Goal: Task Accomplishment & Management: Use online tool/utility

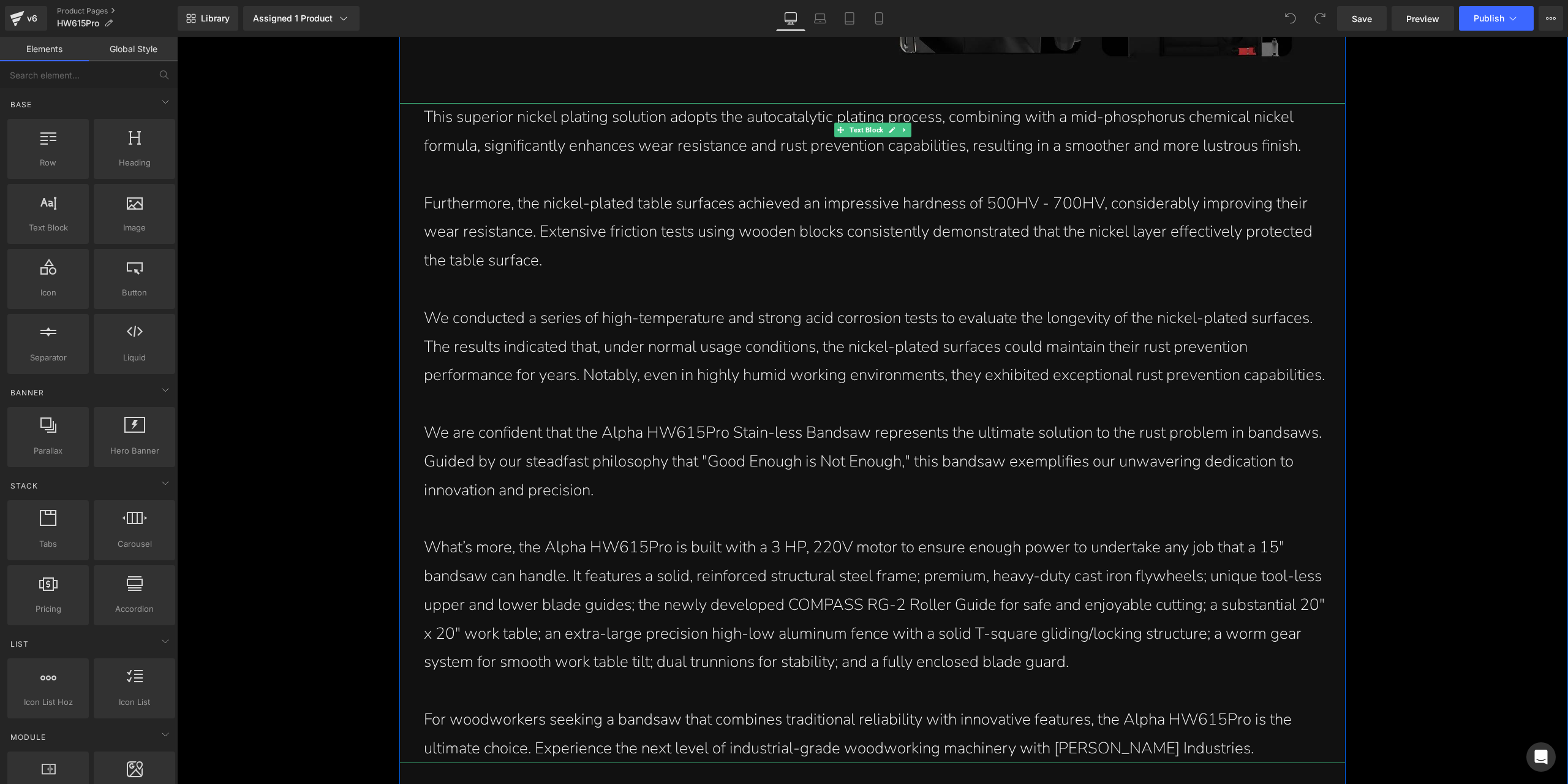
scroll to position [3003, 0]
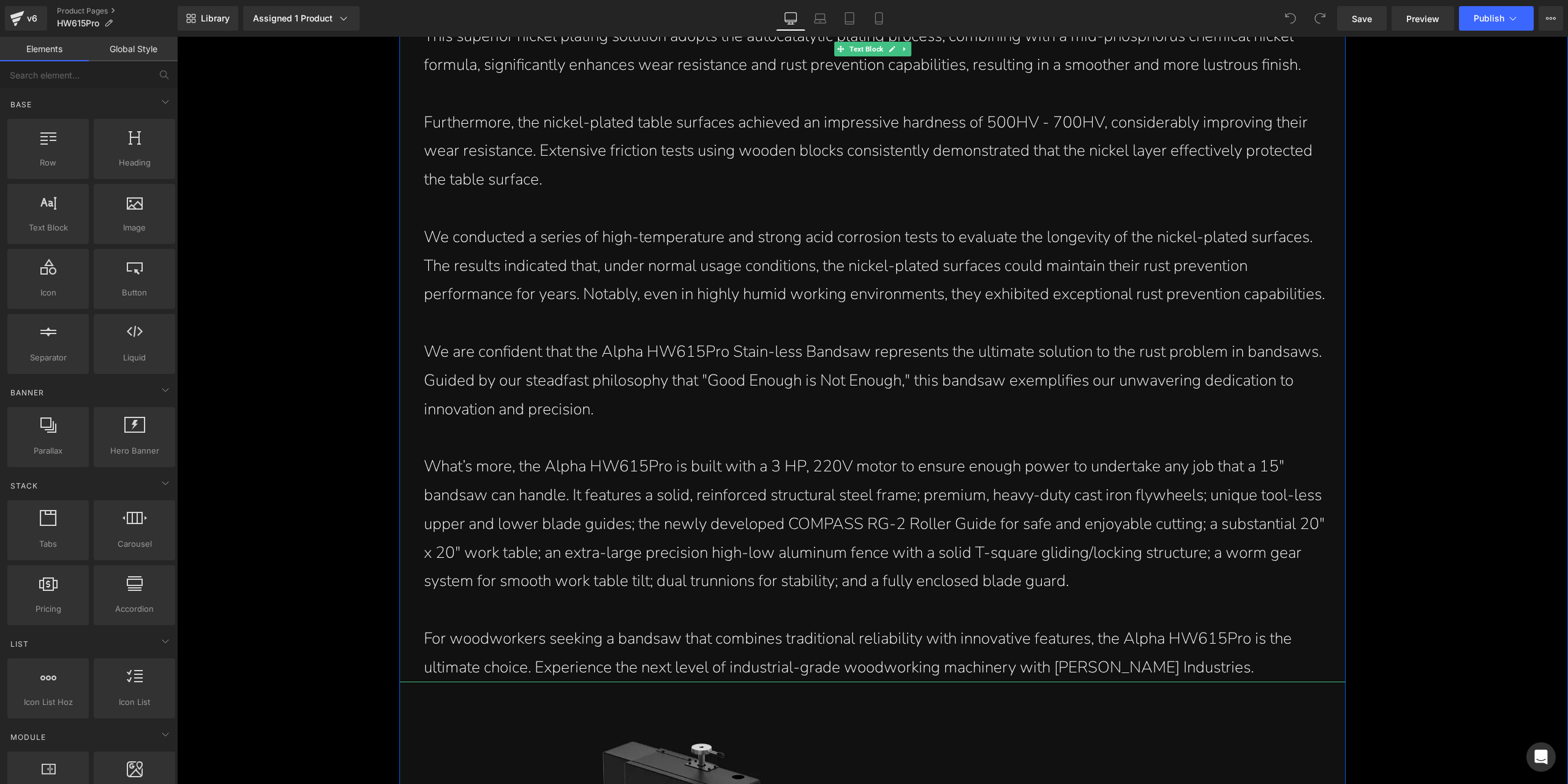
click at [904, 374] on p "We are confident that the Alpha HW615Pro Stain-less Bandsaw represents the ulti…" at bounding box center [875, 381] width 903 height 86
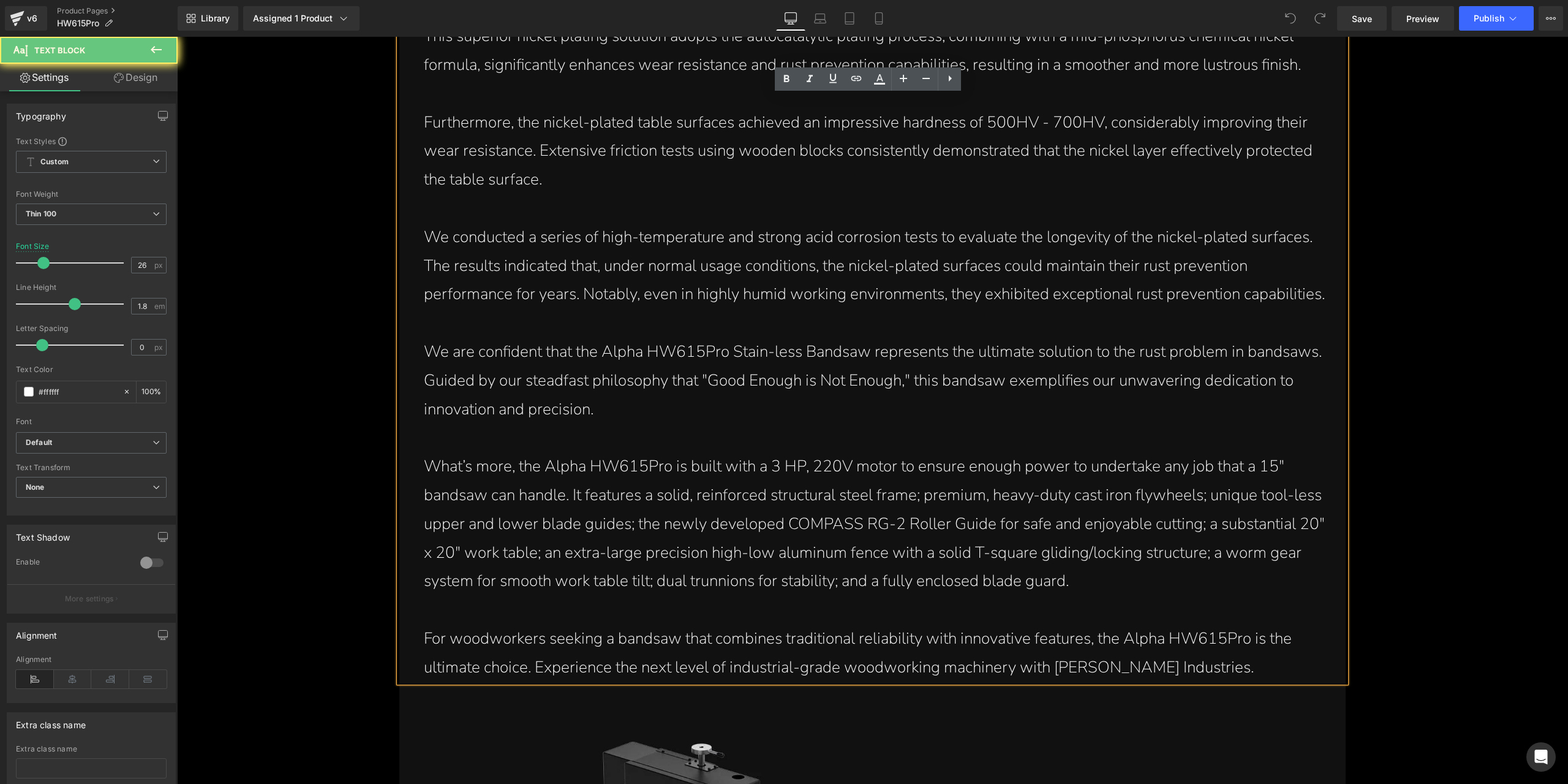
click at [907, 391] on p "We are confident that the Alpha HW615Pro Stain-less Bandsaw represents the ulti…" at bounding box center [875, 381] width 903 height 86
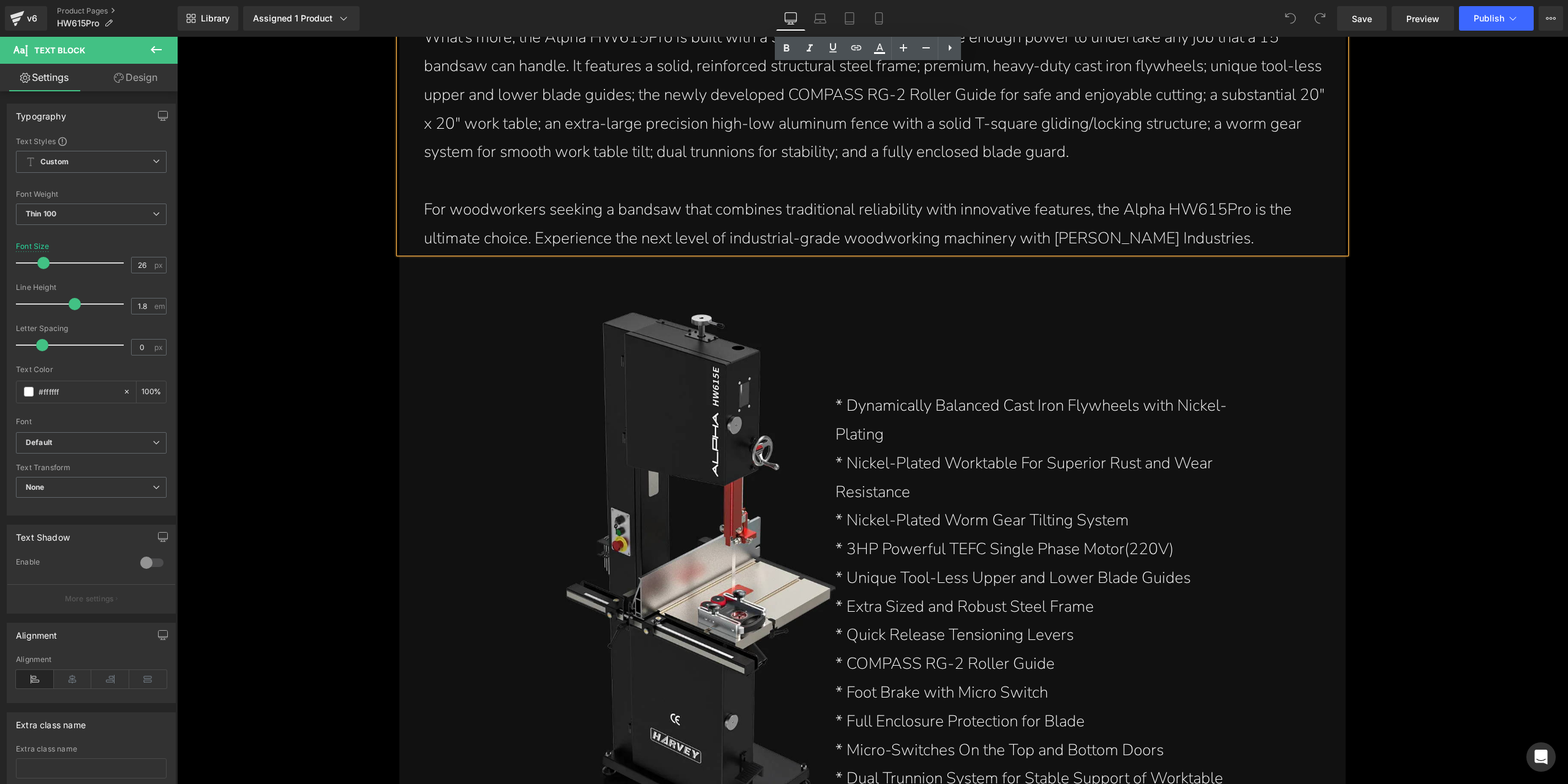
scroll to position [3554, 0]
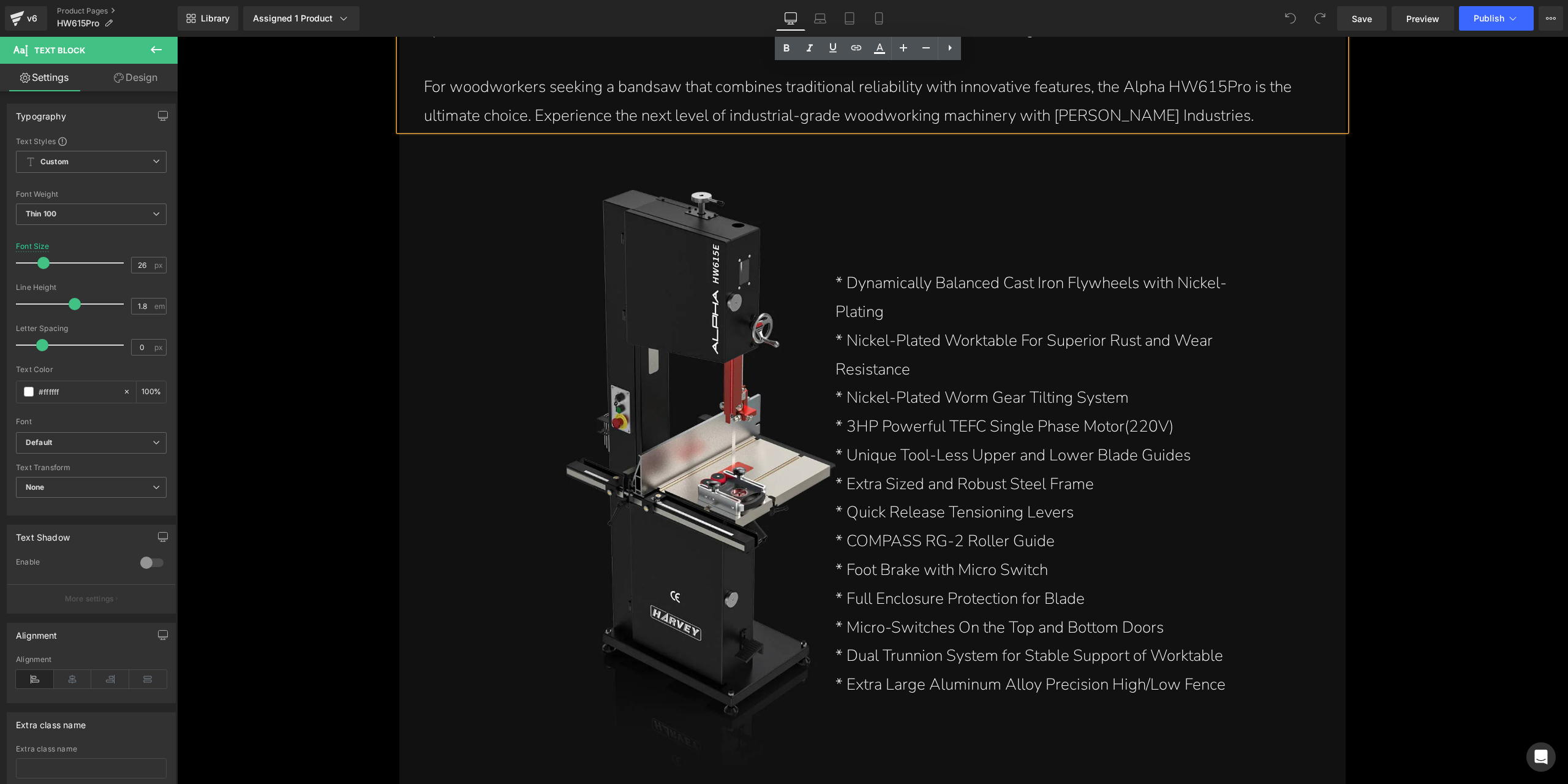
click at [999, 439] on p "* 3HP Powerful TEFC Single Phase Motor(220V)" at bounding box center [1031, 426] width 392 height 29
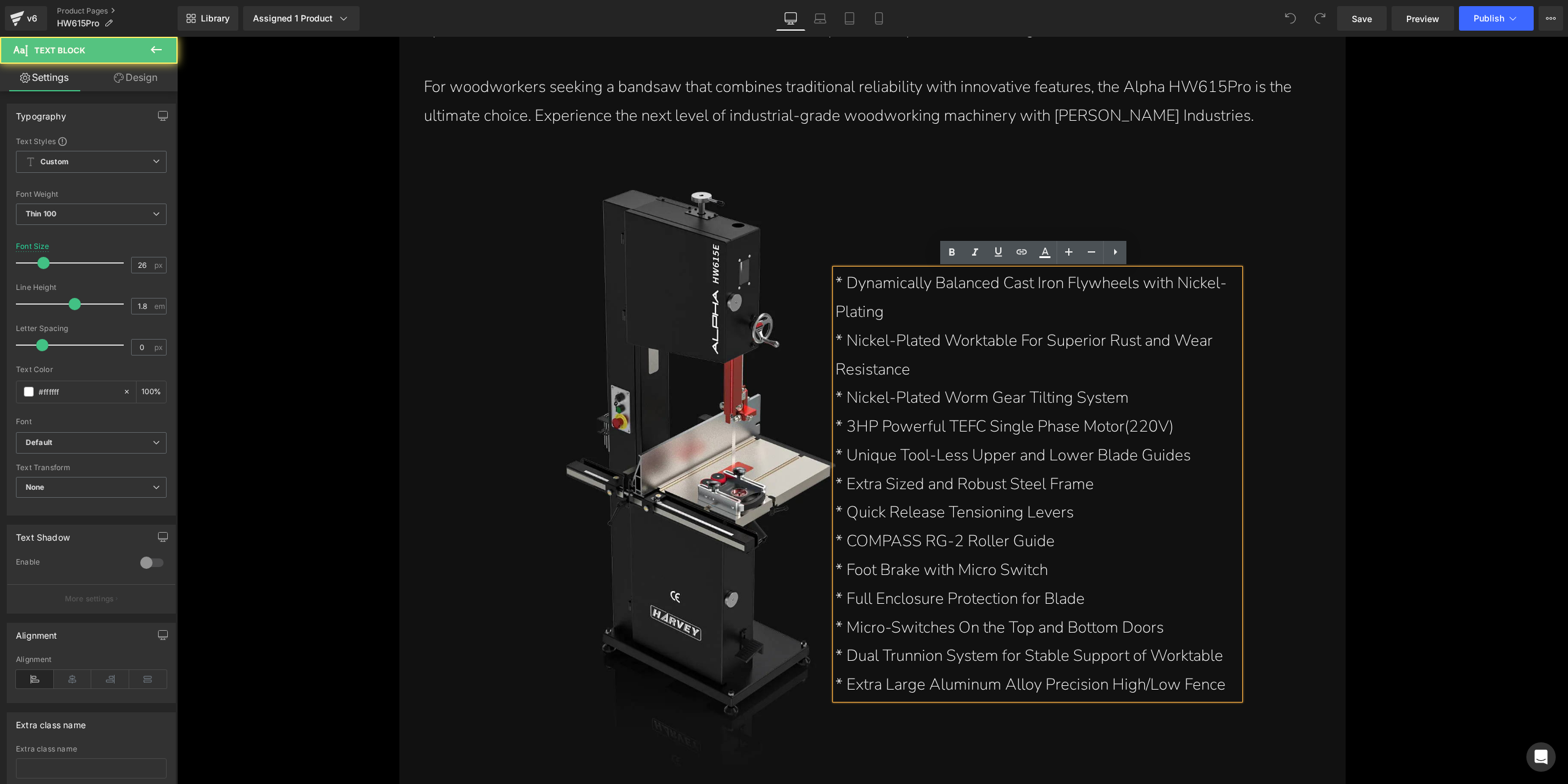
click at [1004, 454] on p "* Unique Tool-Less Upper and Lower Blade Guides" at bounding box center [1031, 455] width 392 height 29
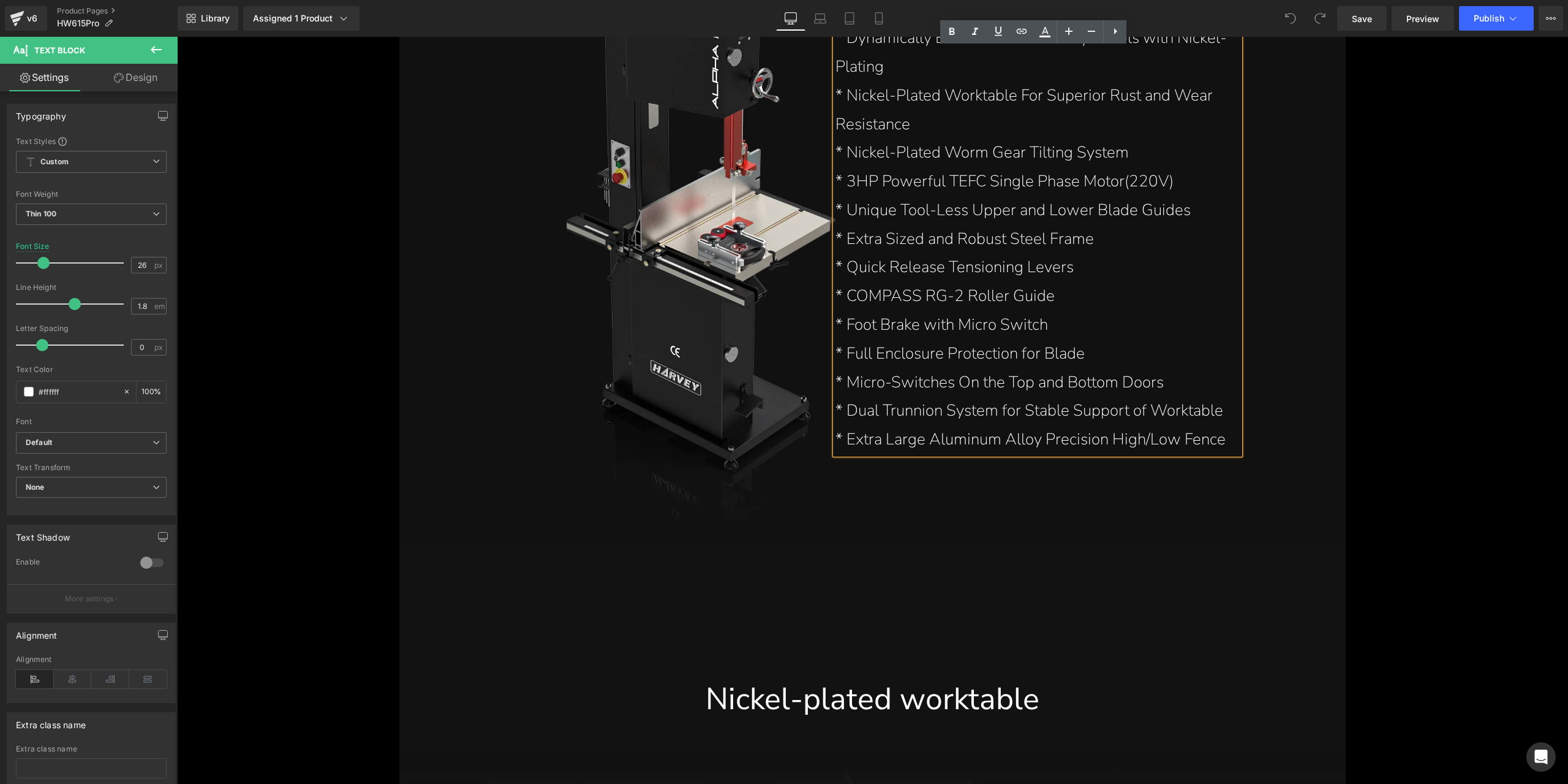
scroll to position [3616, 0]
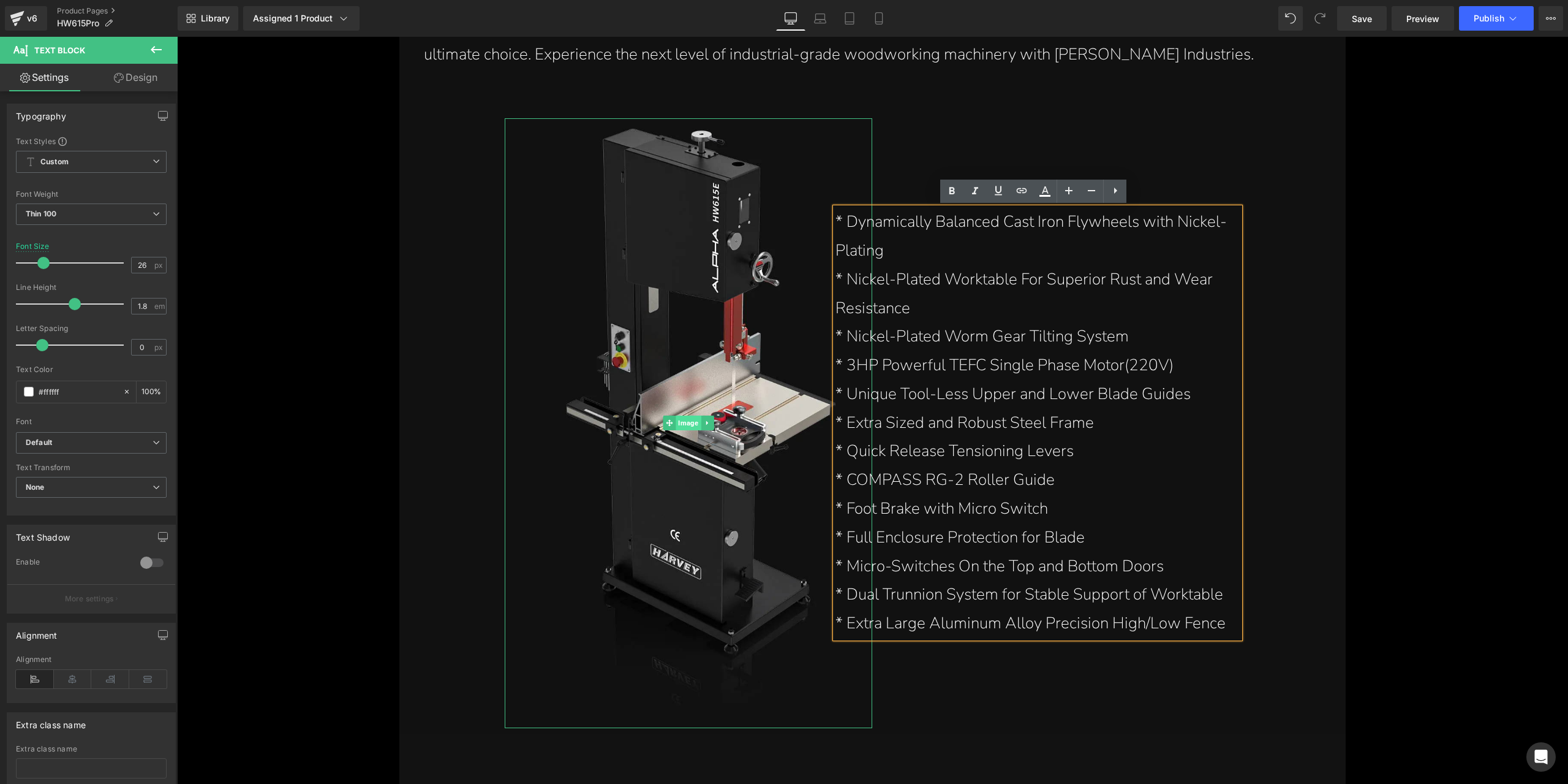
click at [684, 423] on span "Image" at bounding box center [689, 423] width 25 height 15
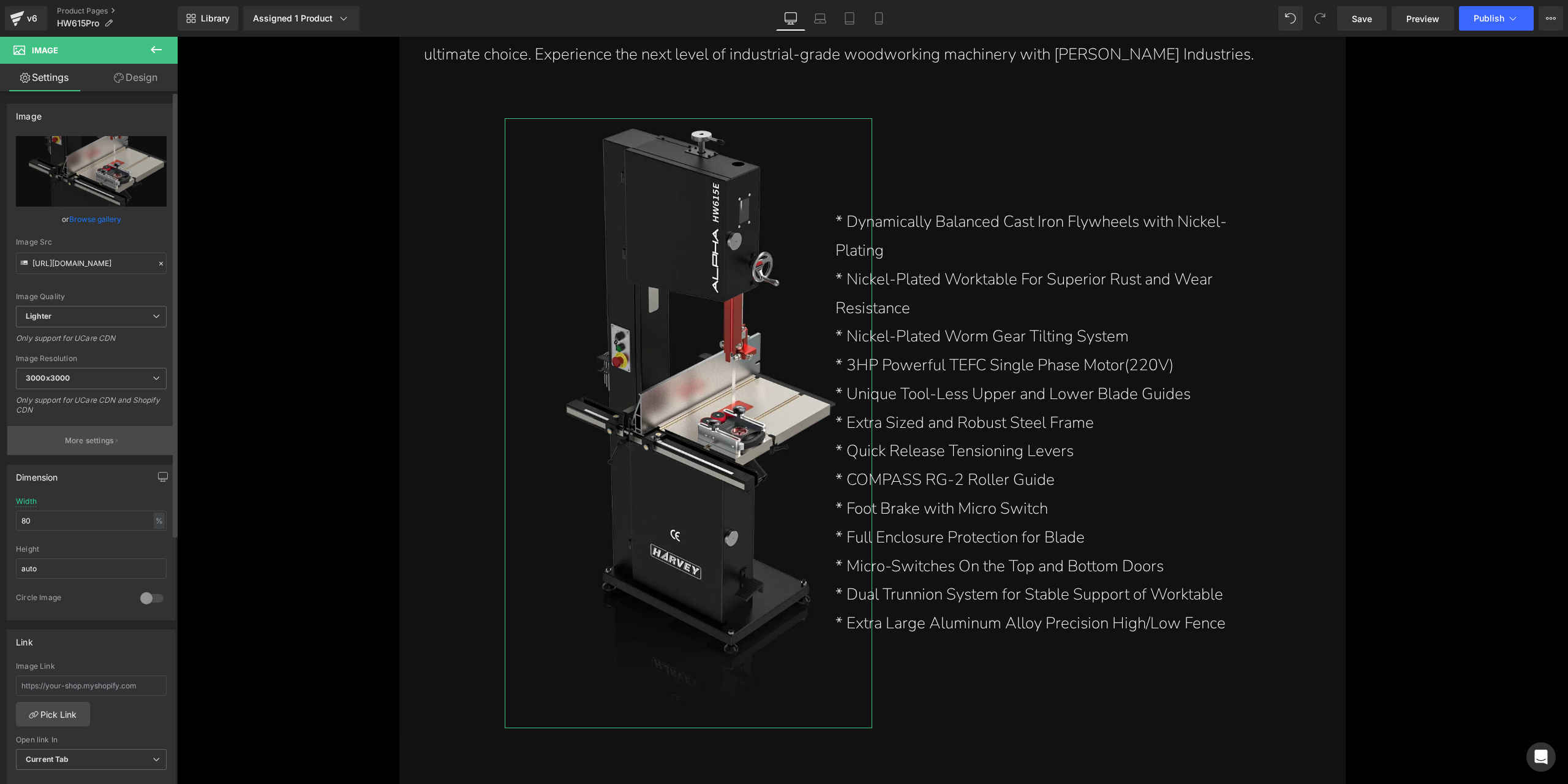
click at [72, 432] on button "More settings" at bounding box center [90, 440] width 168 height 29
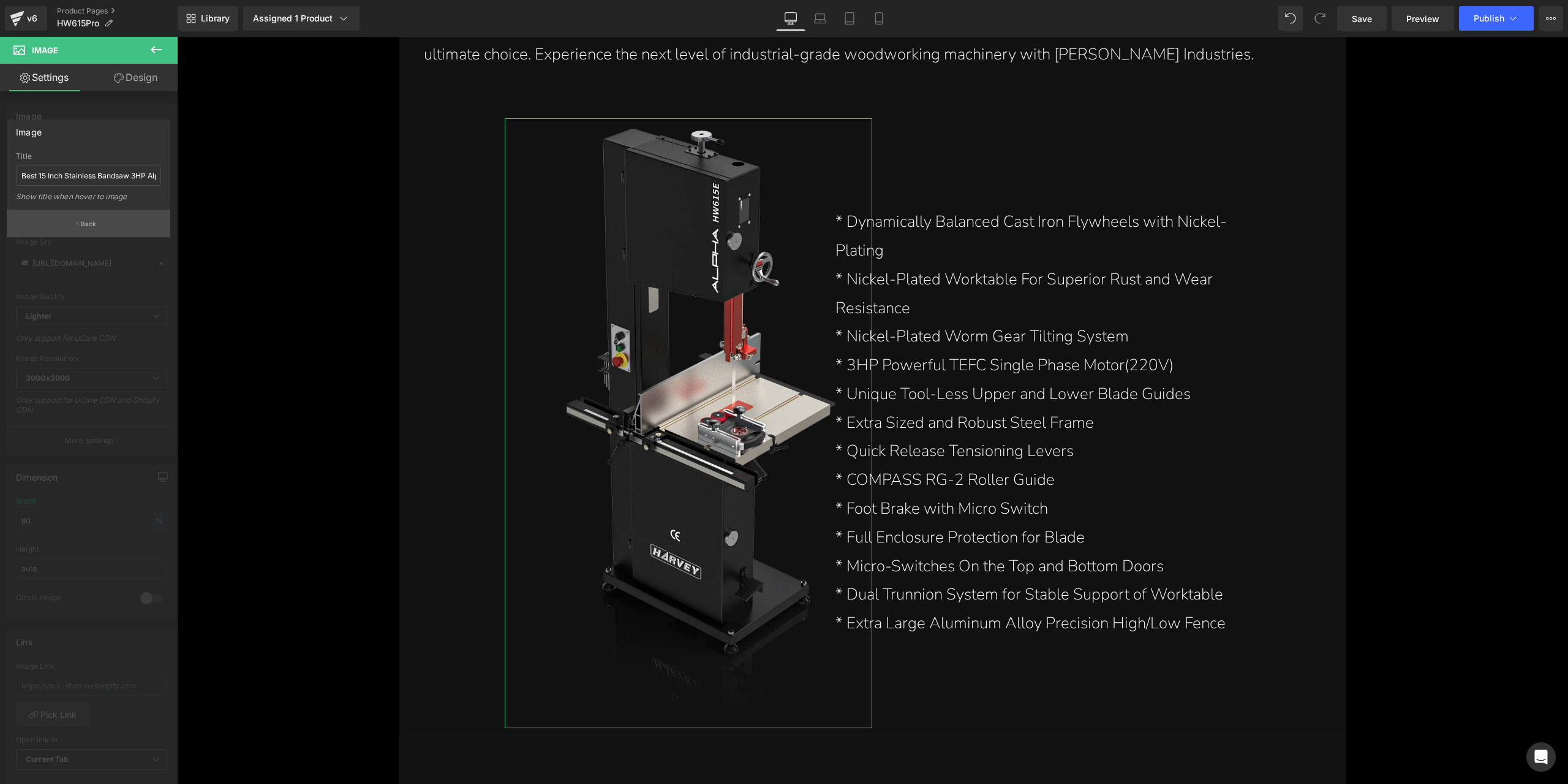
click at [98, 221] on button "Back" at bounding box center [89, 222] width 163 height 27
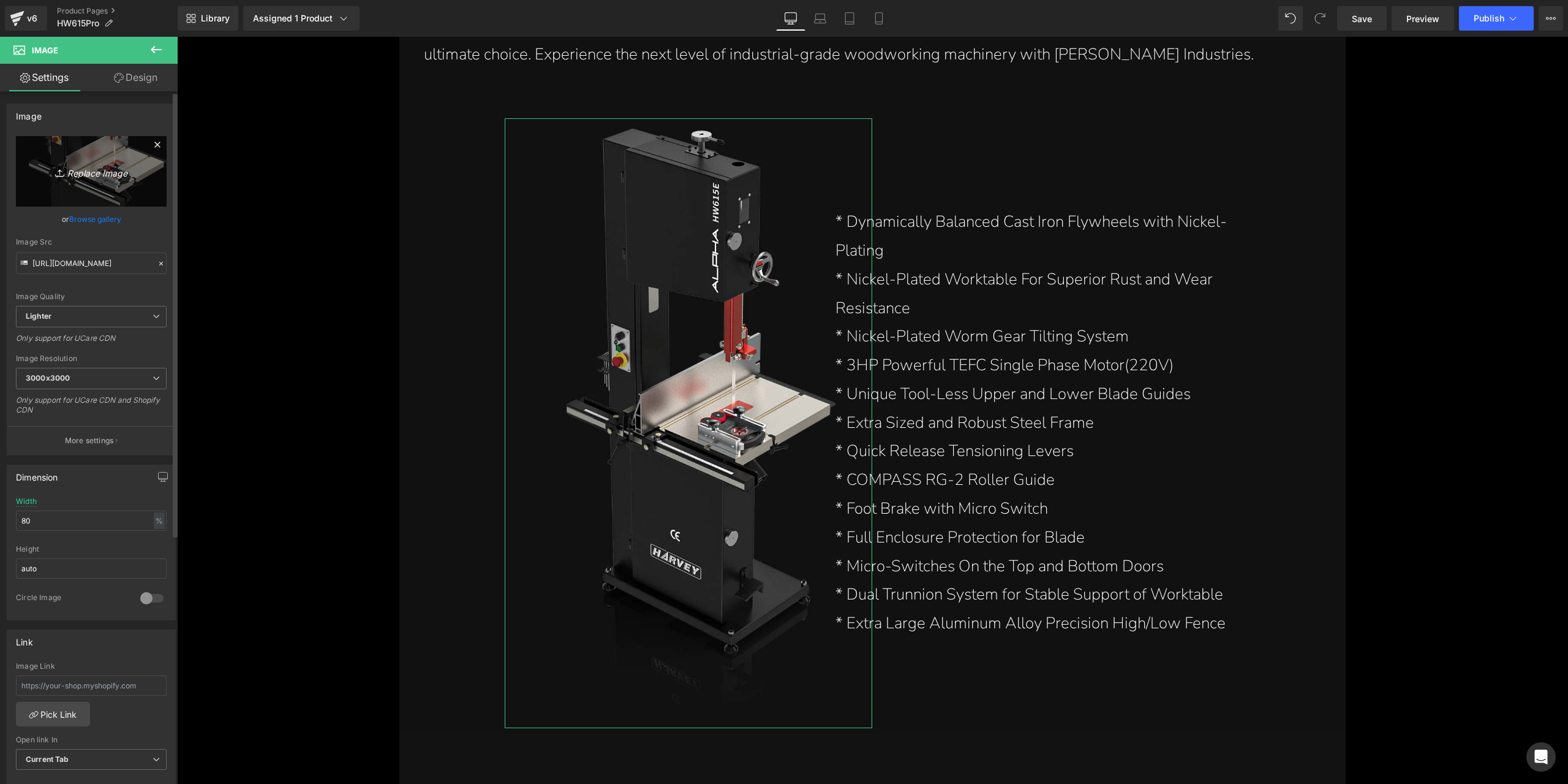
click at [94, 176] on icon "Replace Image" at bounding box center [91, 171] width 98 height 15
type input "C:\fakepath\best-15-inch-stainless-bandsaw-3hp-alpha-hw615pro.webp"
click at [76, 444] on p "More settings" at bounding box center [90, 440] width 49 height 11
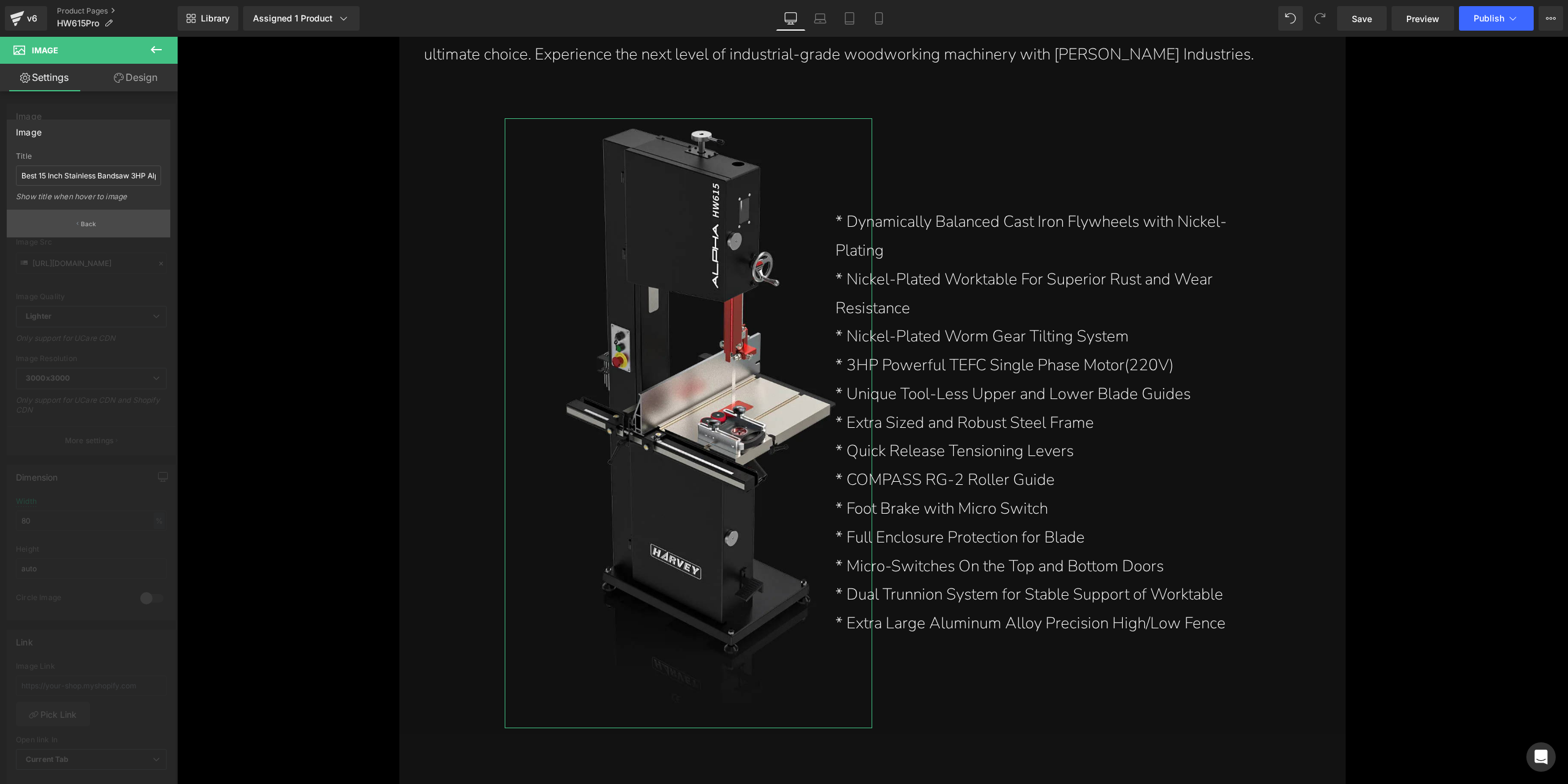
click at [119, 220] on button "Back" at bounding box center [89, 222] width 163 height 27
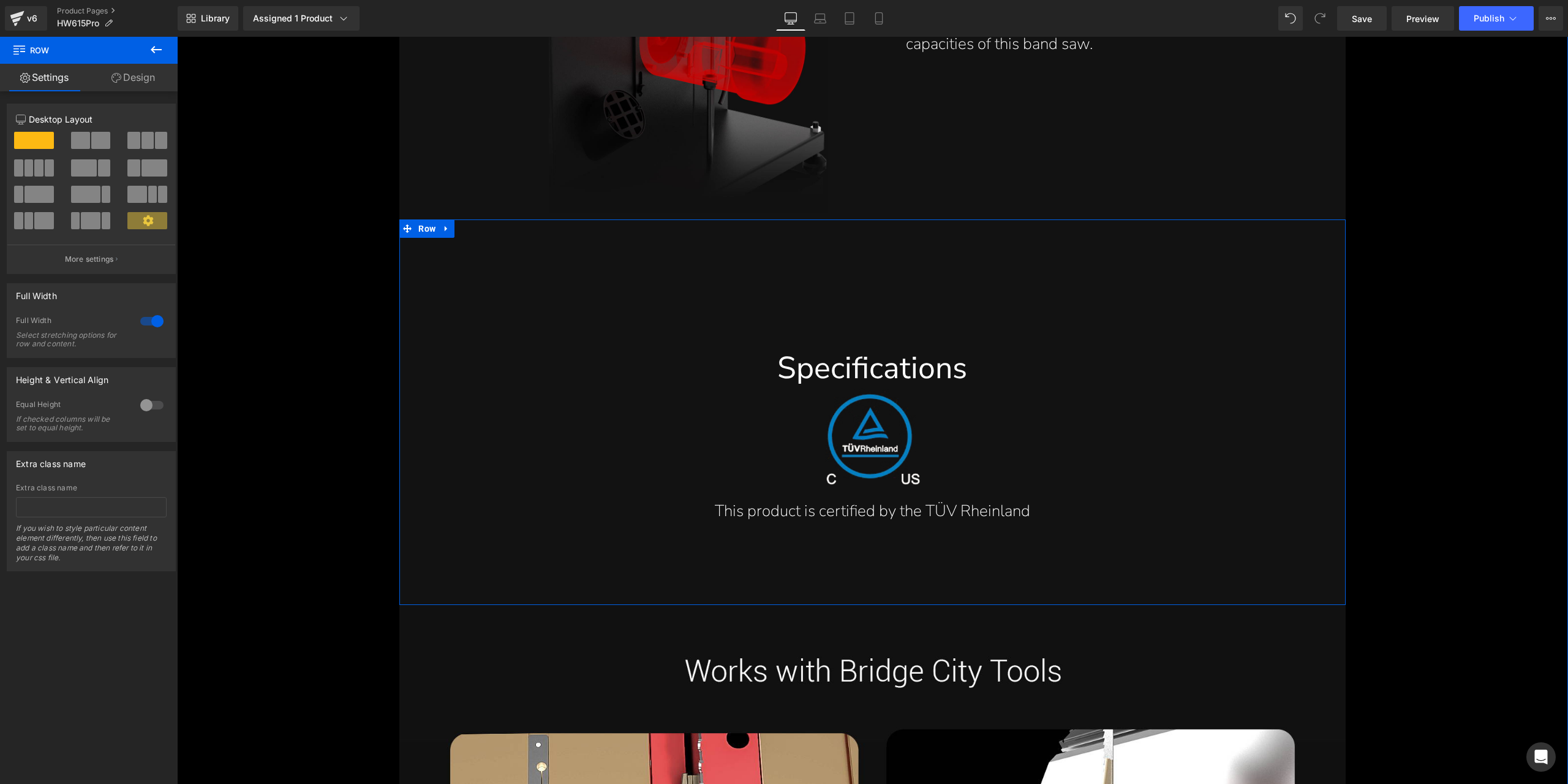
scroll to position [15867, 0]
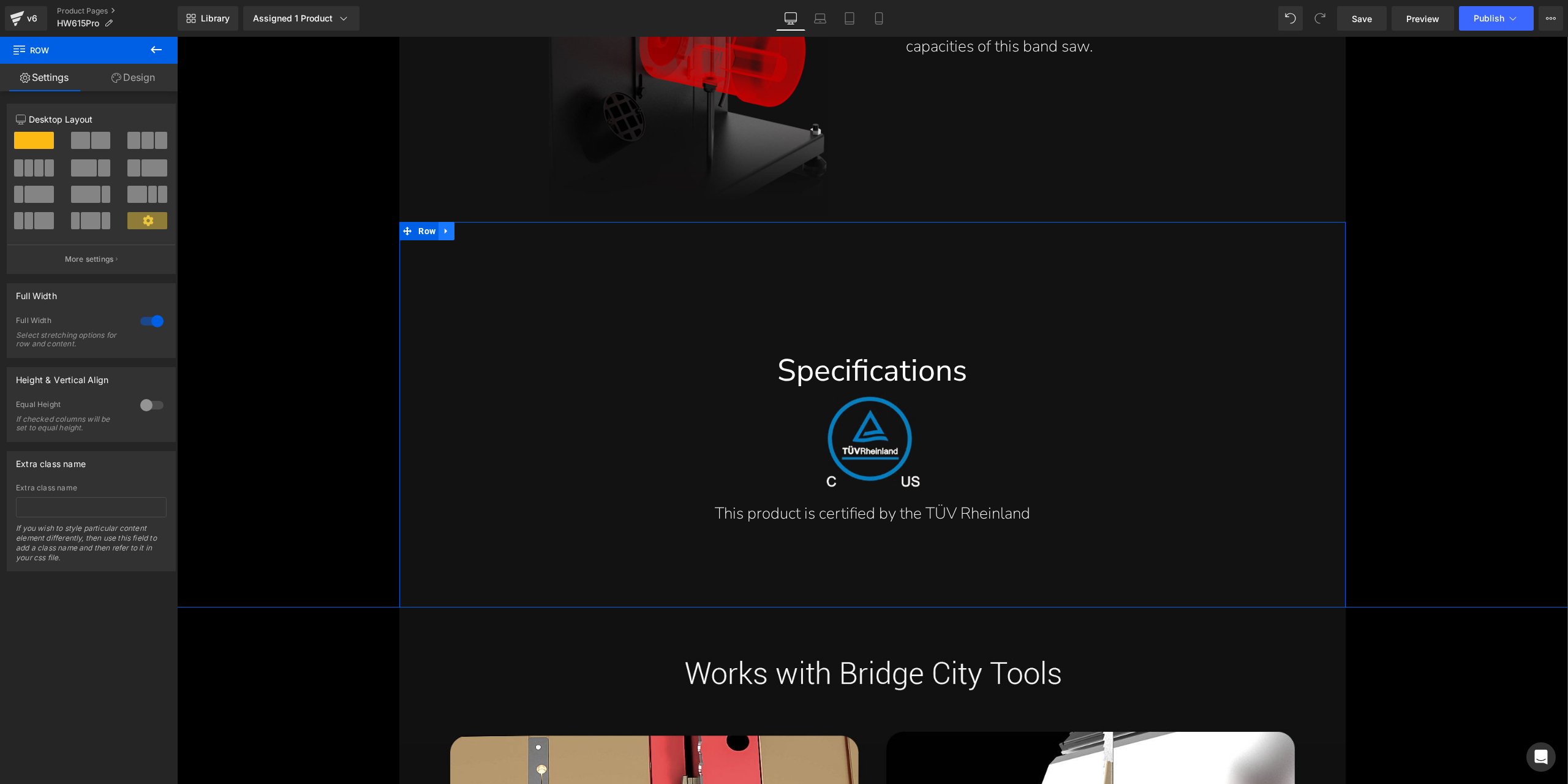
click at [446, 231] on icon at bounding box center [446, 230] width 9 height 9
click at [474, 234] on icon at bounding box center [479, 230] width 9 height 9
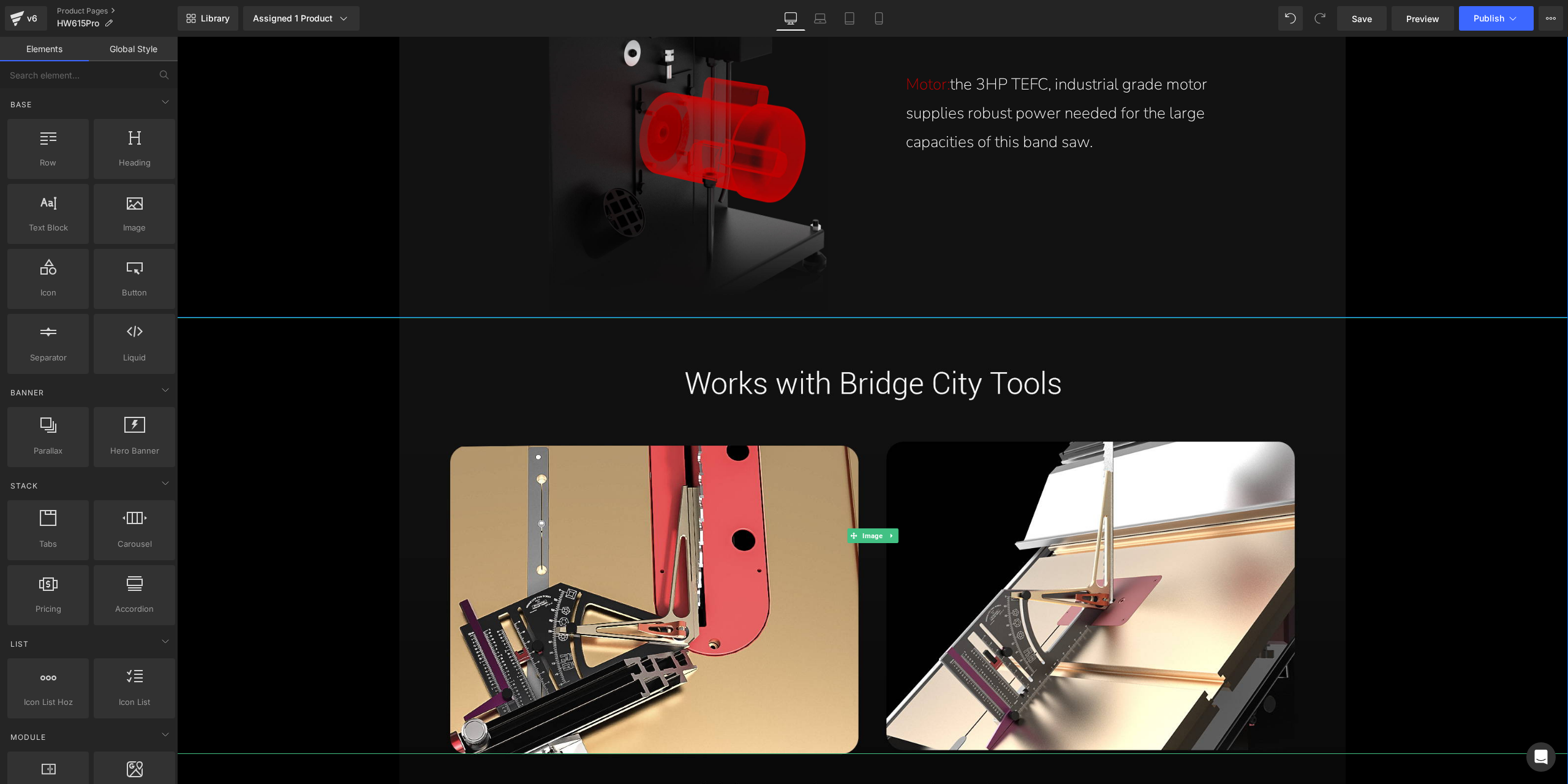
scroll to position [15683, 0]
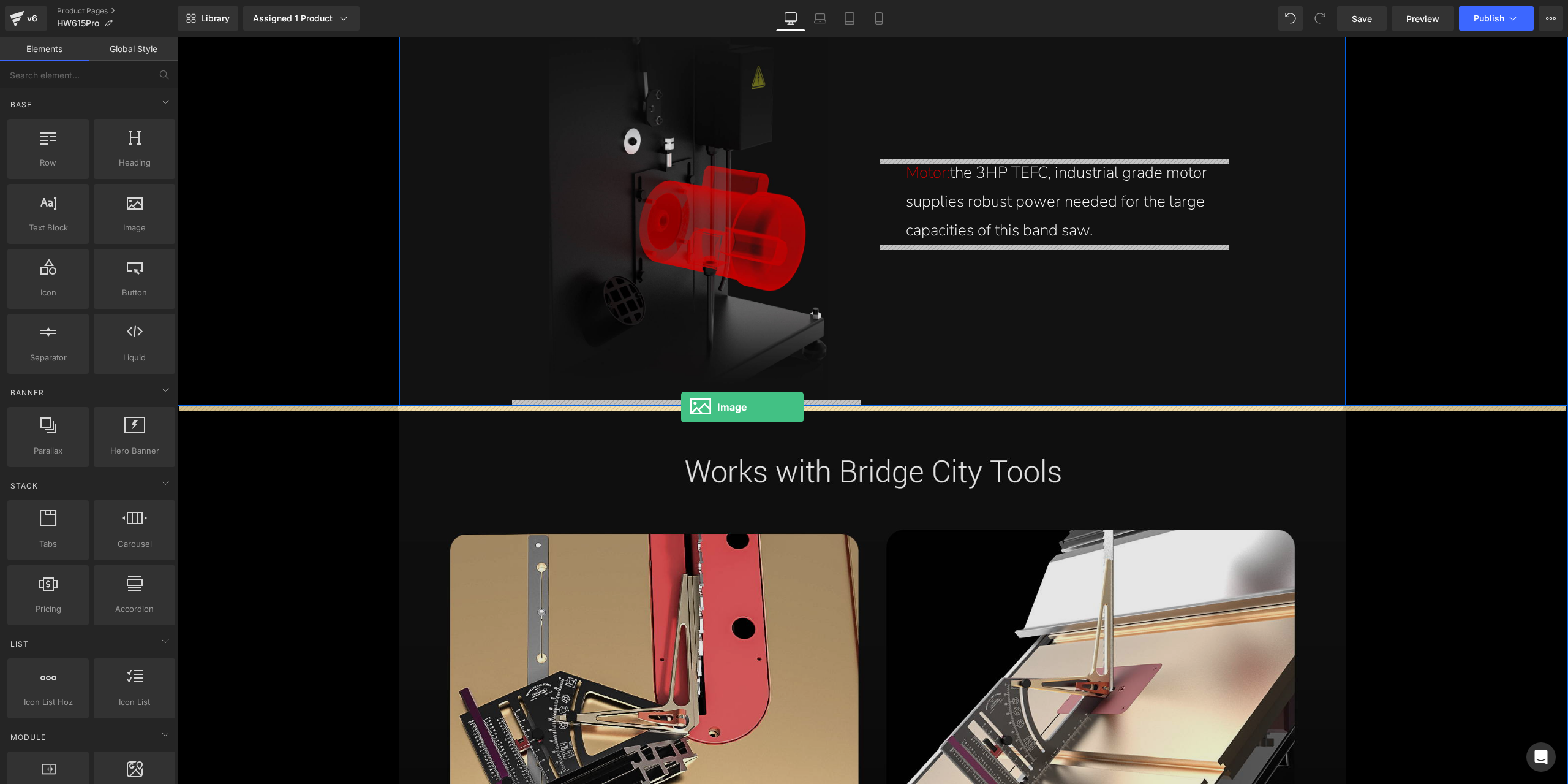
drag, startPoint x: 314, startPoint y: 253, endPoint x: 681, endPoint y: 407, distance: 398.0
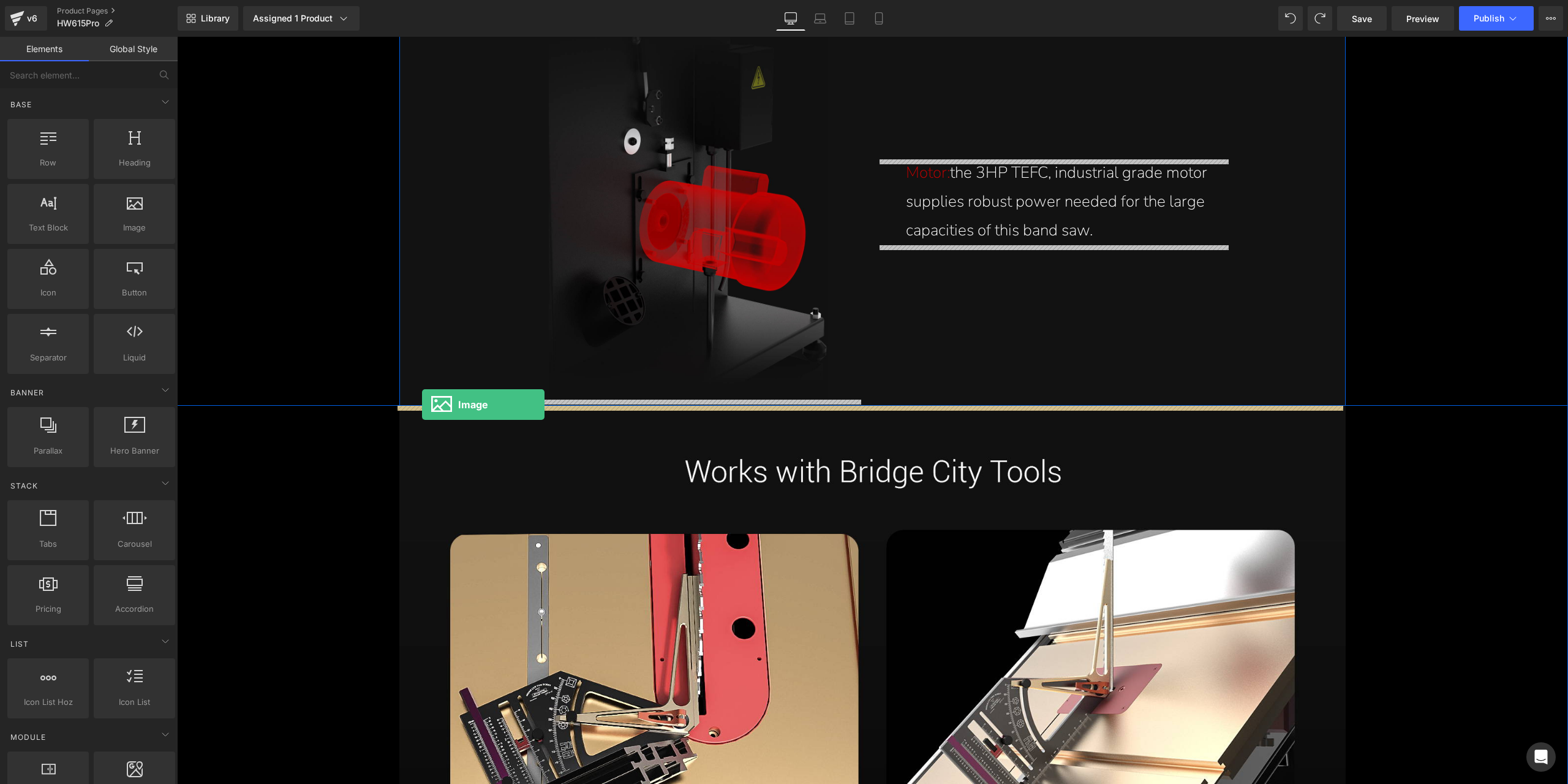
drag, startPoint x: 307, startPoint y: 244, endPoint x: 422, endPoint y: 404, distance: 197.0
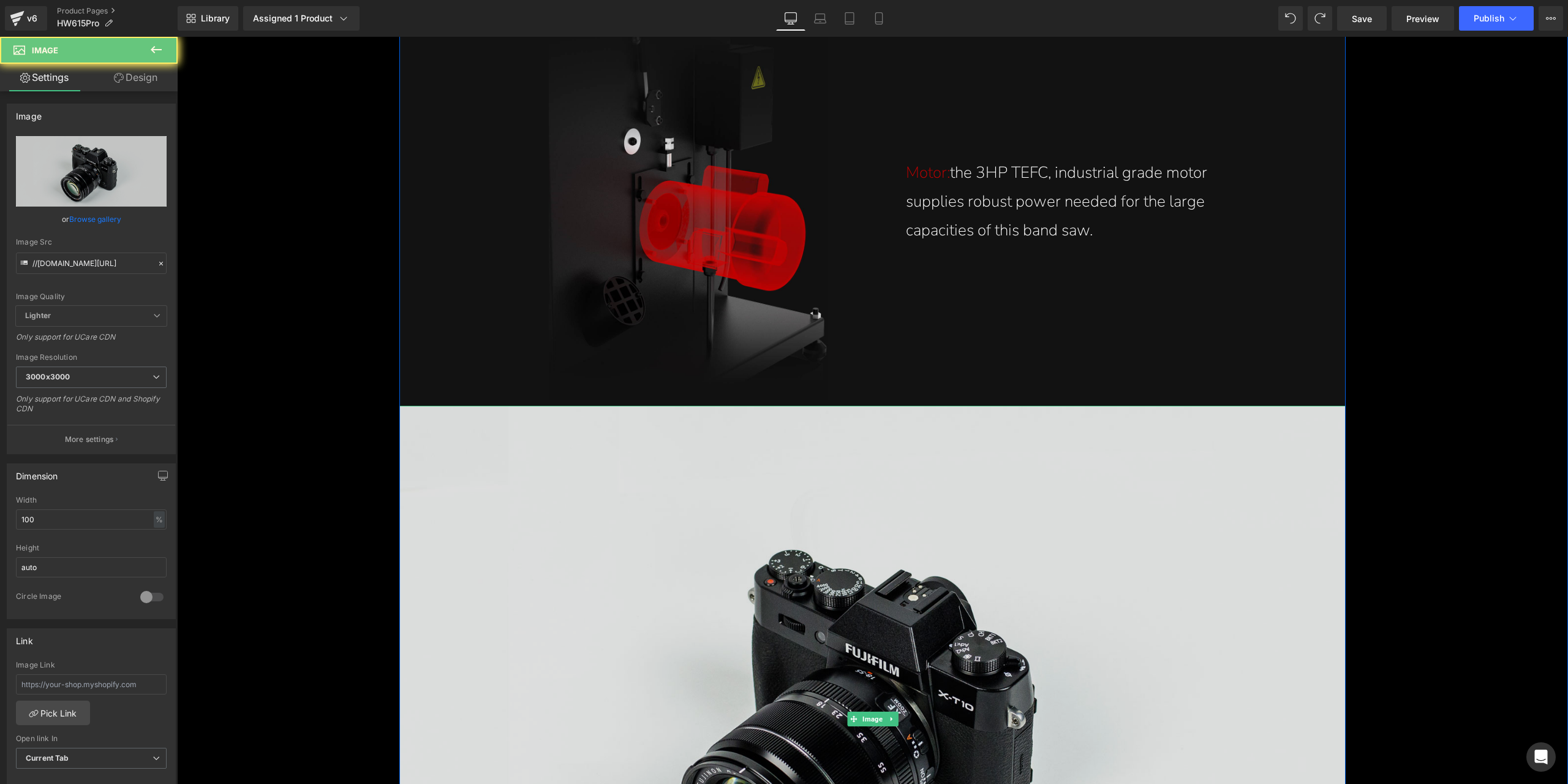
click at [823, 590] on img at bounding box center [872, 719] width 946 height 627
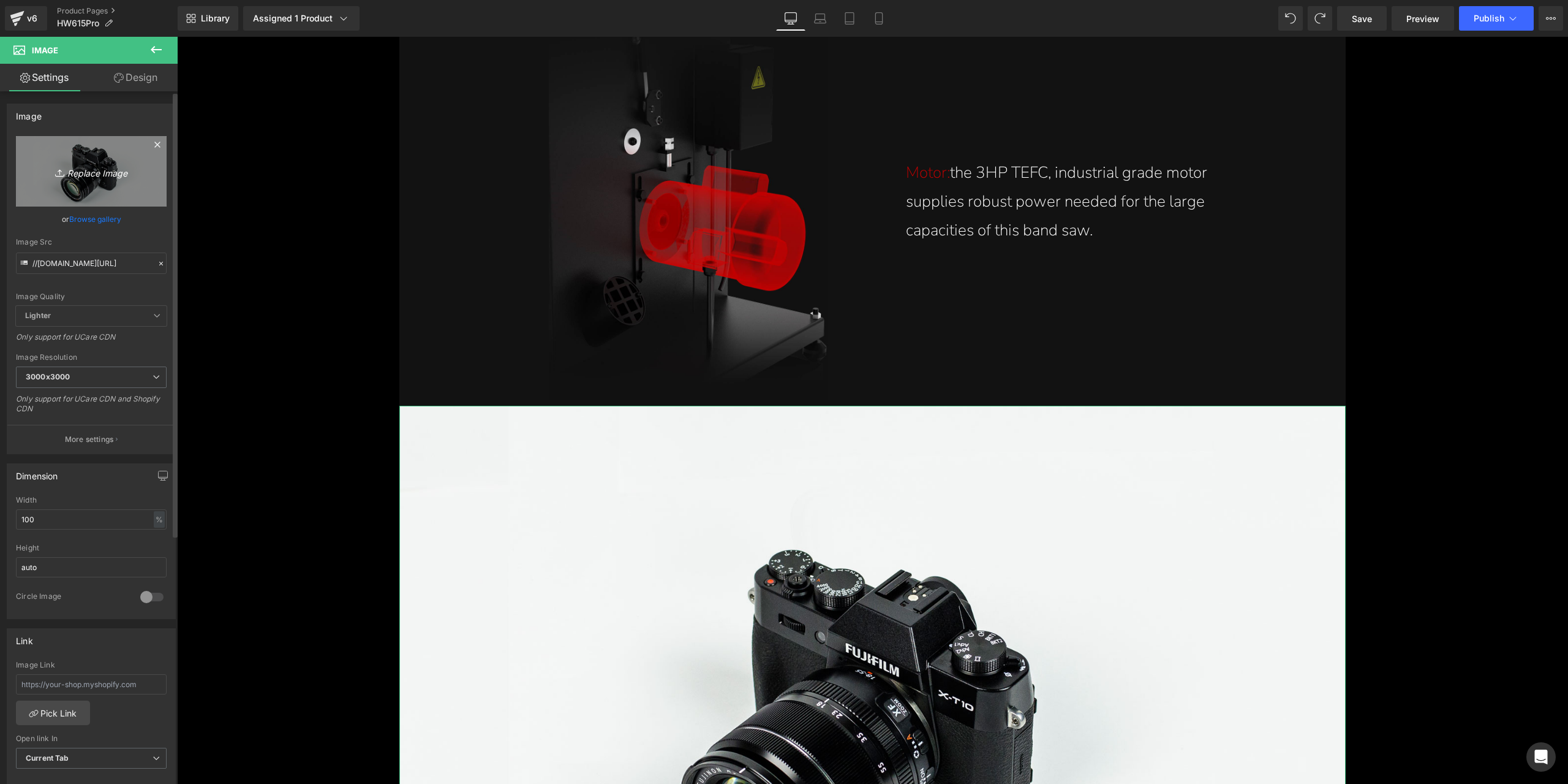
click at [120, 182] on link "Replace Image" at bounding box center [91, 171] width 151 height 70
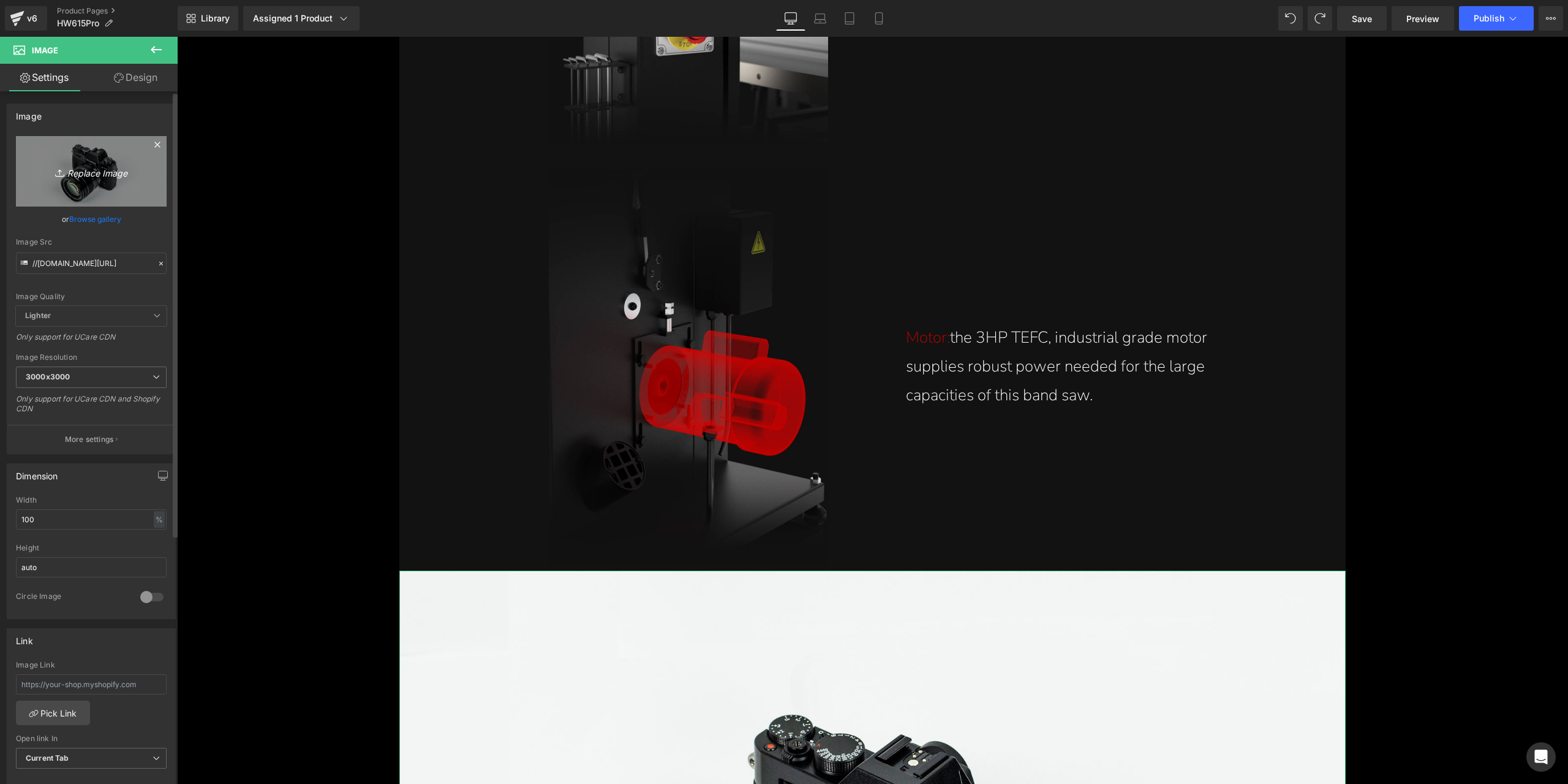
scroll to position [15437, 0]
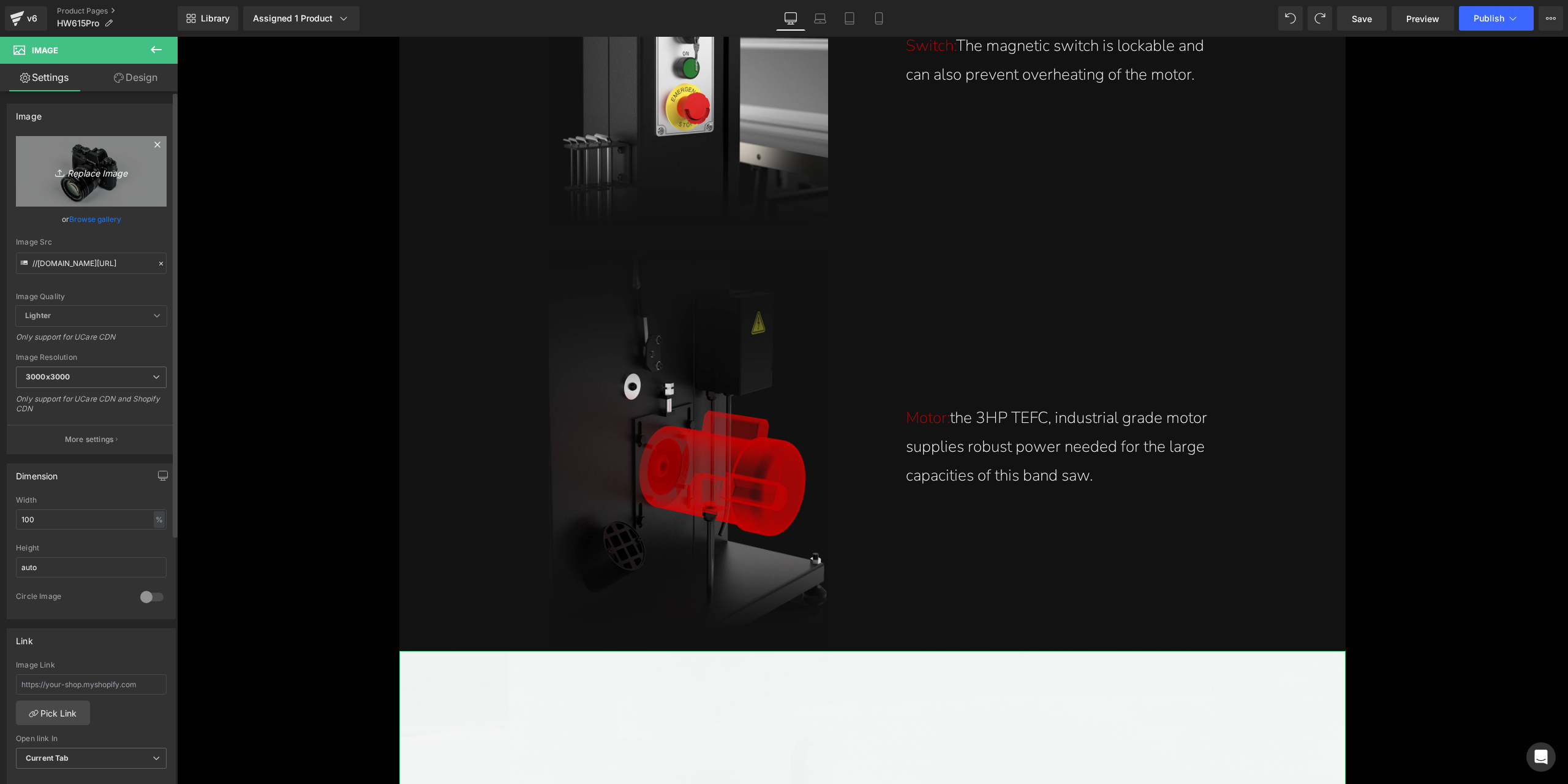
type input "C:\fakepath\specification-sheet-for-the-15-inch-stainless-bandsaw-3hp-alpha-hw6…"
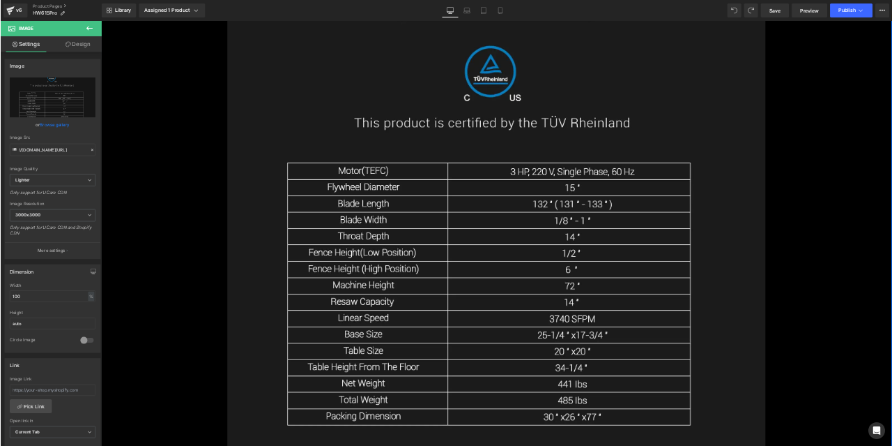
scroll to position [18541, 0]
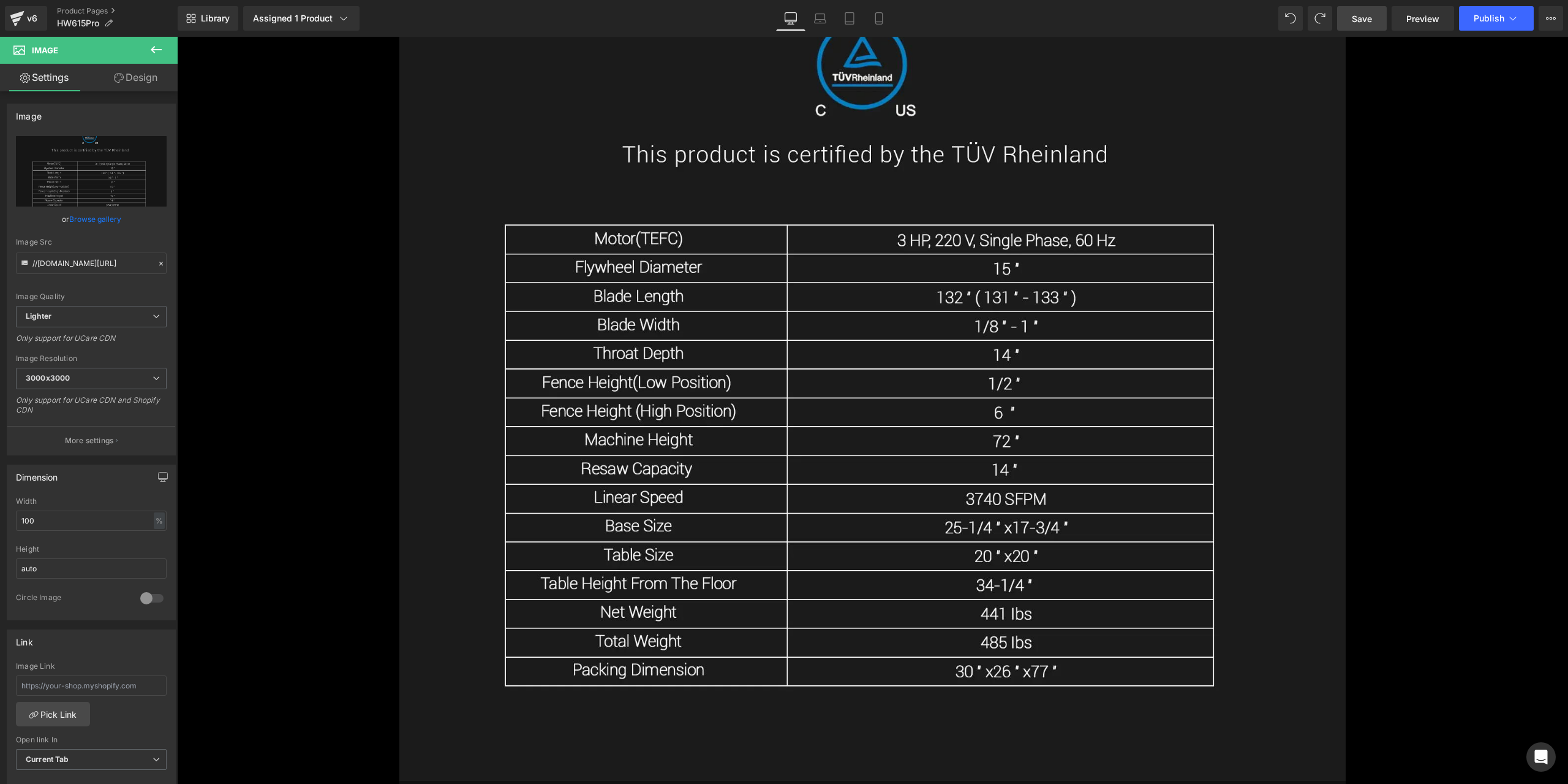
click at [1362, 17] on span "Save" at bounding box center [1362, 18] width 20 height 13
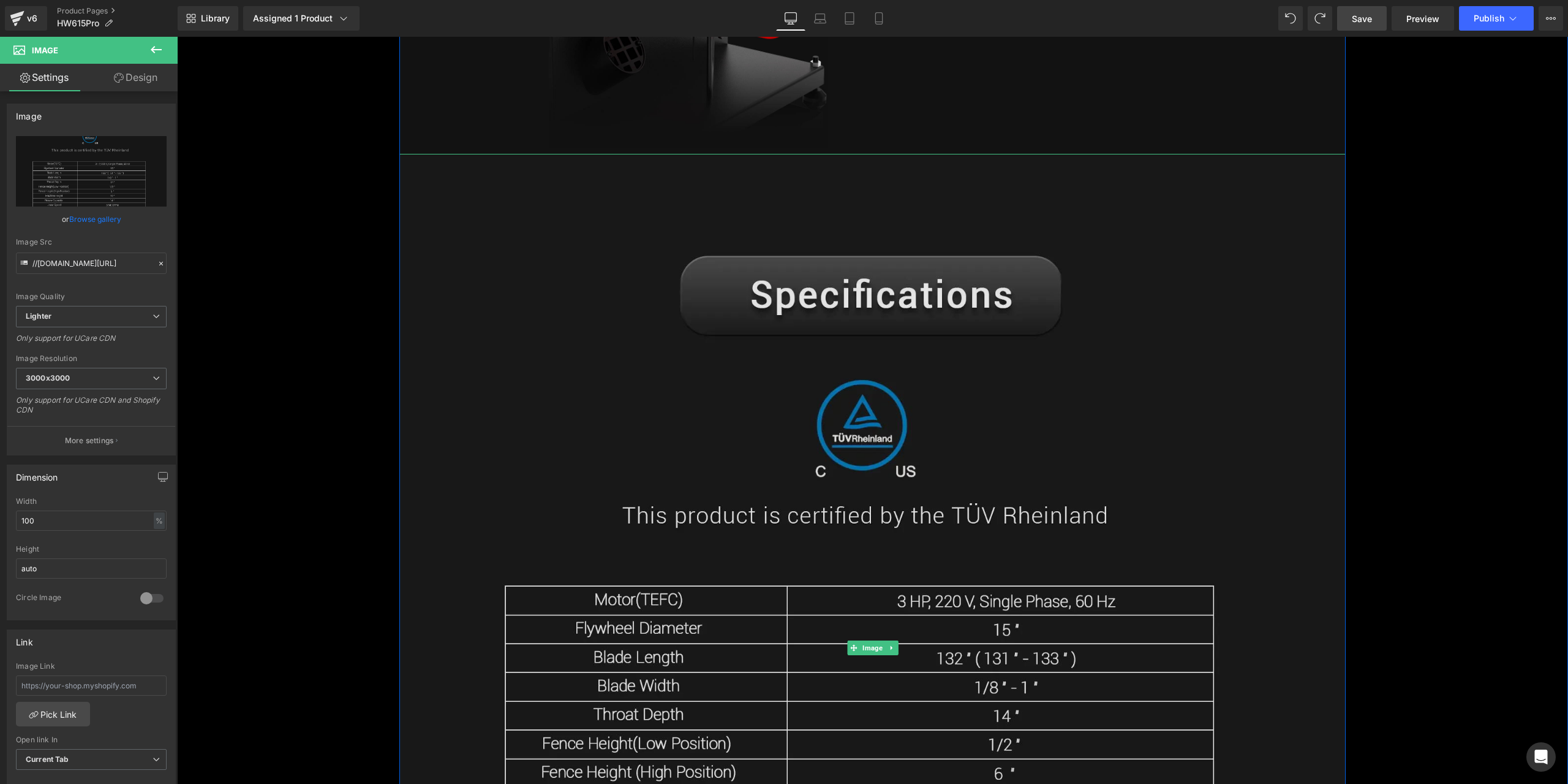
scroll to position [16119, 0]
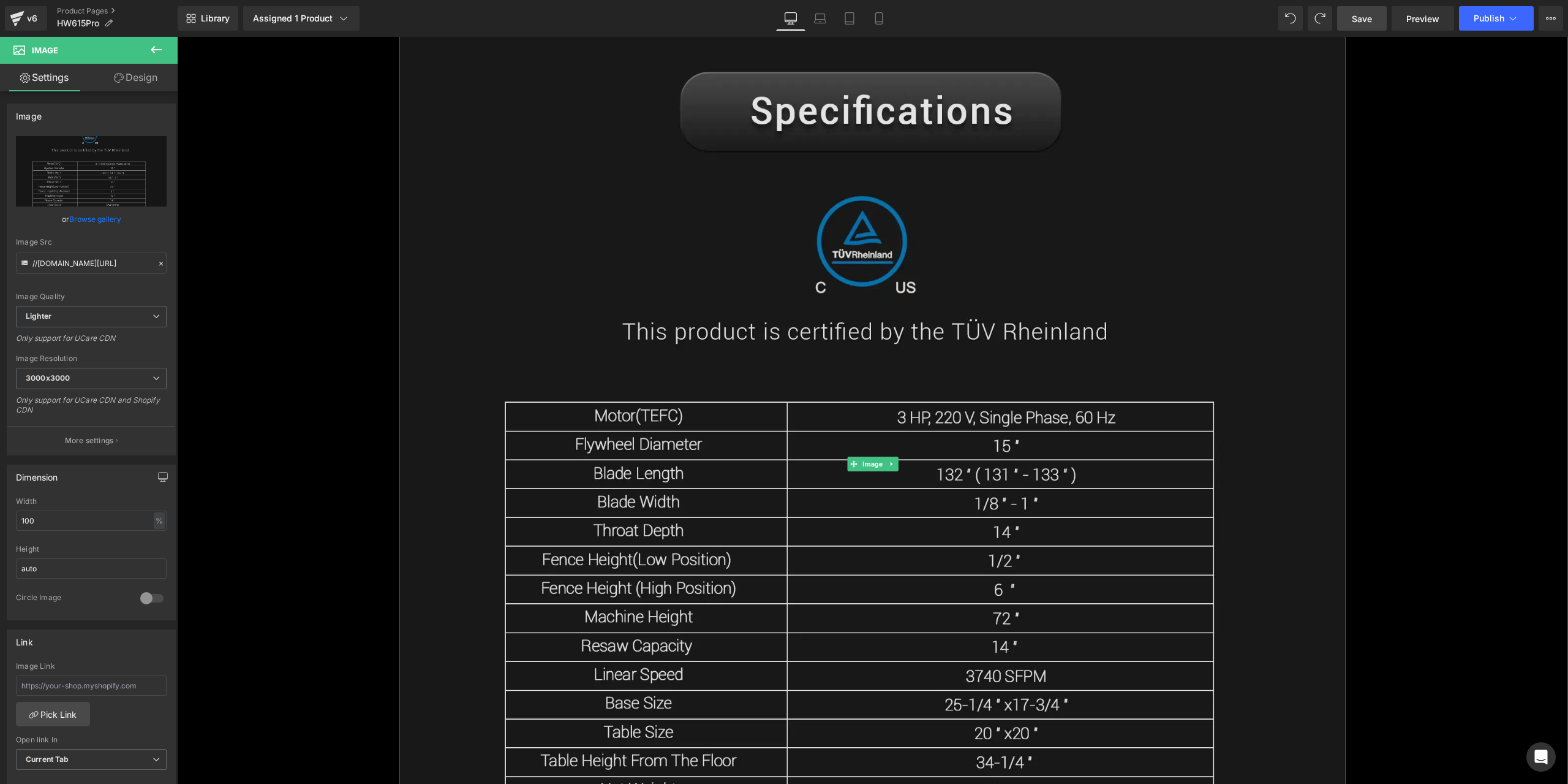
click at [859, 350] on img at bounding box center [872, 464] width 946 height 989
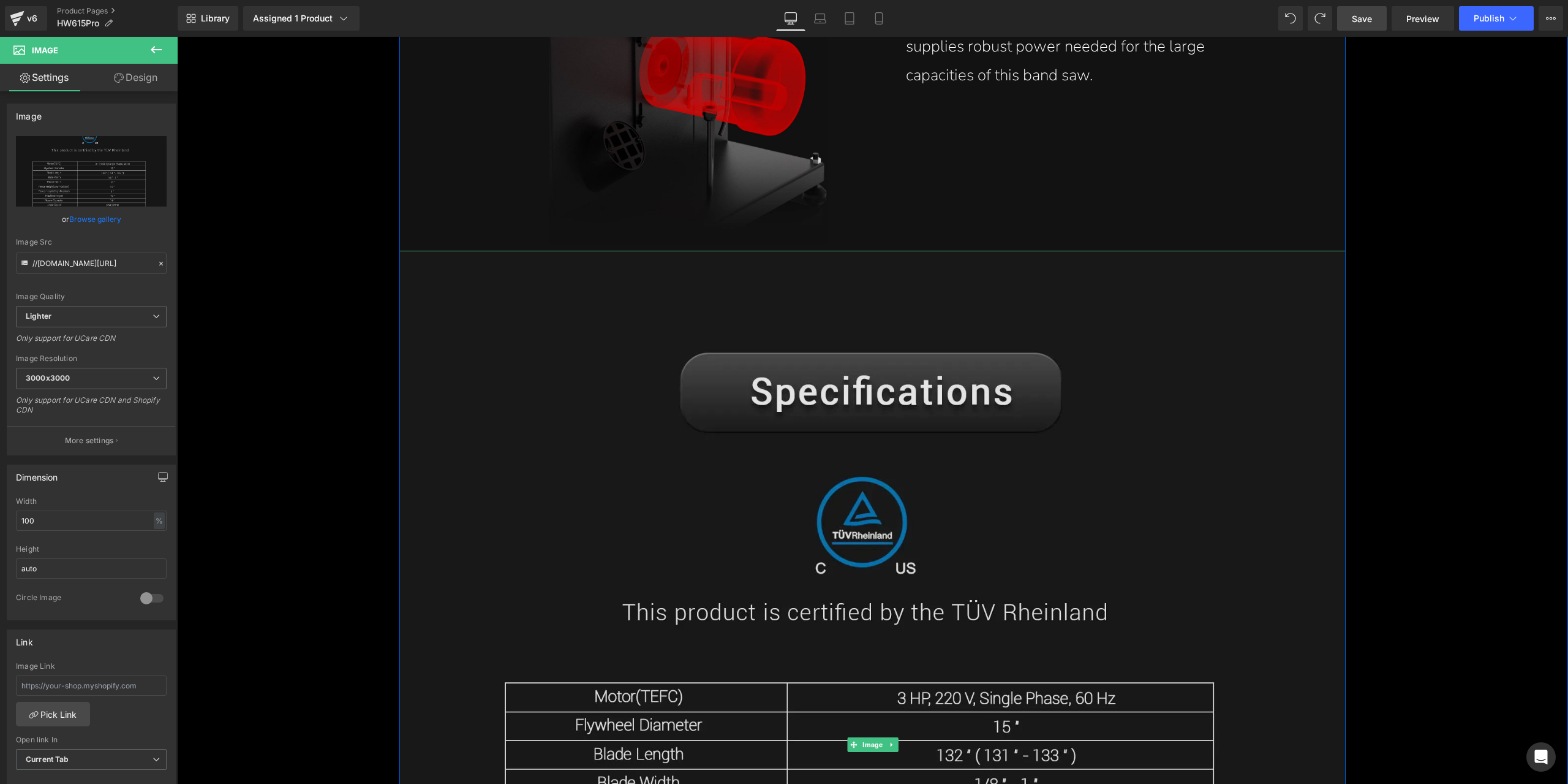
scroll to position [15935, 0]
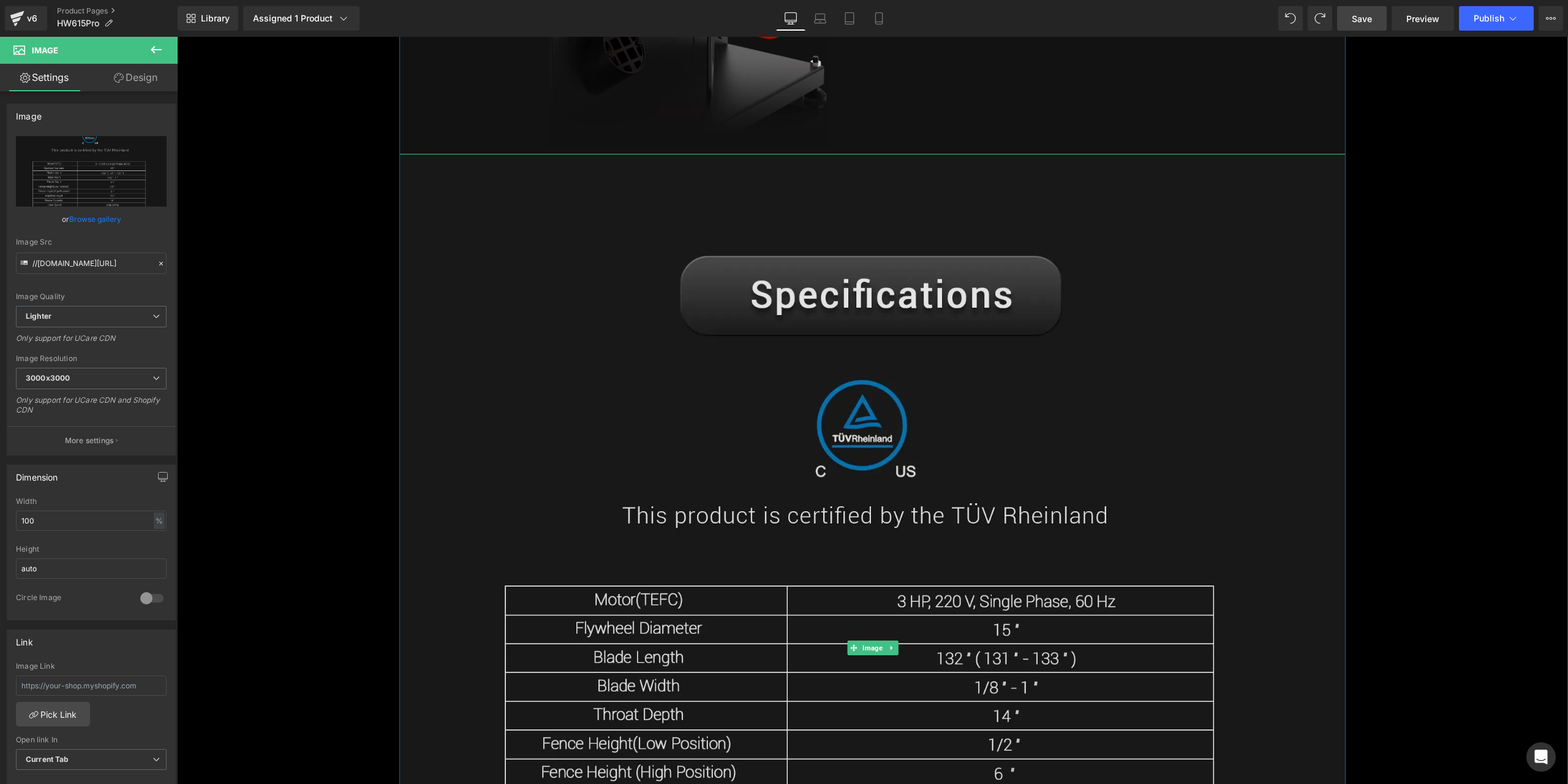
click at [920, 486] on img at bounding box center [872, 648] width 946 height 989
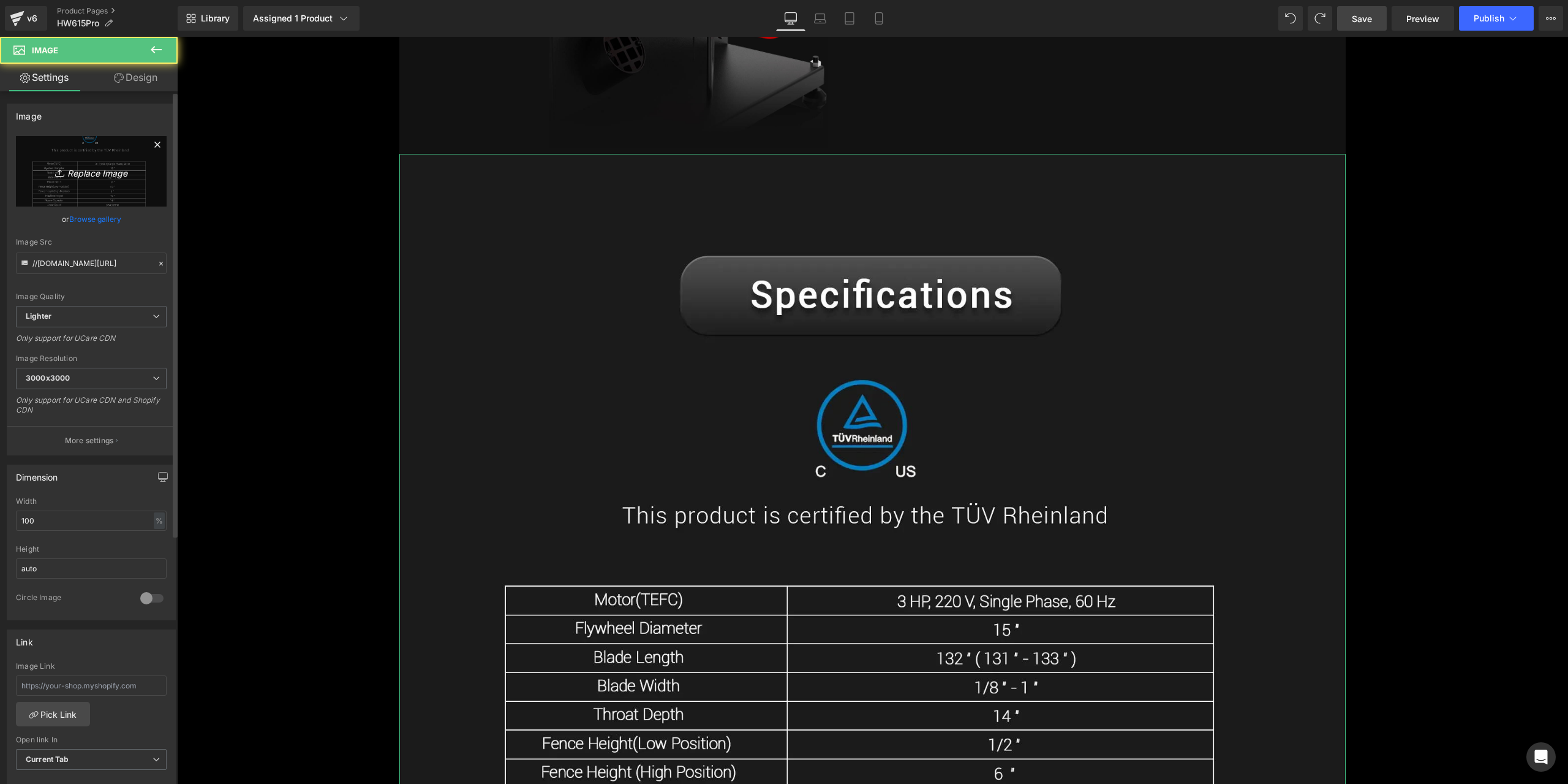
click at [136, 179] on link "Replace Image" at bounding box center [91, 171] width 151 height 70
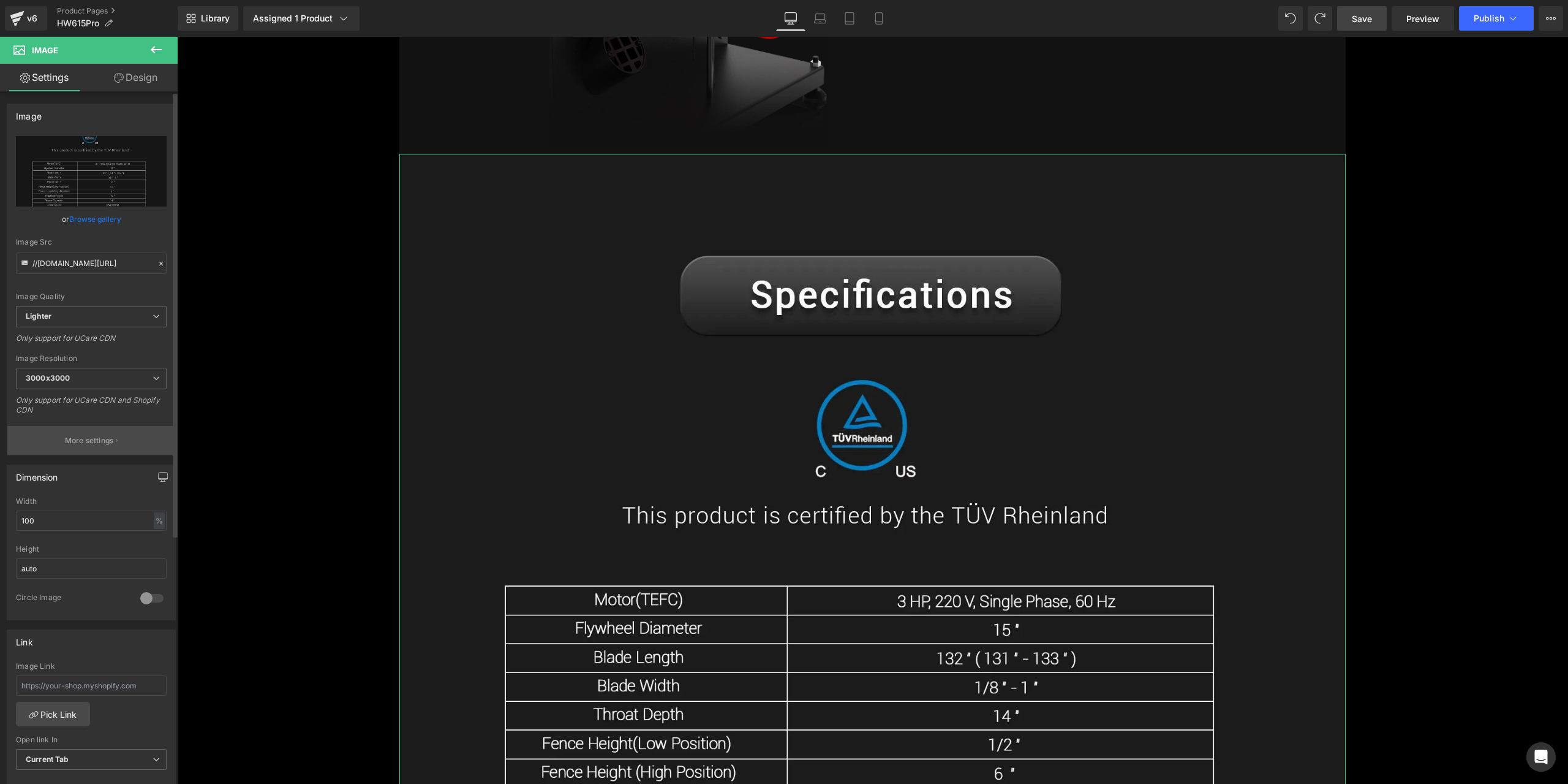
click at [119, 444] on button "More settings" at bounding box center [90, 440] width 168 height 29
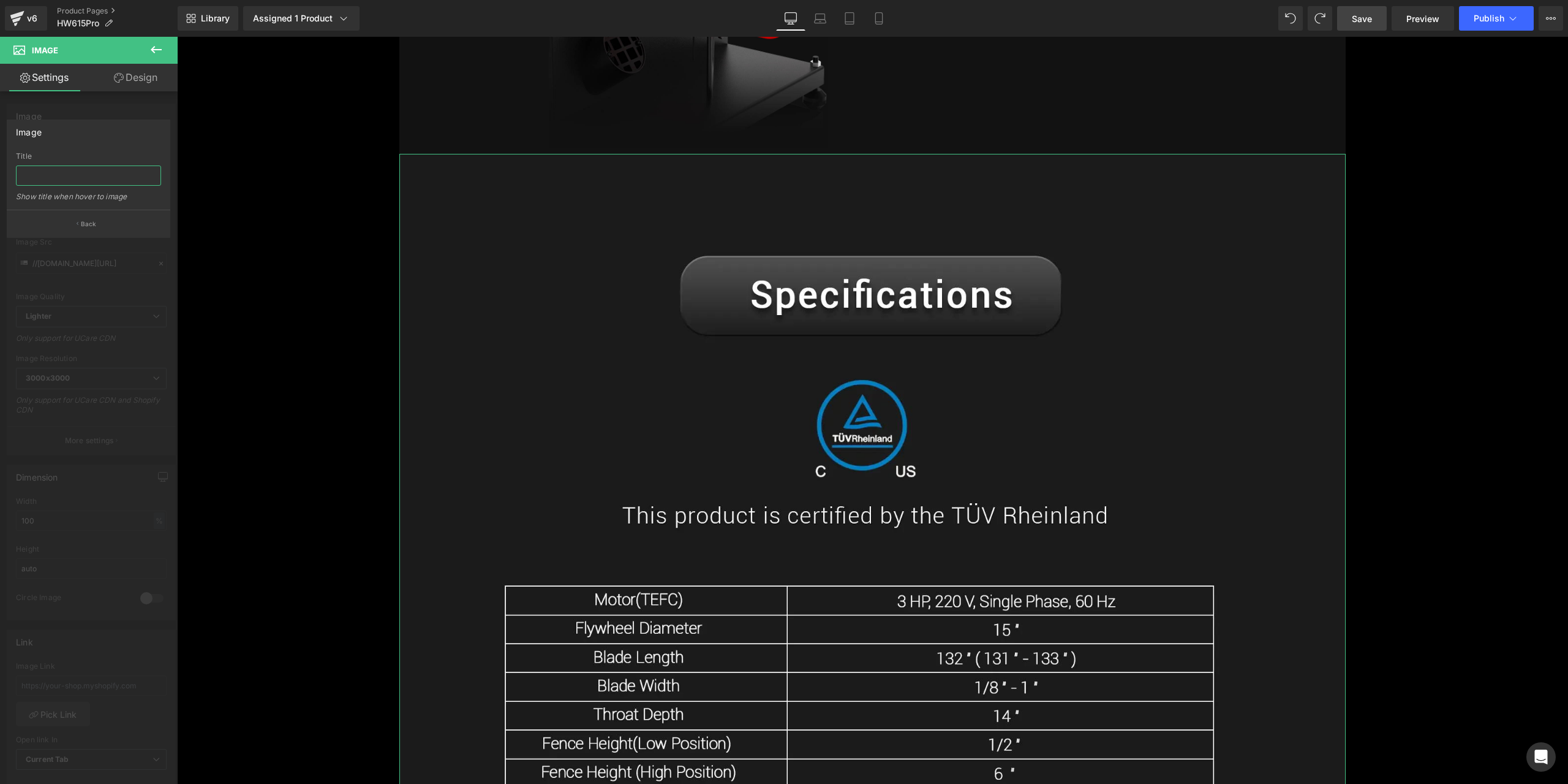
click at [89, 179] on input "text" at bounding box center [88, 175] width 145 height 20
paste input "Specification sheet for the 15 Inch Stainless Bandsaw 3HP Alpha HW615Pro"
type input "Specification sheet for the 15 Inch Stainless Bandsaw 3HP Alpha HW615Pro"
click at [83, 127] on div "Image" at bounding box center [88, 132] width 163 height 23
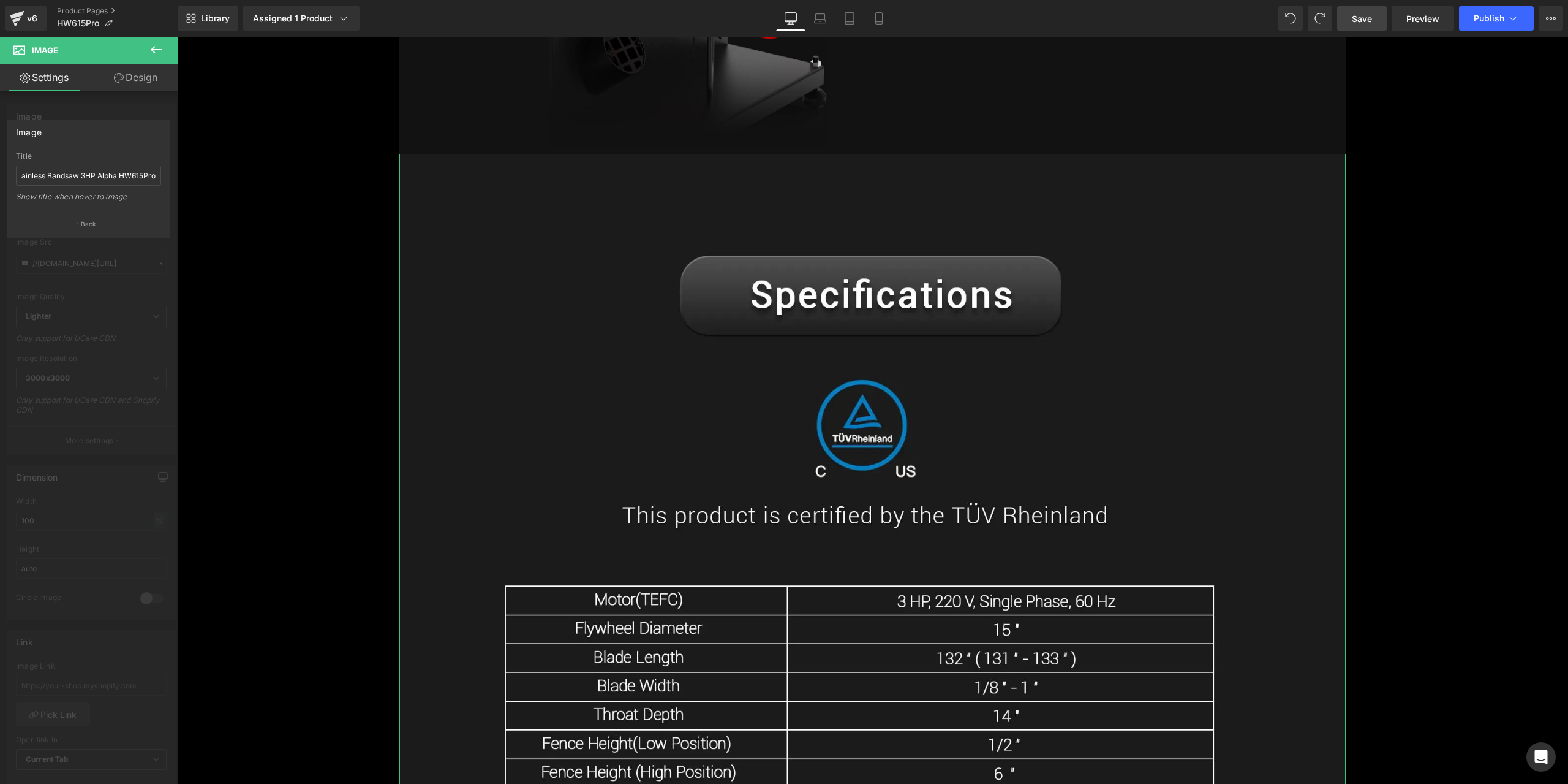
scroll to position [0, 0]
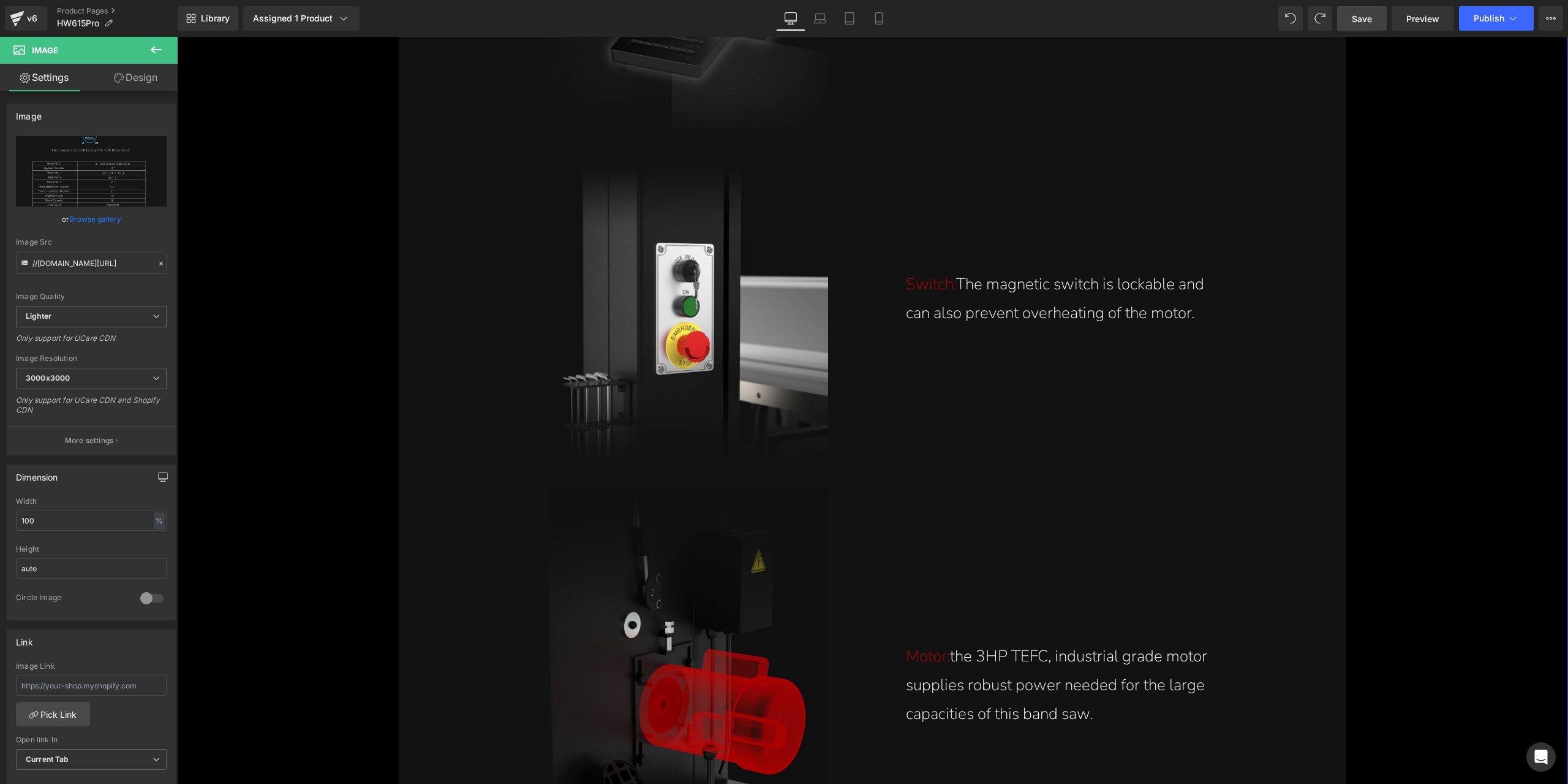
scroll to position [15444, 0]
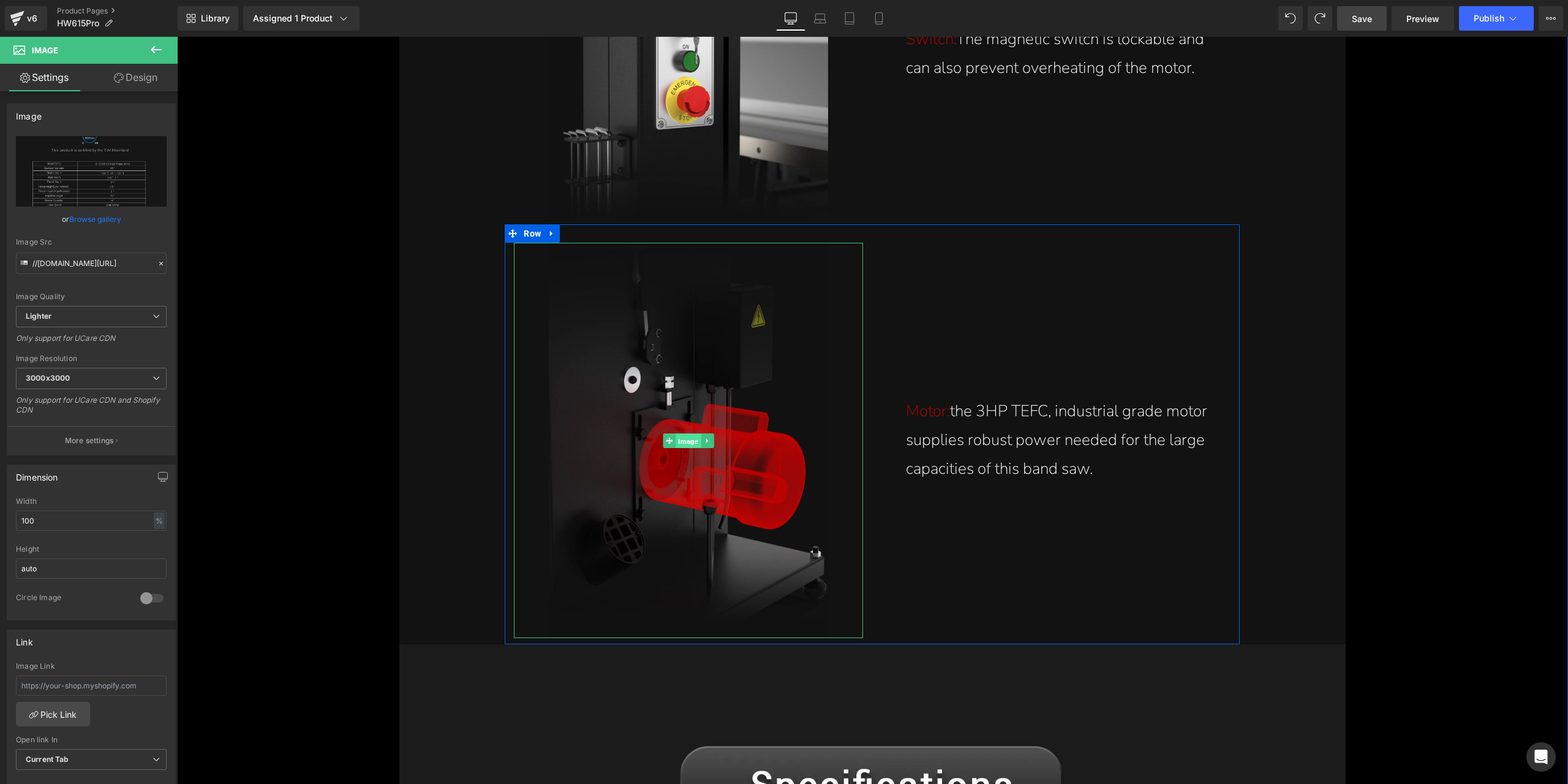
click at [688, 437] on span "Image" at bounding box center [689, 440] width 25 height 15
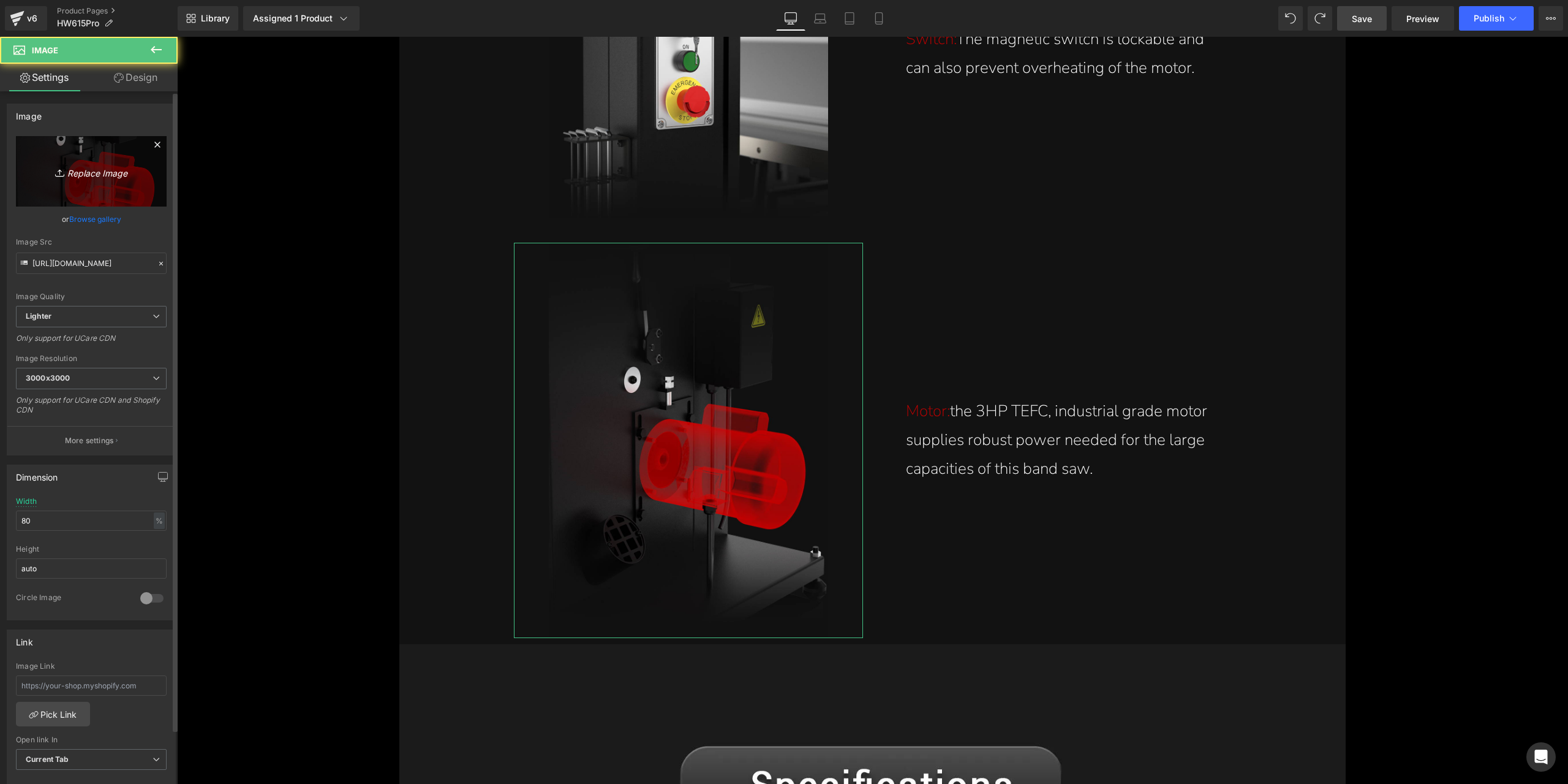
click at [101, 182] on link "Replace Image" at bounding box center [91, 171] width 151 height 70
type input "C:\fakepath\3hp-tefc-industrial-grade-motor-robust-power-on-15-inch-stainless-b…"
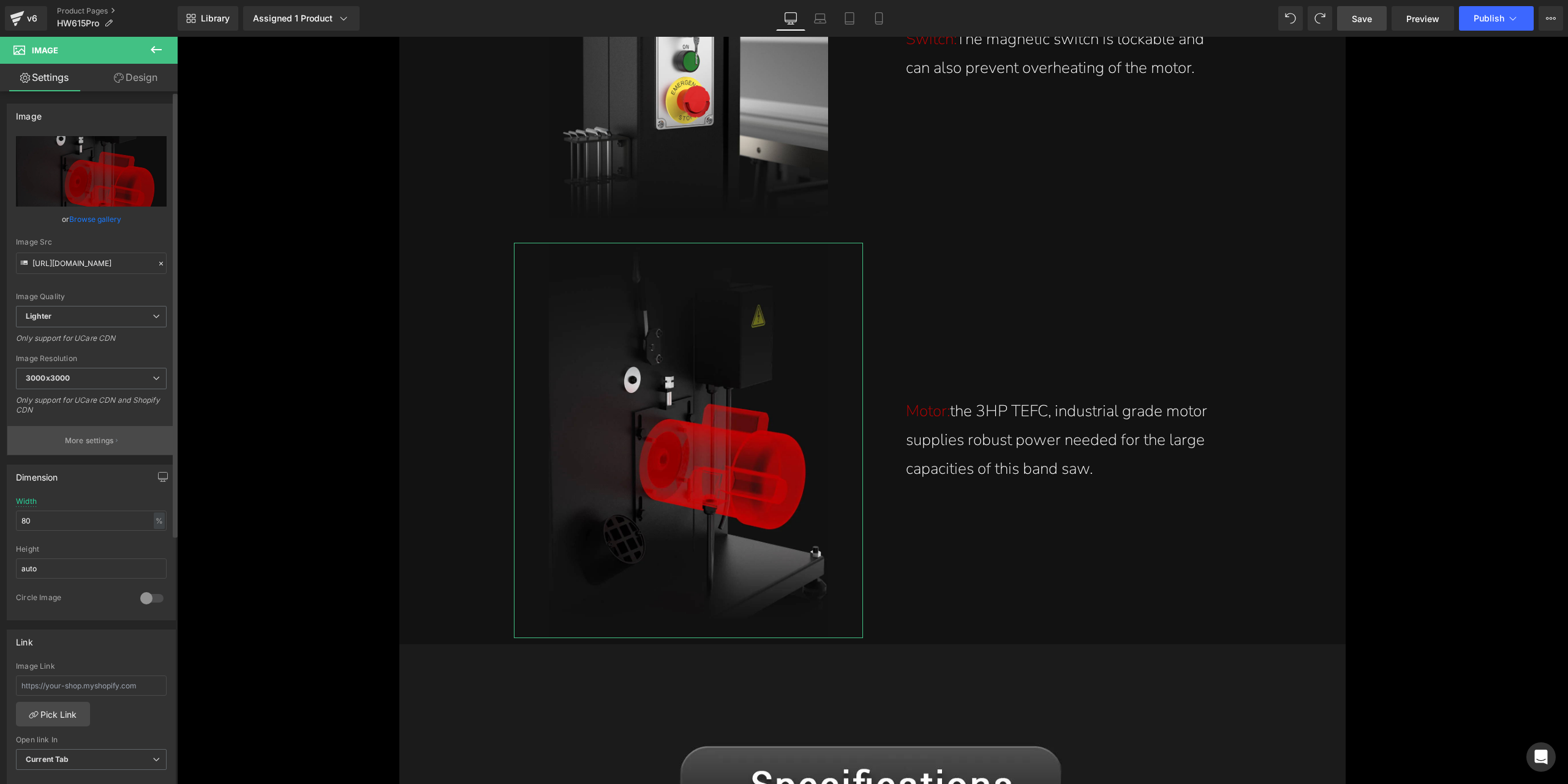
click at [88, 435] on p "More settings" at bounding box center [90, 440] width 49 height 11
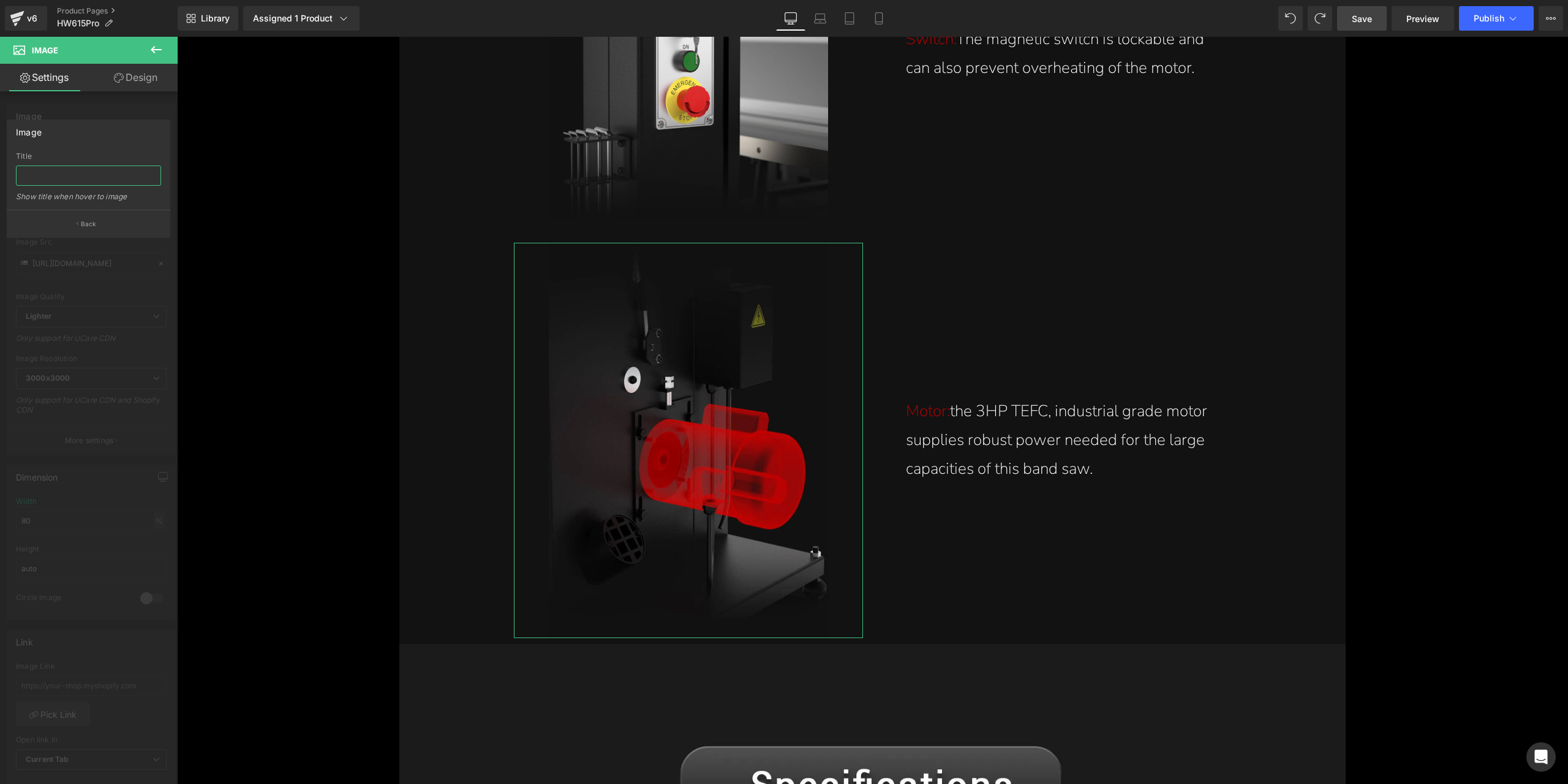
click at [78, 178] on input "text" at bounding box center [88, 175] width 145 height 20
paste input "3HP TEFC industrial grade motor supplies robust power on the 15 Inch Stainless …"
type input "3HP TEFC industrial grade motor supplies robust power on the 15 Inch Stainless …"
click at [97, 159] on div "Title" at bounding box center [88, 156] width 145 height 9
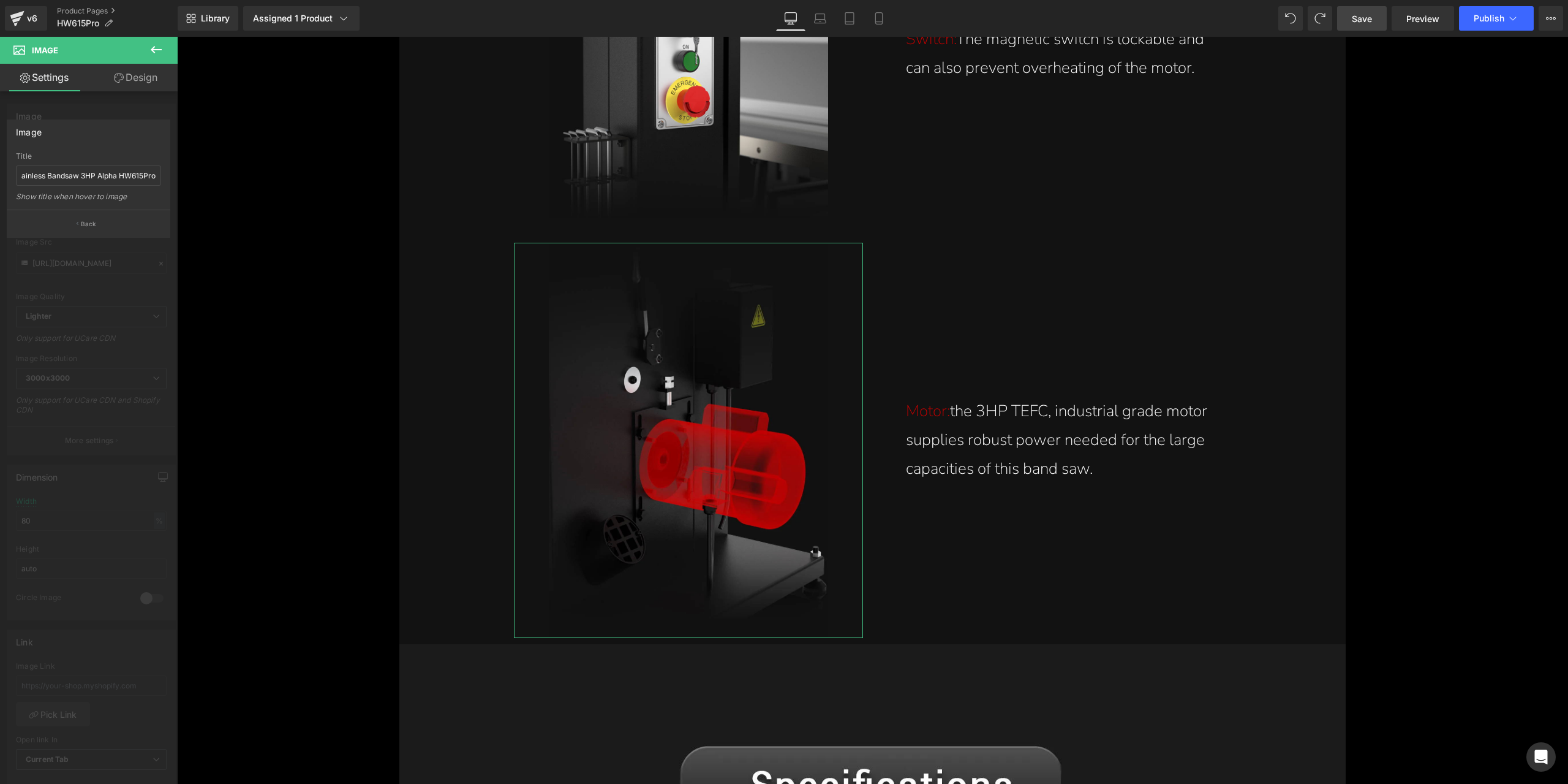
scroll to position [0, 0]
click at [90, 215] on button "Back" at bounding box center [89, 222] width 163 height 27
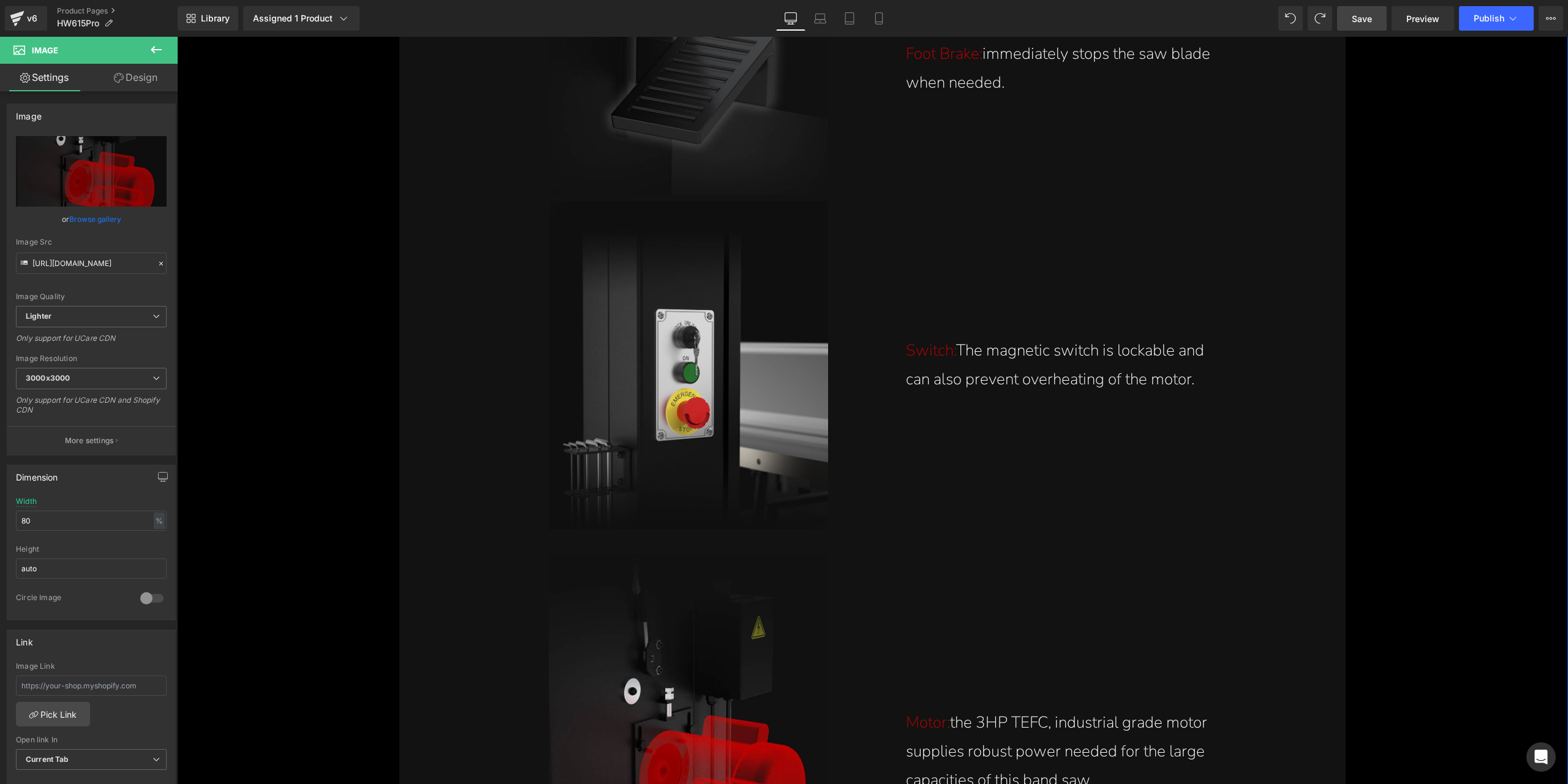
scroll to position [15077, 0]
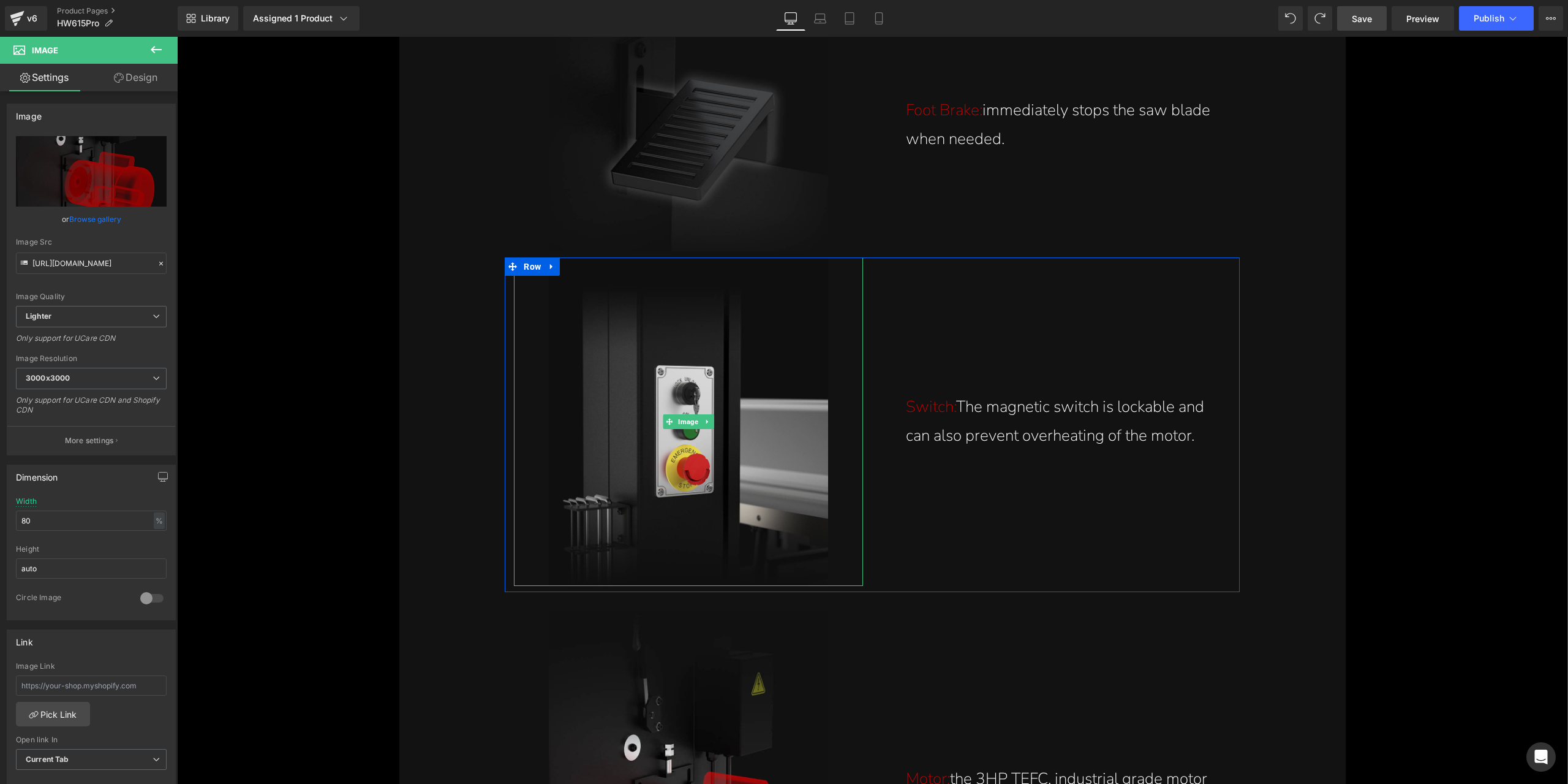
click at [705, 465] on img at bounding box center [689, 422] width 279 height 329
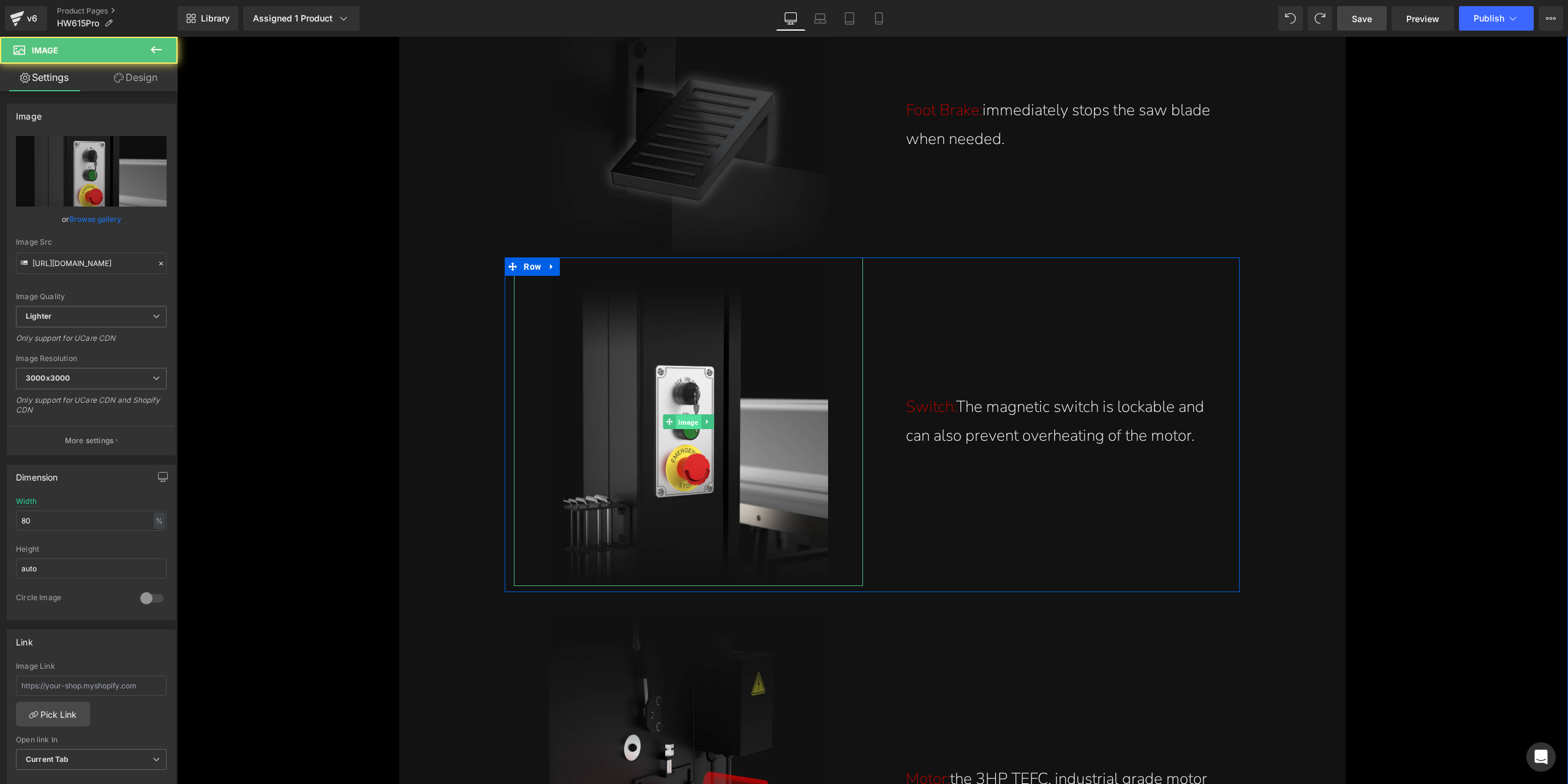
click at [681, 420] on span "Image" at bounding box center [689, 422] width 25 height 15
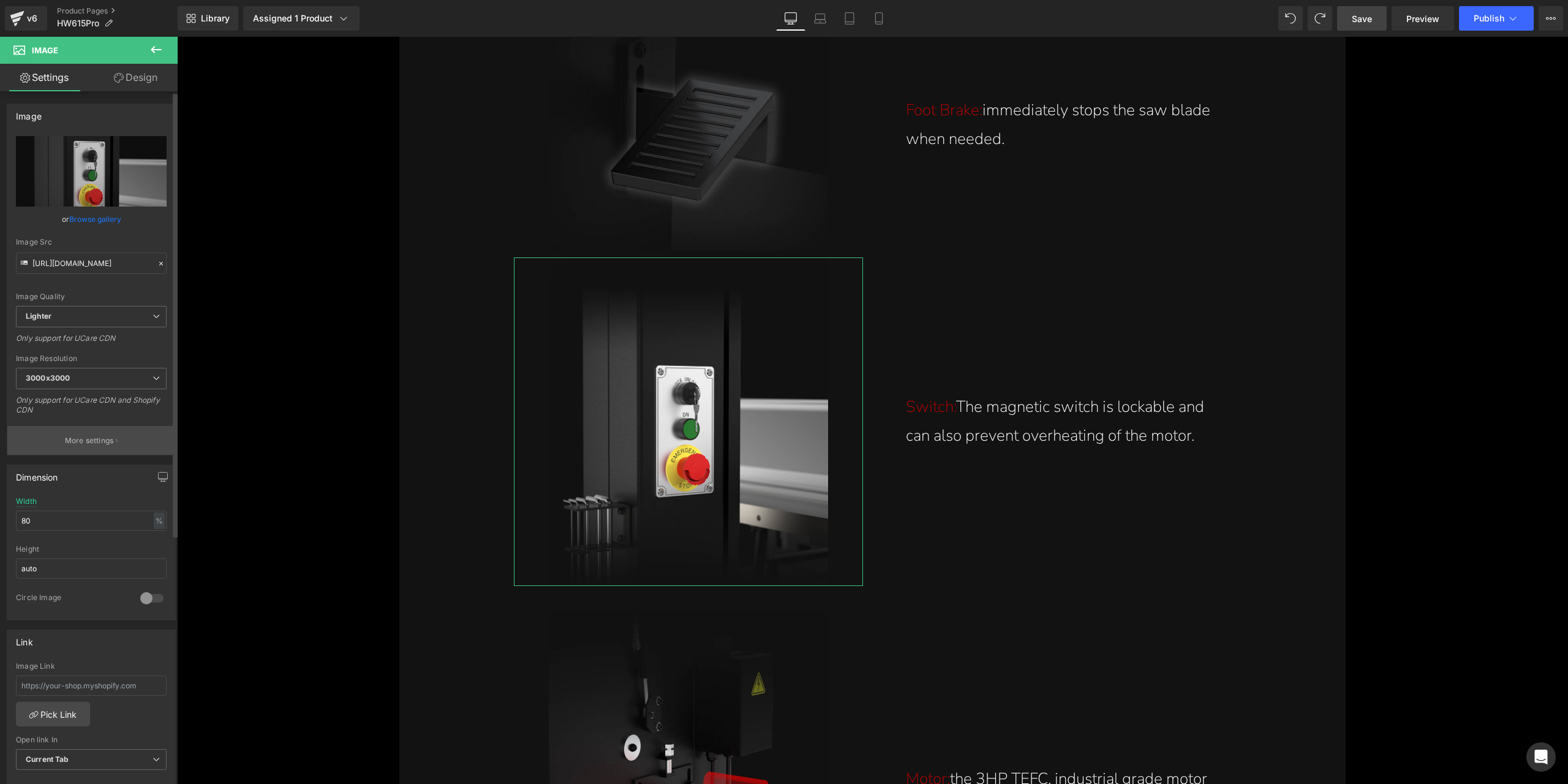
click at [84, 440] on p "More settings" at bounding box center [90, 440] width 49 height 11
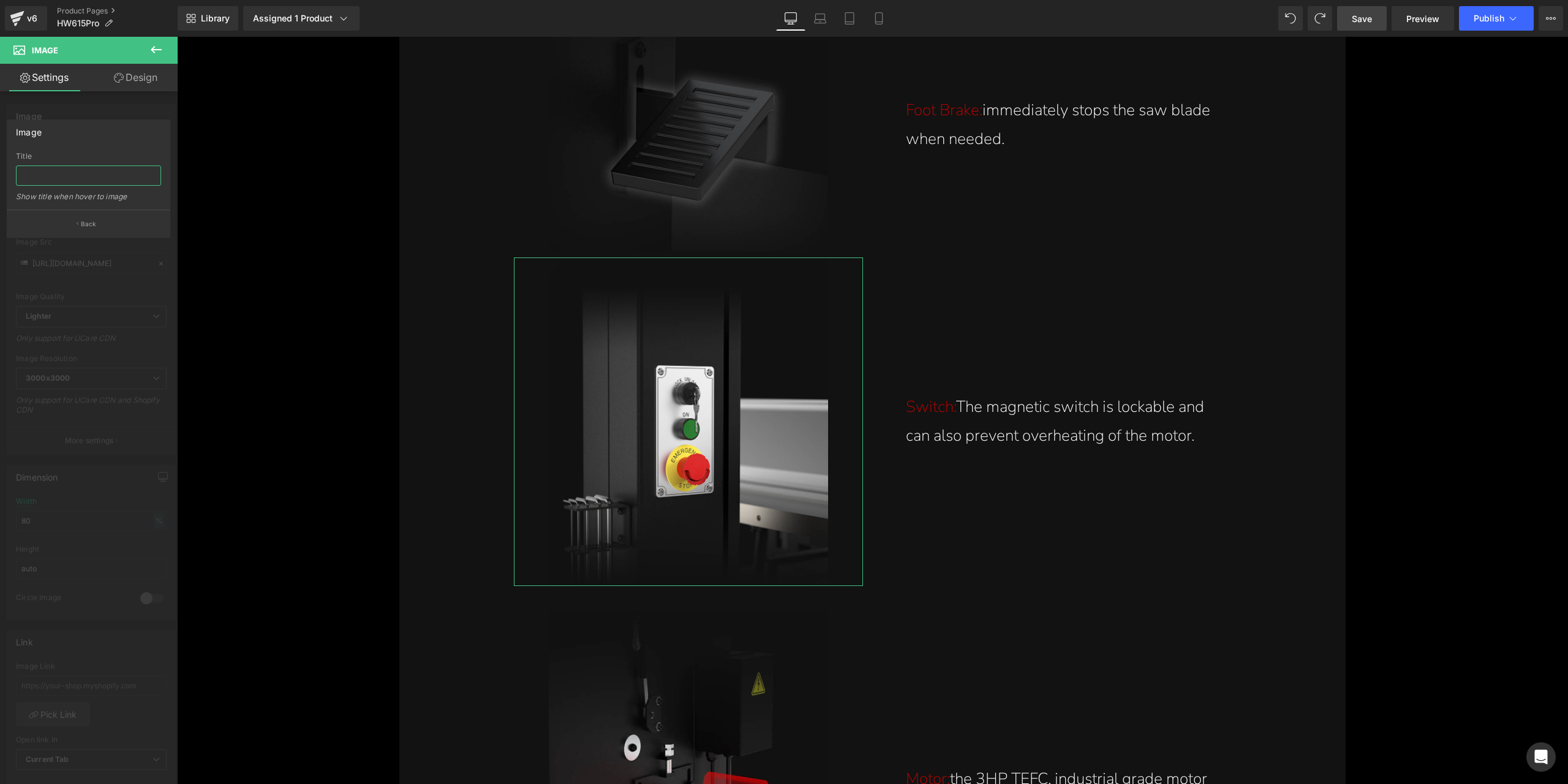
click at [111, 173] on input "text" at bounding box center [88, 175] width 145 height 20
paste input "Lockable magnetic switch with emergency stop button can prevent overheating the…"
type input "Lockable magnetic switch with emergency stop button can prevent overheating the…"
click at [105, 133] on div "Image" at bounding box center [88, 132] width 163 height 23
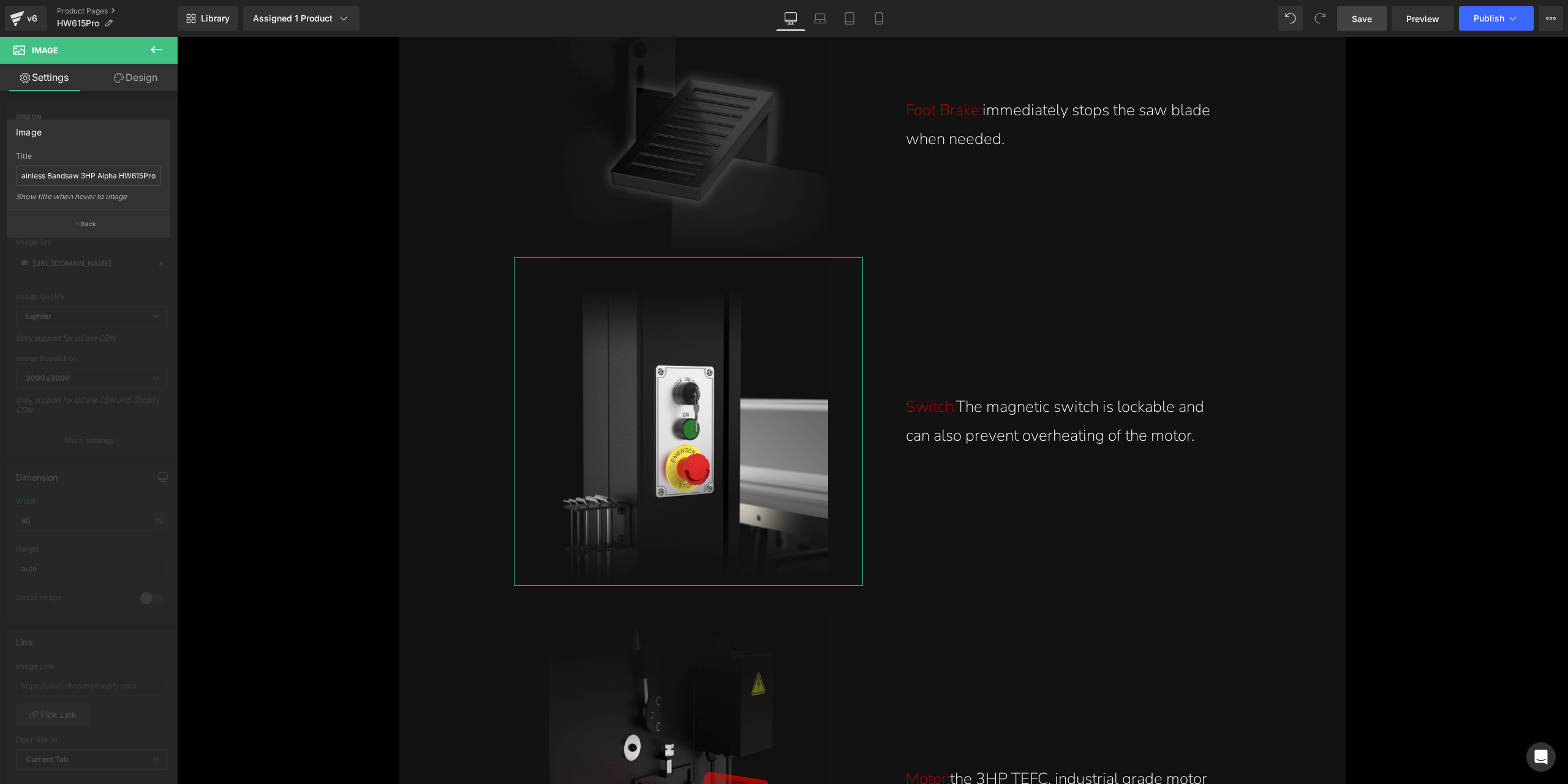
scroll to position [0, 0]
click at [119, 223] on button "Back" at bounding box center [89, 222] width 163 height 27
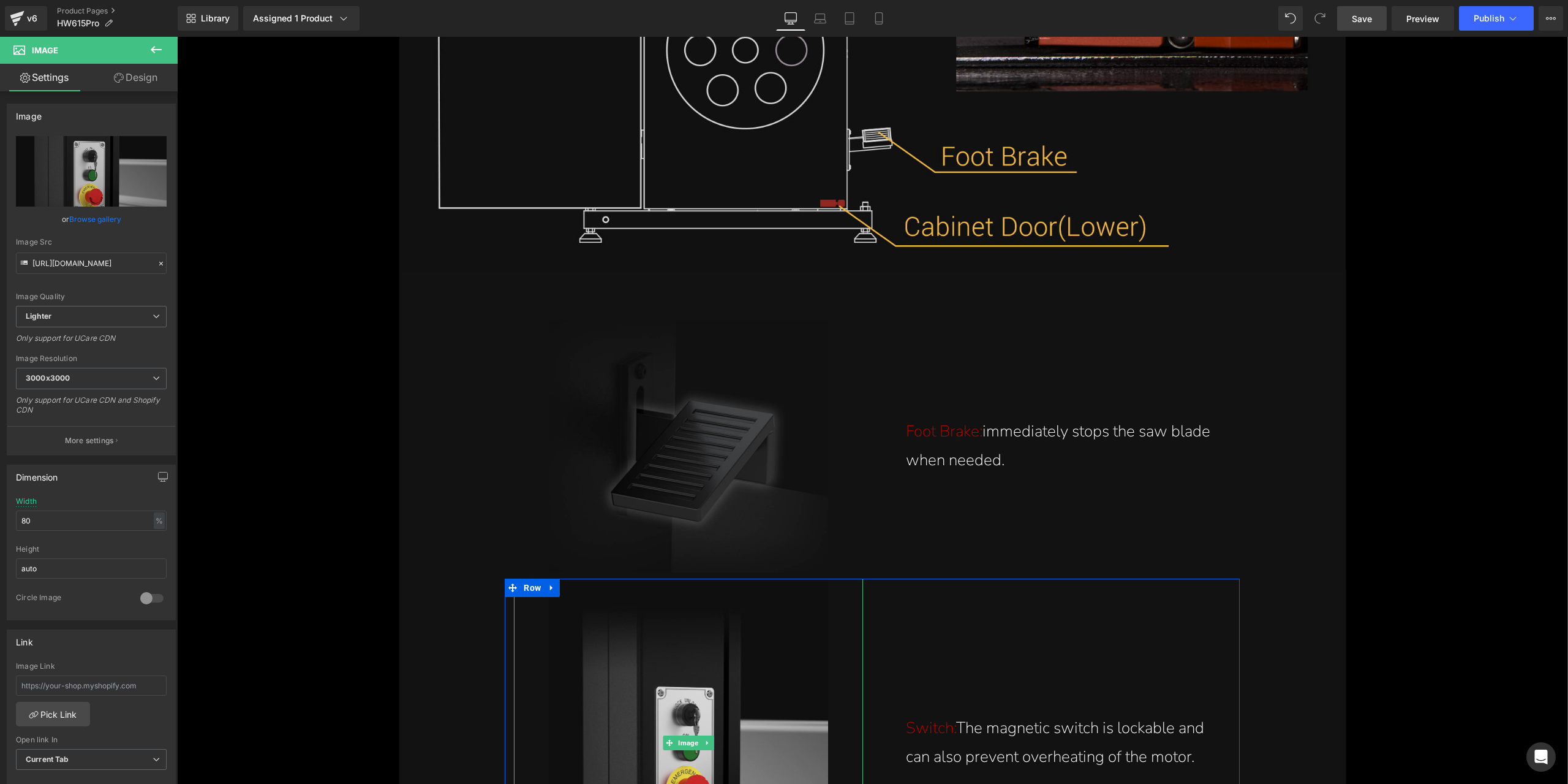
scroll to position [14709, 0]
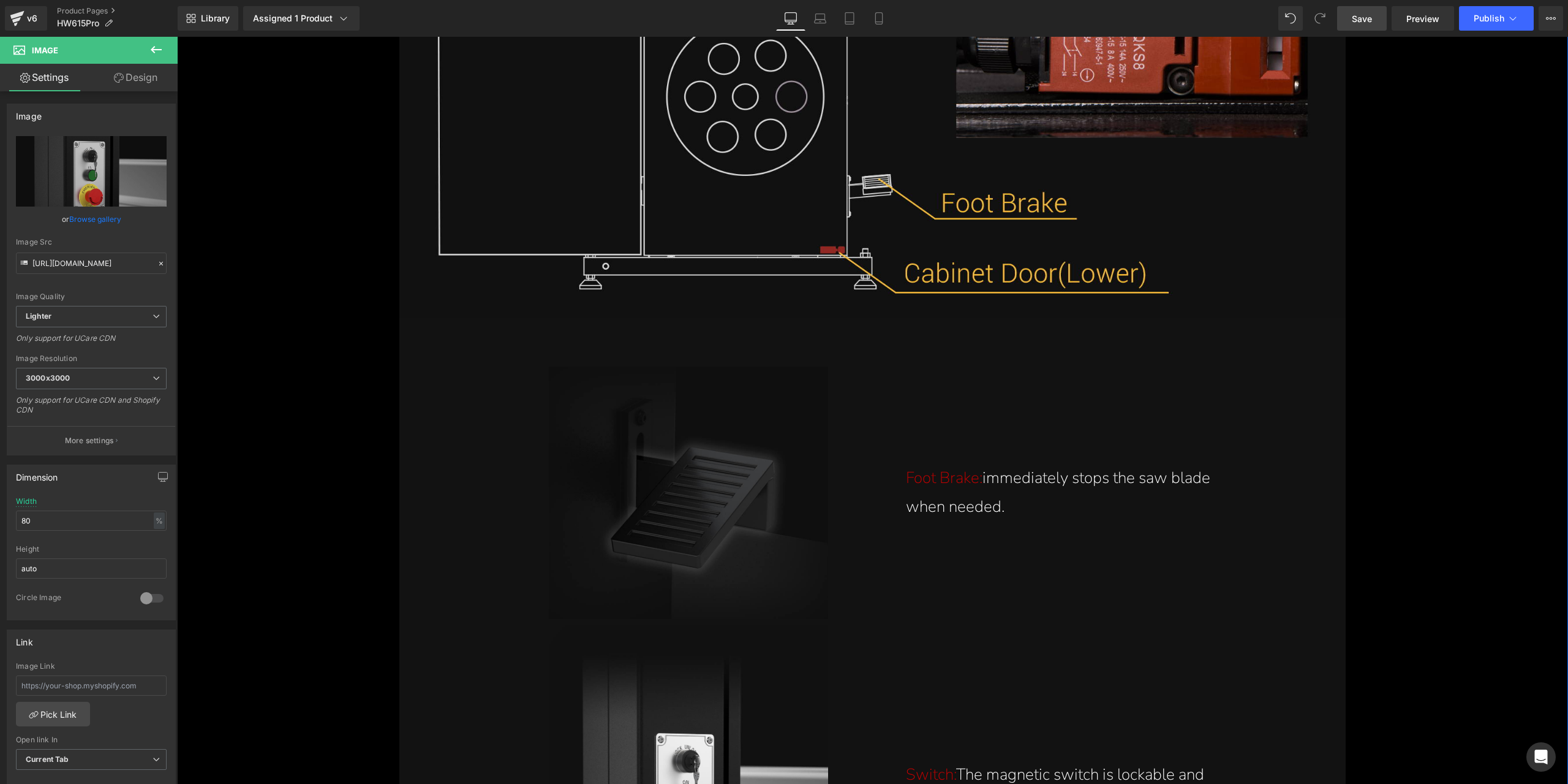
click at [683, 476] on img at bounding box center [689, 492] width 279 height 252
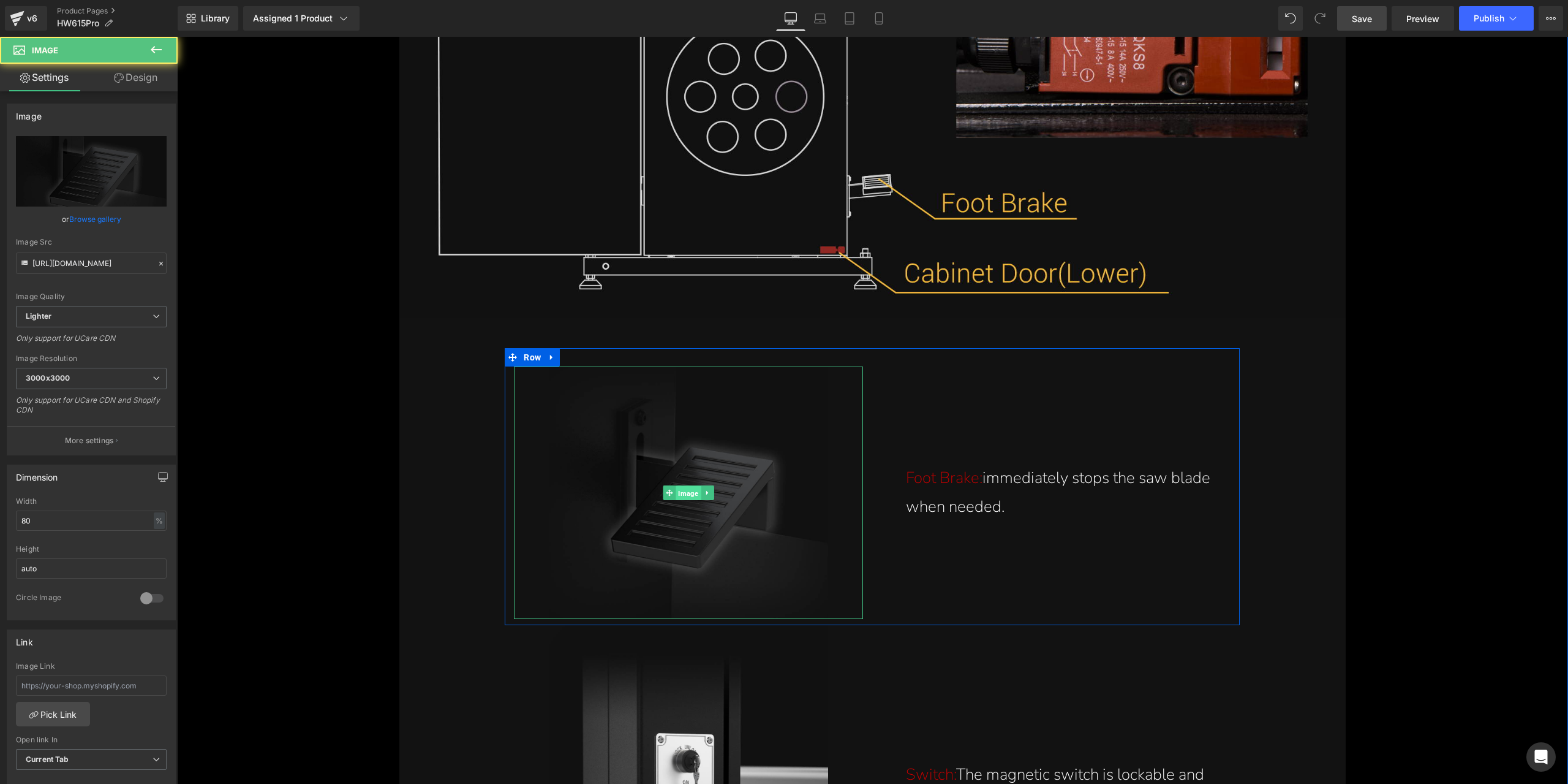
click at [684, 490] on span "Image" at bounding box center [689, 493] width 25 height 15
click at [121, 182] on link "Replace Image" at bounding box center [91, 171] width 151 height 70
type input "C:\fakepath\foot-brake-stops-saw-blade-immediately-for-safety-on-the-cabinet-do…"
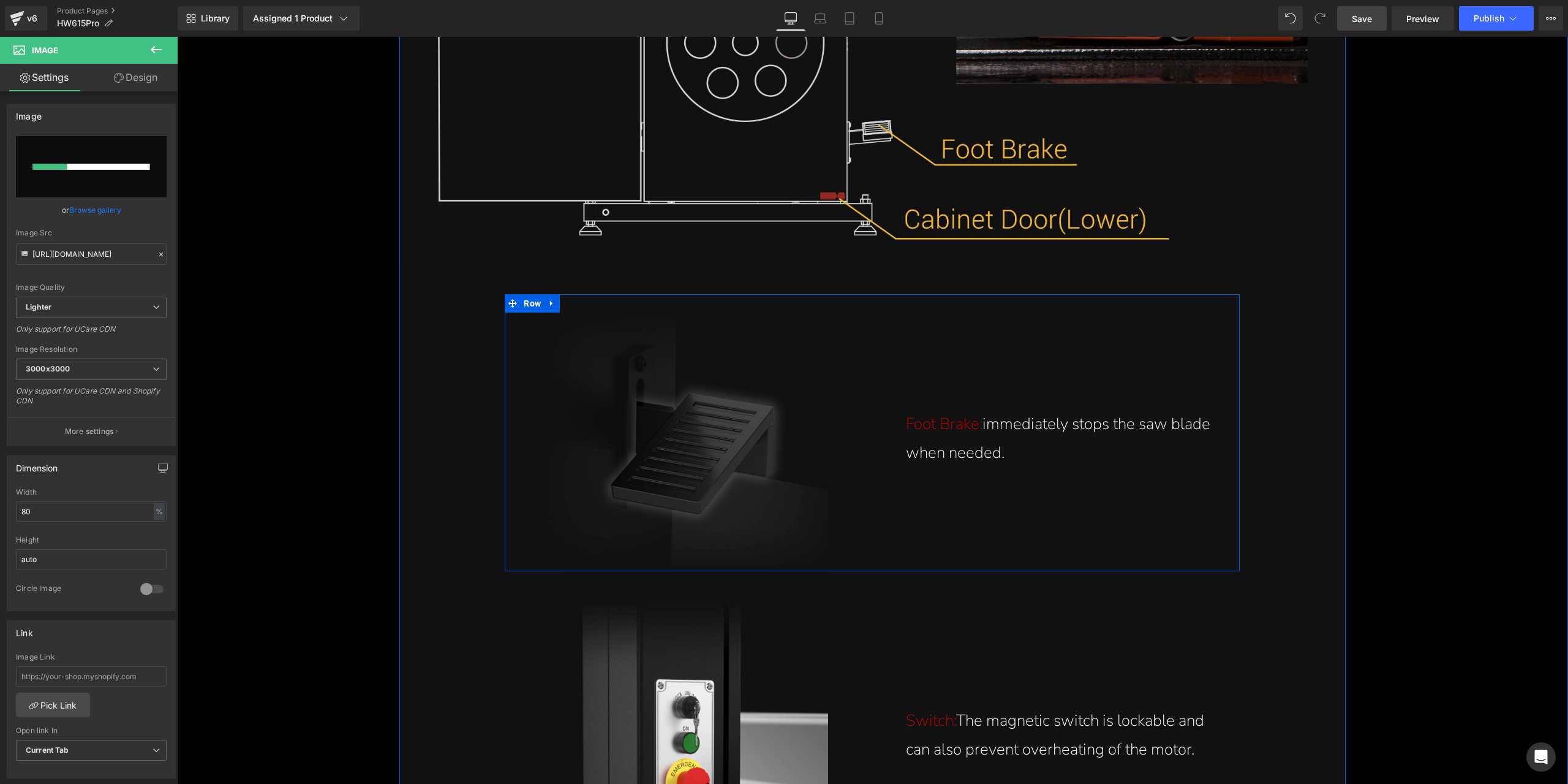
scroll to position [14832, 0]
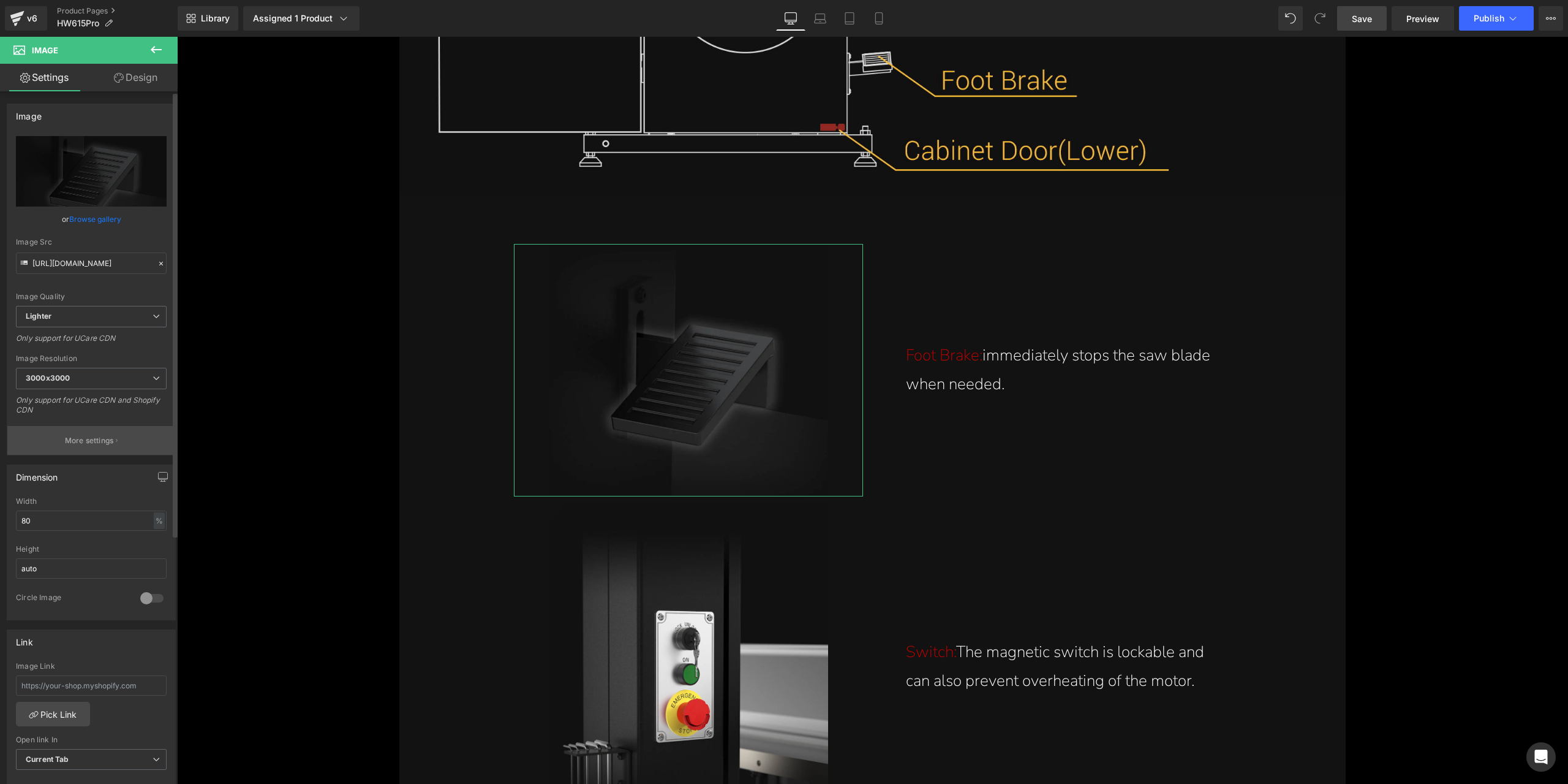
click at [104, 439] on p "More settings" at bounding box center [90, 440] width 49 height 11
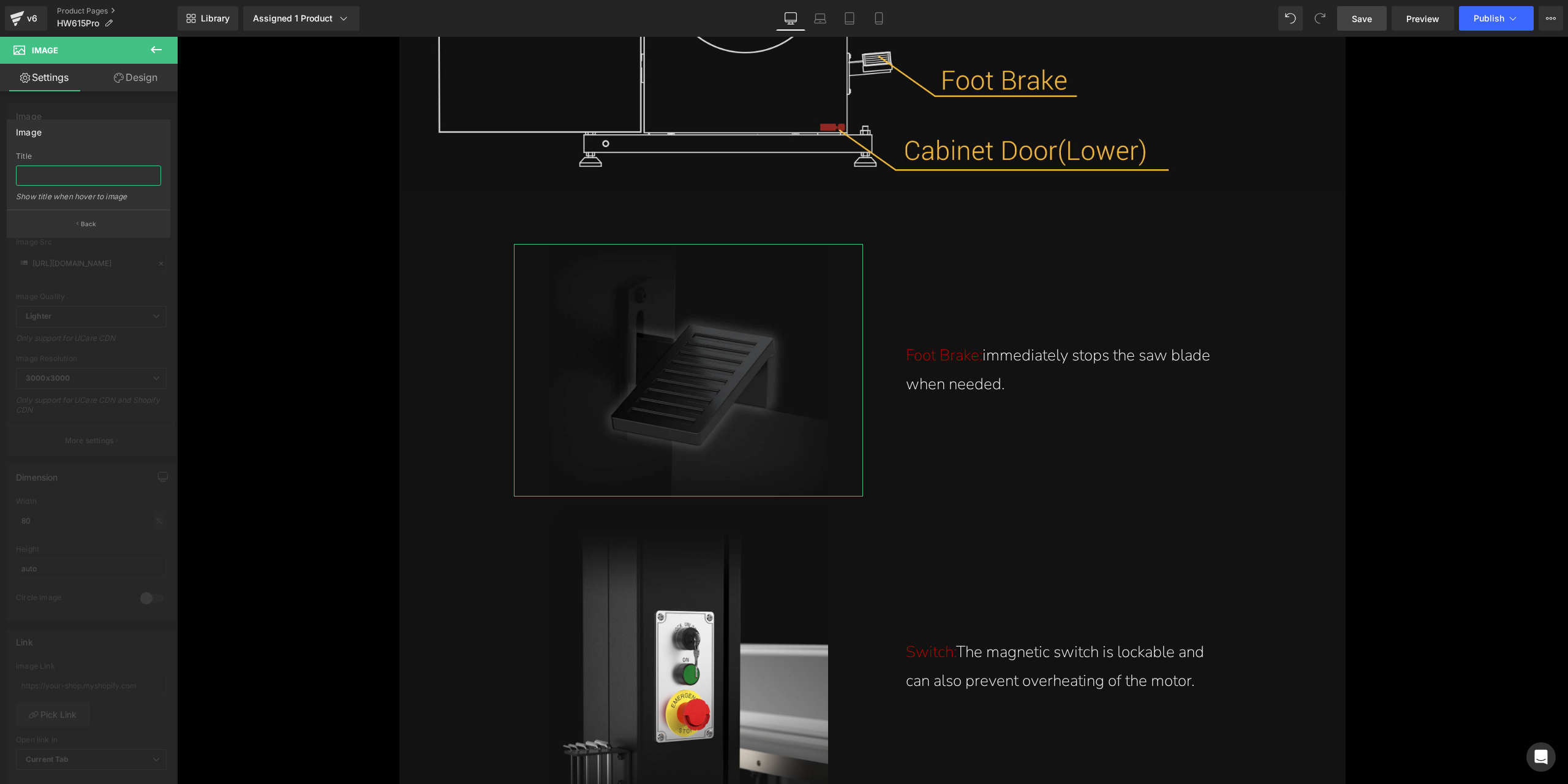
click at [74, 172] on input "text" at bounding box center [88, 175] width 145 height 20
paste input "Foot brake stops the saw blade immediately for safety on the 15 Inch Stainless …"
type input "Foot brake stops the saw blade immediately for safety on the 15 Inch Stainless …"
click at [108, 129] on div "Image" at bounding box center [88, 132] width 163 height 23
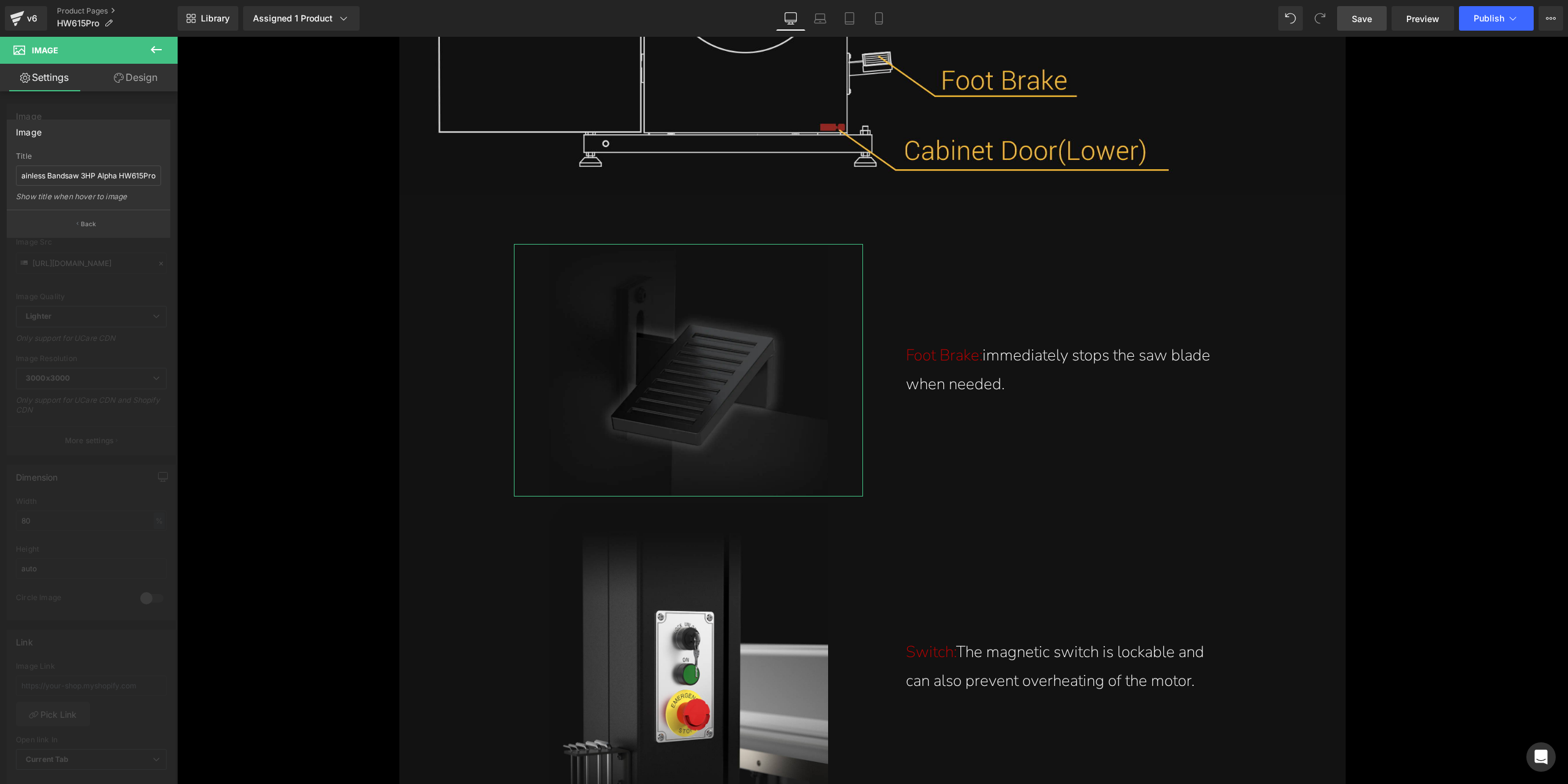
scroll to position [0, 0]
click at [100, 221] on button "Back" at bounding box center [89, 222] width 163 height 27
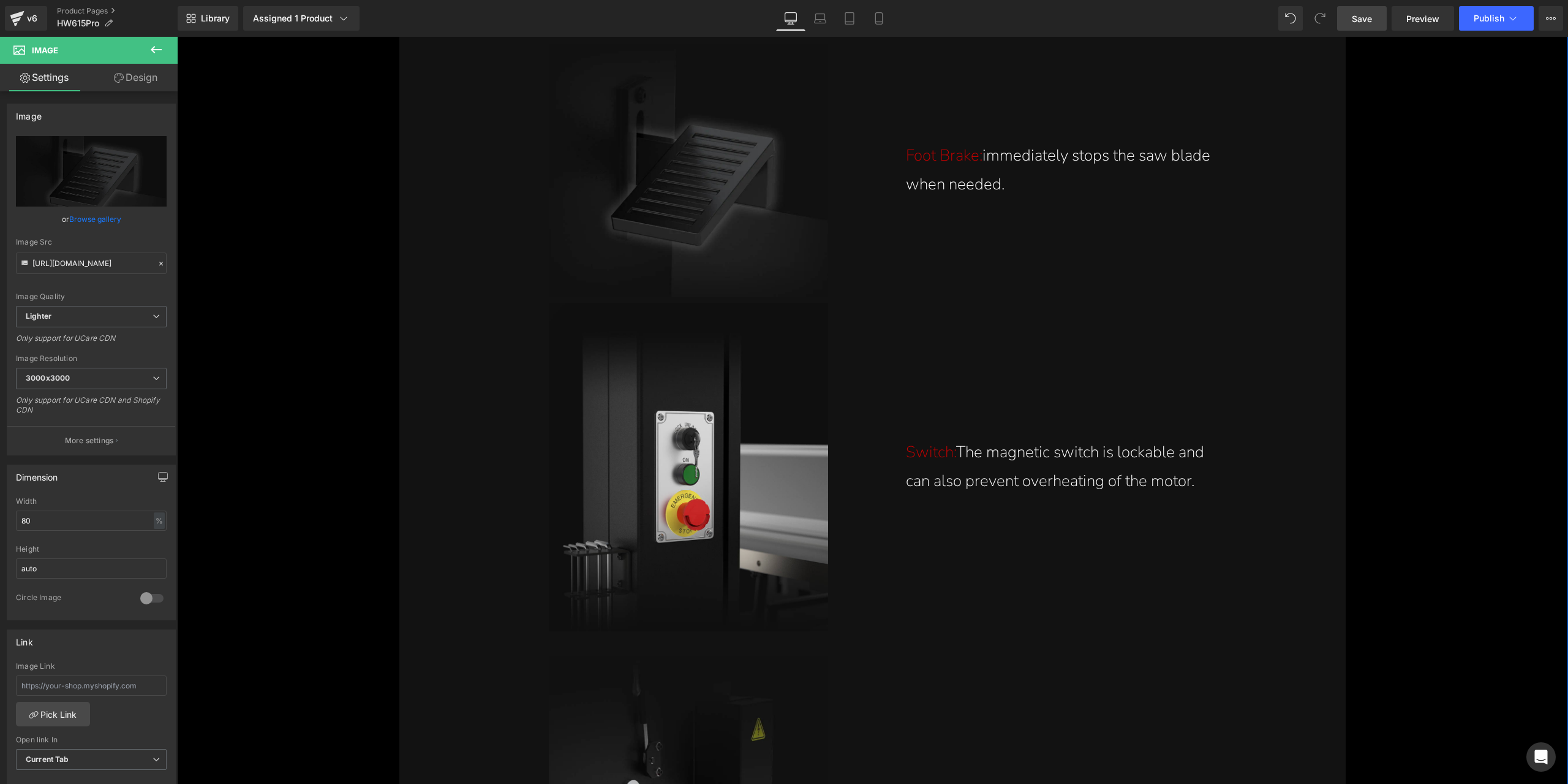
scroll to position [15199, 0]
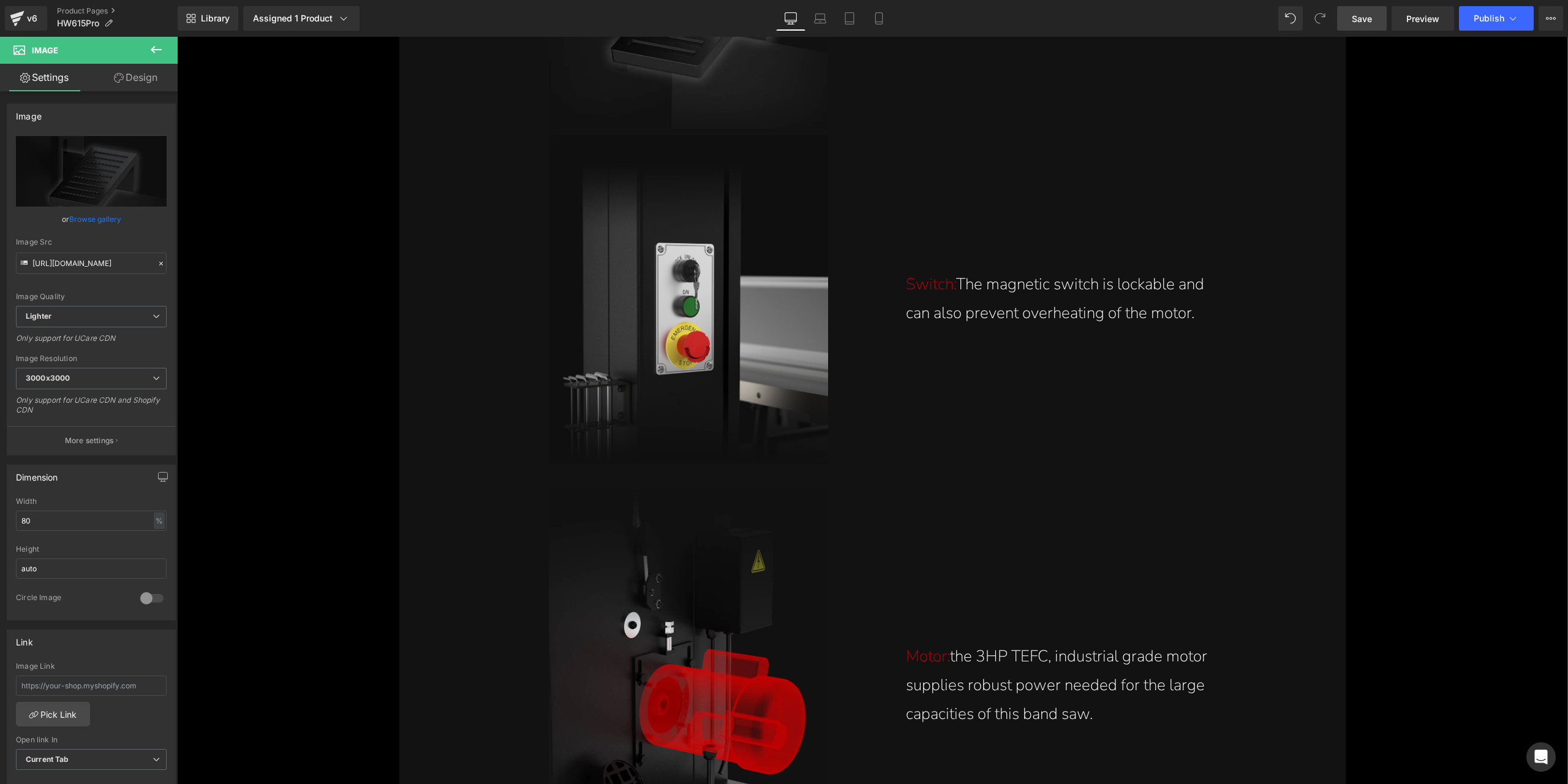
click at [709, 339] on img at bounding box center [689, 299] width 279 height 329
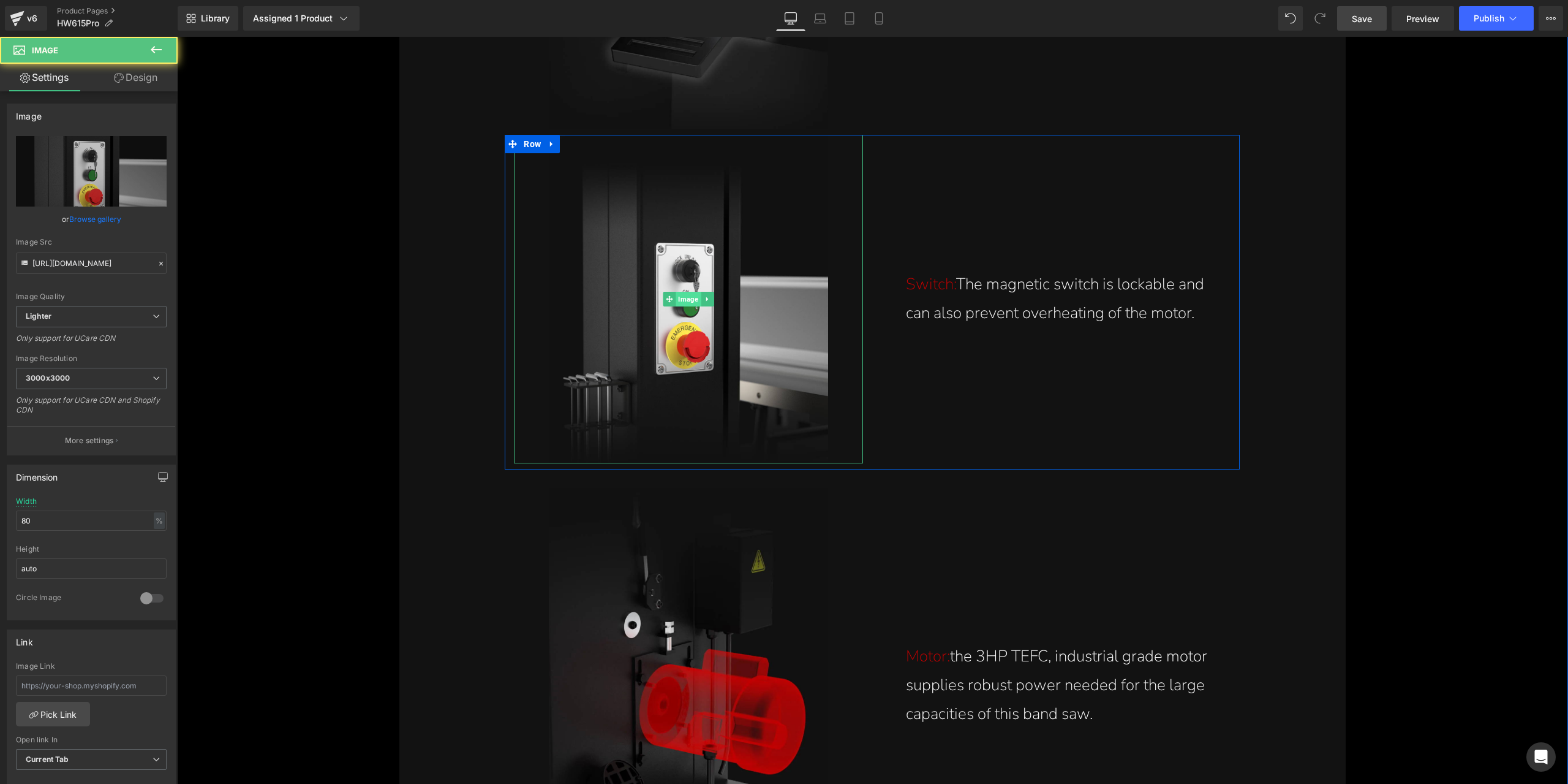
click at [682, 294] on span "Image" at bounding box center [689, 299] width 25 height 15
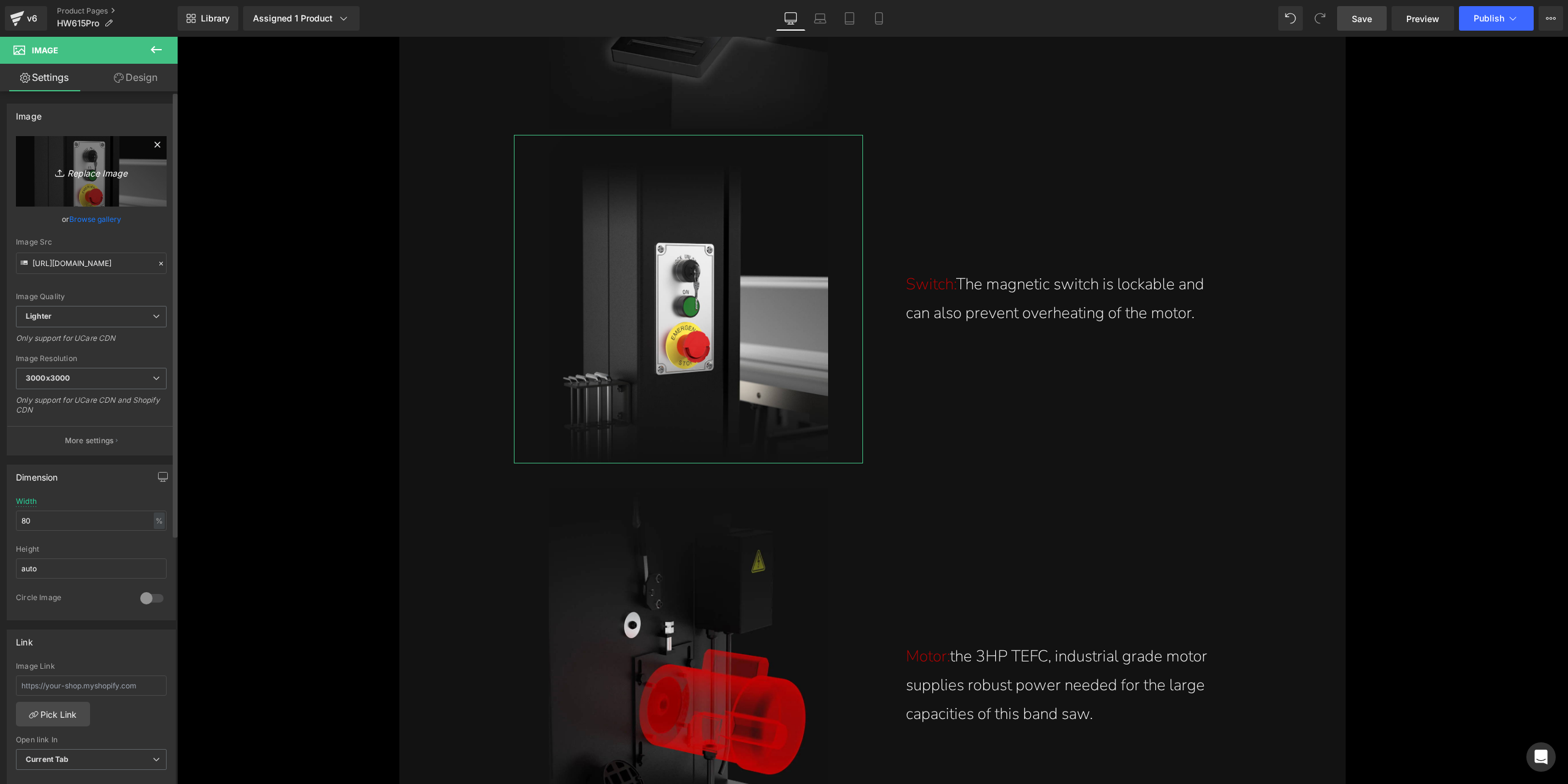
click at [101, 185] on link "Replace Image" at bounding box center [91, 171] width 151 height 70
type input "C:\fakepath\lockable-magentic-switch-with-emergency-stop-button-can-prevent-ove…"
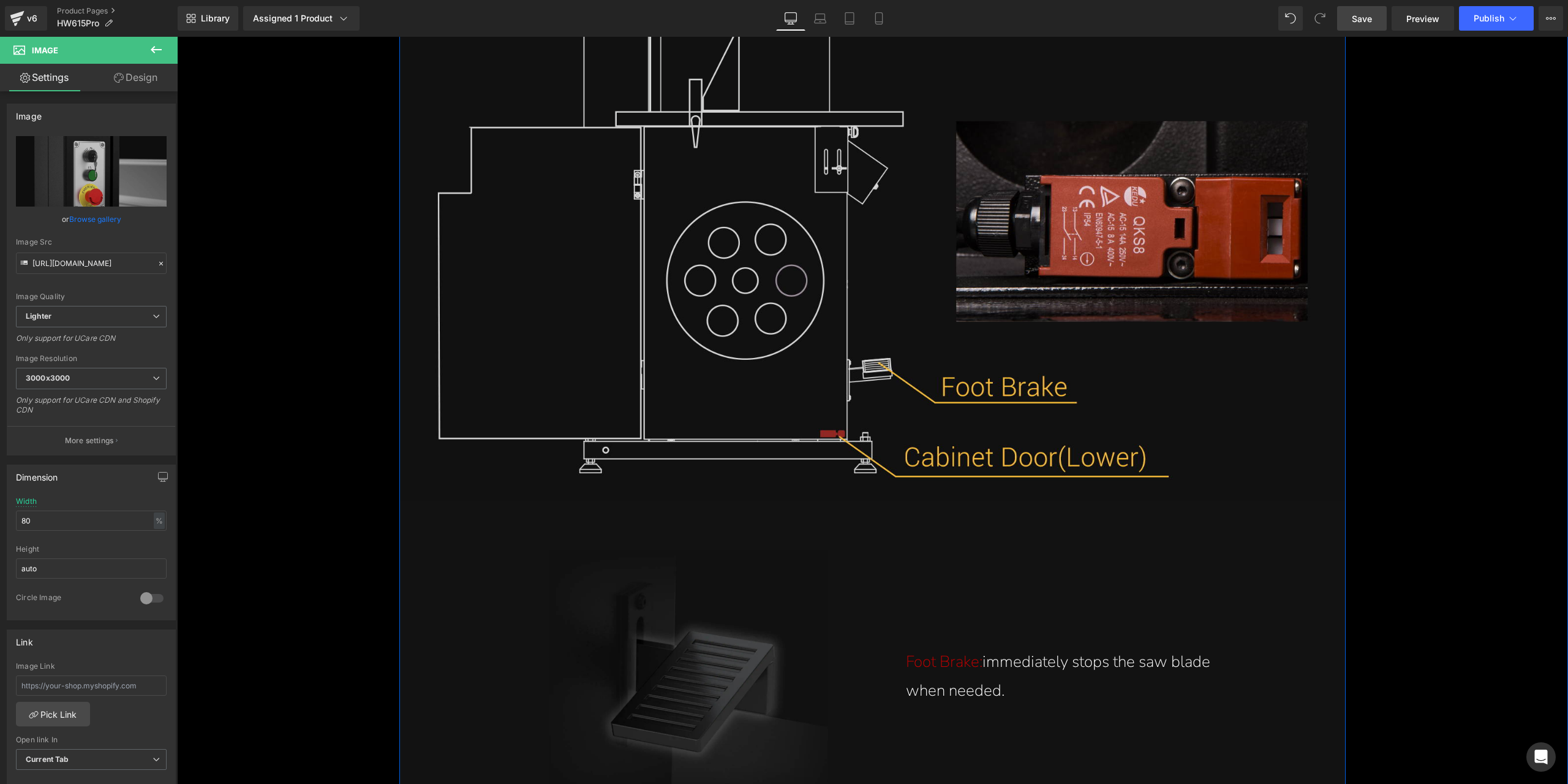
scroll to position [14341, 0]
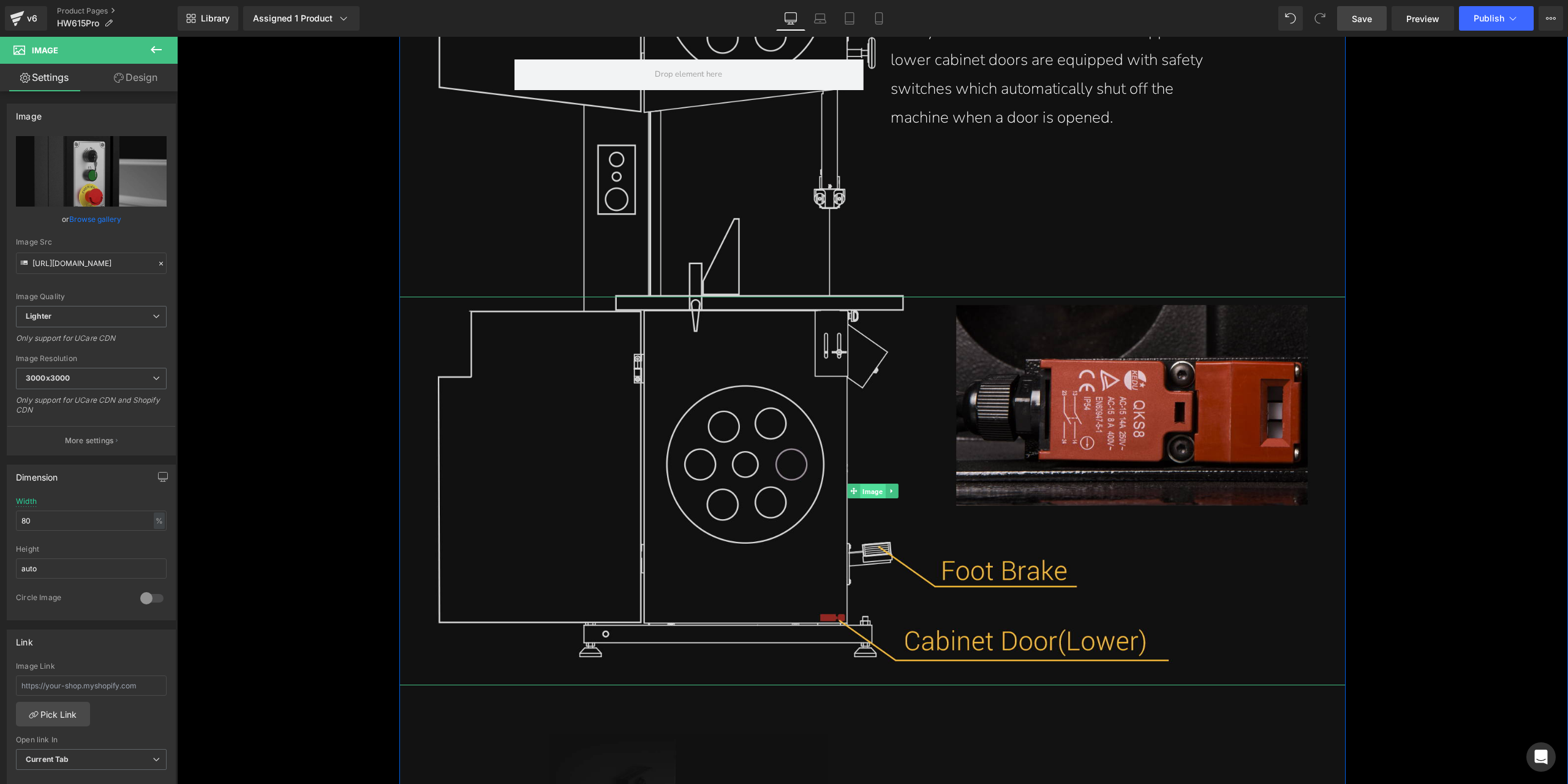
click at [860, 492] on span "Image" at bounding box center [872, 490] width 25 height 15
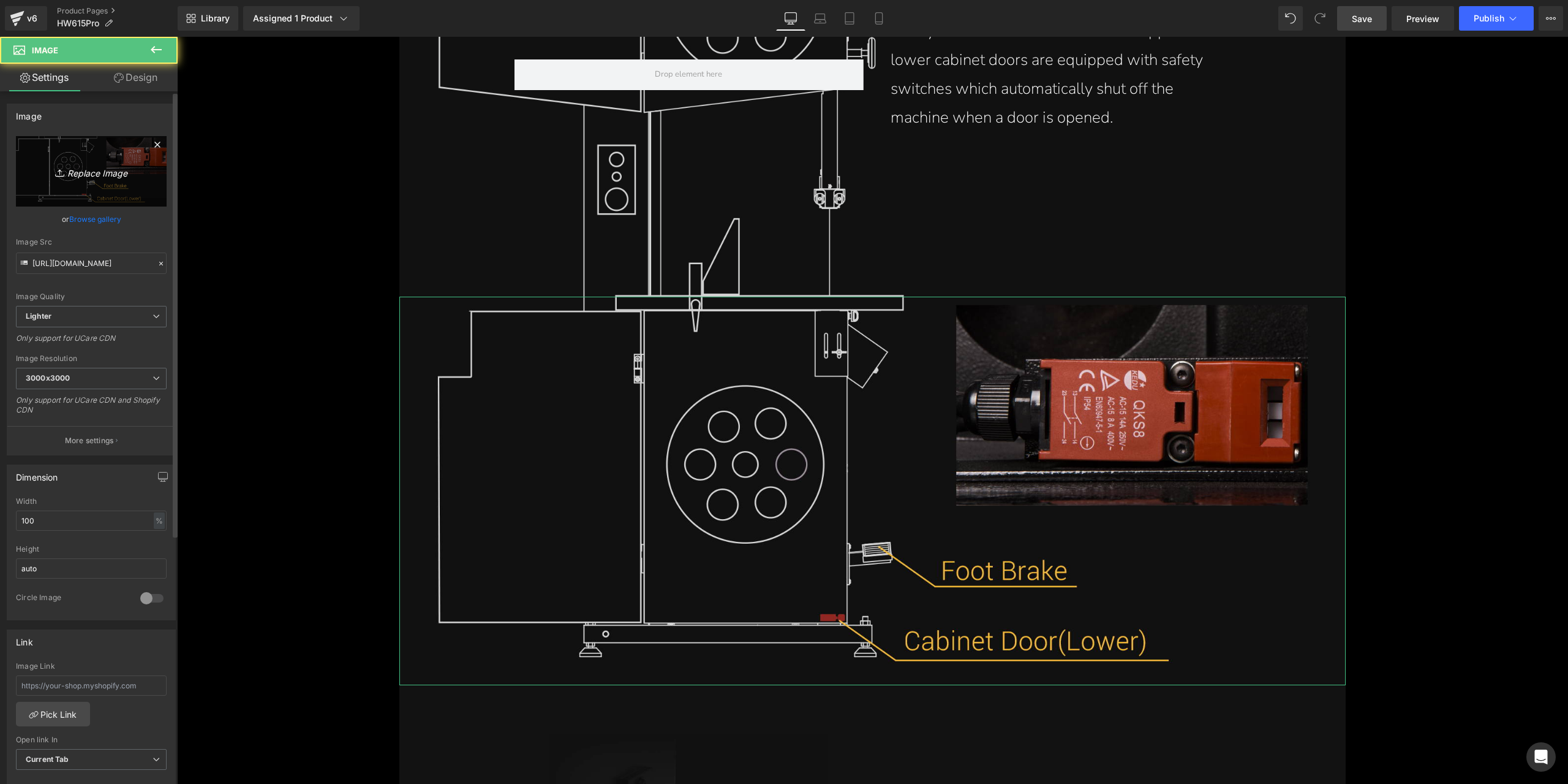
click at [38, 181] on link "Replace Image" at bounding box center [91, 171] width 151 height 70
type input "C:\fakepath\automatic-safety-shut-off-switch-on-the-cabinet-doors-on-15-inch-st…"
click at [111, 435] on p "More settings" at bounding box center [90, 440] width 49 height 11
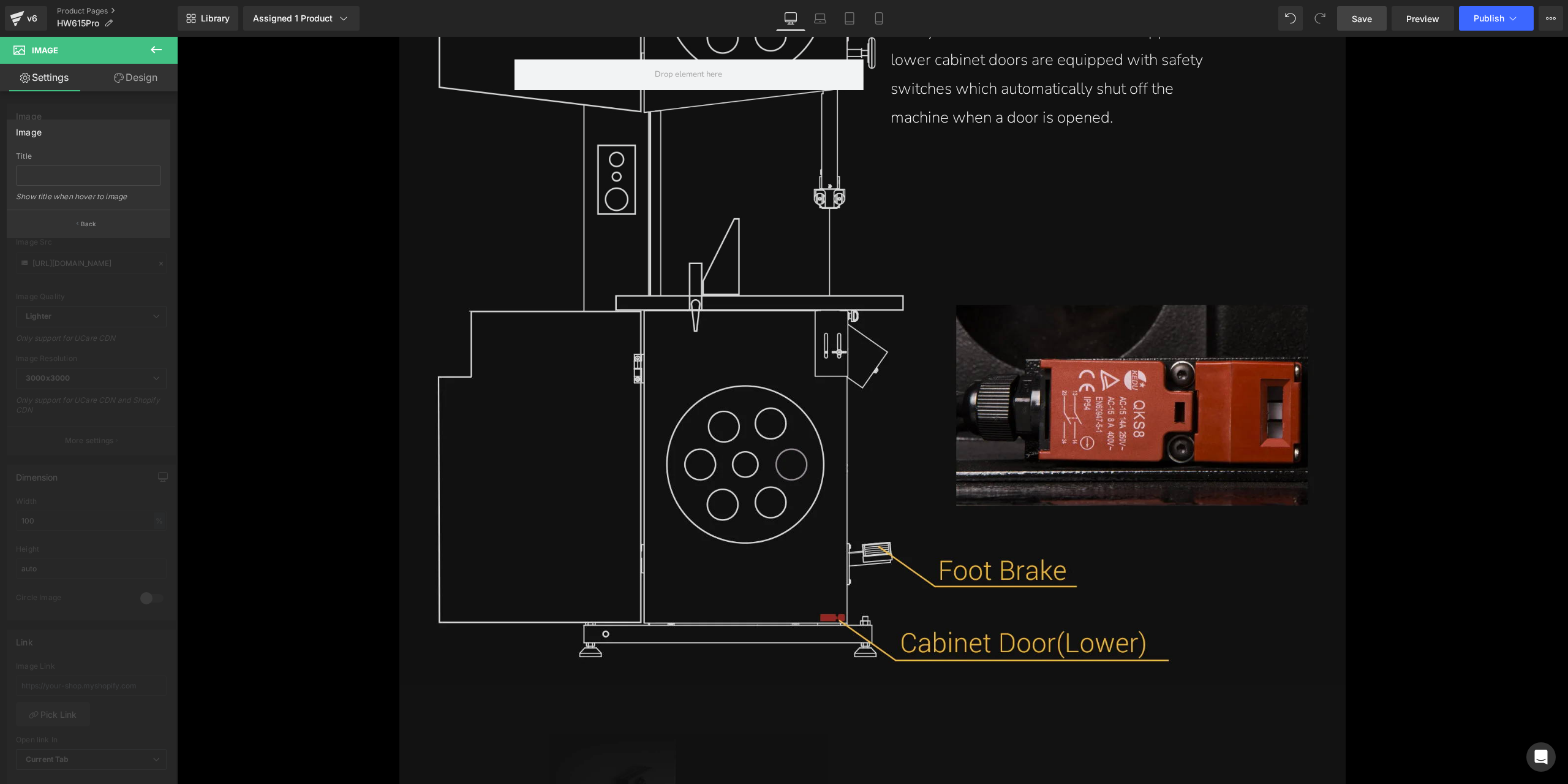
scroll to position [14219, 0]
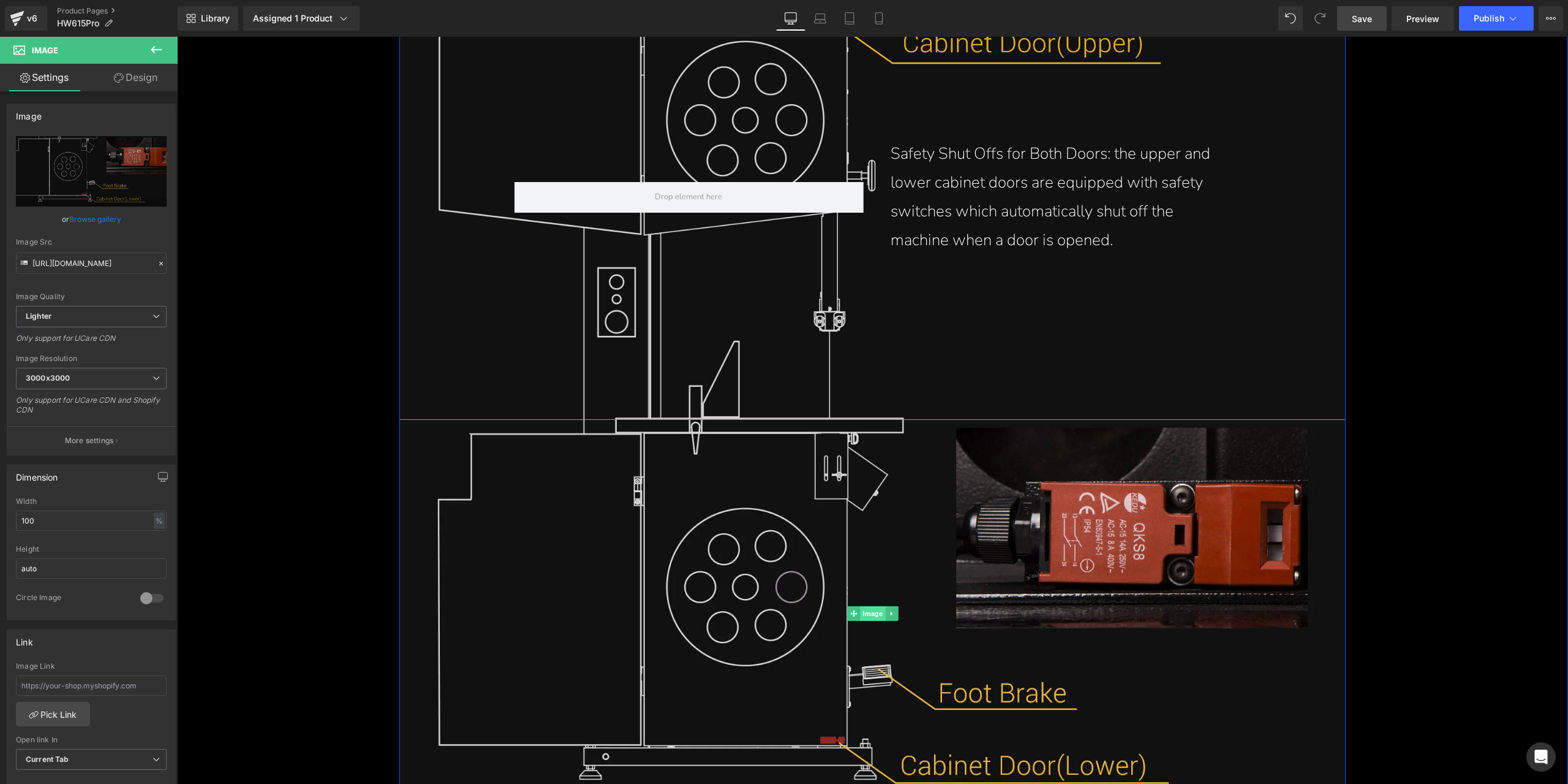
click at [860, 610] on span "Image" at bounding box center [872, 613] width 25 height 15
click at [97, 446] on button "More settings" at bounding box center [90, 440] width 168 height 29
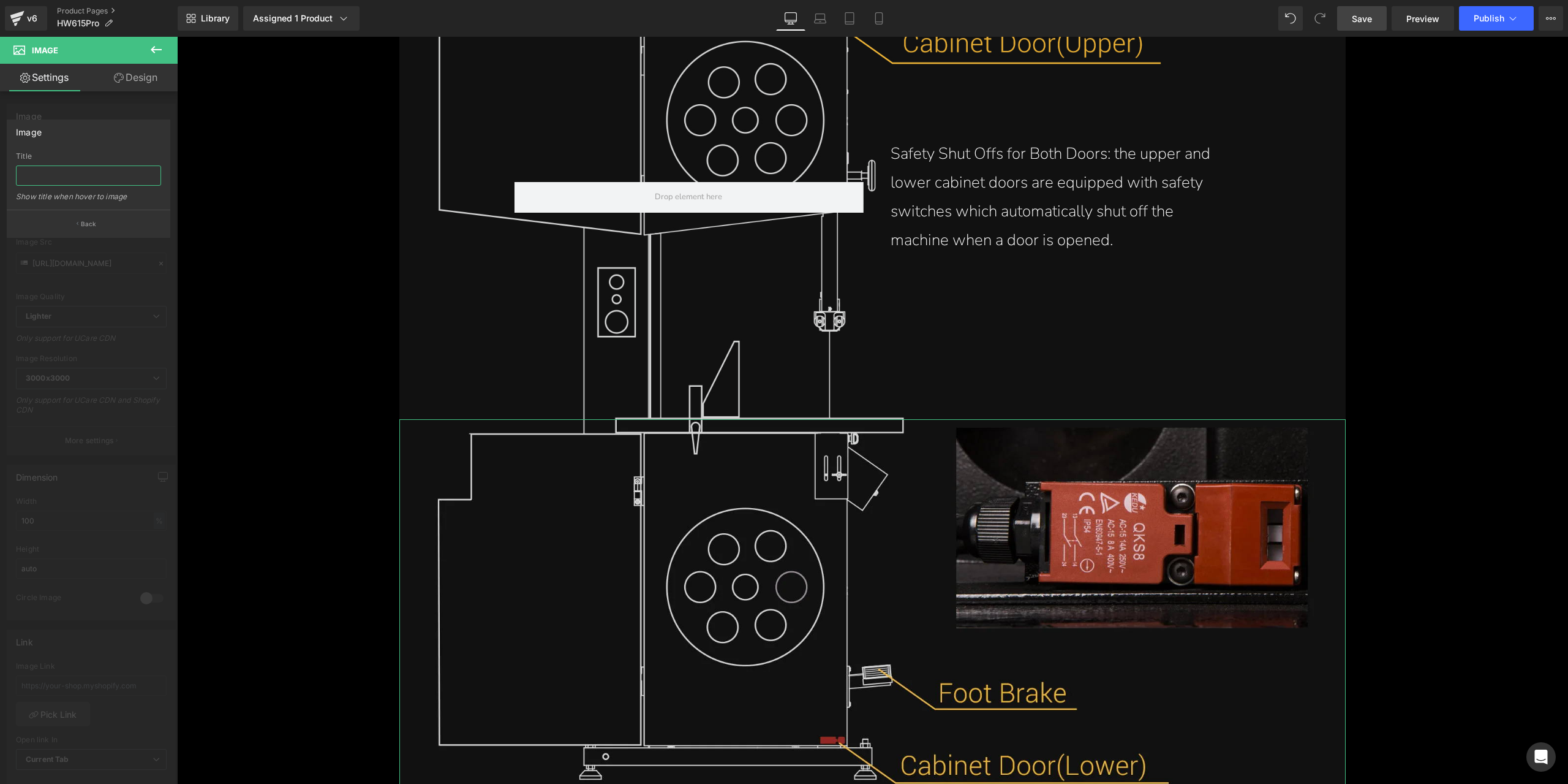
click at [101, 183] on input "text" at bounding box center [88, 175] width 145 height 20
paste input "Automatical safety shut off switch on the cabinet doors on the 15 Inch Stainles…"
type input "Automatical safety shut off switch on the cabinet doors on the 15 Inch Stainles…"
click at [136, 125] on div "Image" at bounding box center [88, 132] width 163 height 23
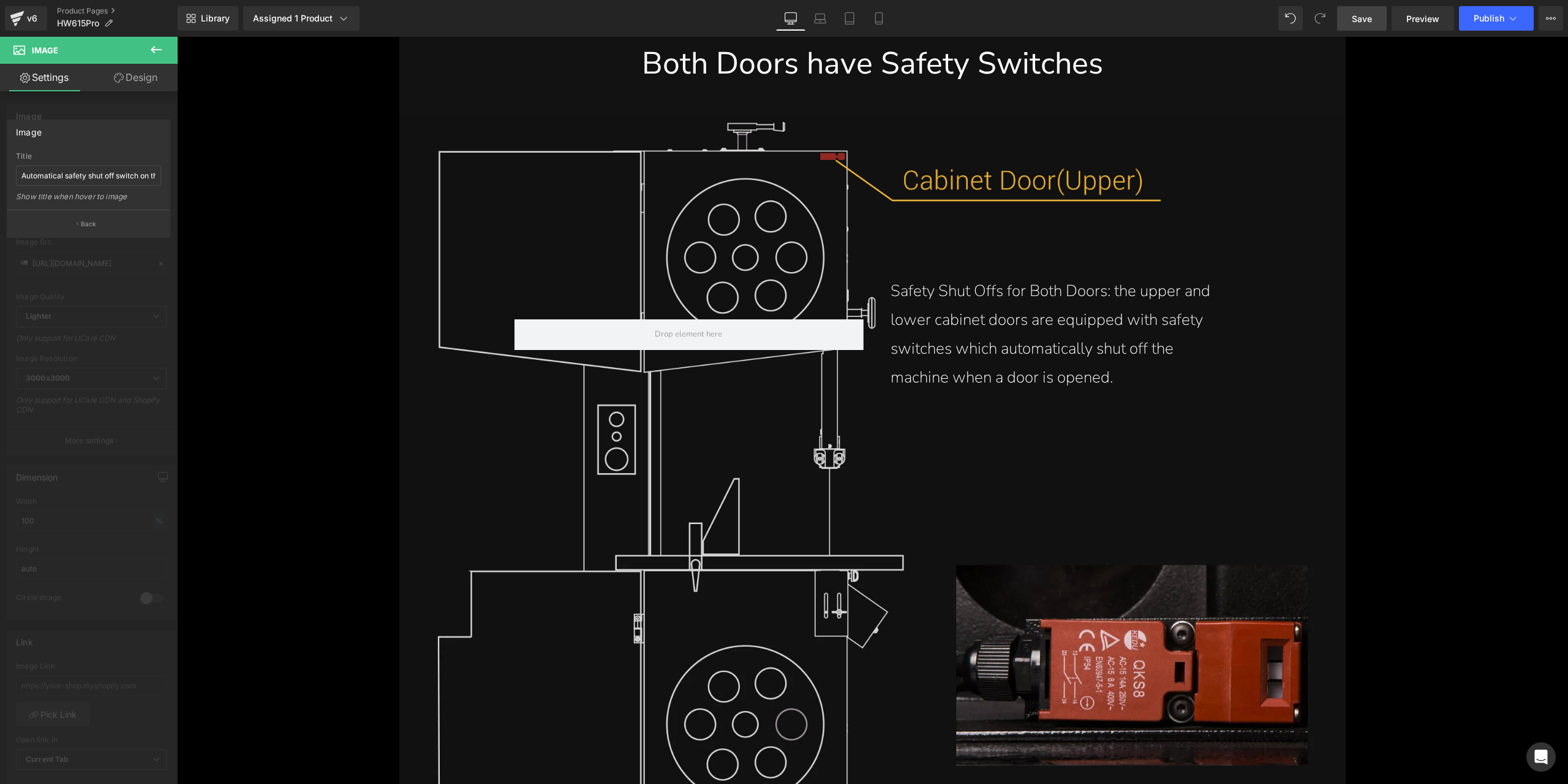
scroll to position [13974, 0]
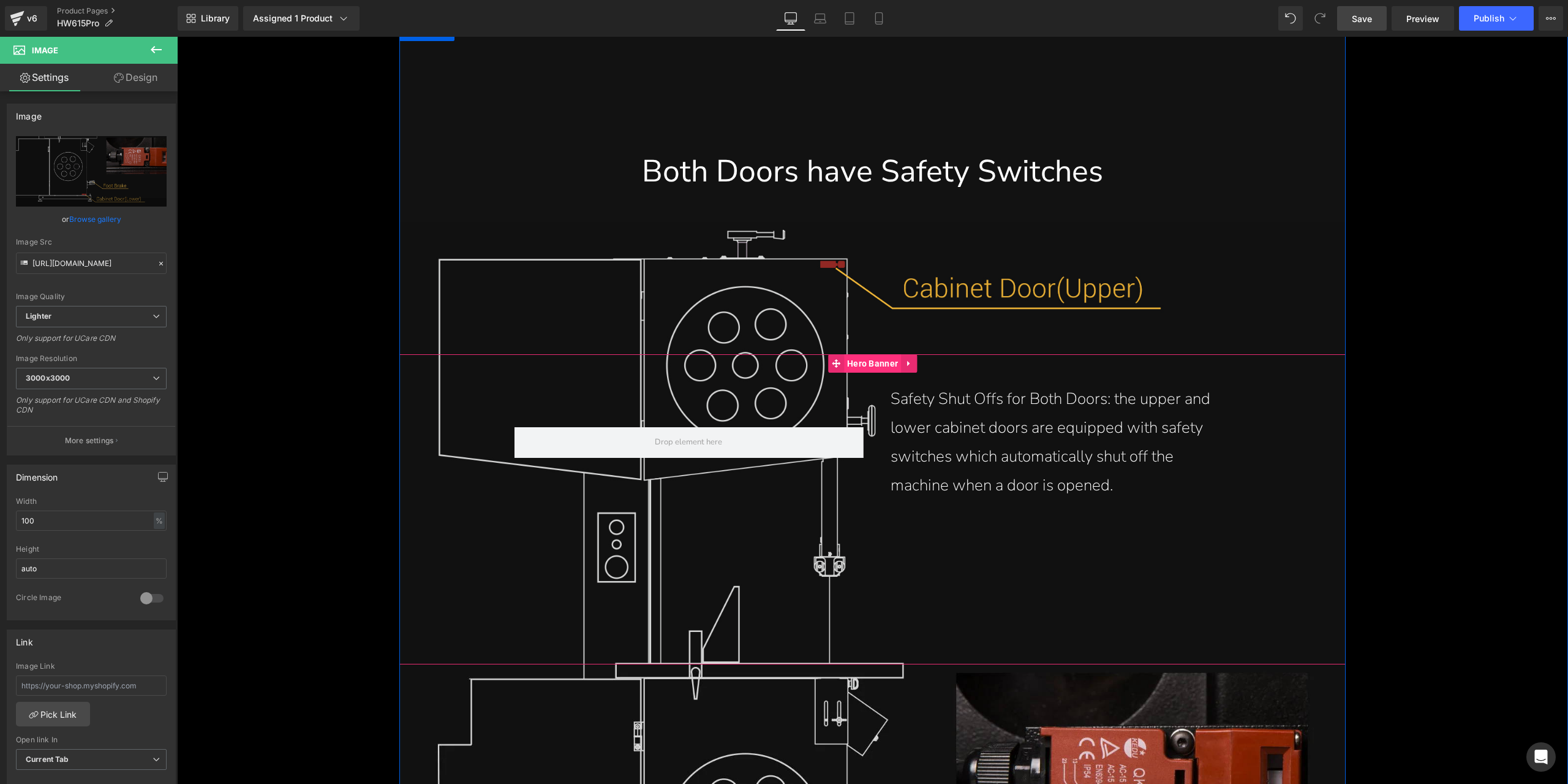
click at [861, 363] on span "Hero Banner" at bounding box center [872, 363] width 57 height 18
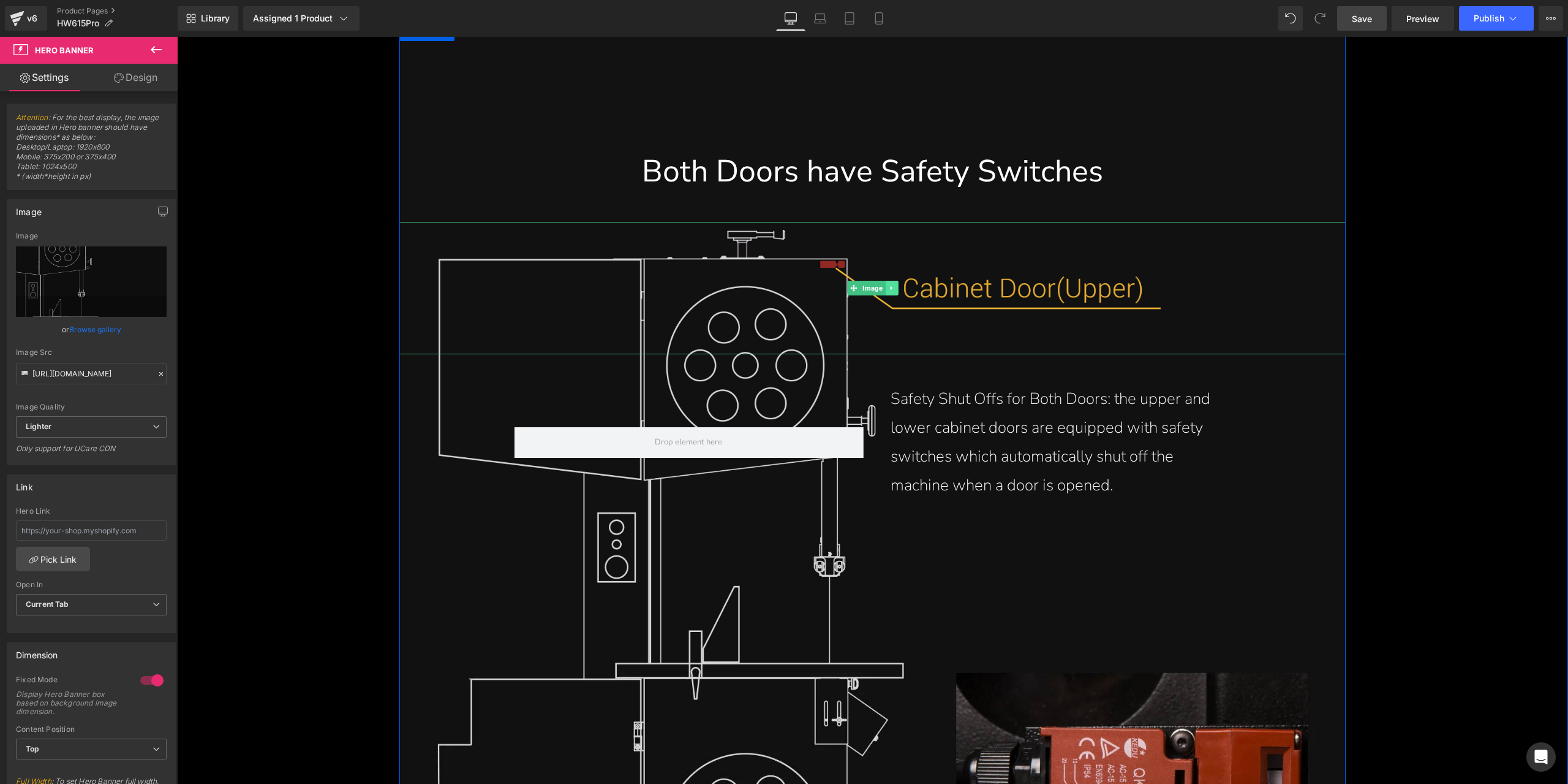
click at [888, 285] on icon at bounding box center [892, 288] width 7 height 7
click at [892, 285] on link at bounding box center [898, 287] width 13 height 15
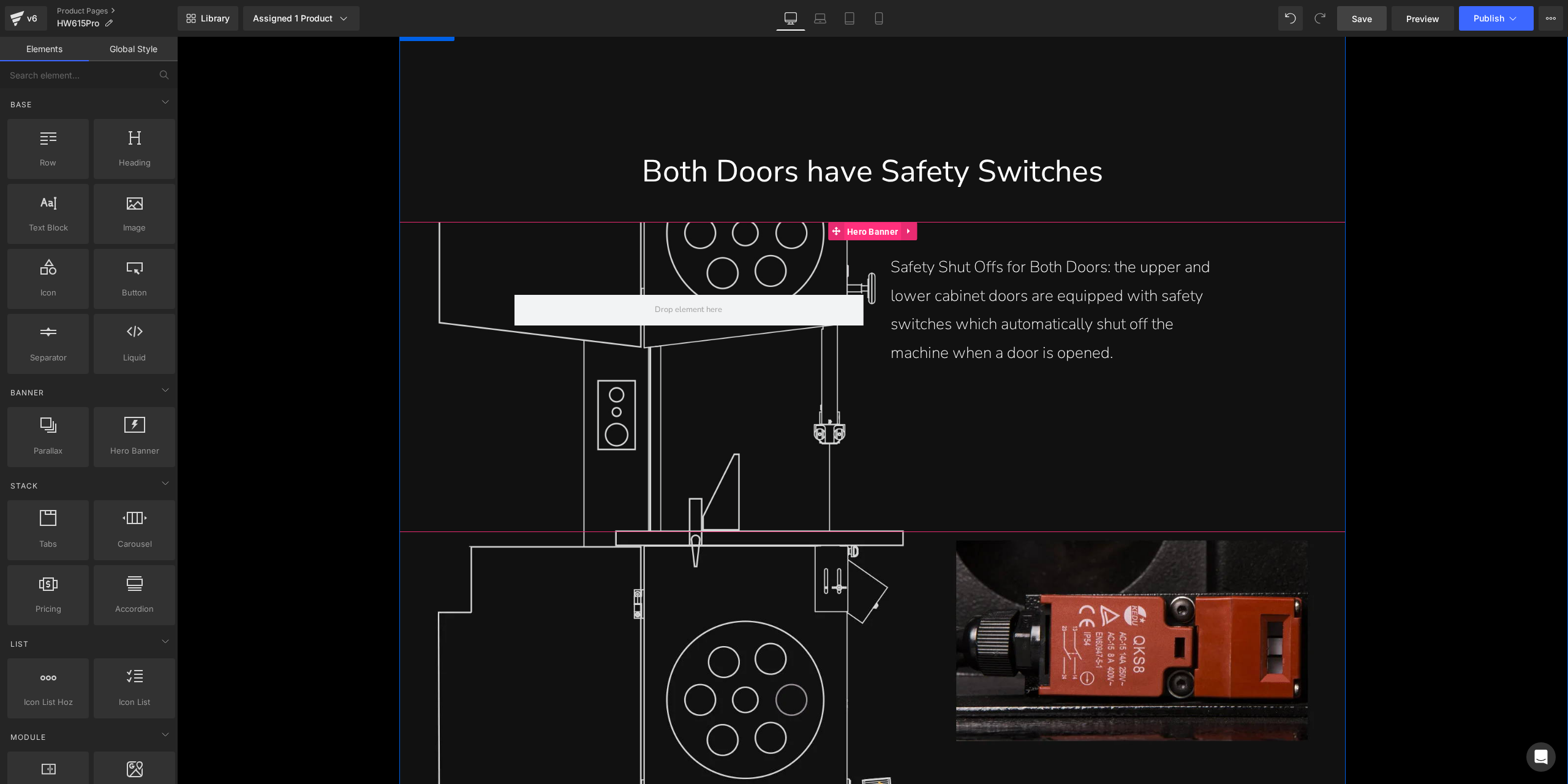
click at [863, 237] on span "Hero Banner" at bounding box center [872, 231] width 57 height 18
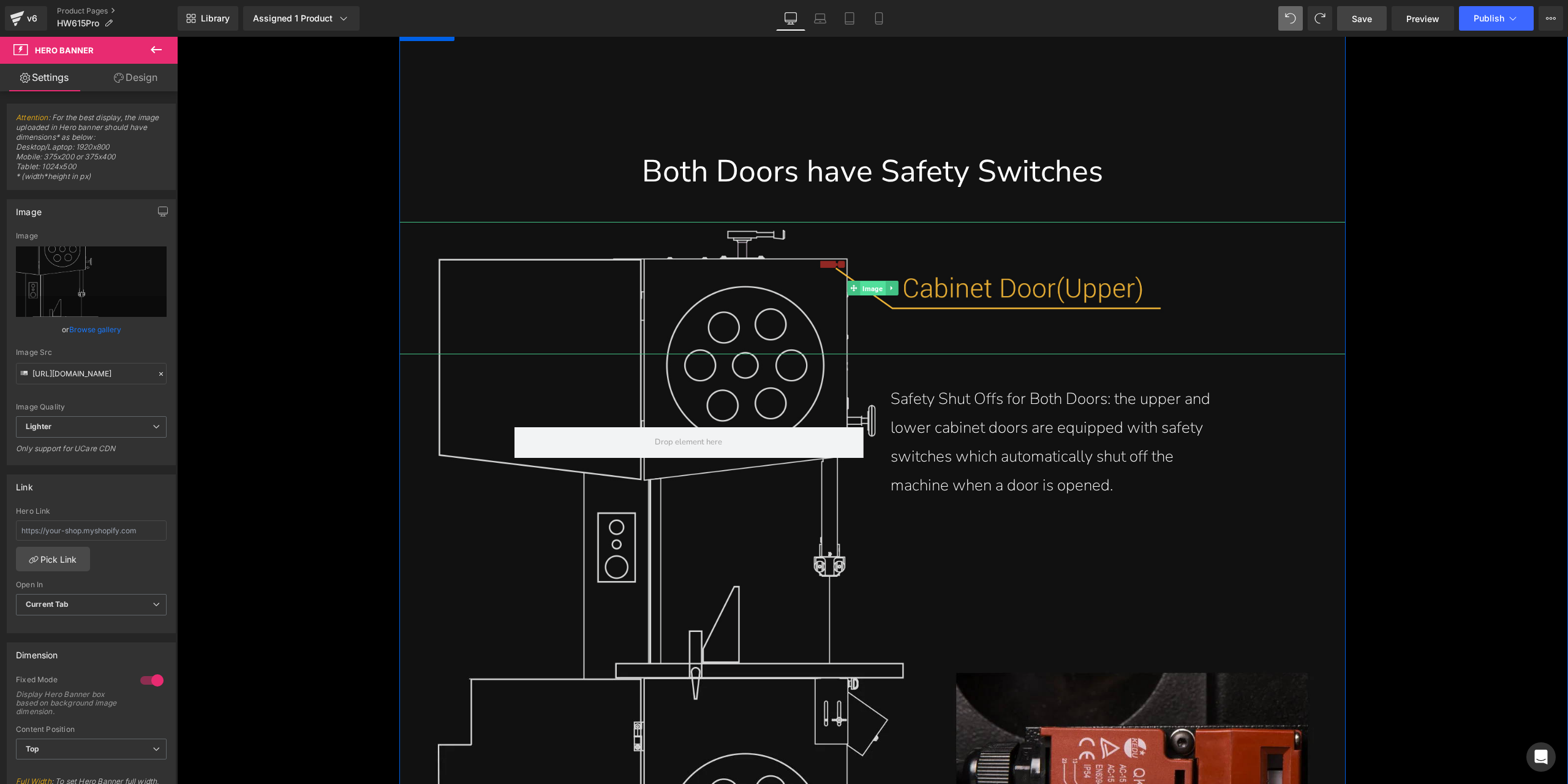
click at [860, 288] on span "Image" at bounding box center [872, 288] width 25 height 15
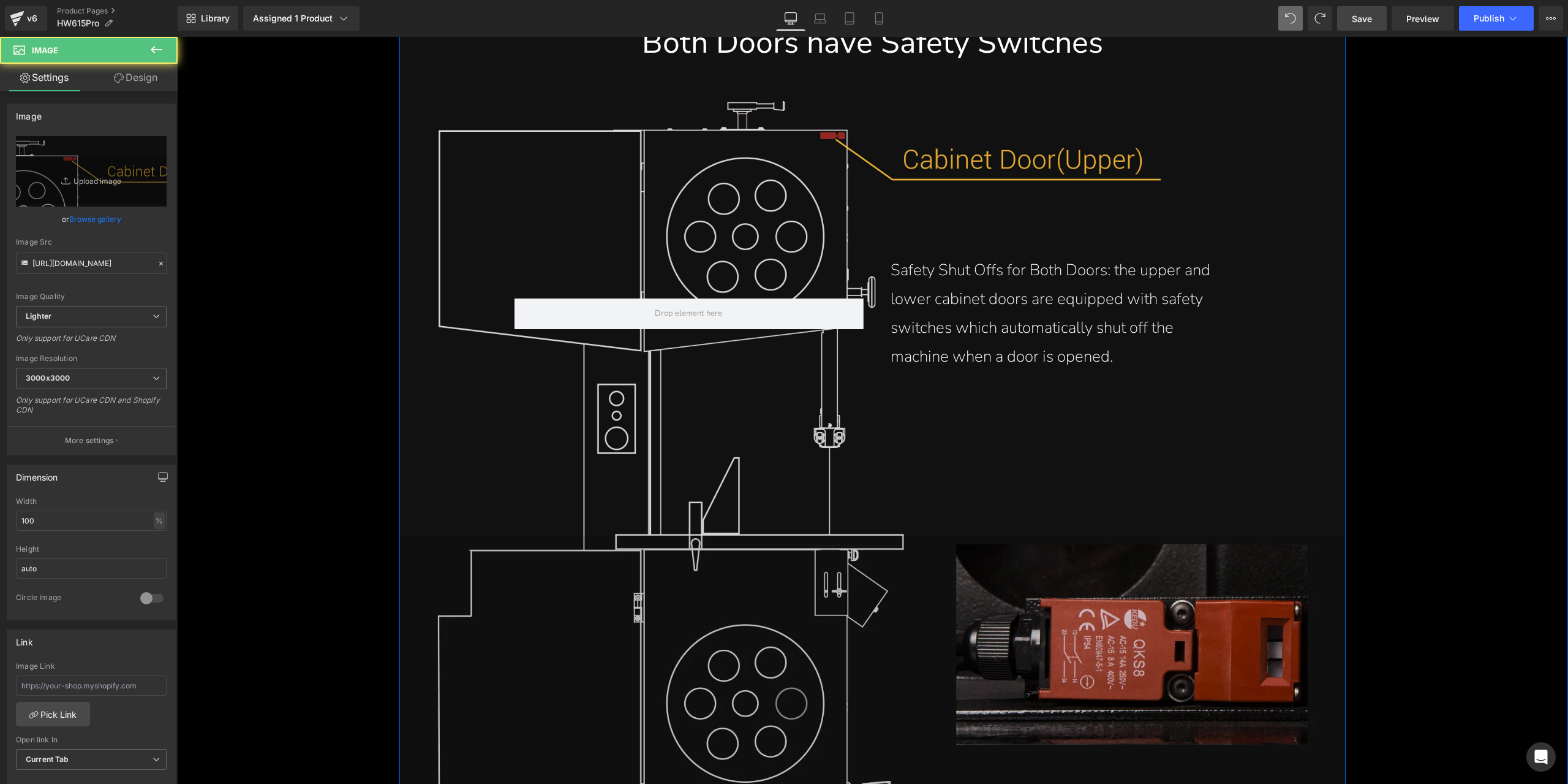
scroll to position [14158, 0]
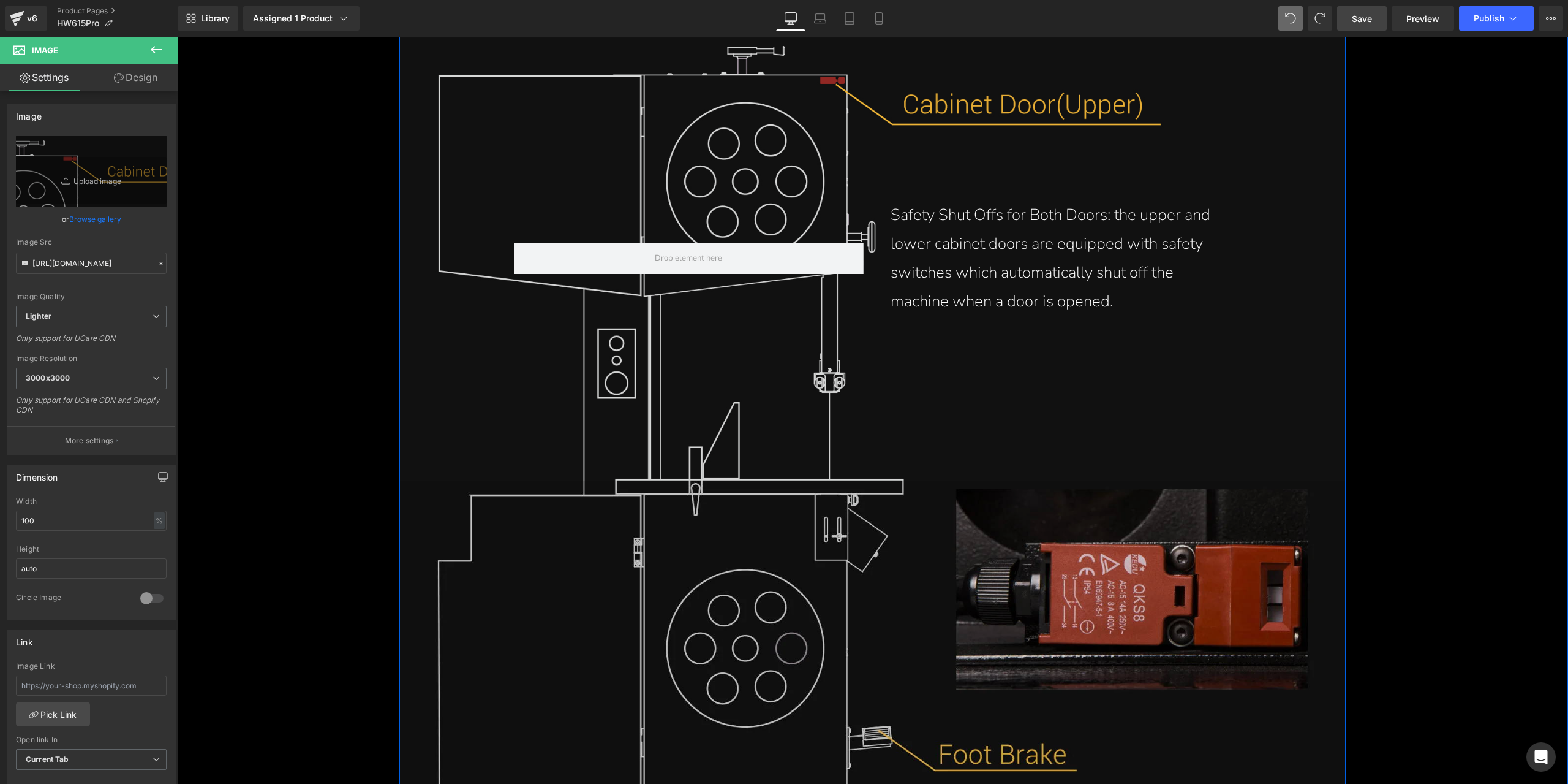
click at [784, 596] on img at bounding box center [872, 675] width 946 height 388
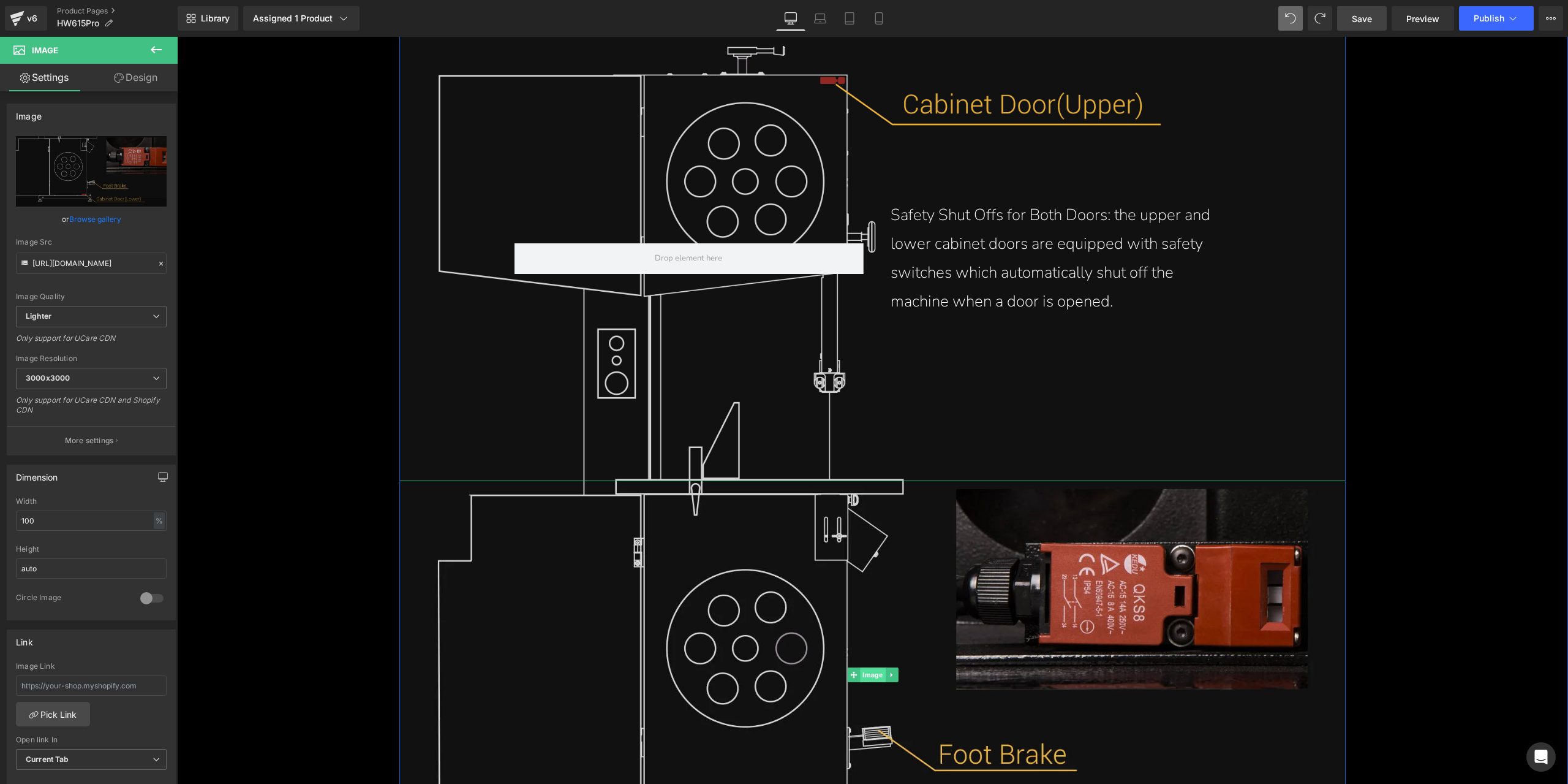
click at [869, 675] on span "Image" at bounding box center [872, 674] width 25 height 15
click at [90, 163] on icon "Replace Image" at bounding box center [91, 171] width 98 height 15
type input "C:\fakepath\automatic-safety-shut-off-switch-on-the-cabinet-doors-on-15-inch-st…"
click at [116, 438] on button "More settings" at bounding box center [90, 440] width 168 height 29
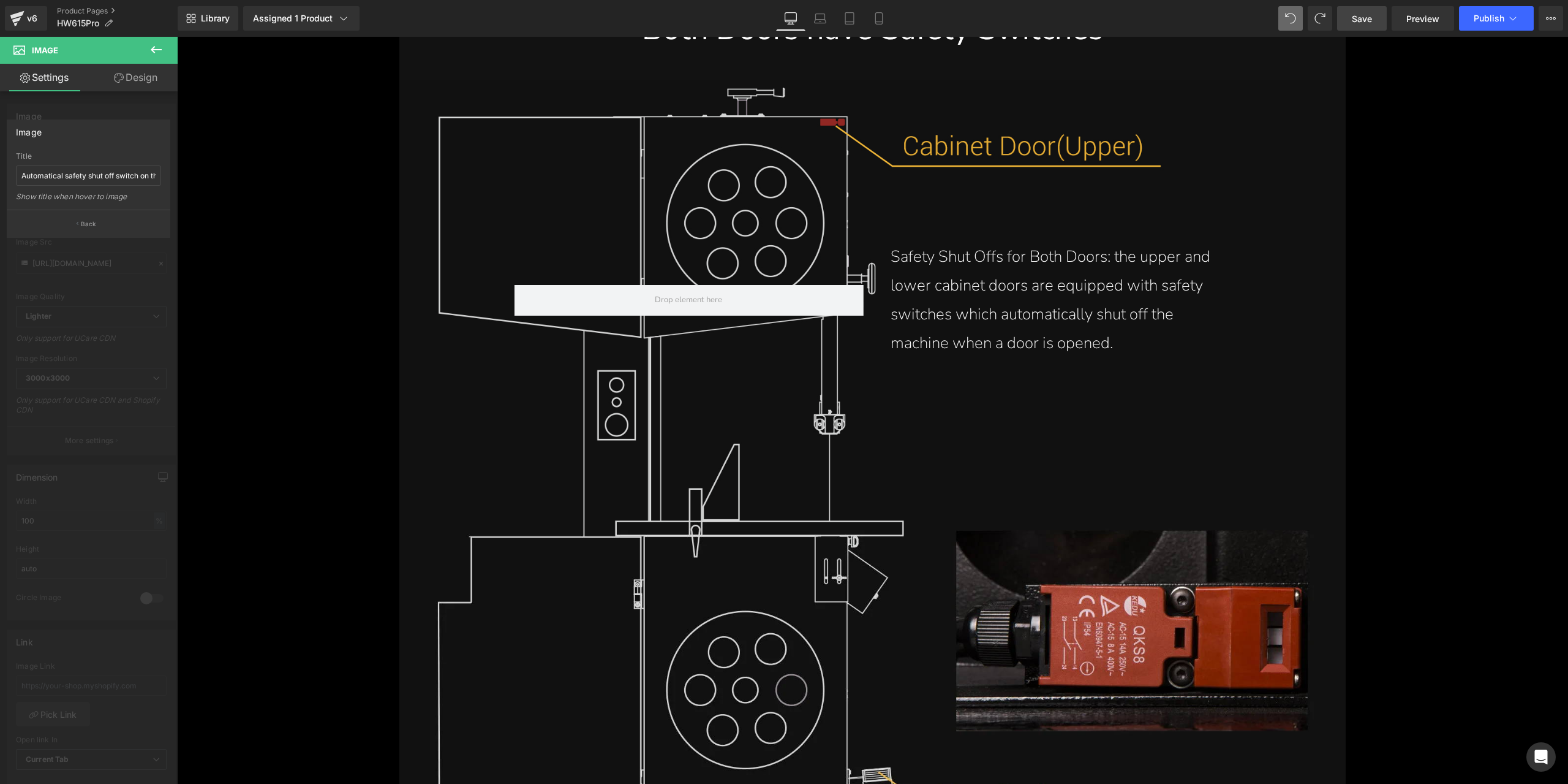
scroll to position [14035, 0]
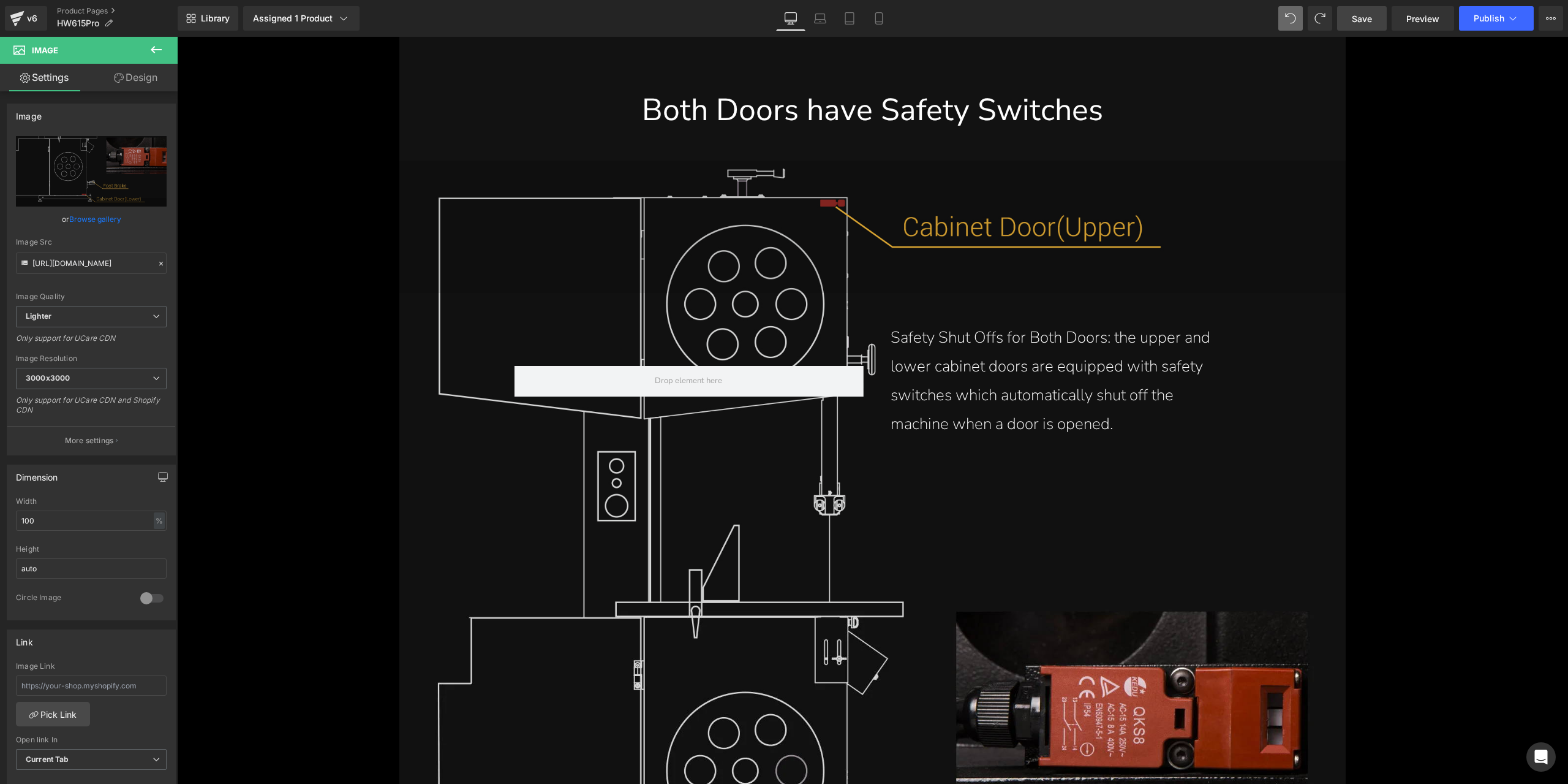
click at [766, 236] on img at bounding box center [872, 227] width 946 height 133
click at [867, 229] on span "Image" at bounding box center [872, 227] width 25 height 15
click at [137, 167] on icon "Replace Image" at bounding box center [91, 171] width 98 height 15
type input "C:\fakepath\safety-features-cabinet-door-upper-and-lower-safety-shut-off-switch…"
click at [81, 435] on p "More settings" at bounding box center [90, 440] width 49 height 11
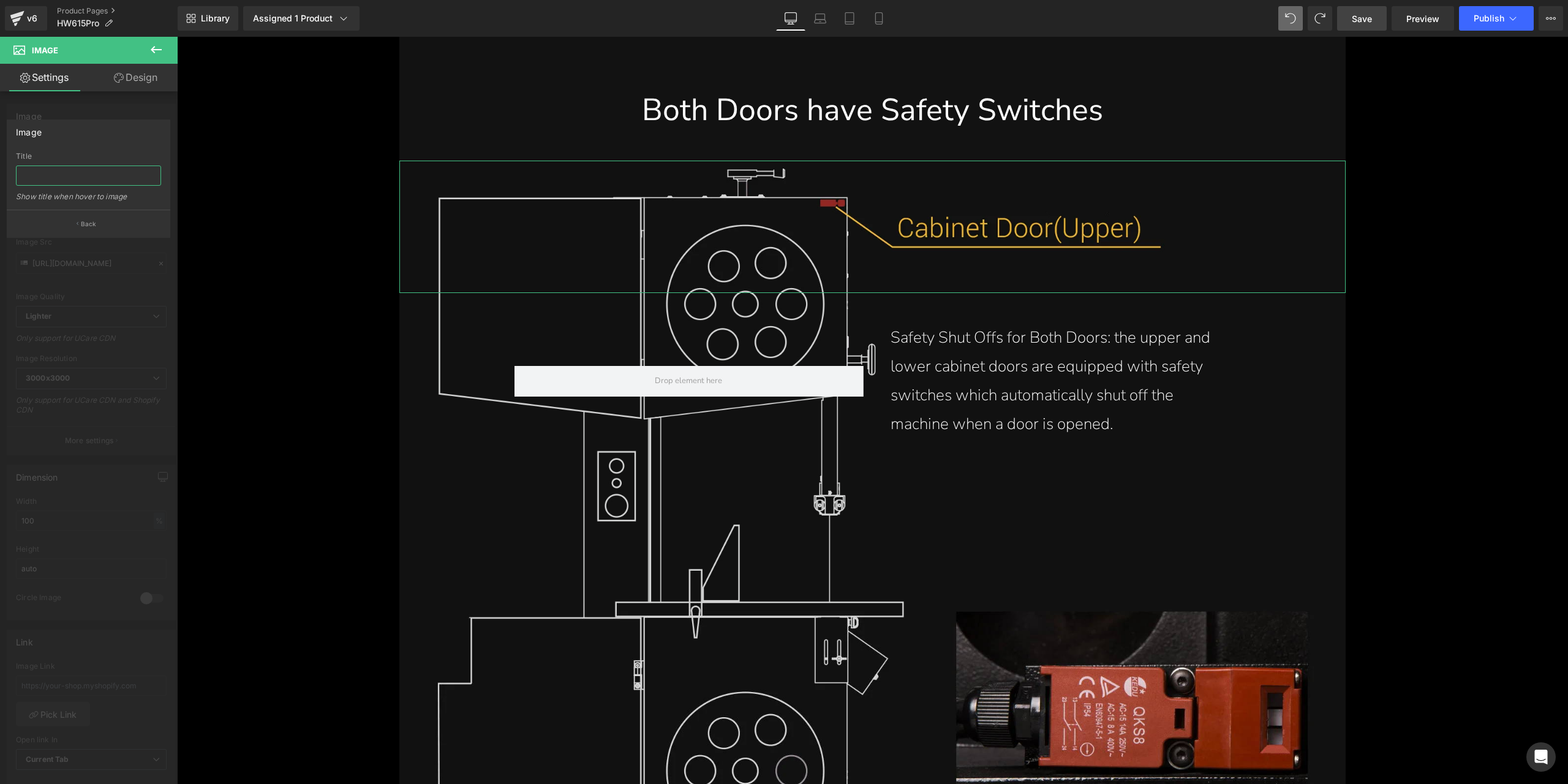
click at [93, 181] on input "text" at bounding box center [88, 175] width 145 height 20
click at [84, 178] on input "text" at bounding box center [88, 175] width 145 height 20
paste input "Safety features on both upper and lower cabinet doors with safety shut off swit…"
type input "Safety features on both upper and lower cabinet doors with safety shut off swit…"
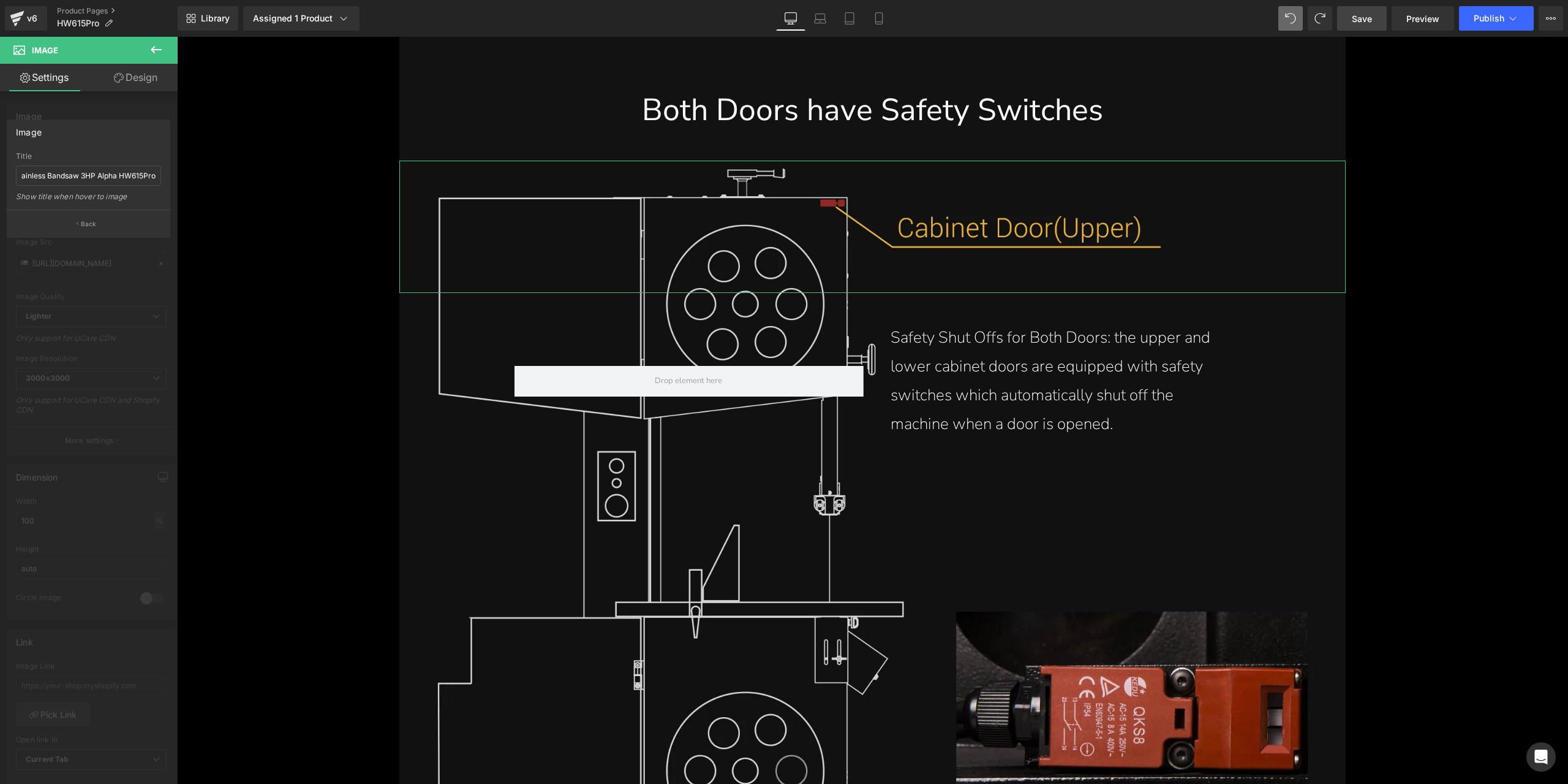
click at [97, 123] on div "Image" at bounding box center [88, 132] width 163 height 23
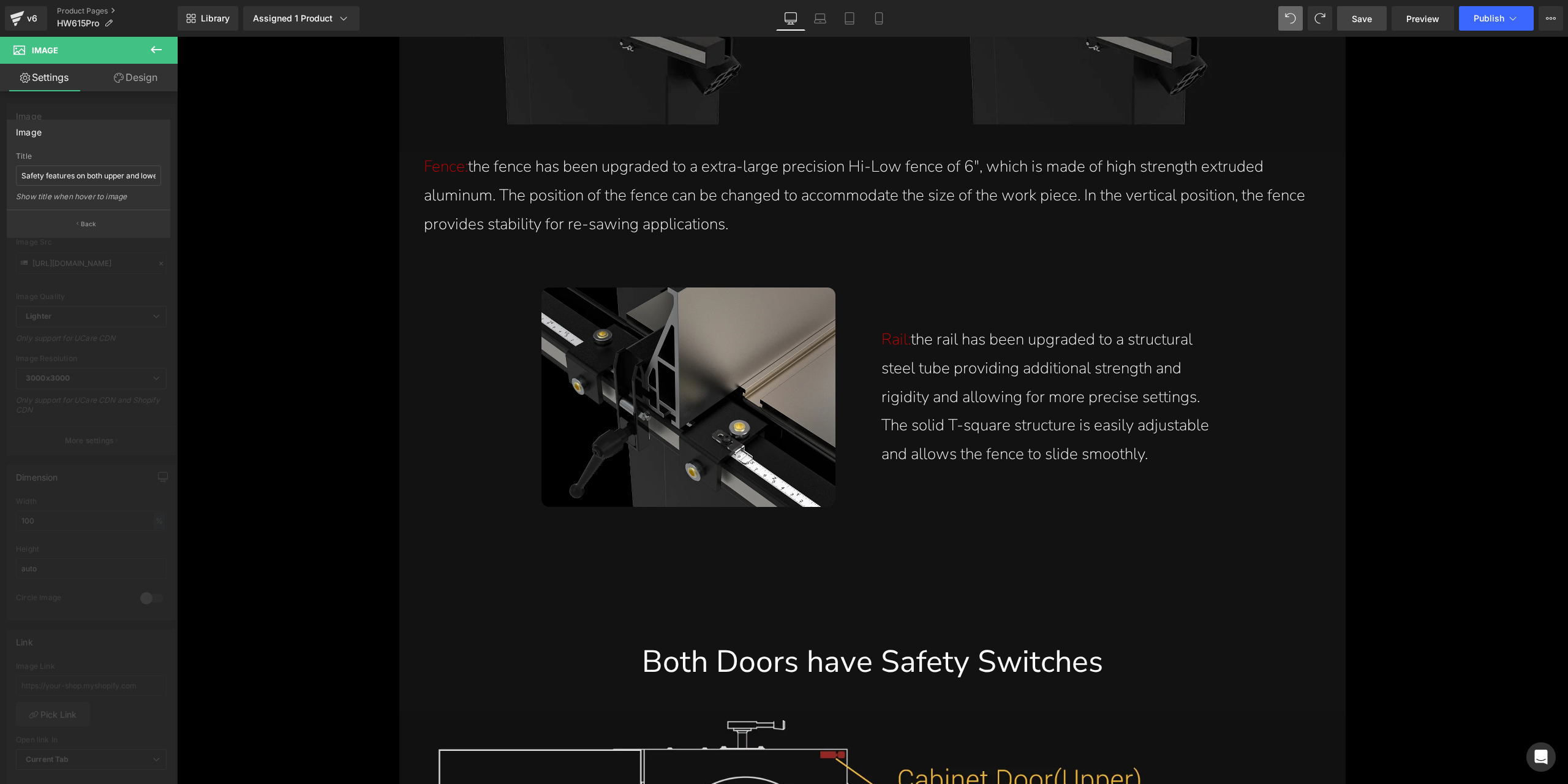
scroll to position [13300, 0]
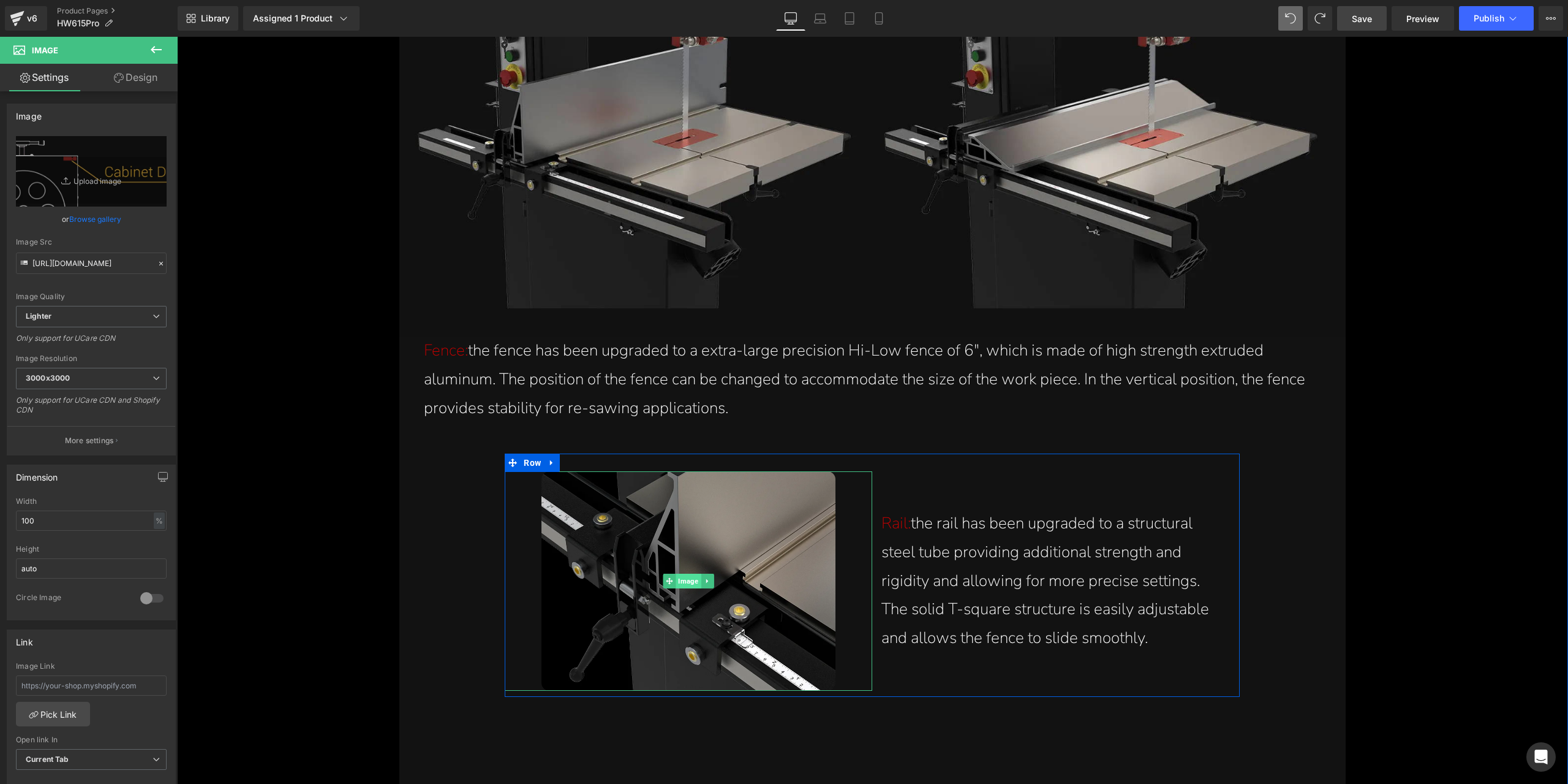
click at [687, 580] on span "Image" at bounding box center [689, 581] width 25 height 15
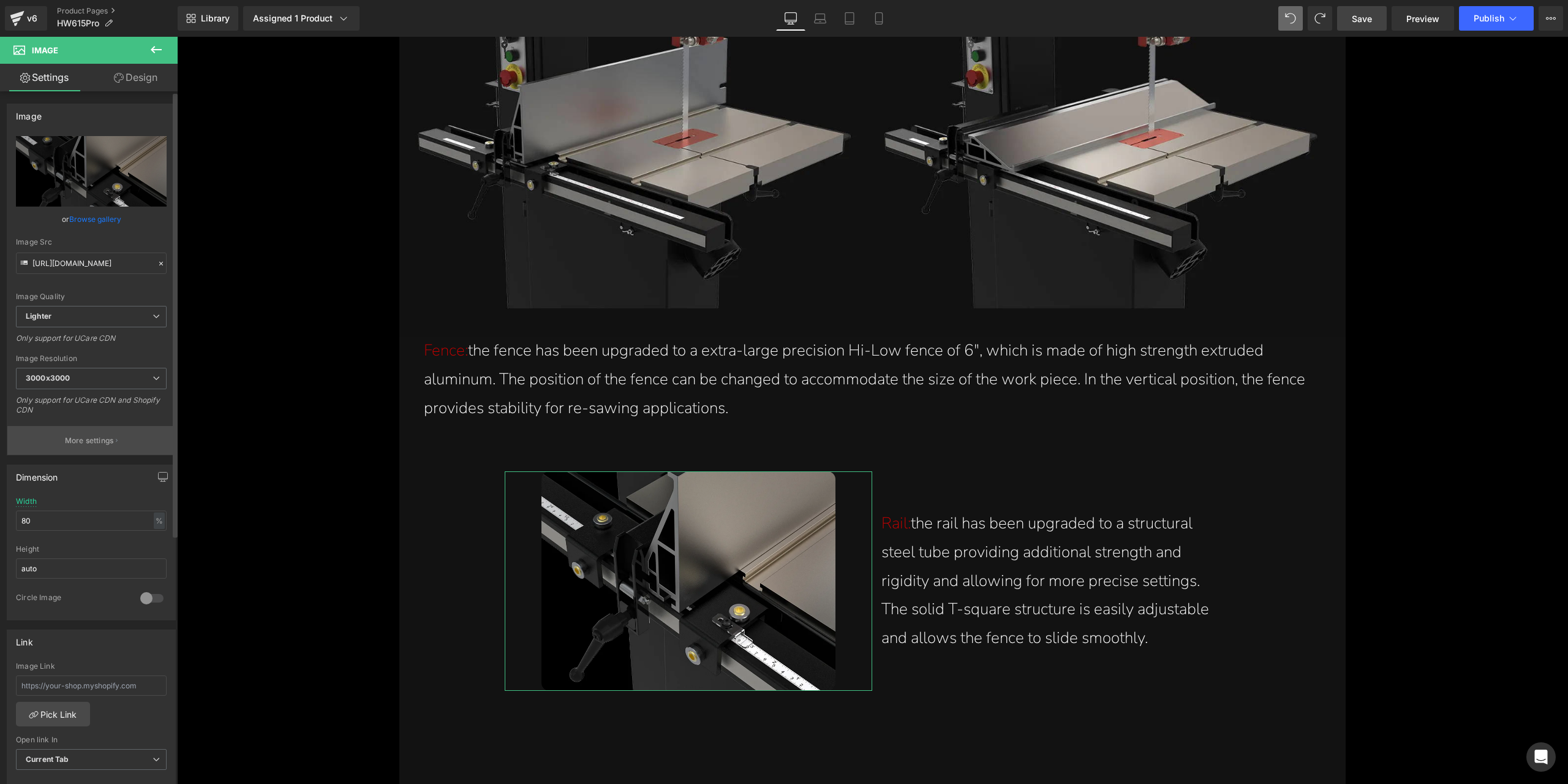
click at [92, 435] on p "More settings" at bounding box center [90, 440] width 49 height 11
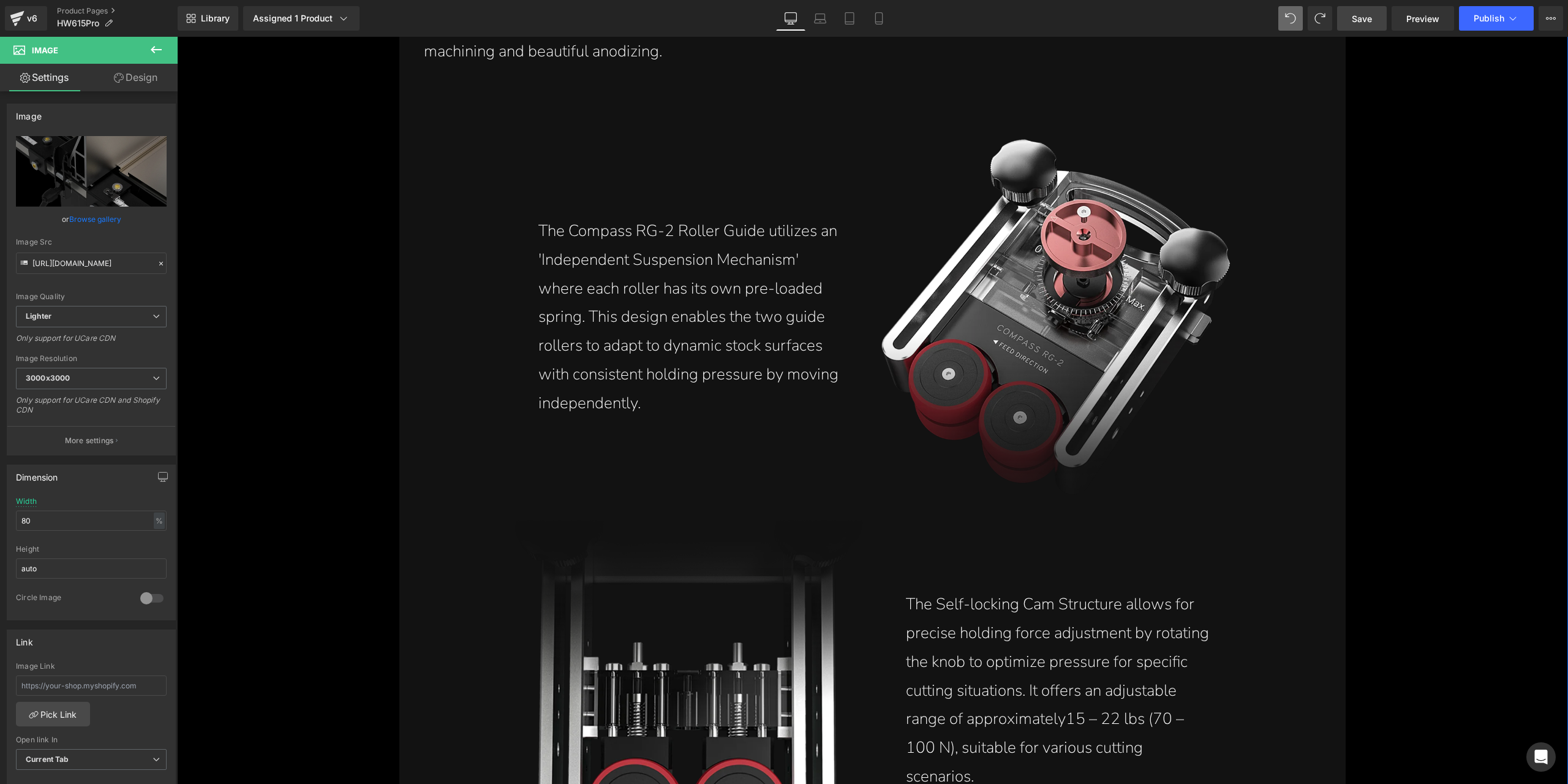
scroll to position [10909, 0]
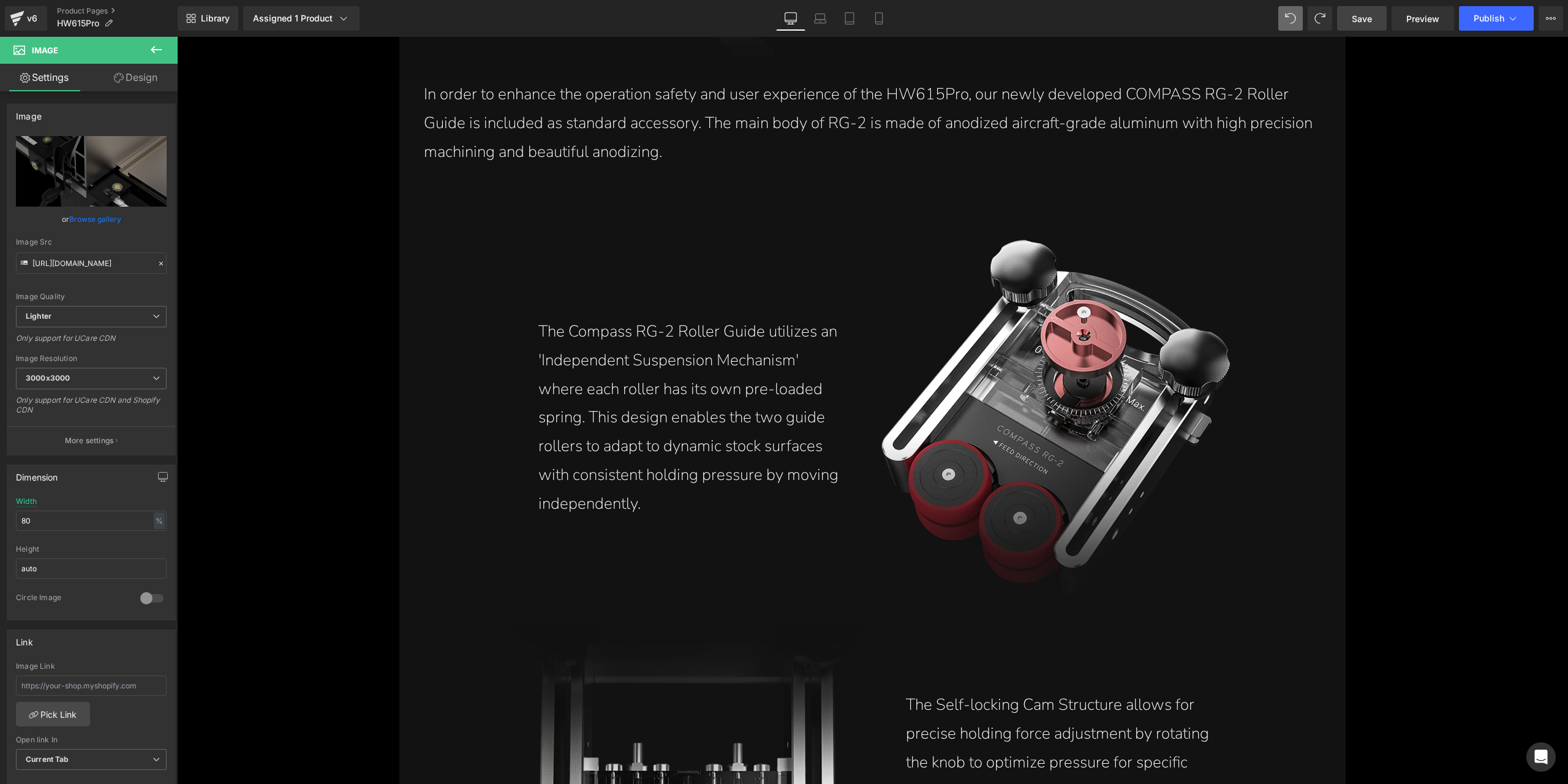
drag, startPoint x: 1374, startPoint y: 18, endPoint x: 780, endPoint y: 466, distance: 744.0
click at [1374, 18] on link "Save" at bounding box center [1362, 18] width 49 height 25
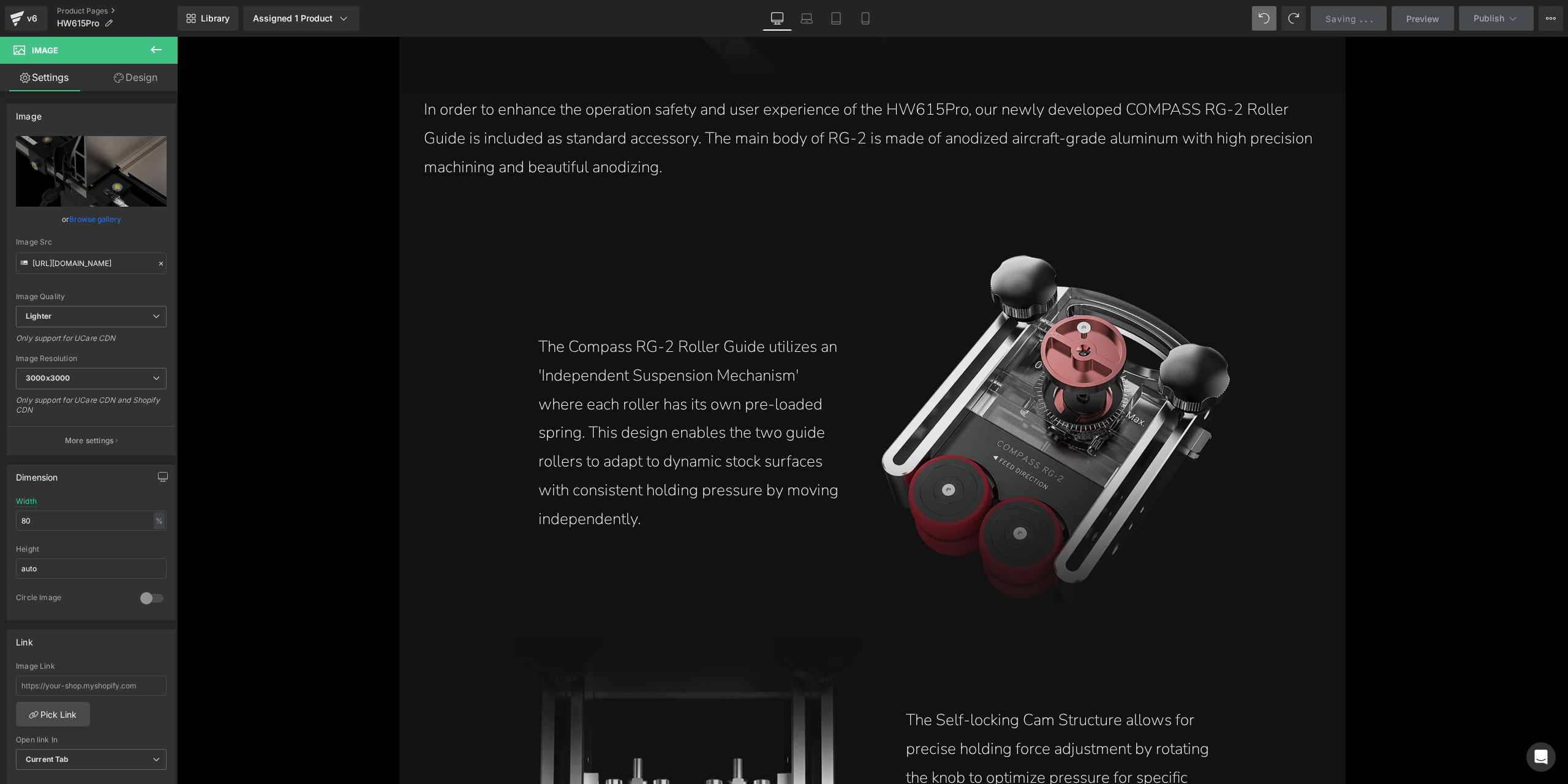
scroll to position [10971, 0]
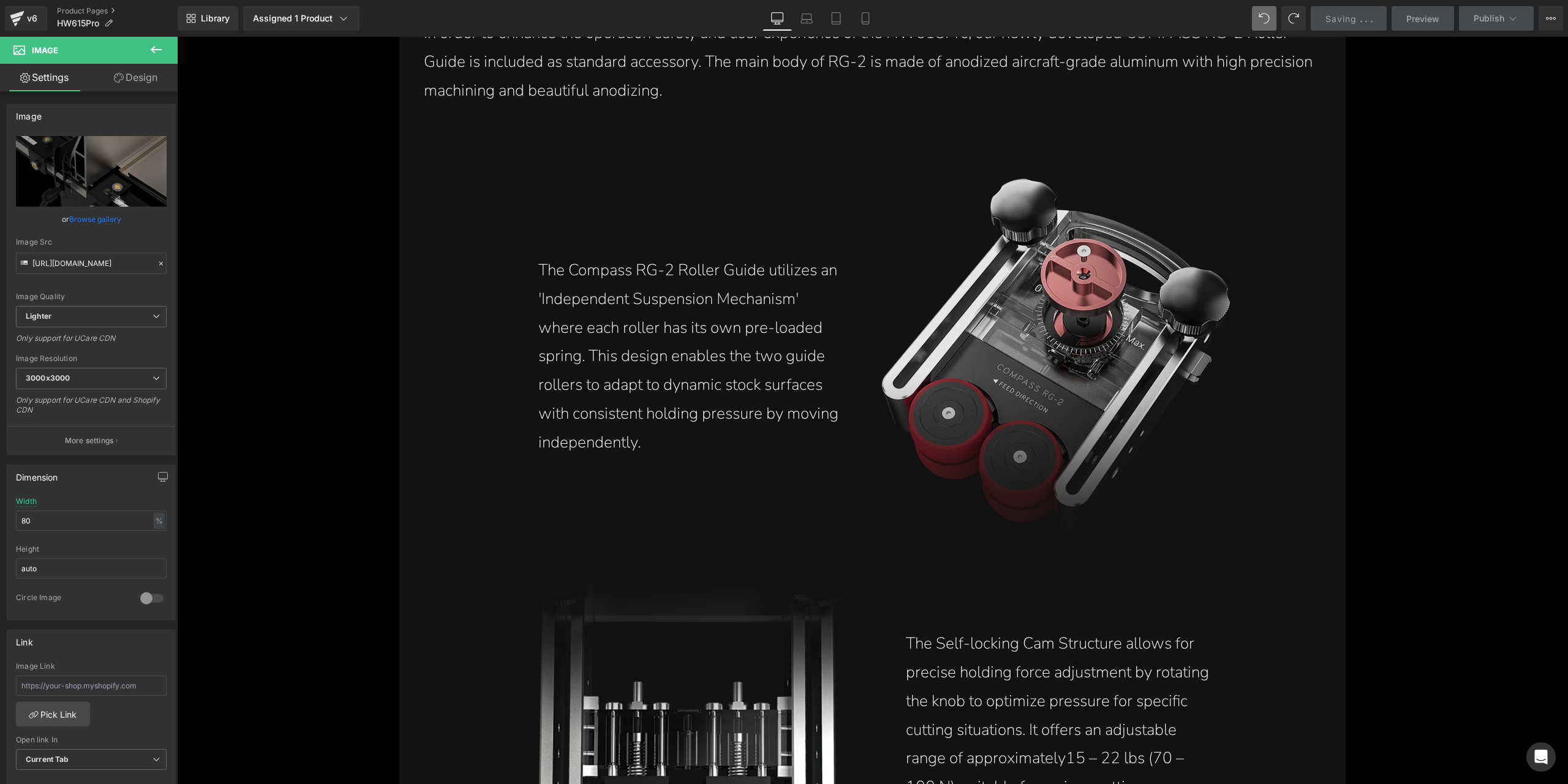
click at [1010, 400] on img at bounding box center [1055, 356] width 349 height 356
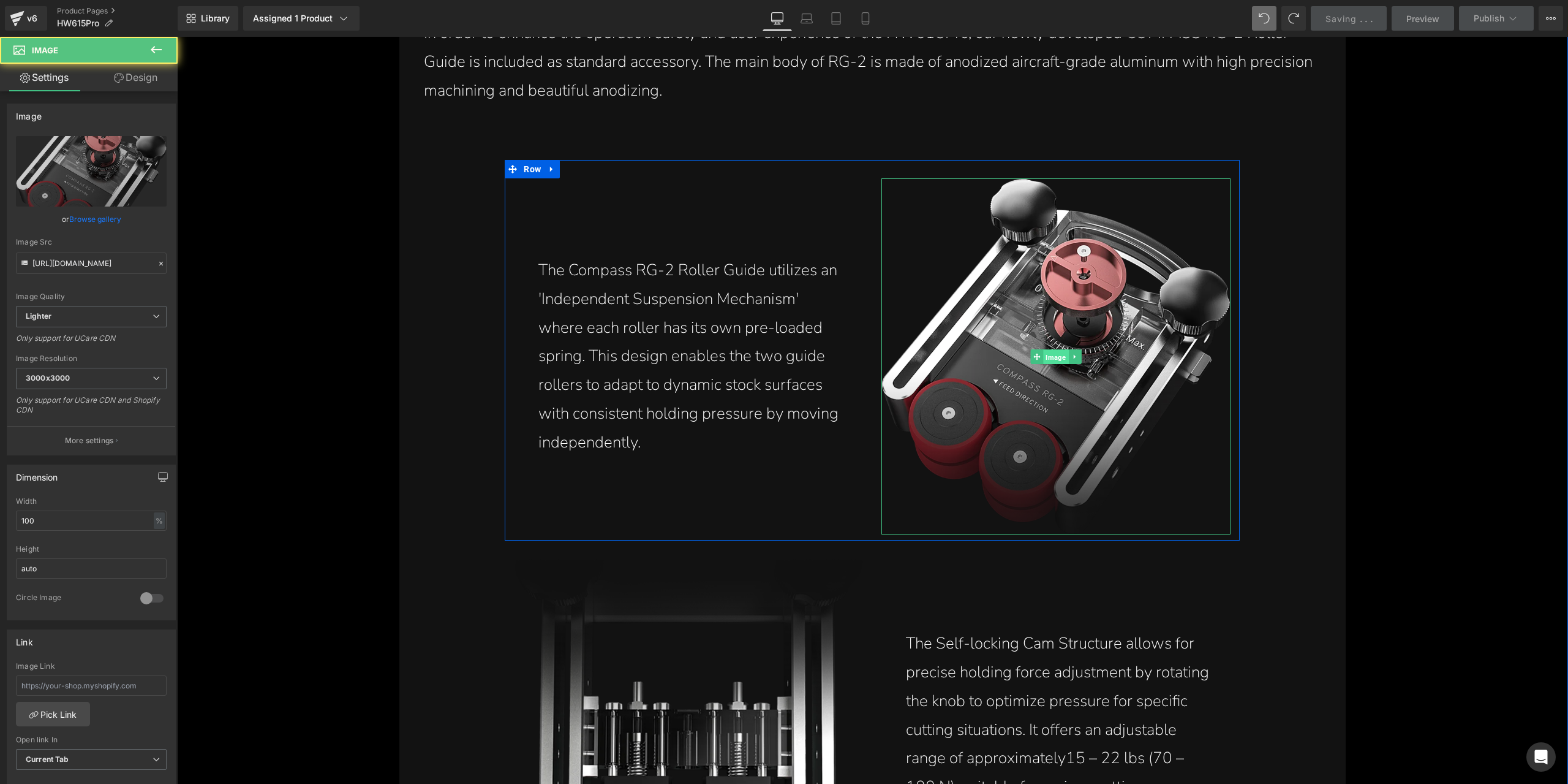
click at [1049, 355] on span "Image" at bounding box center [1056, 357] width 25 height 15
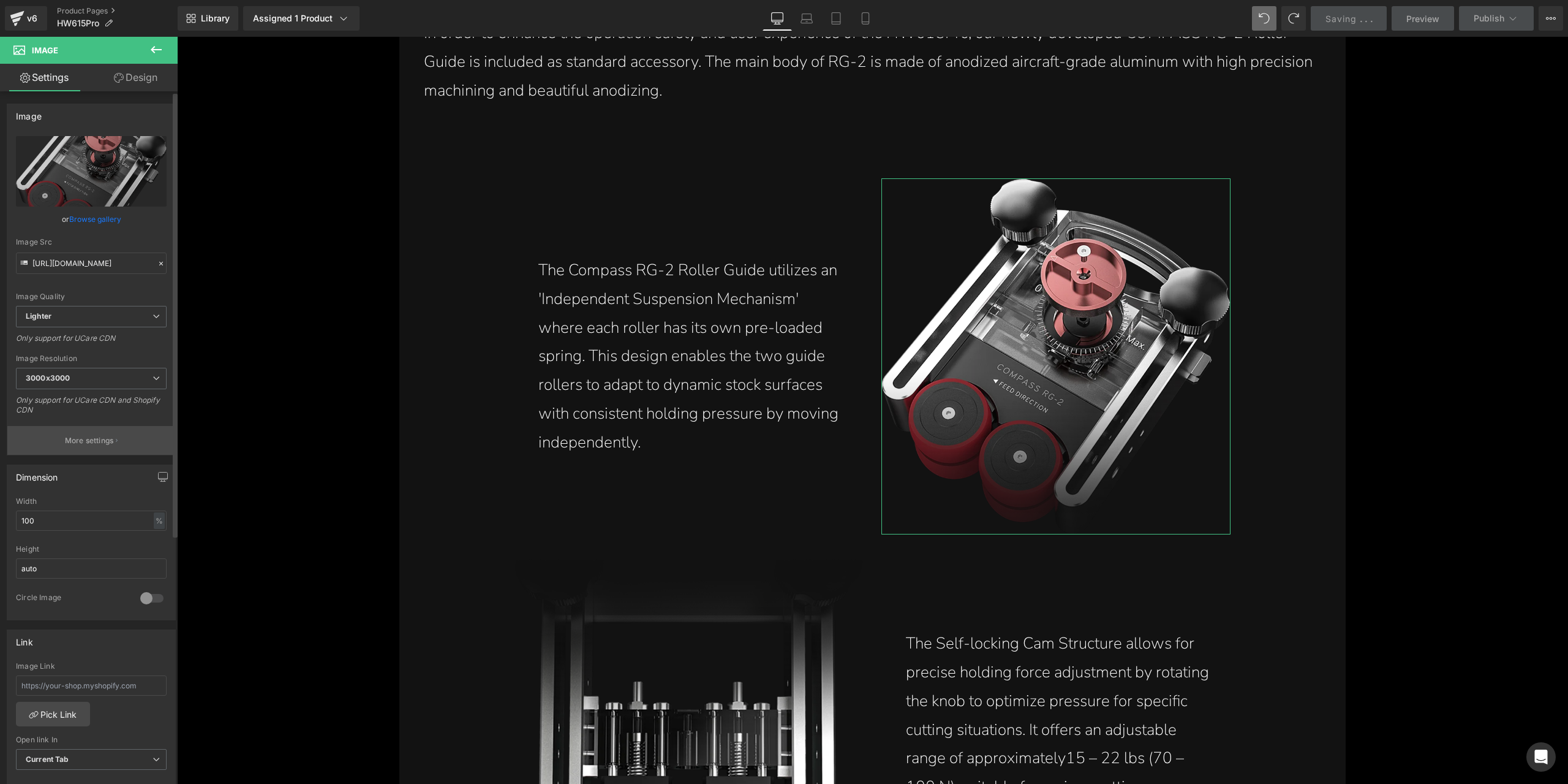
click at [130, 433] on button "More settings" at bounding box center [90, 440] width 168 height 29
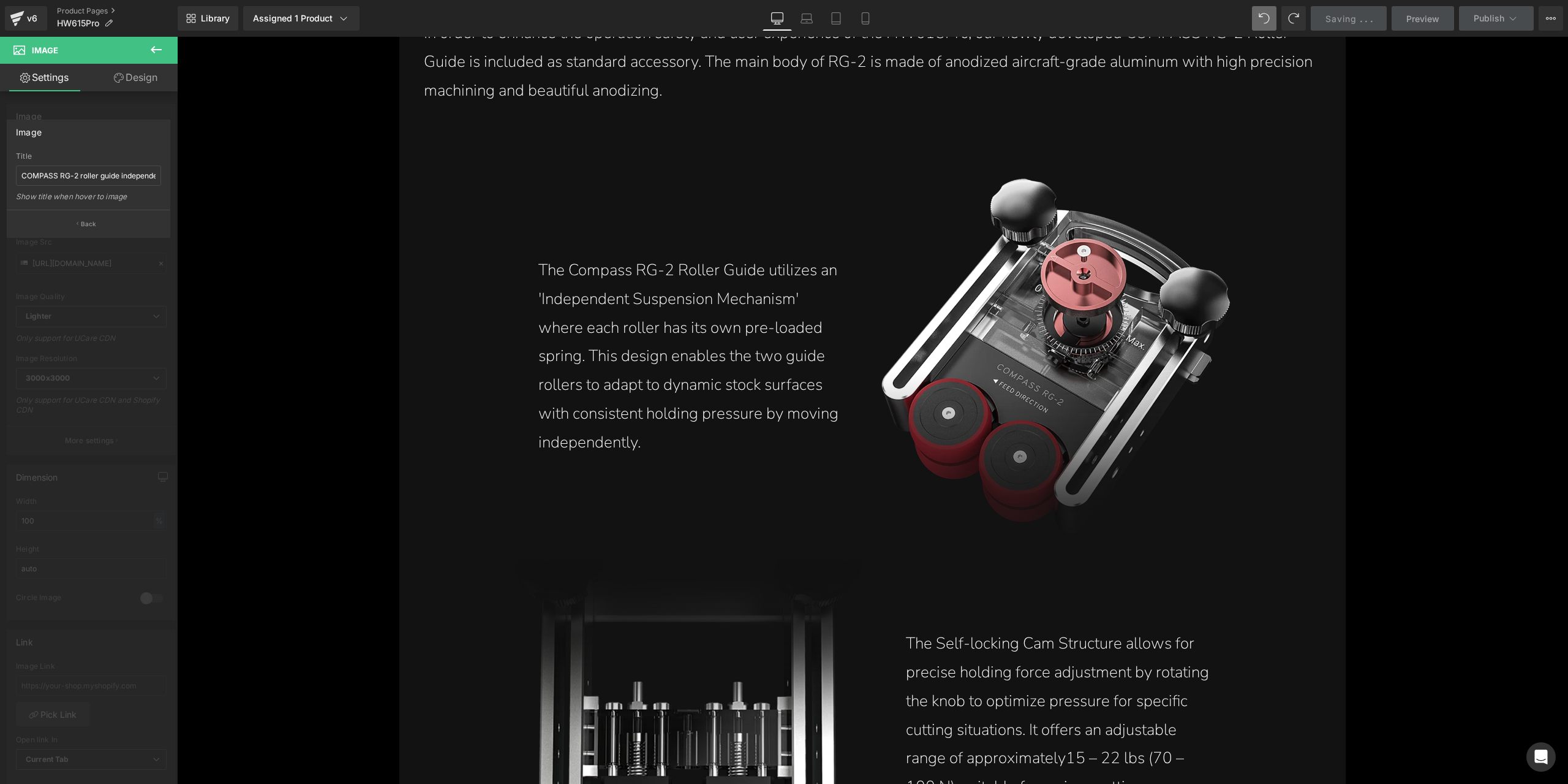
click at [1306, 432] on body "Skip to content Search PRODUCTS TABLE SAWS SERIES" at bounding box center [872, 515] width 1391 height 22898
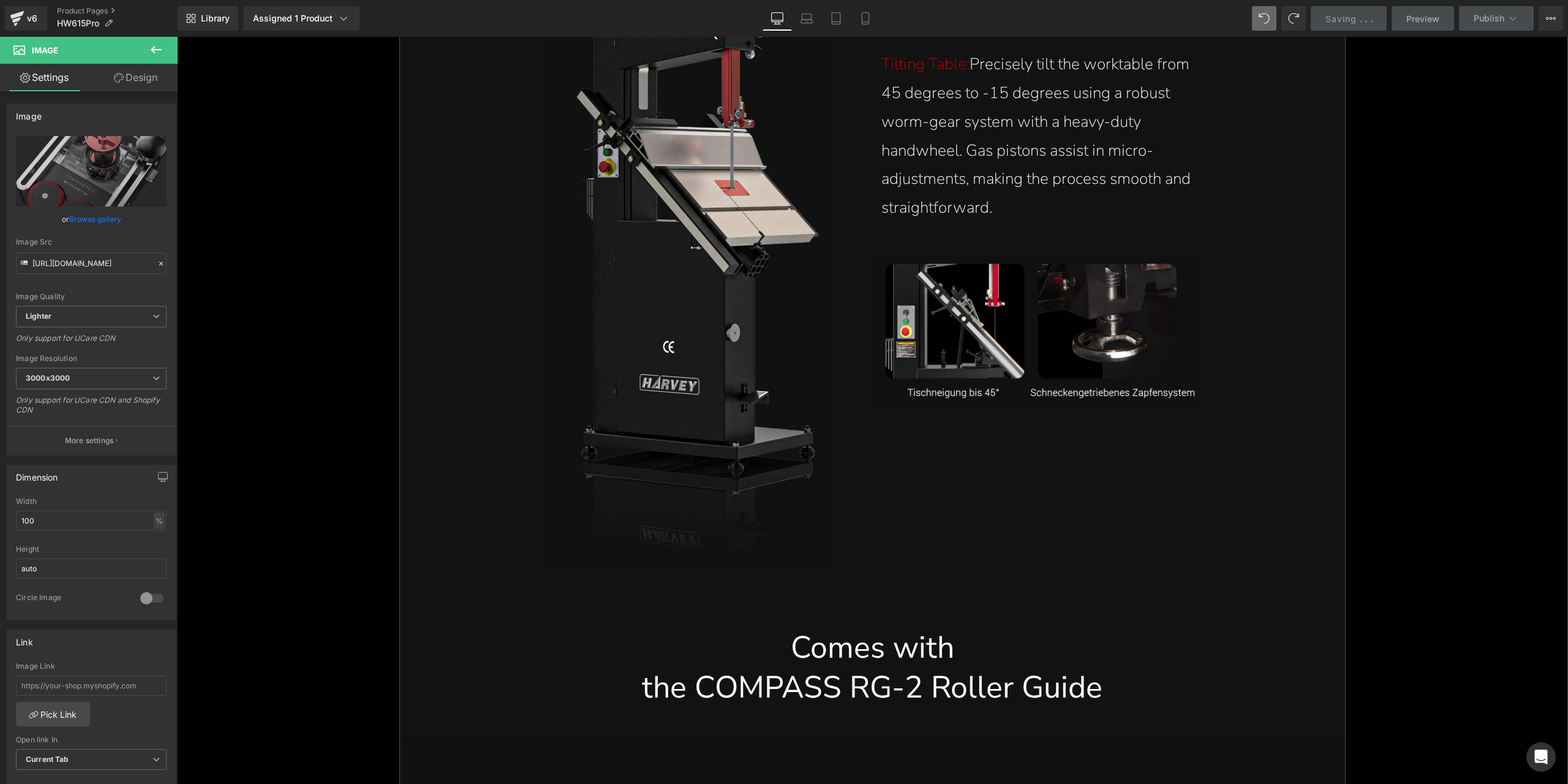
scroll to position [8948, 0]
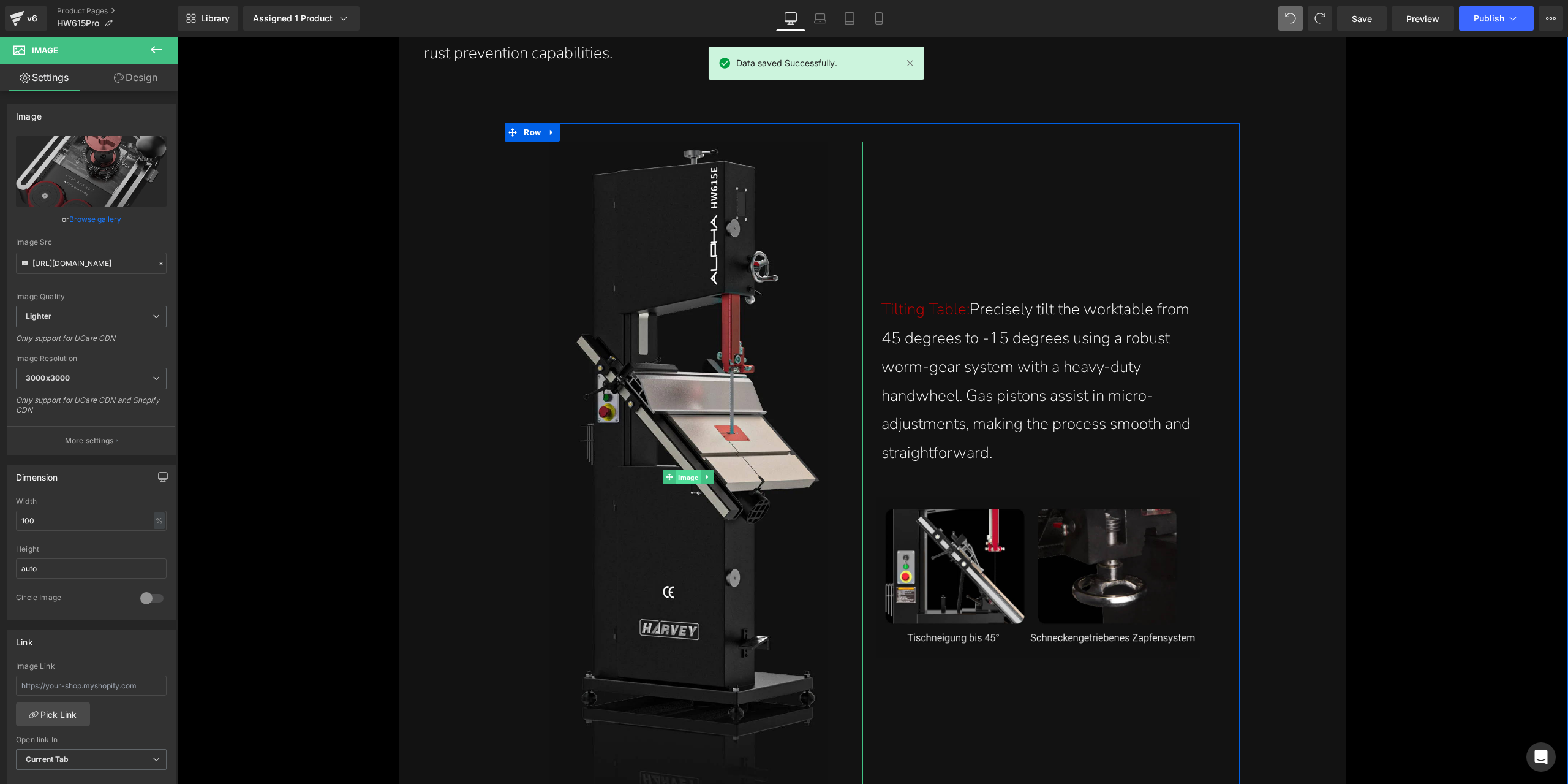
click at [687, 481] on span "Image" at bounding box center [689, 476] width 25 height 15
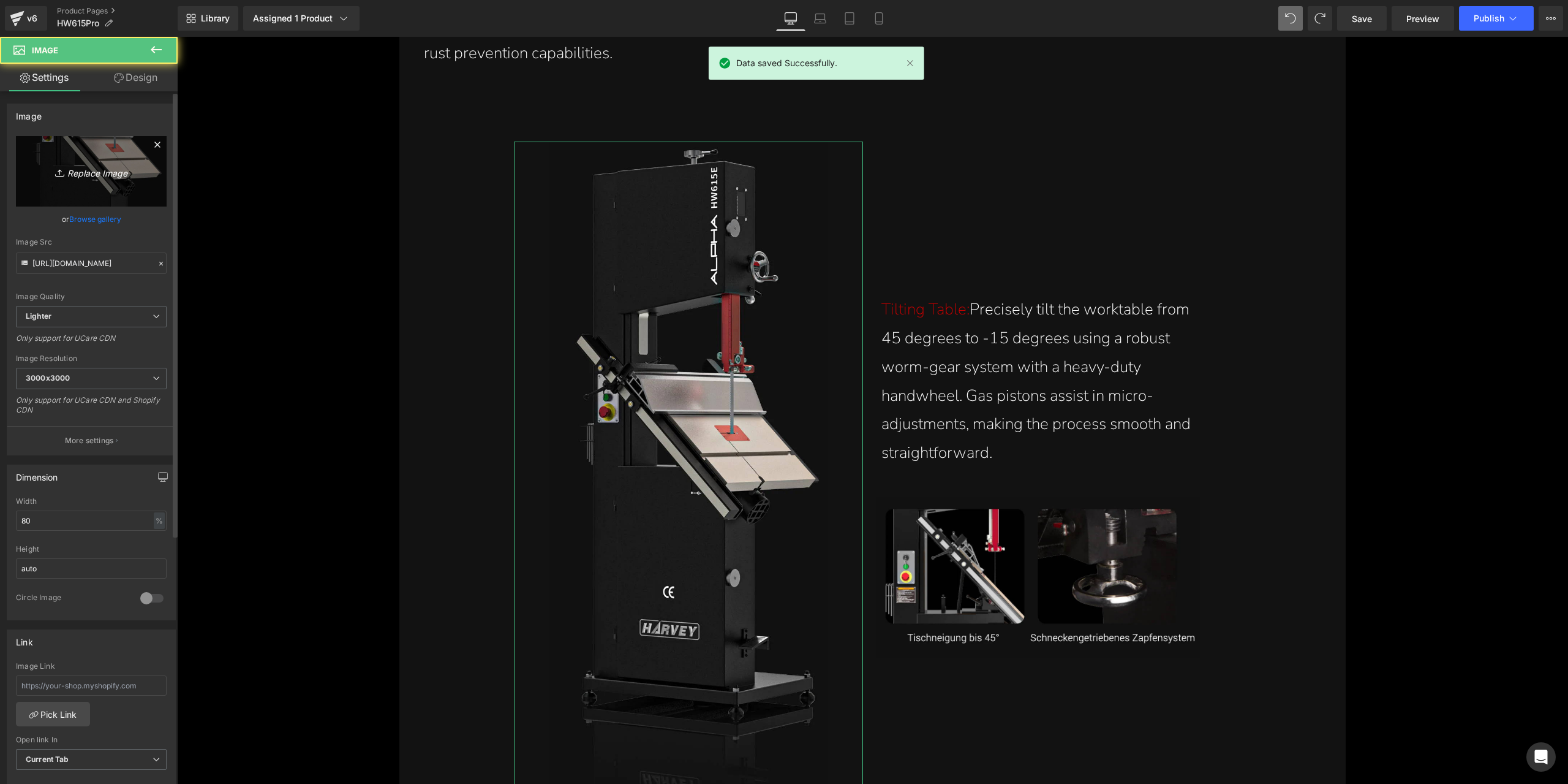
click at [69, 161] on link "Replace Image" at bounding box center [91, 171] width 151 height 70
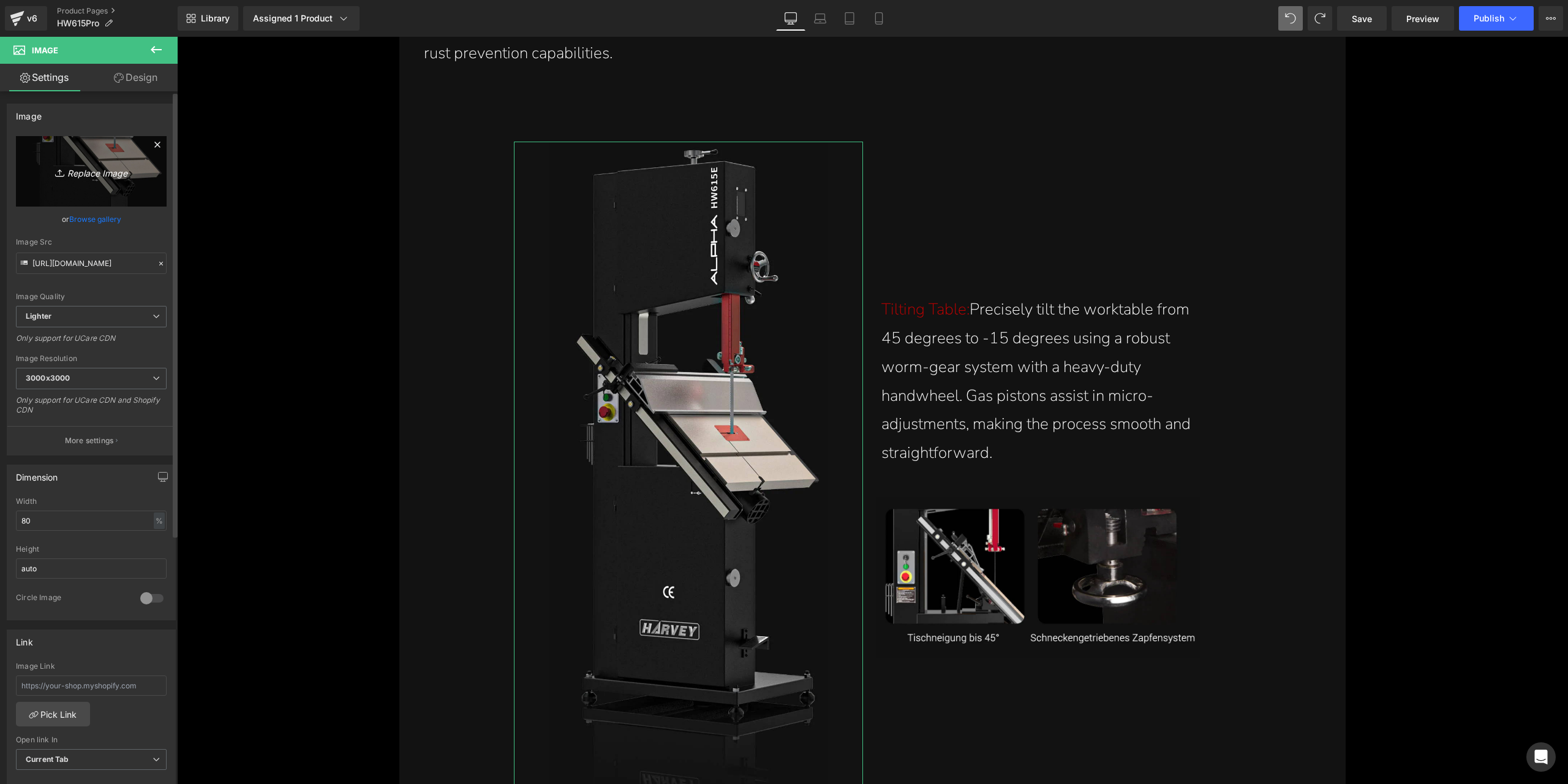
type input "C:\fakepath\tilting-table-precisely-tilts-from-45-degrees-to-negative-15-degree…"
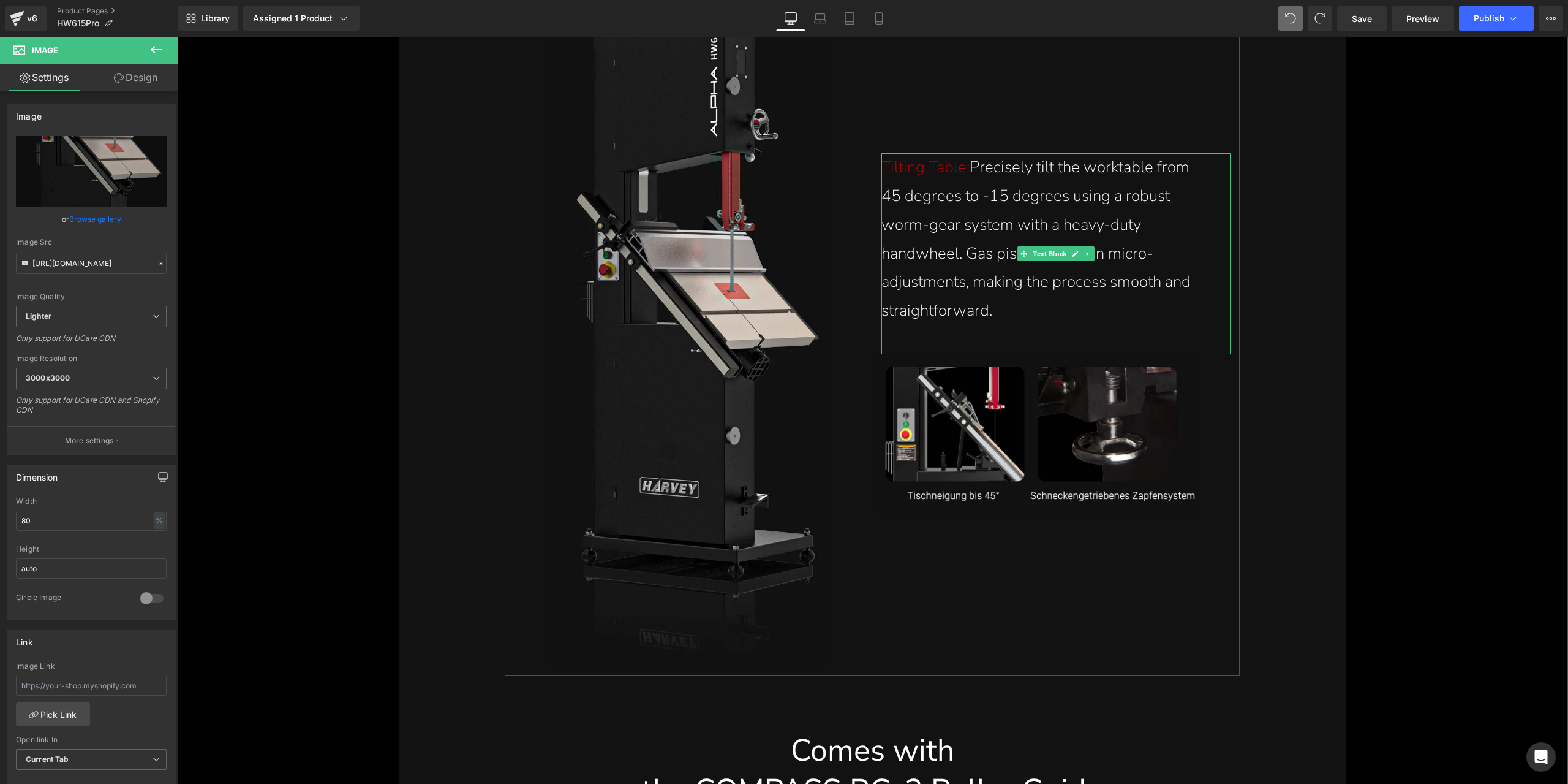
scroll to position [9071, 0]
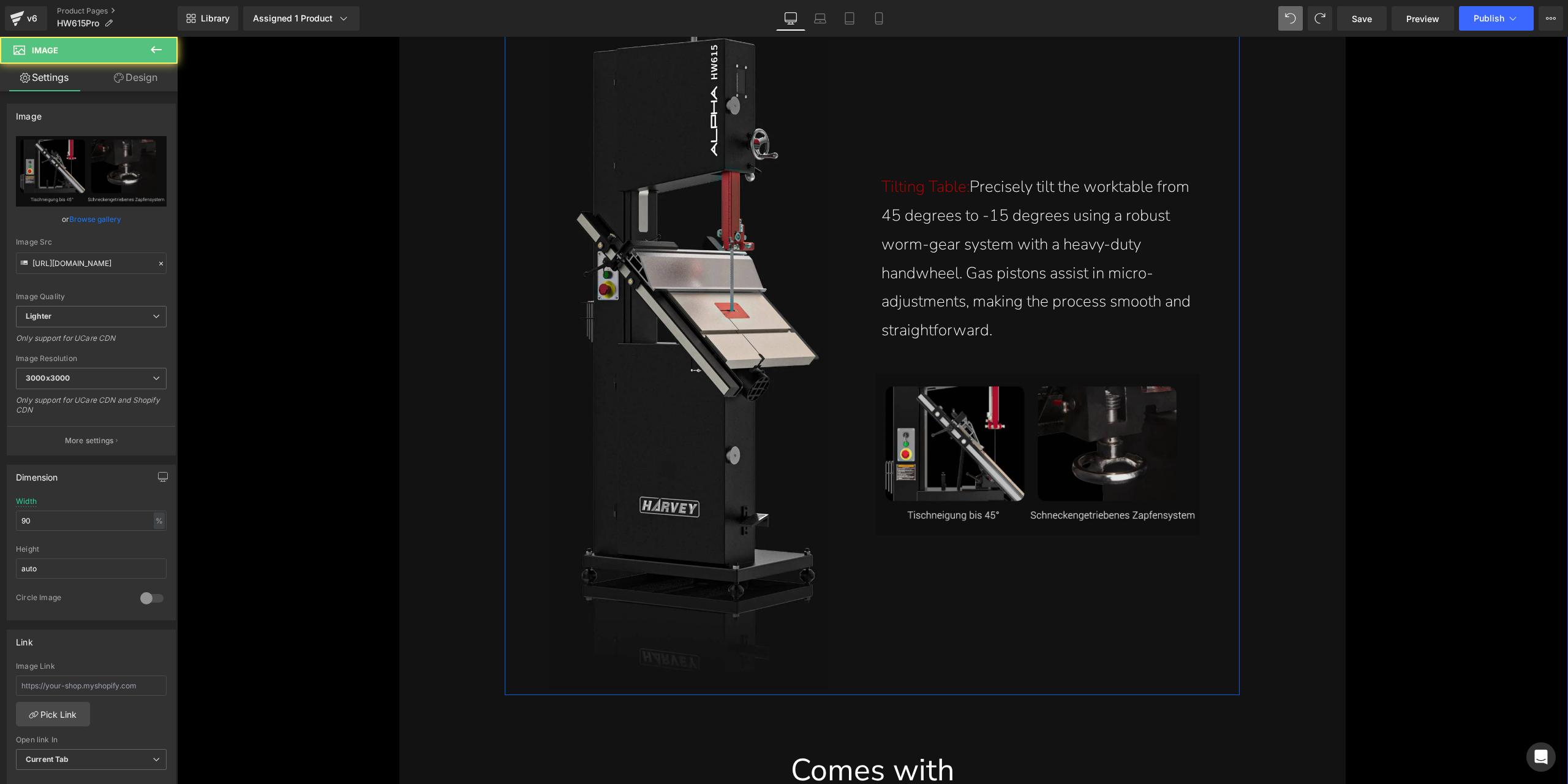
click at [968, 392] on img at bounding box center [1044, 454] width 336 height 161
click at [1034, 451] on span "Image" at bounding box center [1044, 454] width 25 height 15
click at [676, 357] on span "Image" at bounding box center [689, 354] width 25 height 15
click at [139, 426] on button "More settings" at bounding box center [90, 440] width 168 height 29
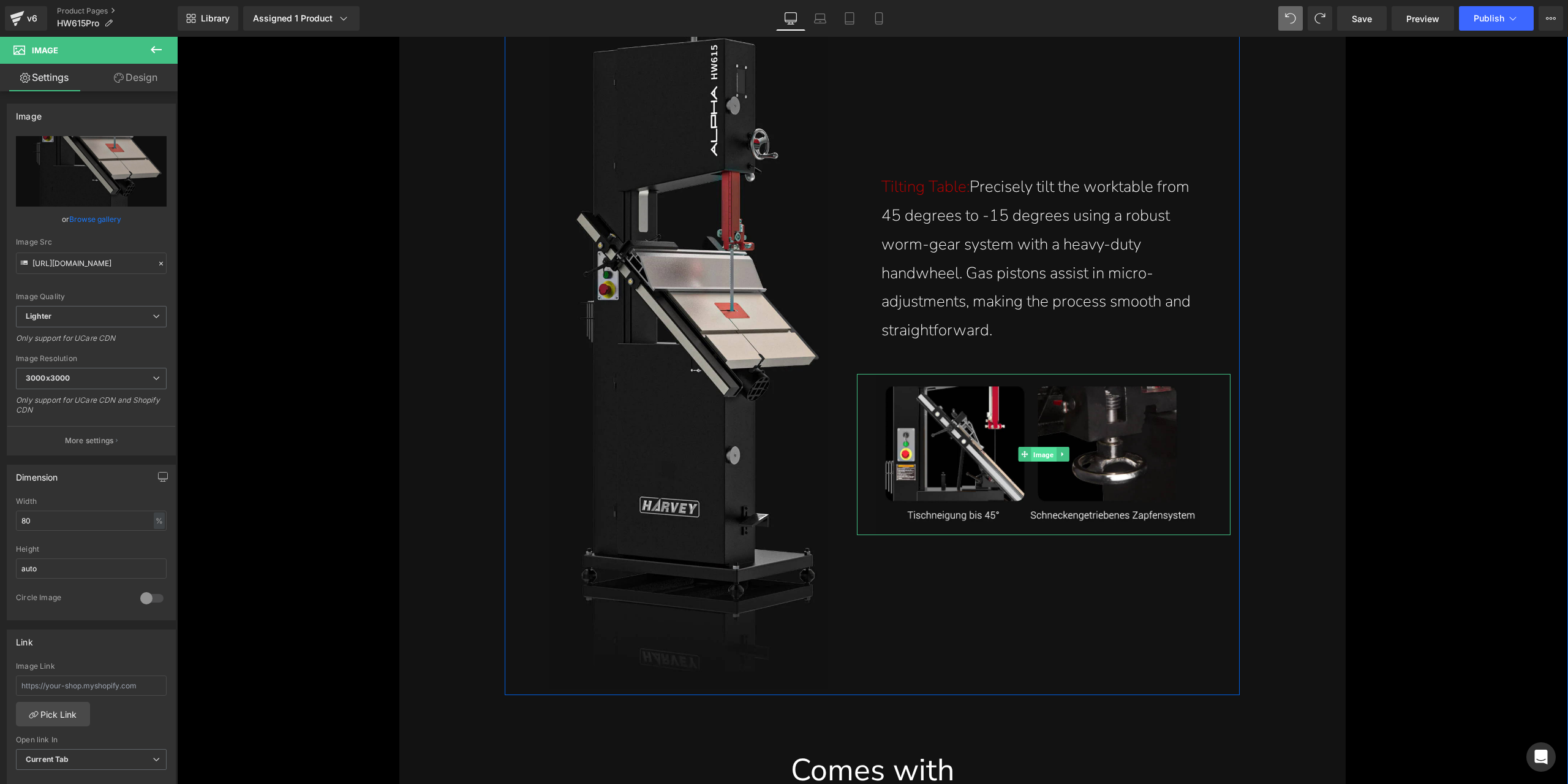
click at [1033, 457] on span "Image" at bounding box center [1044, 454] width 25 height 15
click at [101, 188] on link "Replace Image" at bounding box center [91, 171] width 151 height 70
type input "C:\fakepath\table-tilting-to-45-degrees-in-the-15-inch-stainless-bandsaw-3hp-al…"
click at [69, 442] on p "More settings" at bounding box center [90, 440] width 49 height 11
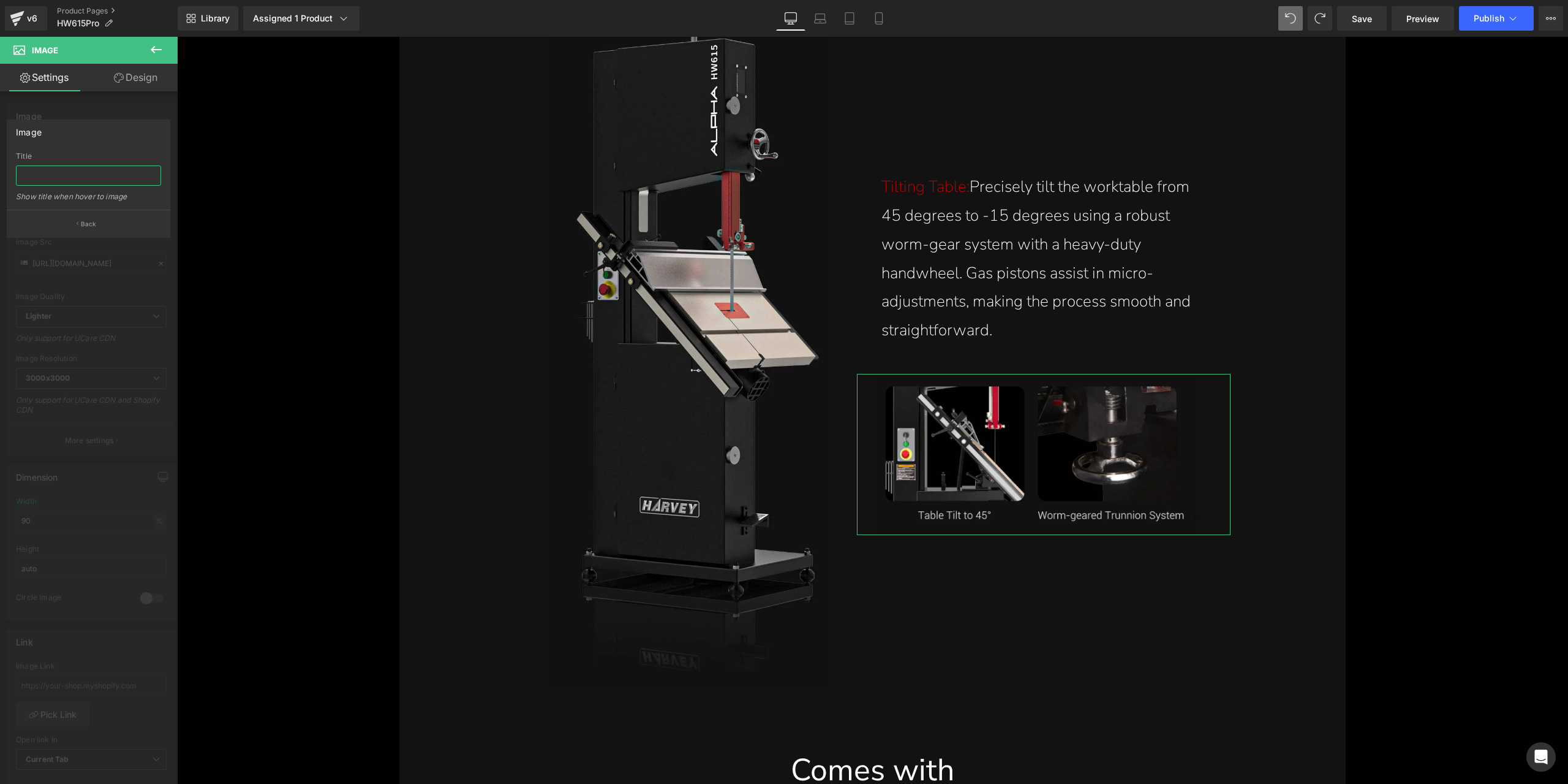
click at [105, 180] on input "text" at bounding box center [88, 175] width 145 height 20
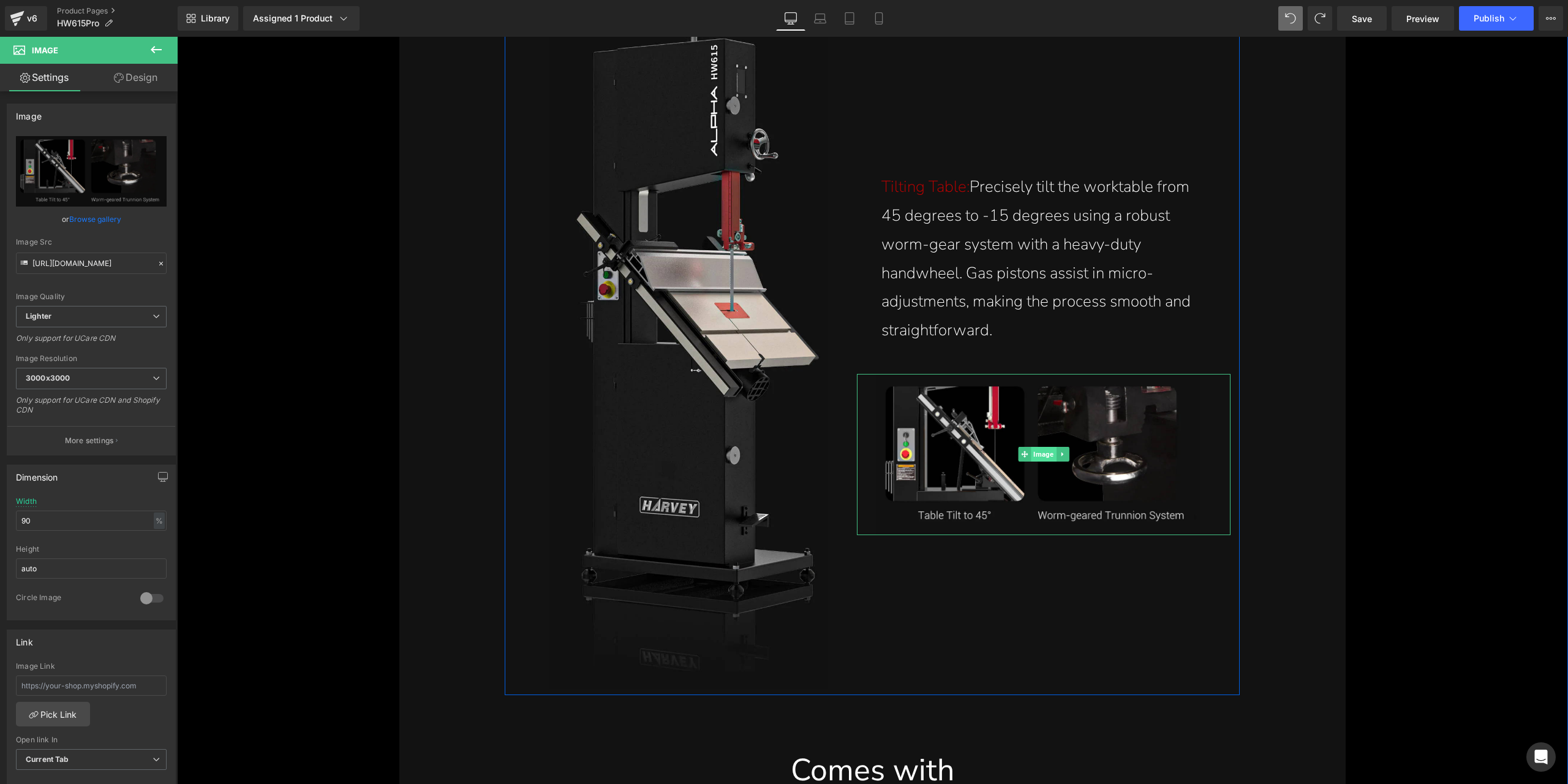
click at [1033, 455] on span "Image" at bounding box center [1044, 454] width 25 height 15
click at [88, 431] on button "More settings" at bounding box center [90, 440] width 168 height 29
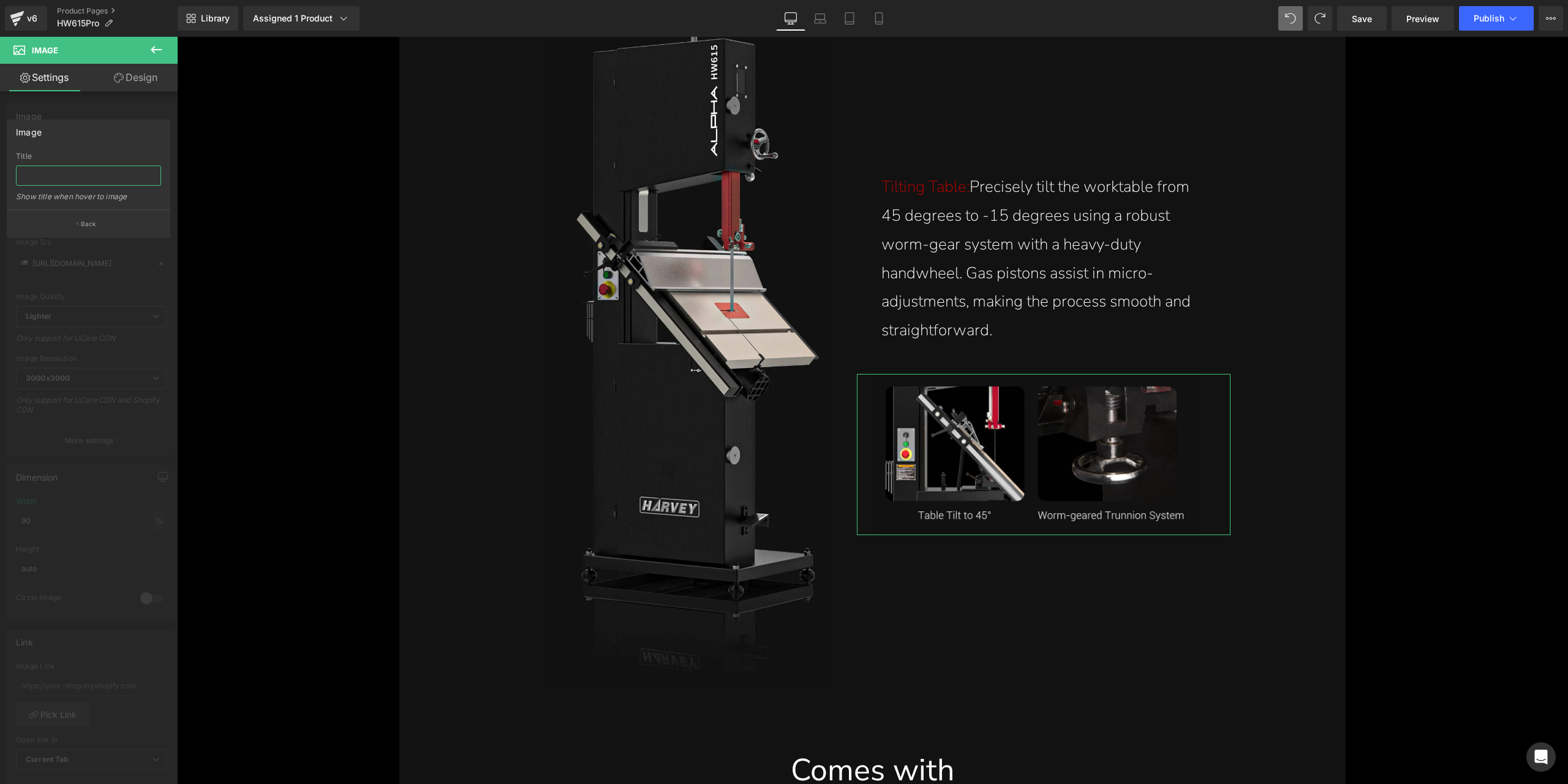
click at [77, 169] on input "text" at bounding box center [88, 175] width 145 height 20
paste input "Tilting tilting to 45 degrees in the 15 Inch Stainless Bandsaw 3HP Alpha HW615P…"
type input "Tilting tilting to 45 degrees in the 15 Inch Stainless Bandsaw 3HP Alpha HW615P…"
click at [84, 139] on div "Image" at bounding box center [88, 132] width 163 height 23
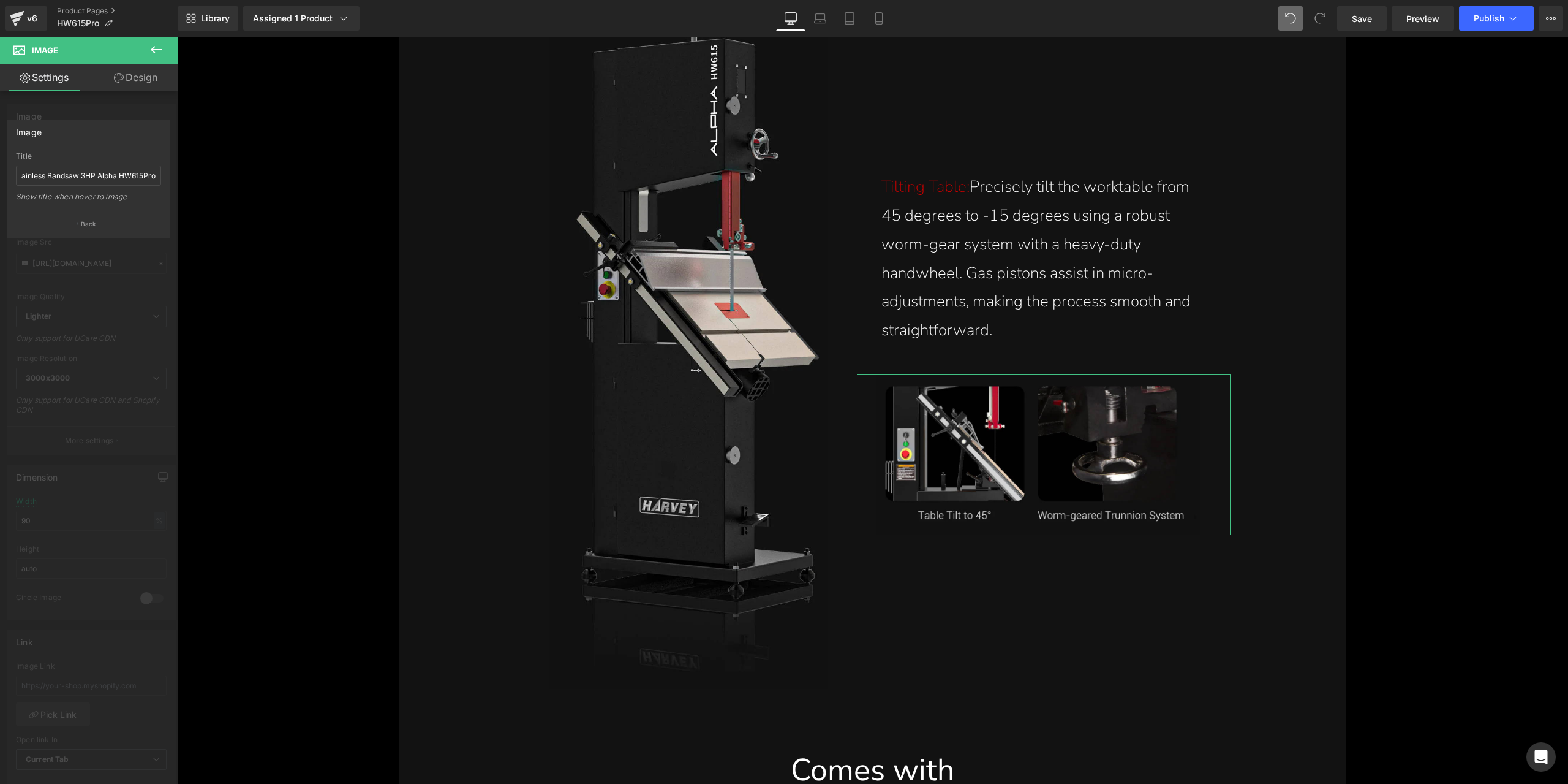
scroll to position [0, 0]
click at [112, 213] on button "Back" at bounding box center [89, 222] width 163 height 27
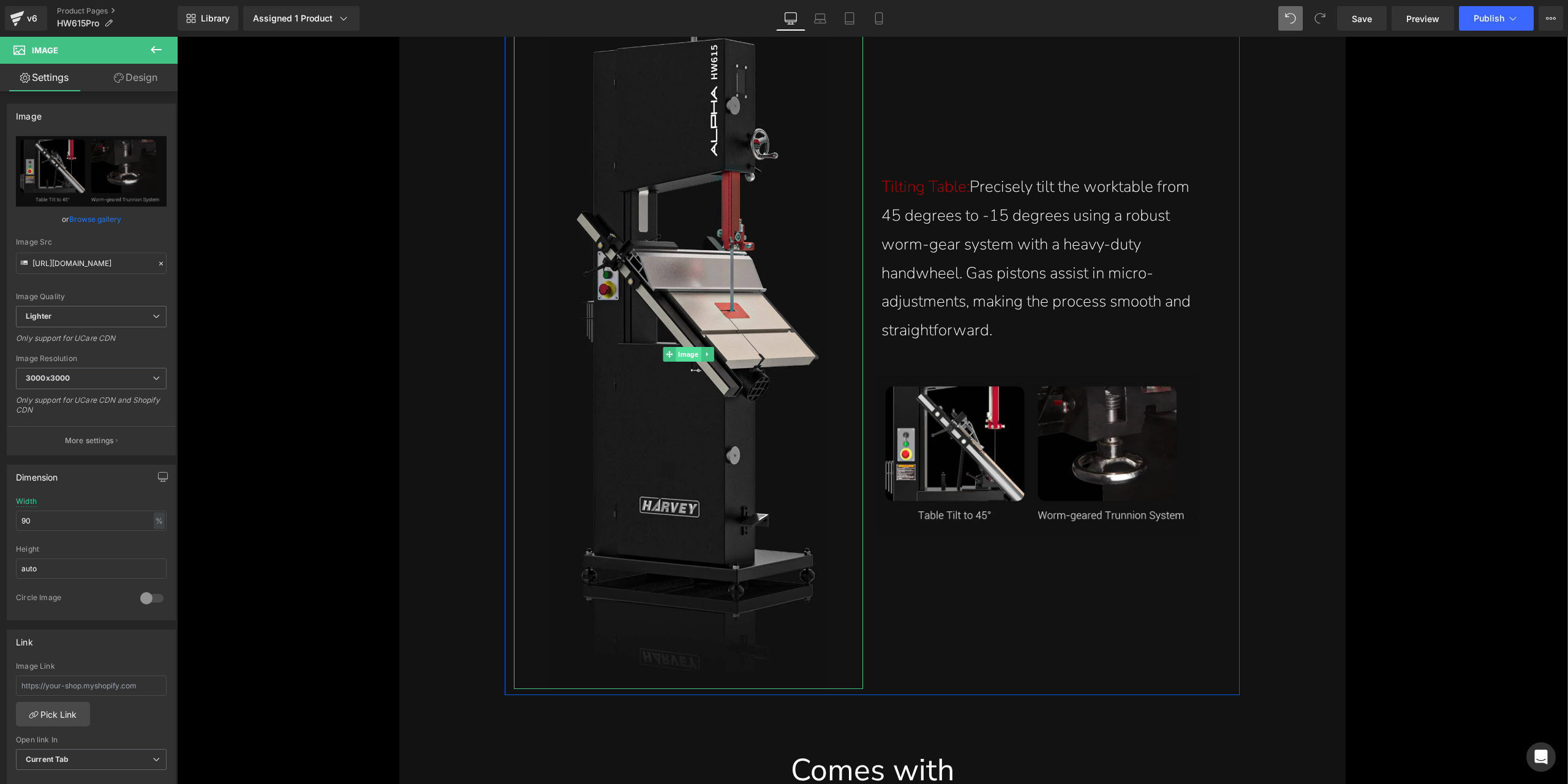
click at [690, 355] on span "Image" at bounding box center [689, 354] width 25 height 15
click at [105, 448] on button "More settings" at bounding box center [90, 440] width 168 height 29
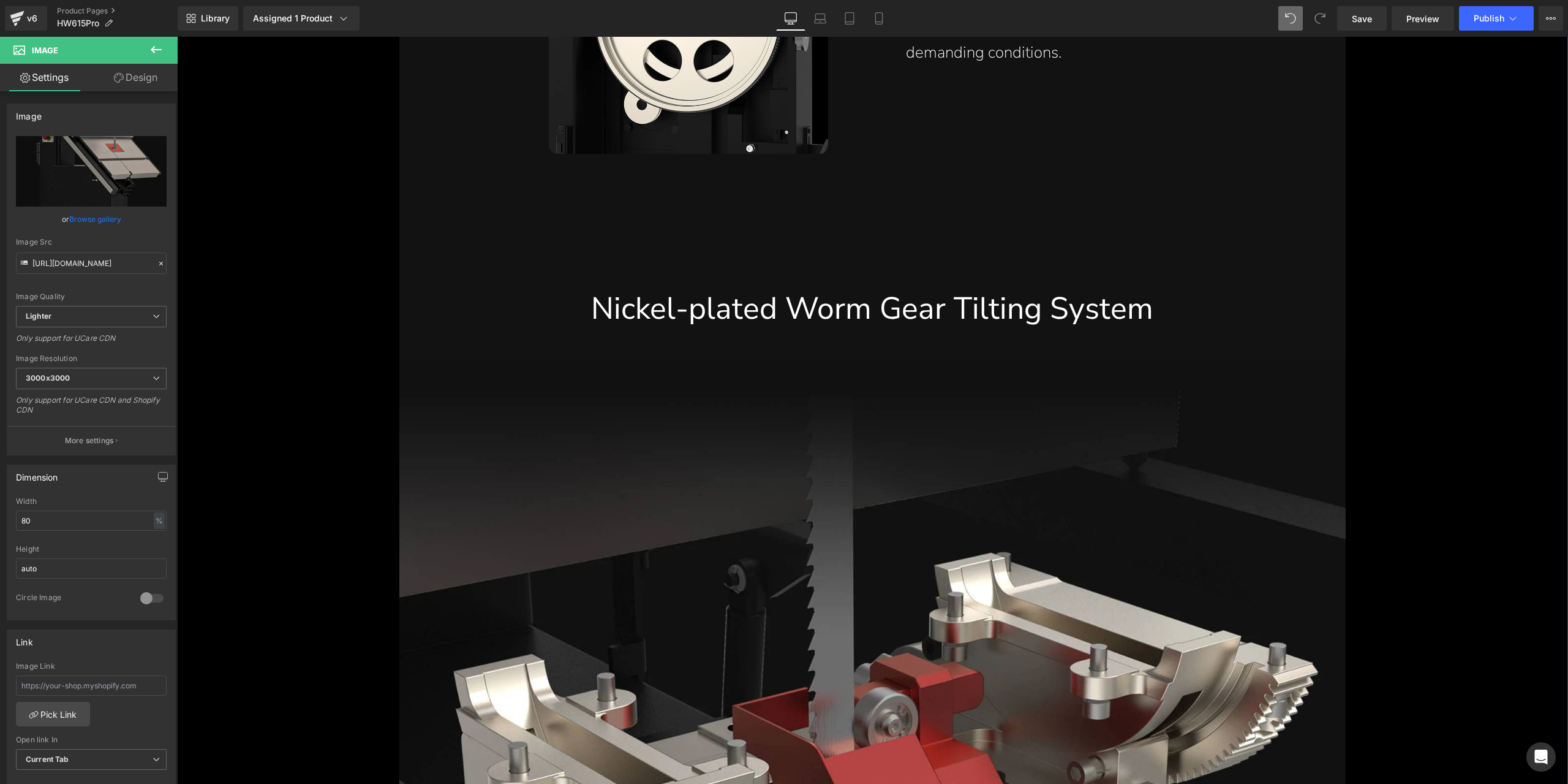
scroll to position [7600, 0]
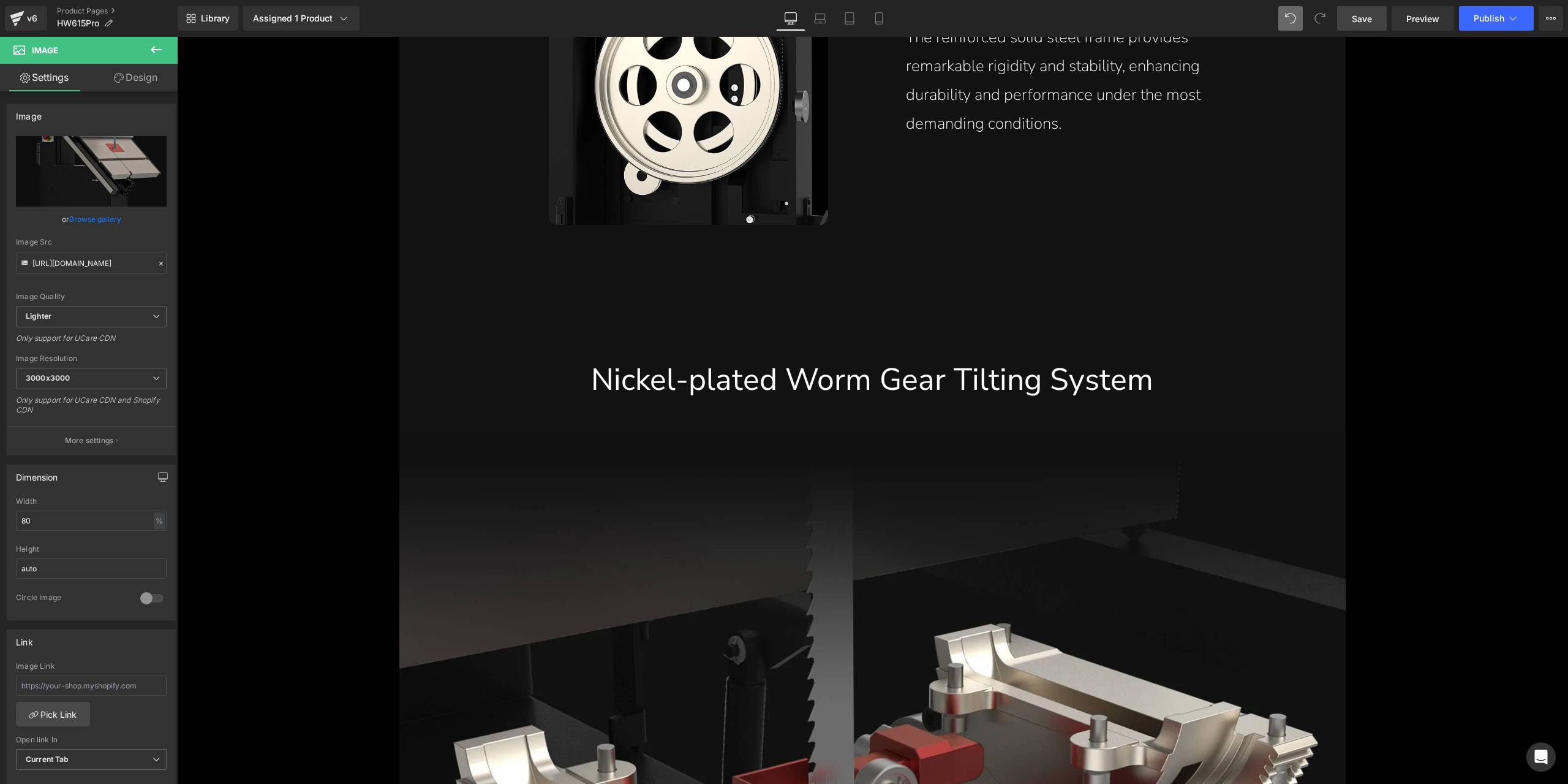
click at [1354, 12] on span "Save" at bounding box center [1362, 18] width 20 height 13
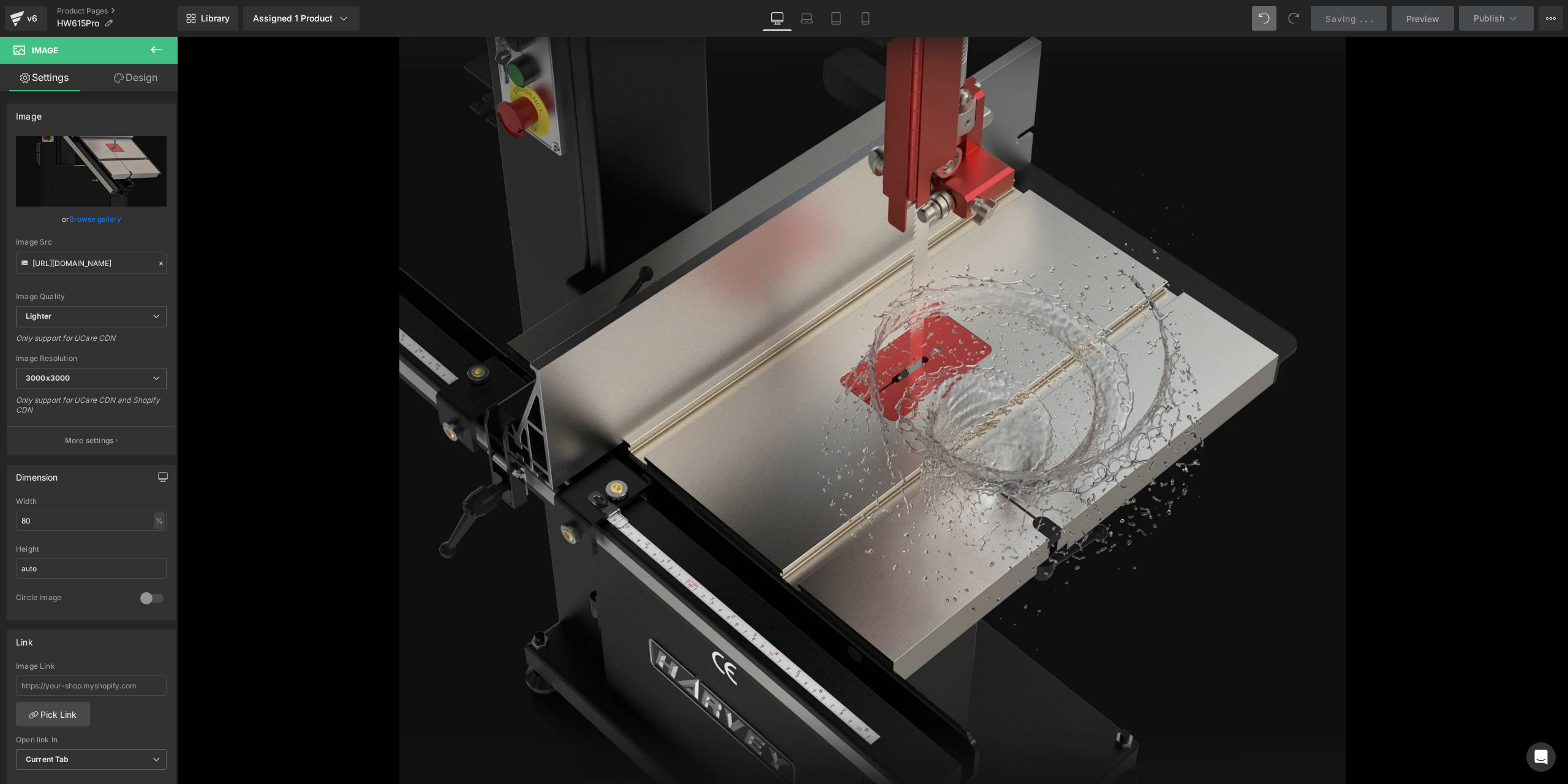
scroll to position [4720, 0]
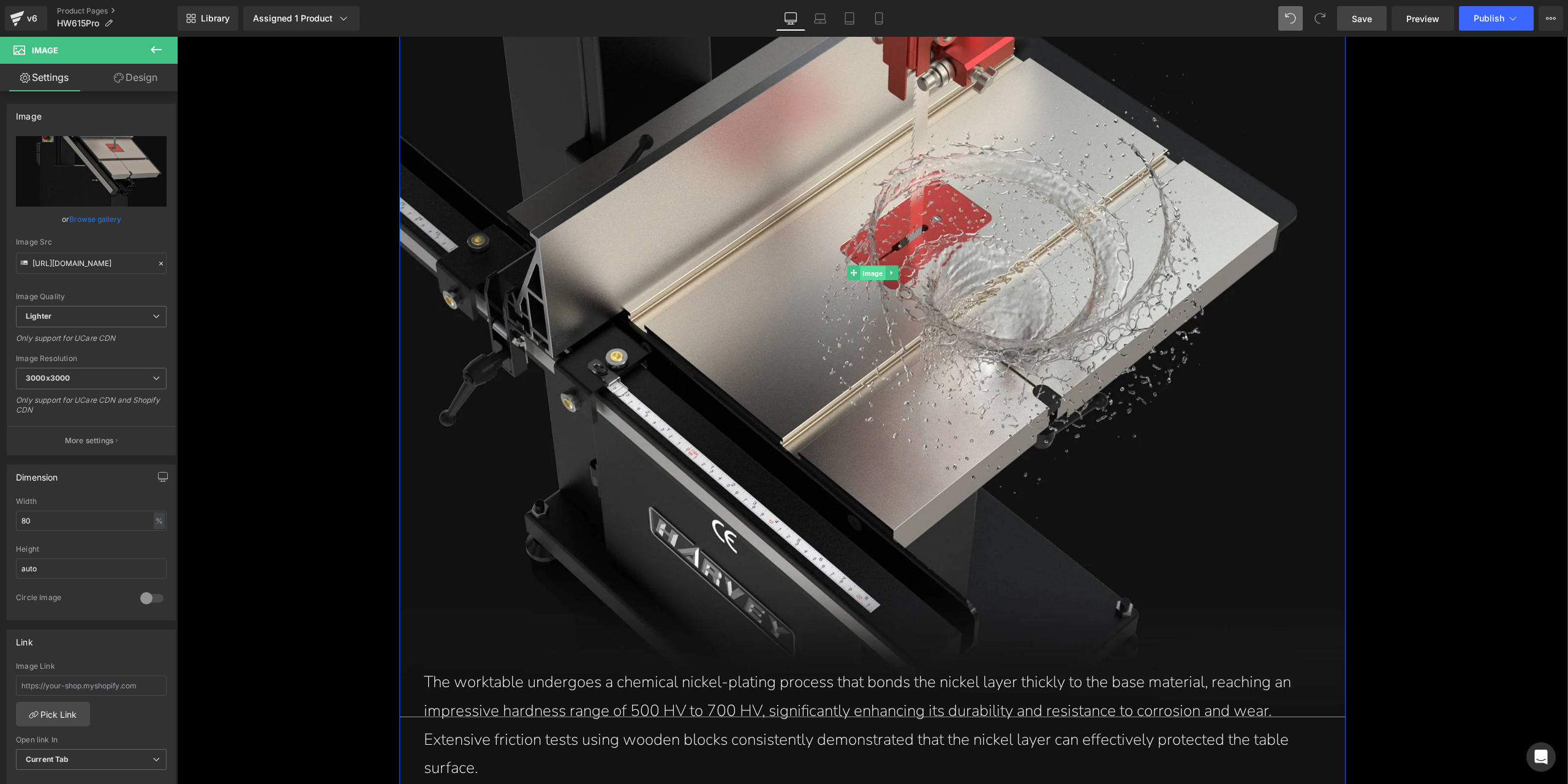
click at [877, 272] on span "Image" at bounding box center [872, 273] width 25 height 15
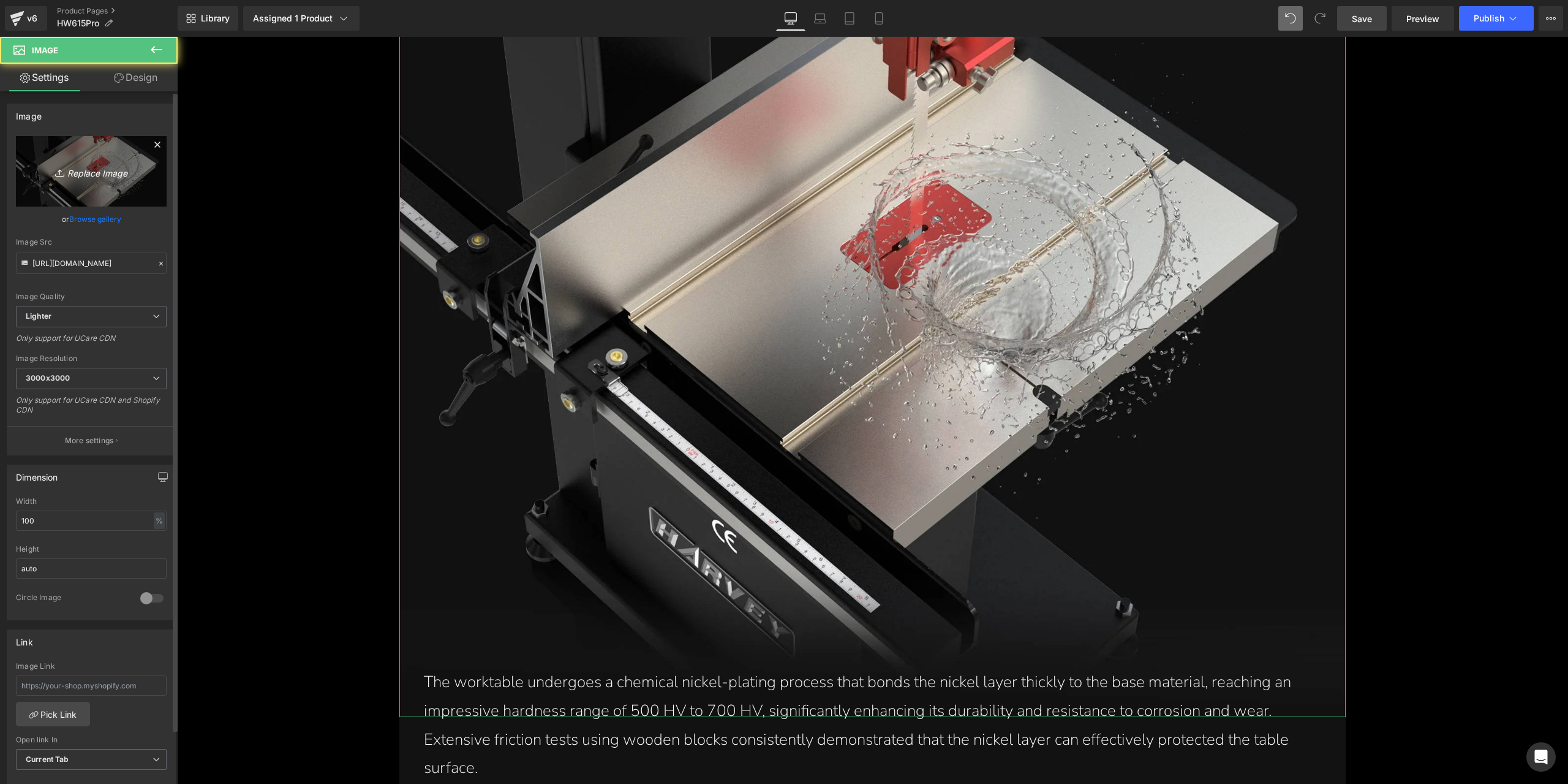
click at [60, 178] on icon at bounding box center [61, 173] width 12 height 12
type input "C:\fakepath\nickel-plating-on-cast-iron-table-with-500hv-700hv-hardness-15-inch…"
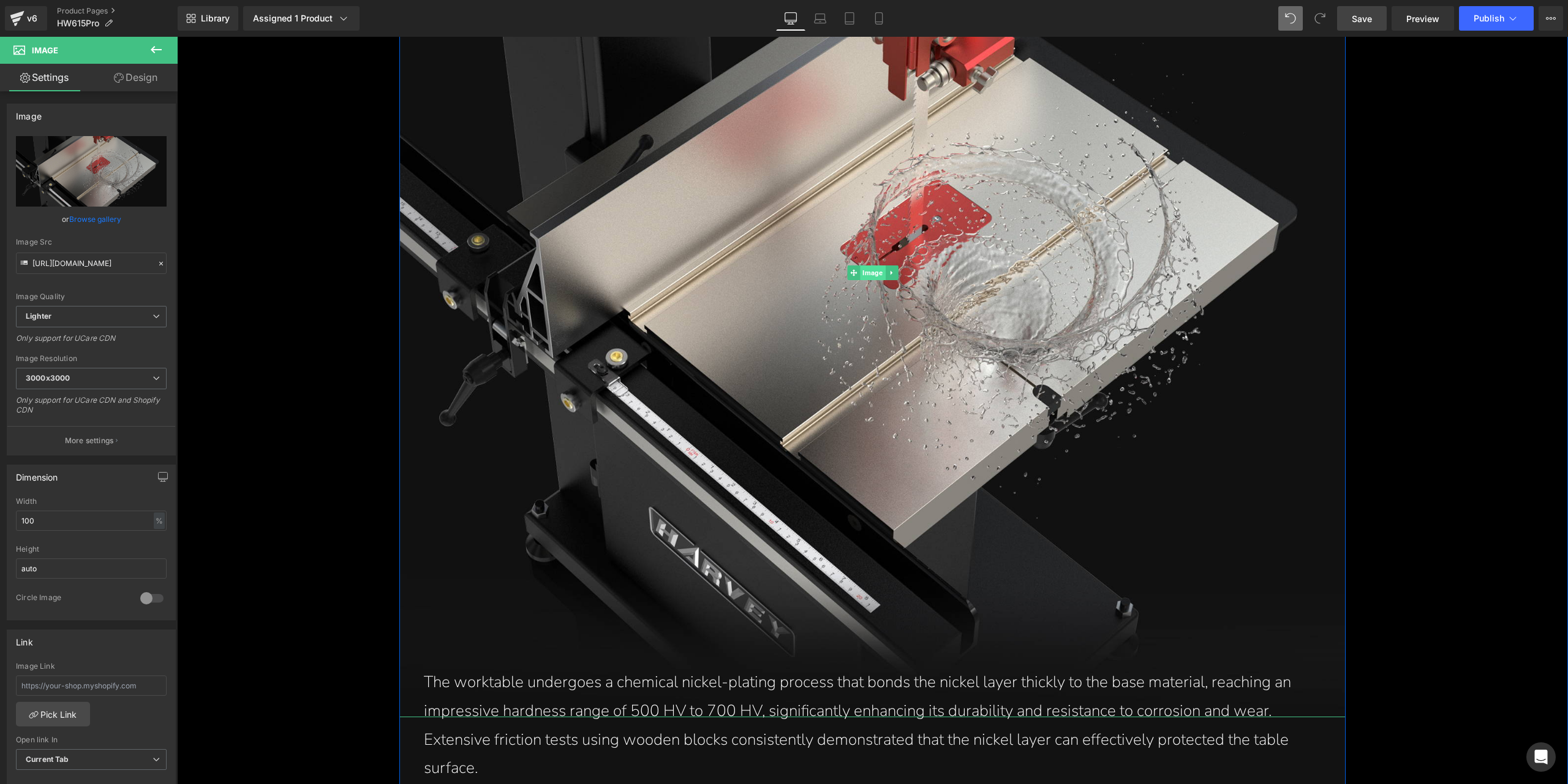
click at [871, 272] on span "Image" at bounding box center [872, 272] width 25 height 15
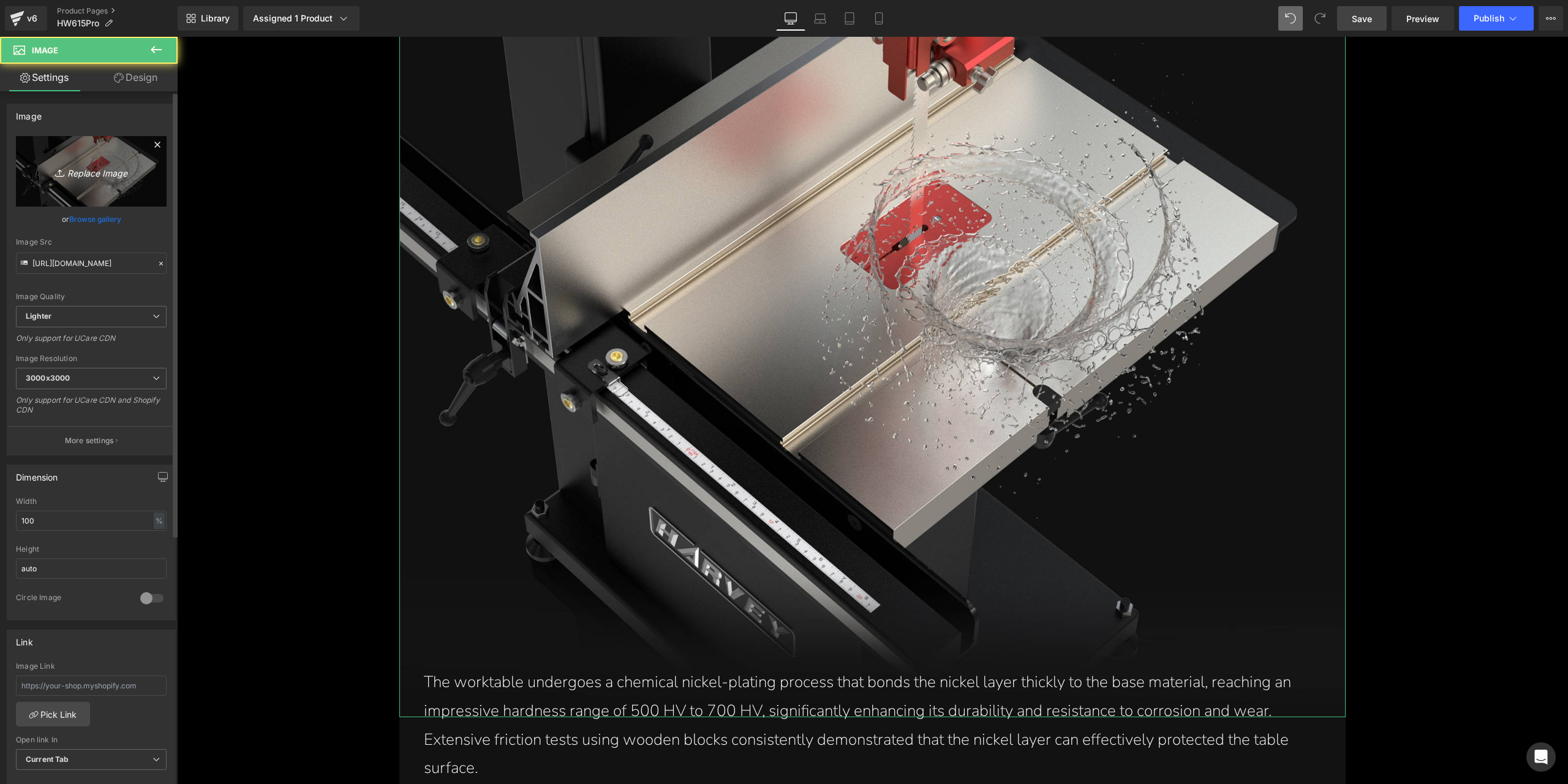
click at [123, 171] on icon "Replace Image" at bounding box center [91, 171] width 98 height 15
type input "C:\fakepath\nickel-plating-on-cast-iron-table-with-500hv-700hv-hardness-15-inch…"
click at [1379, 9] on link "Save" at bounding box center [1362, 18] width 49 height 25
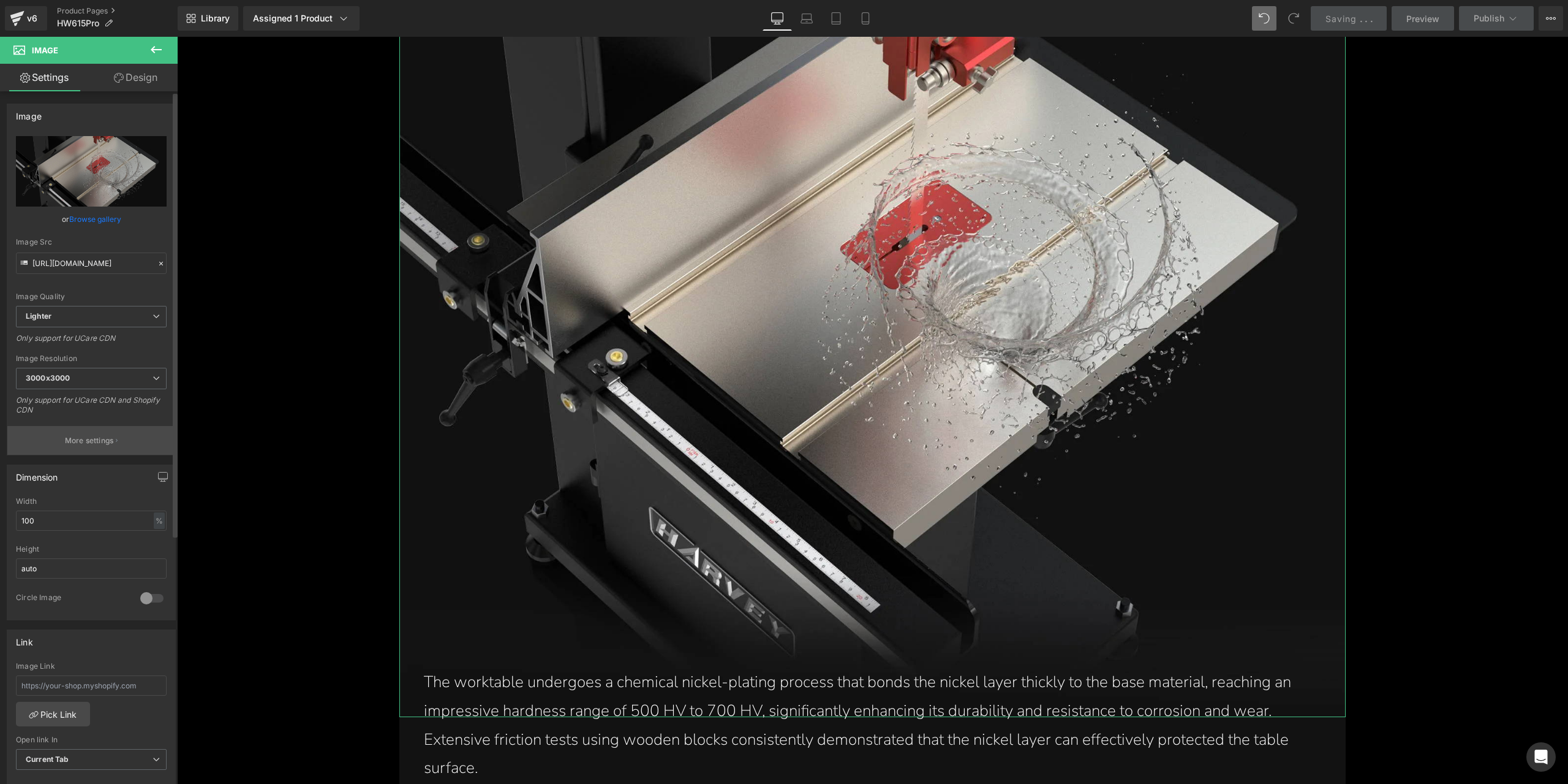
click at [152, 448] on button "More settings" at bounding box center [90, 440] width 168 height 29
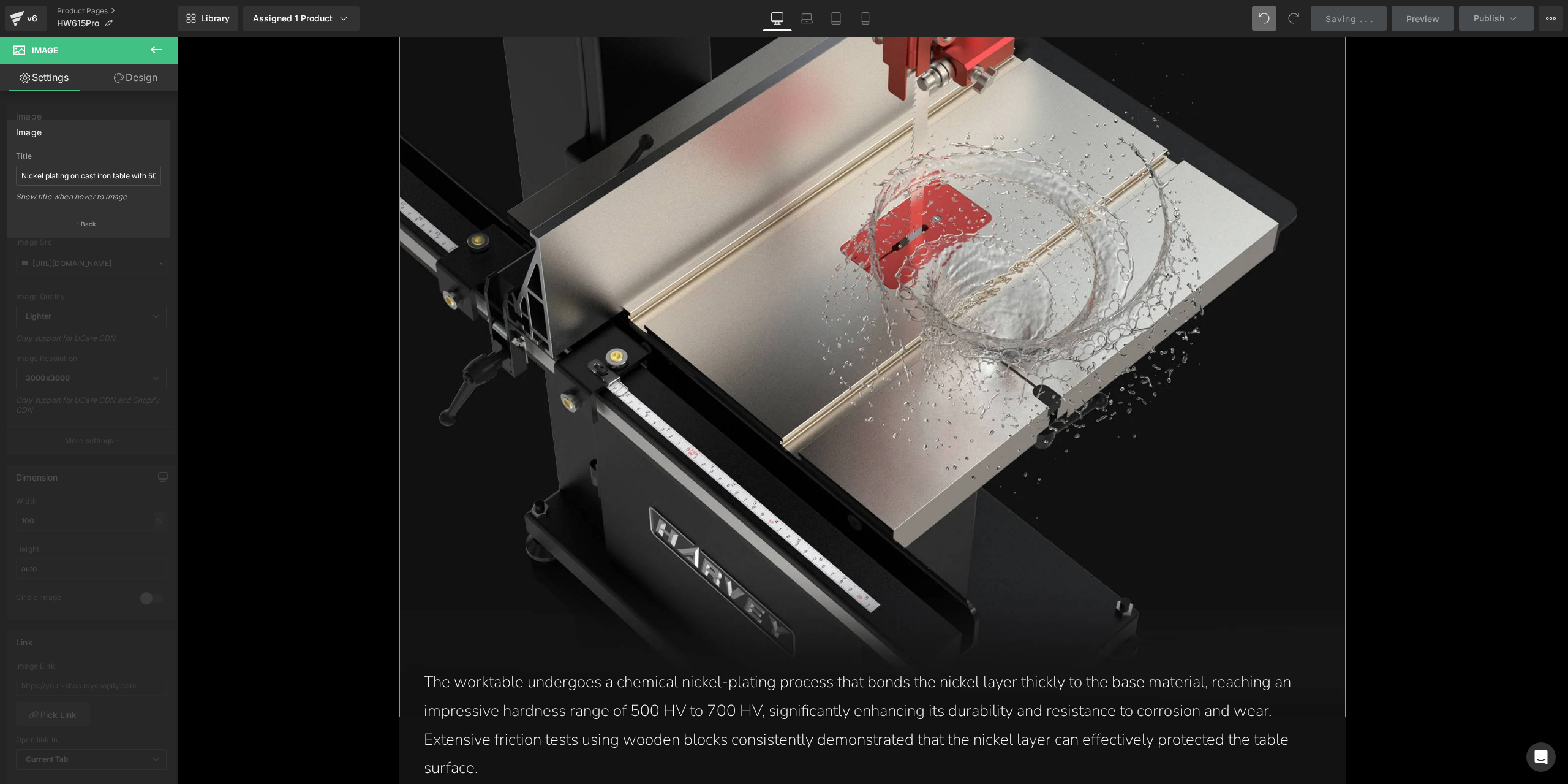
click at [155, 136] on div "Image" at bounding box center [88, 132] width 163 height 23
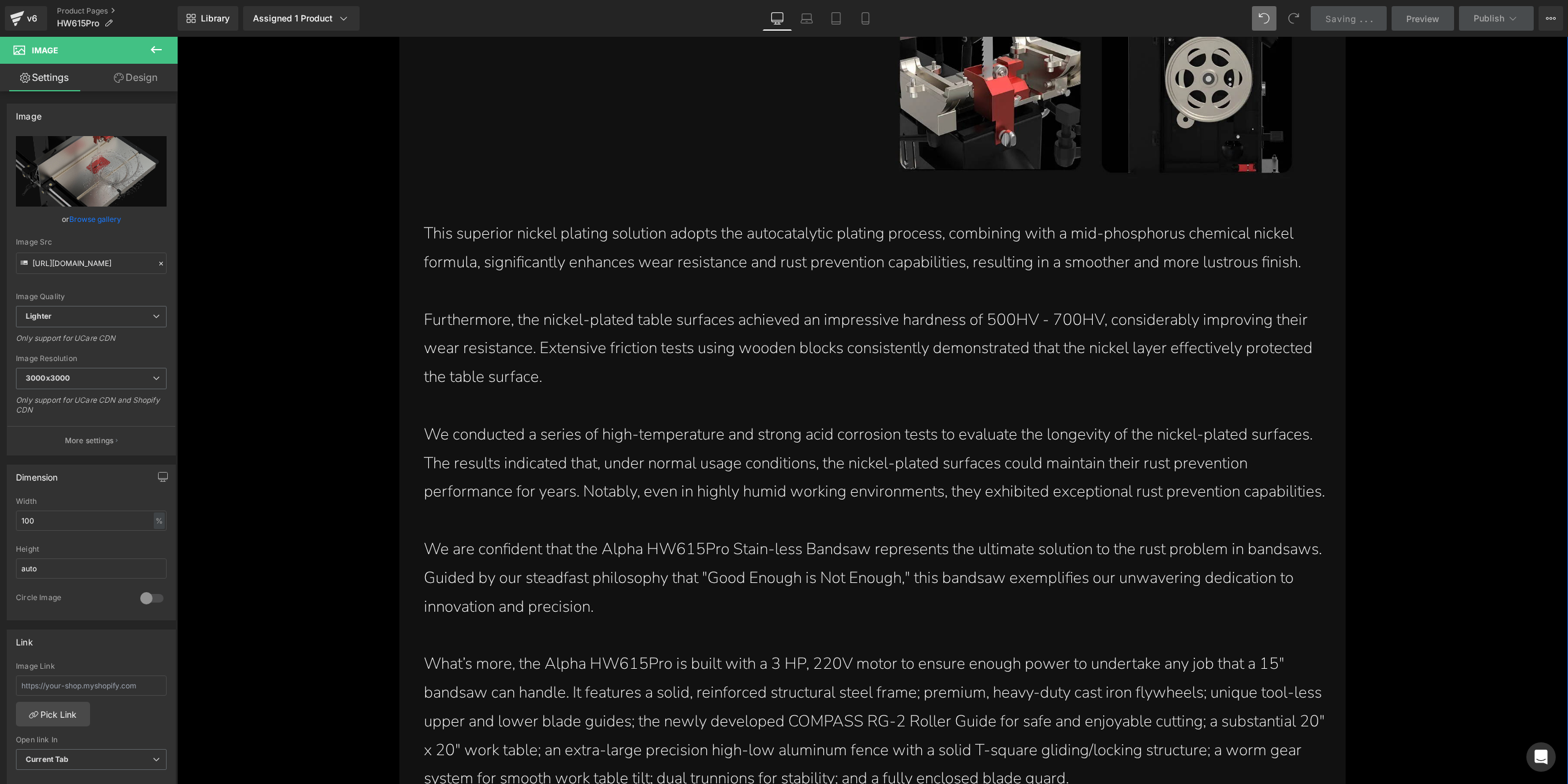
scroll to position [2697, 0]
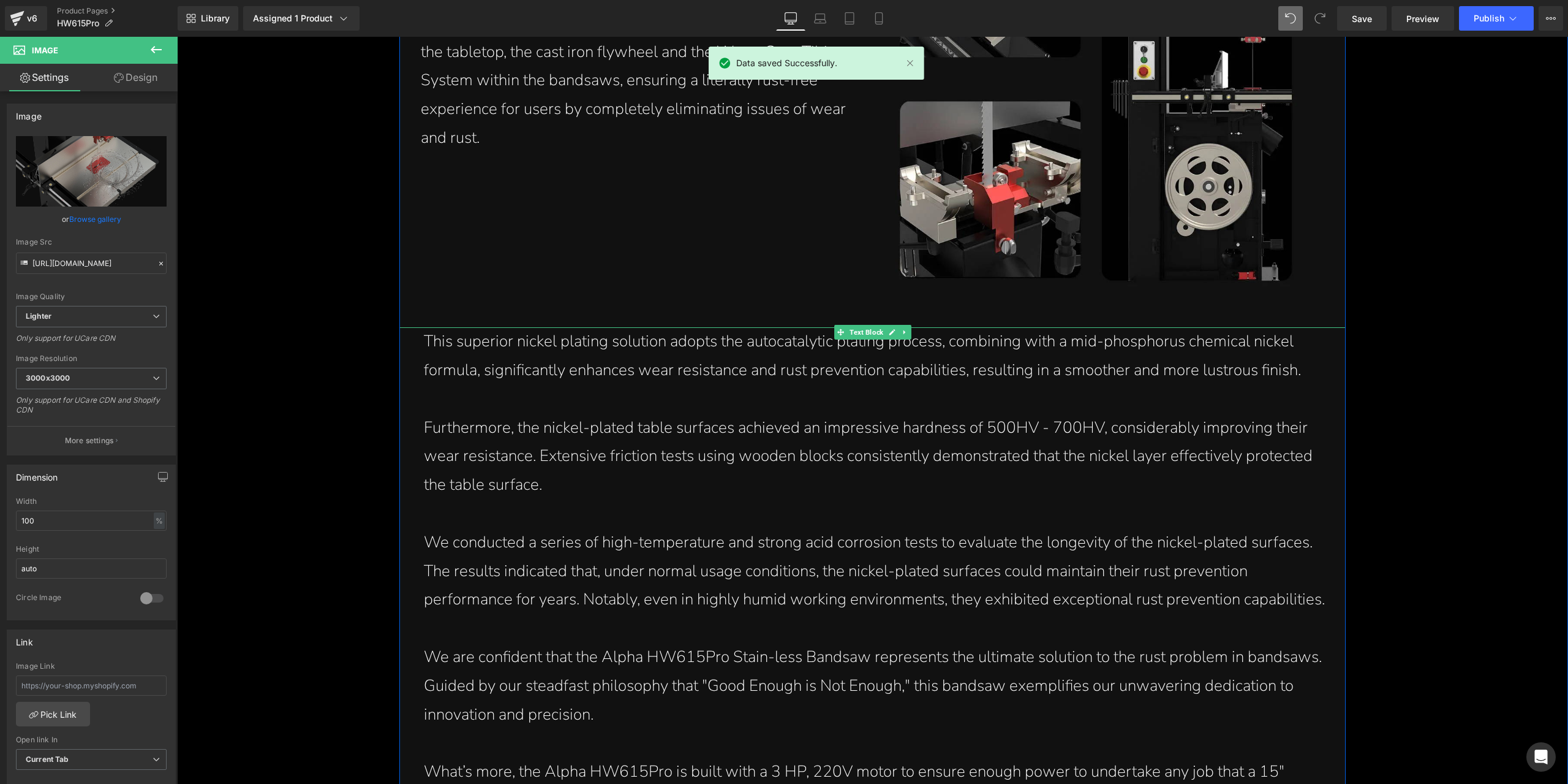
click at [743, 380] on p "This superior nickel plating solution adopts the autocatalytic plating process,…" at bounding box center [875, 356] width 903 height 58
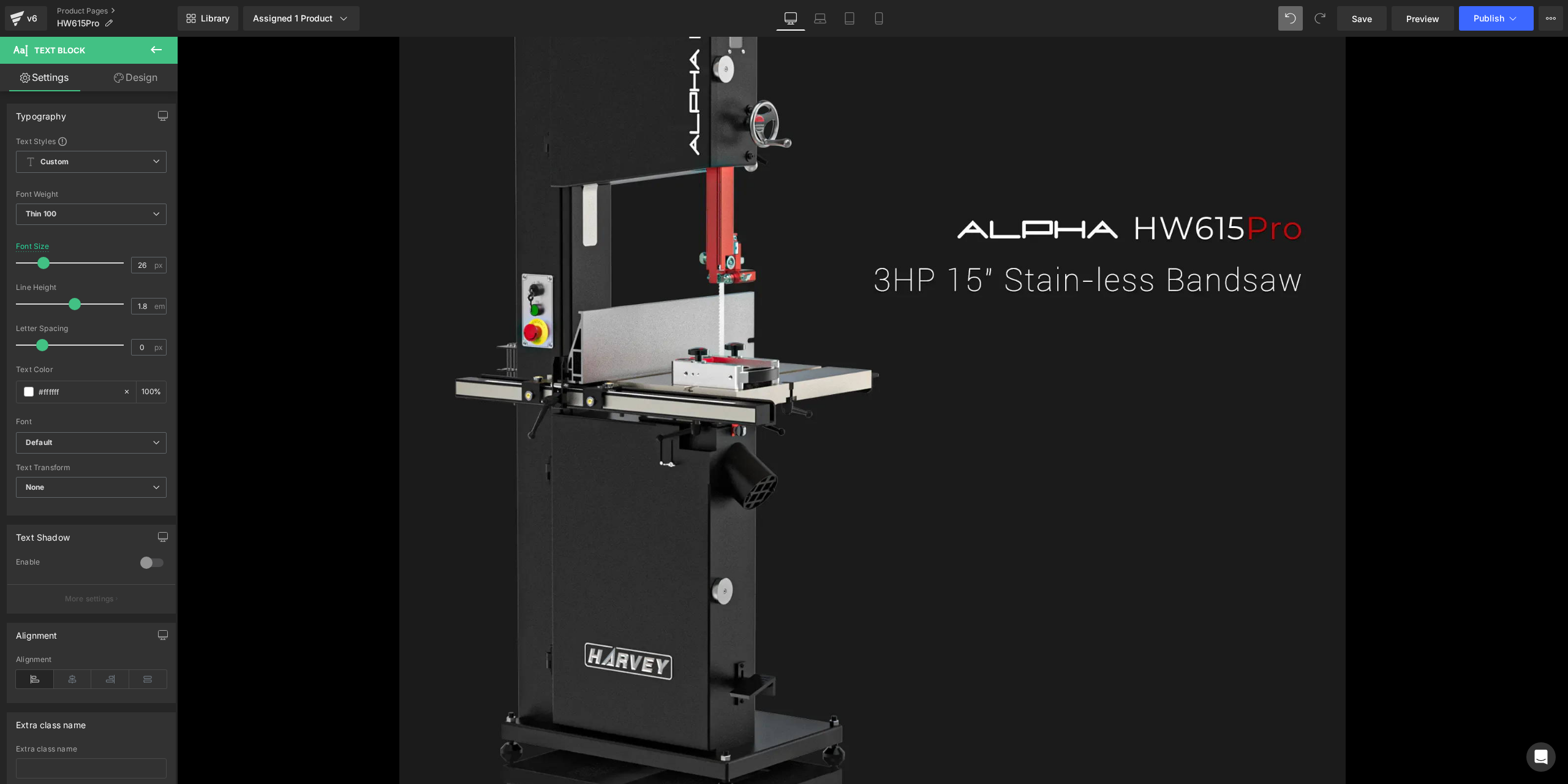
scroll to position [1043, 0]
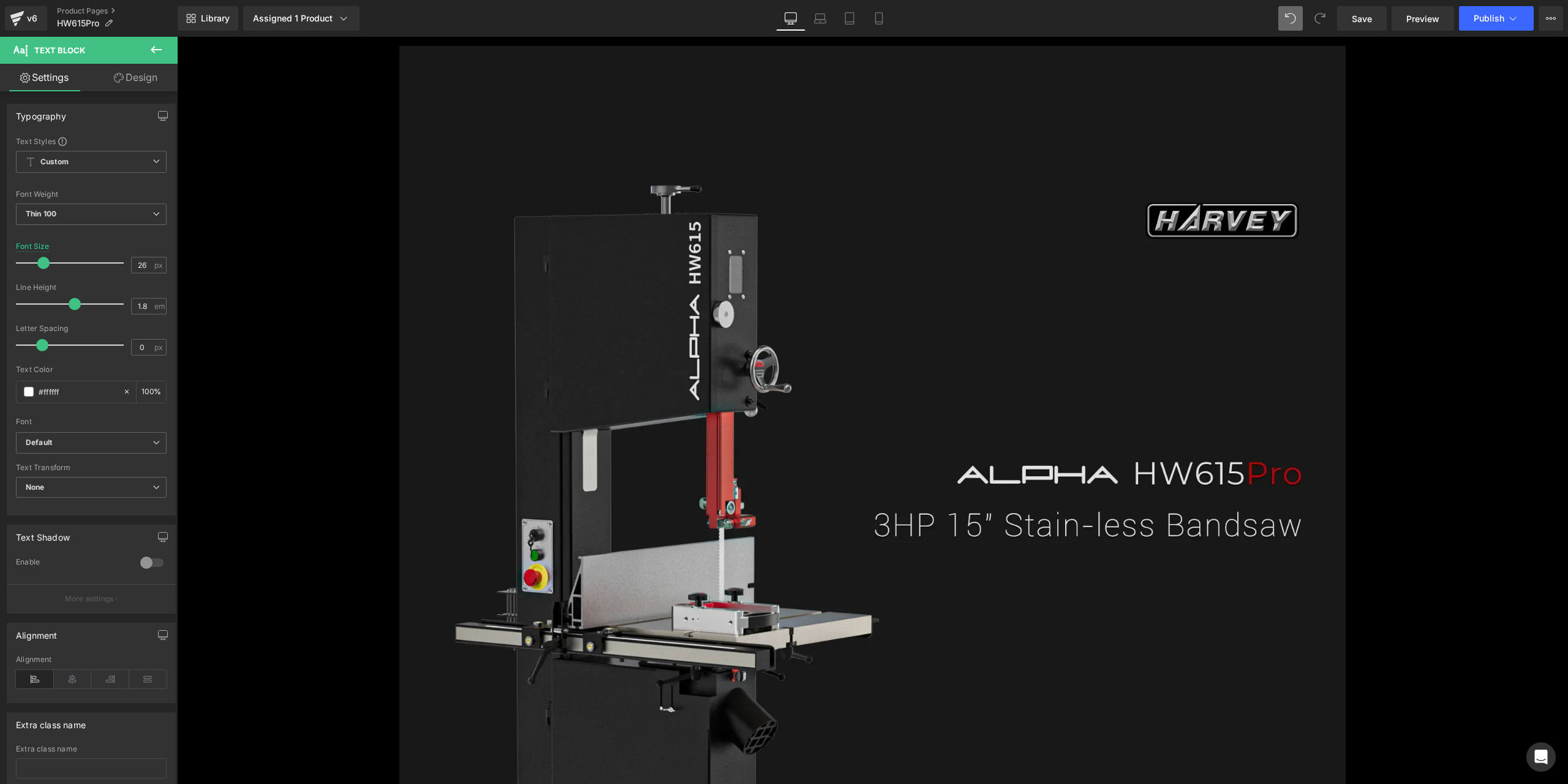
click at [867, 421] on img at bounding box center [872, 592] width 946 height 1093
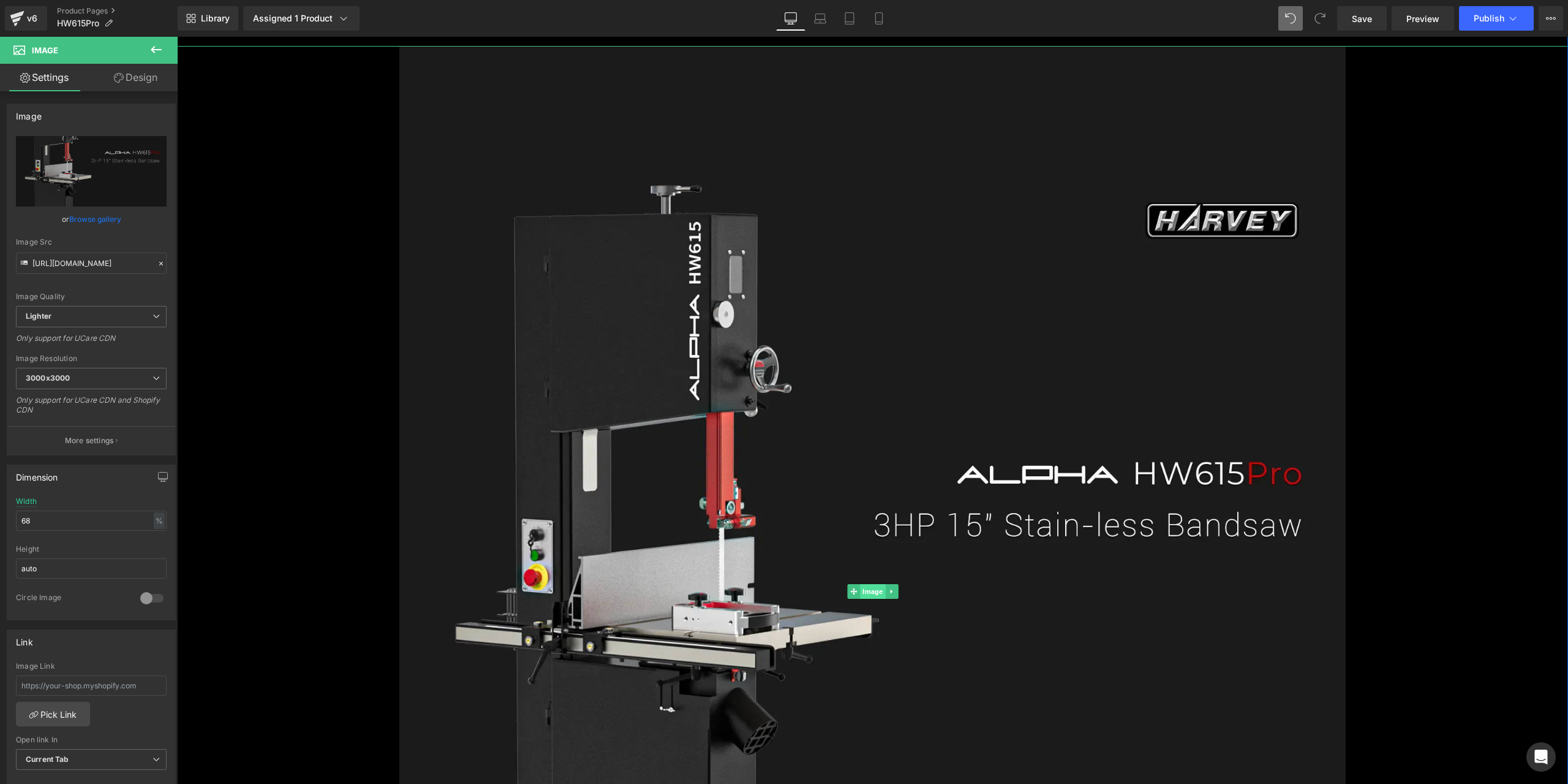
click at [860, 592] on span "Image" at bounding box center [872, 591] width 25 height 15
click at [90, 440] on p "More settings" at bounding box center [90, 440] width 49 height 11
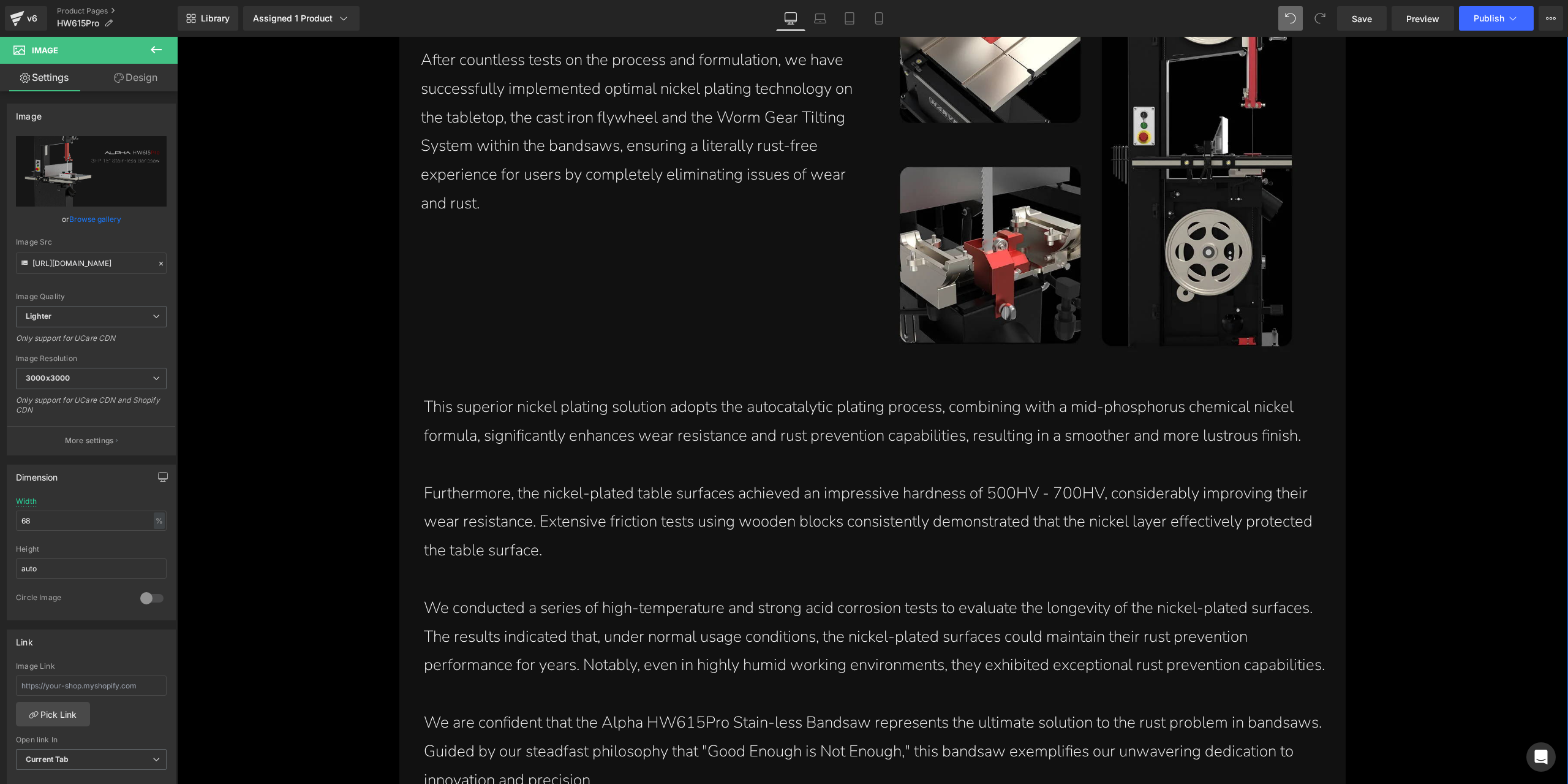
scroll to position [2637, 0]
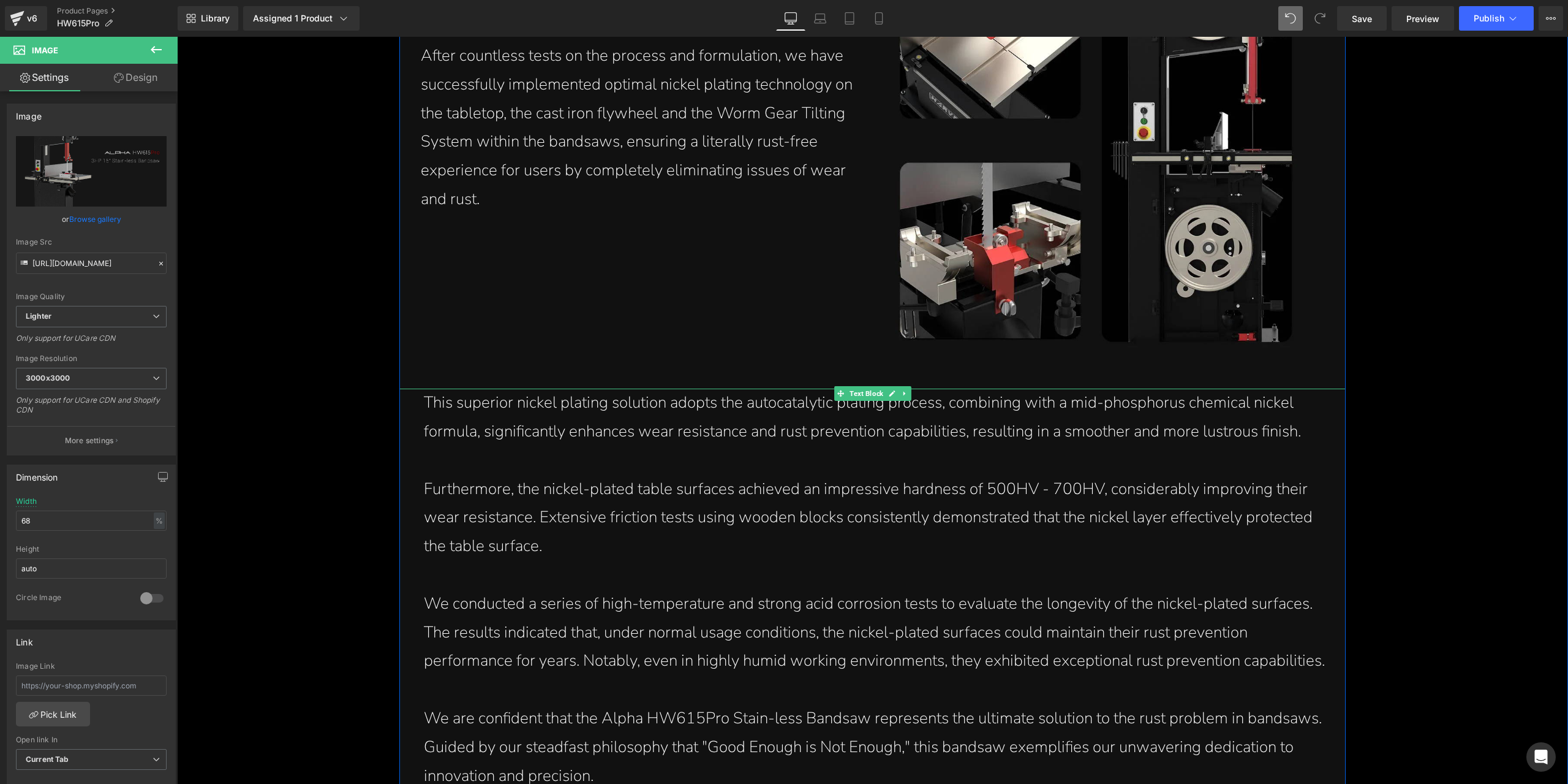
click at [875, 416] on p "This superior nickel plating solution adopts the autocatalytic plating process,…" at bounding box center [875, 417] width 903 height 58
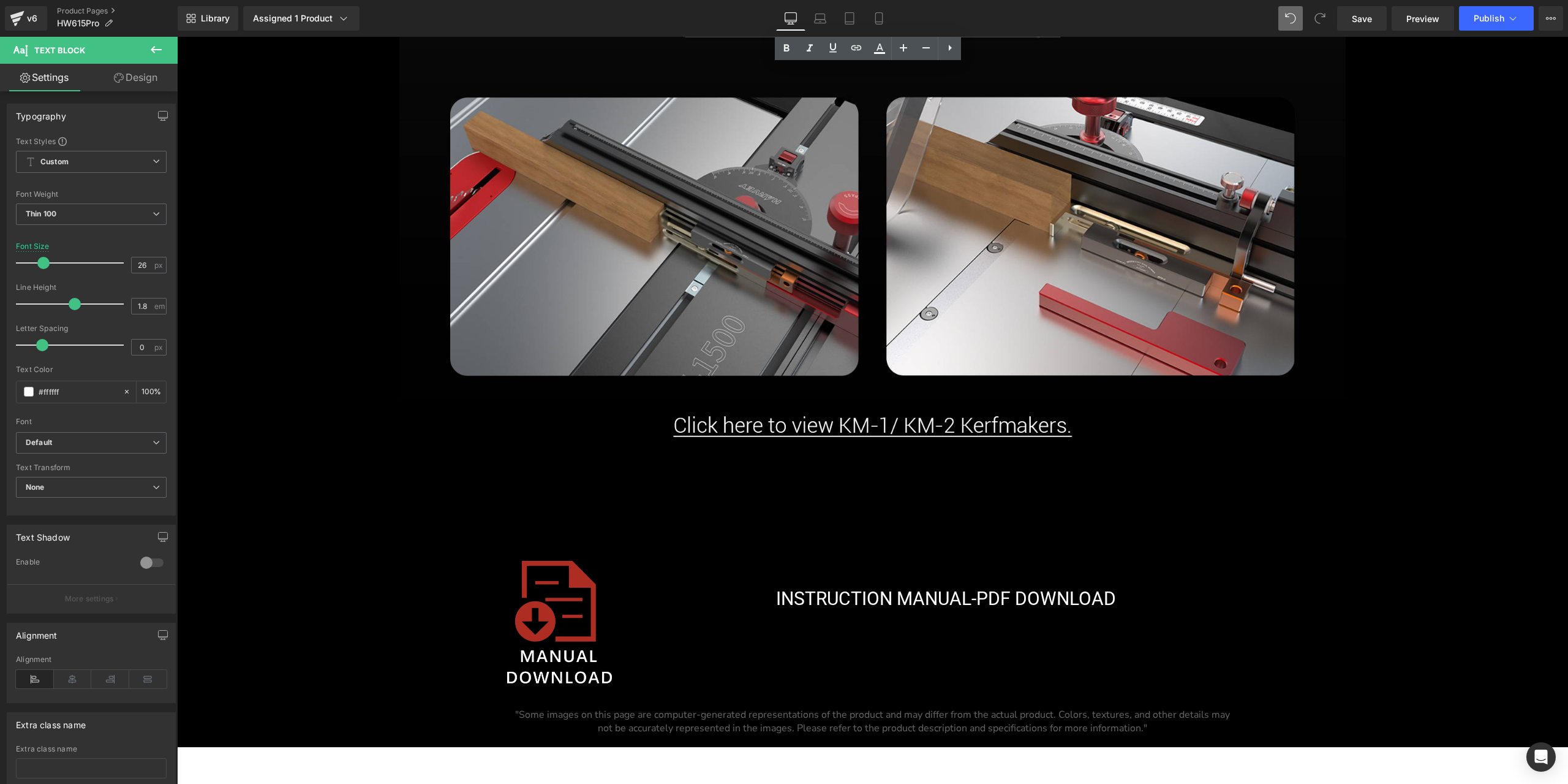
scroll to position [17651, 0]
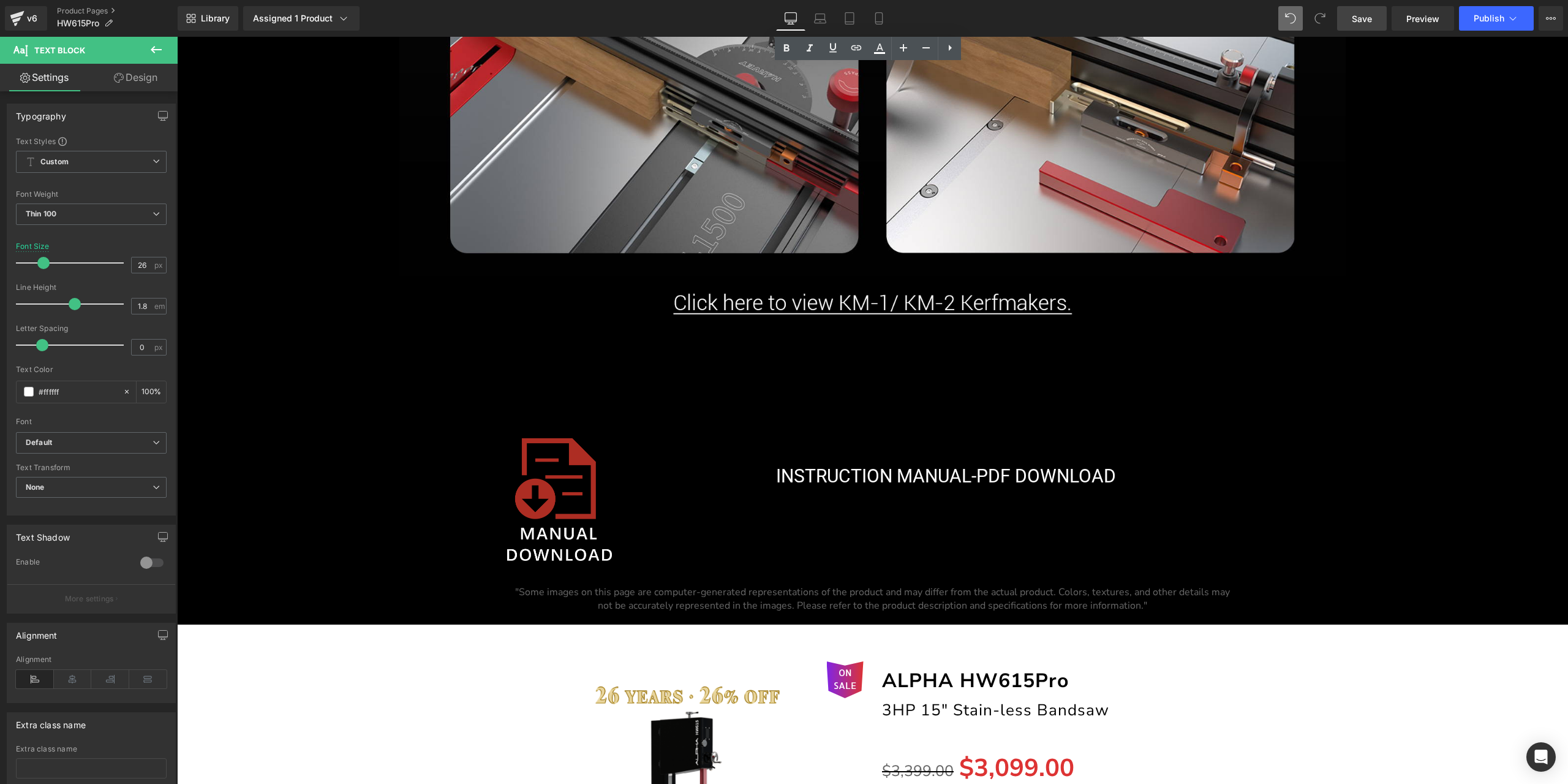
click at [1367, 19] on span "Save" at bounding box center [1362, 18] width 20 height 13
click at [1483, 23] on span "Publish" at bounding box center [1489, 18] width 31 height 10
click at [1369, 18] on span "Save" at bounding box center [1362, 18] width 20 height 13
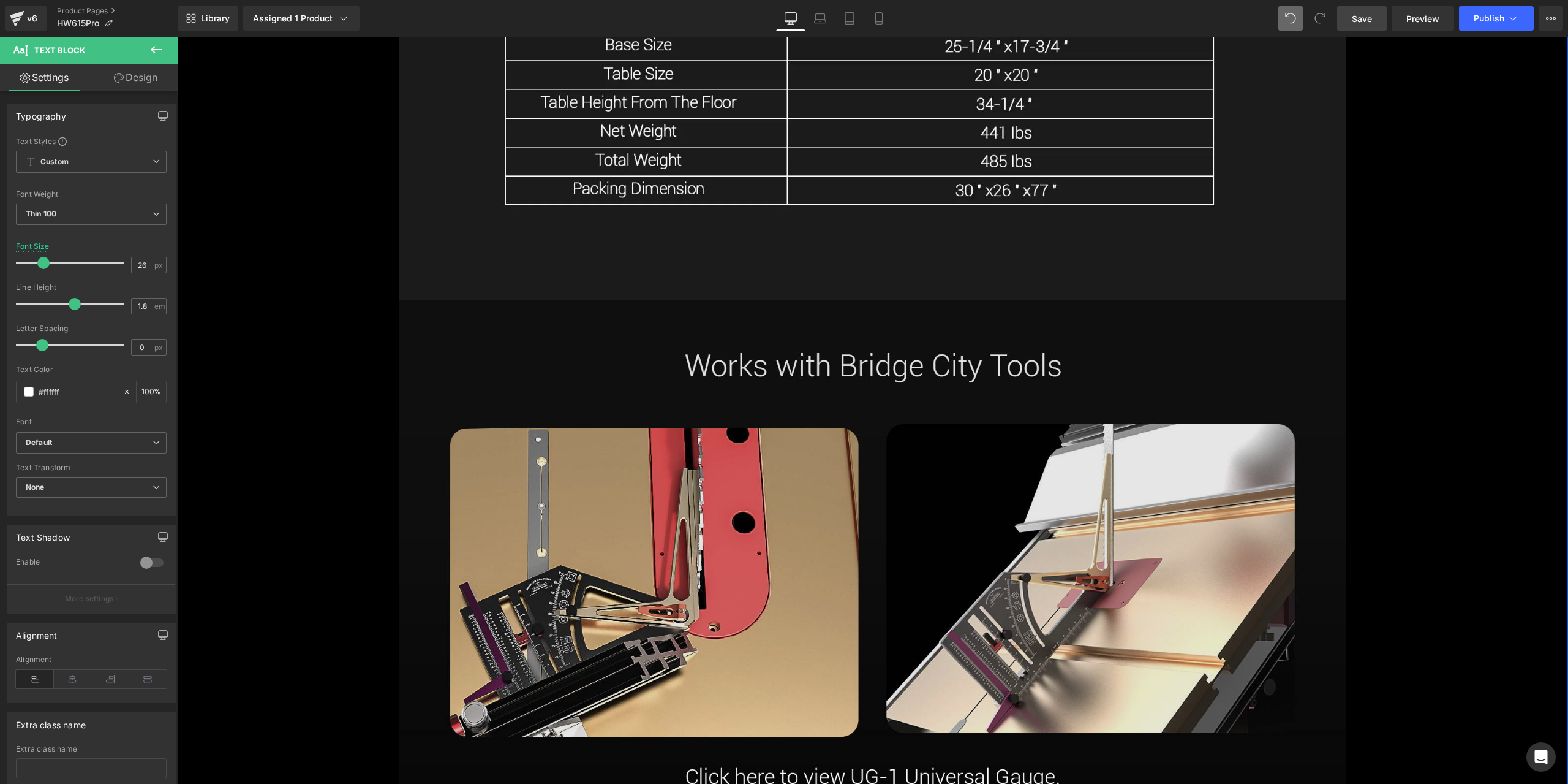
scroll to position [16731, 0]
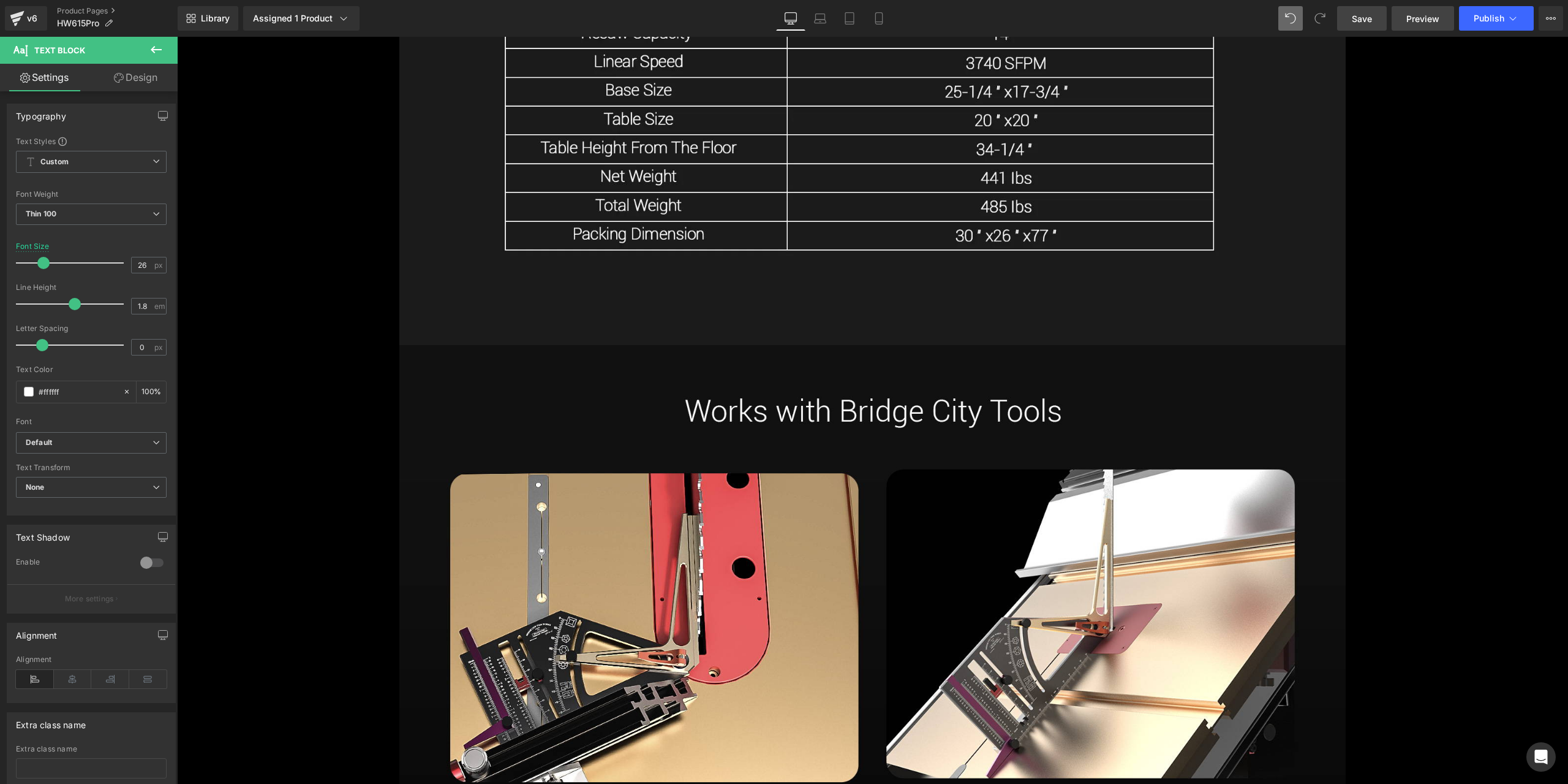
click at [1420, 18] on span "Preview" at bounding box center [1423, 18] width 33 height 13
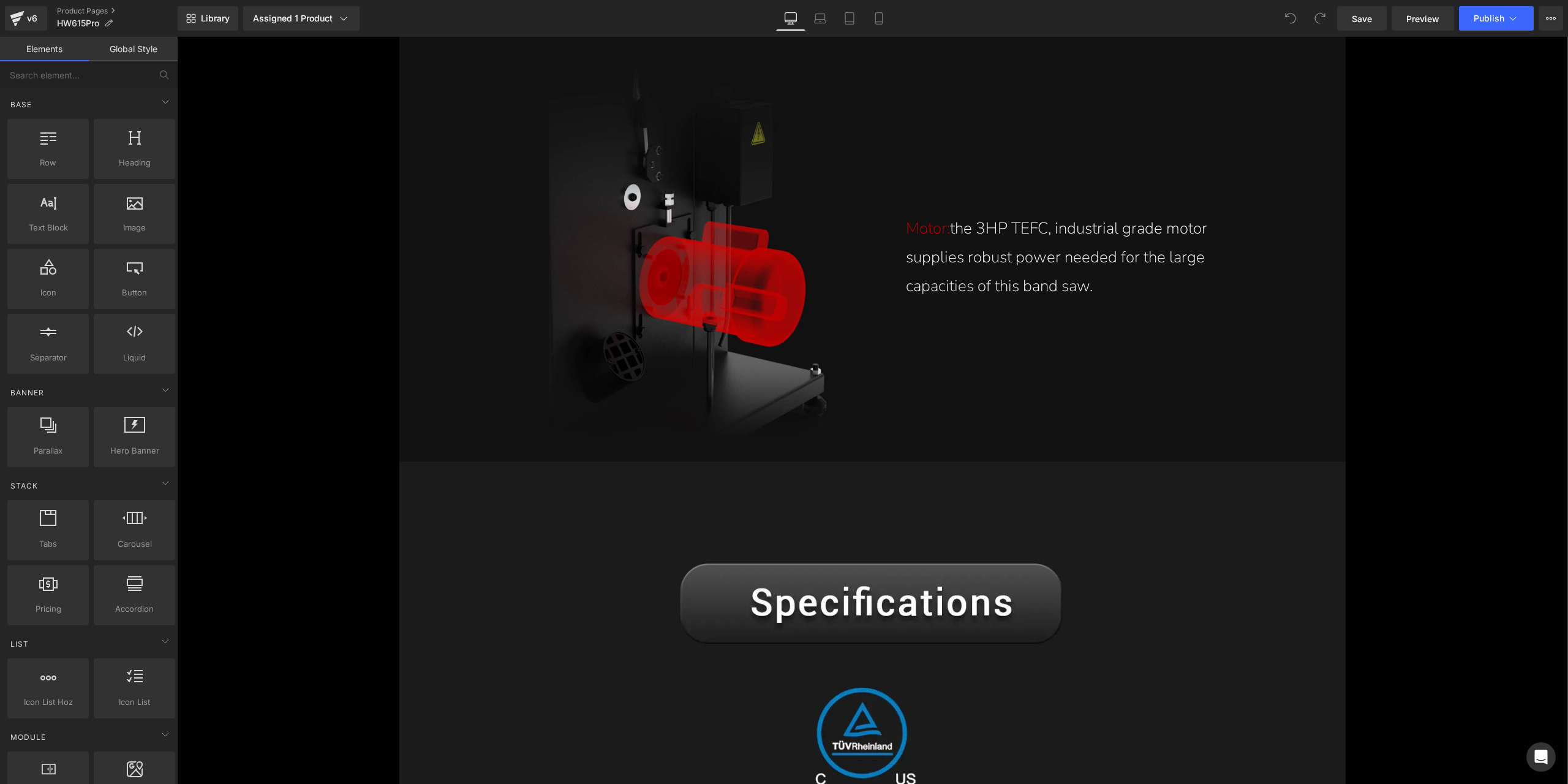
scroll to position [15995, 0]
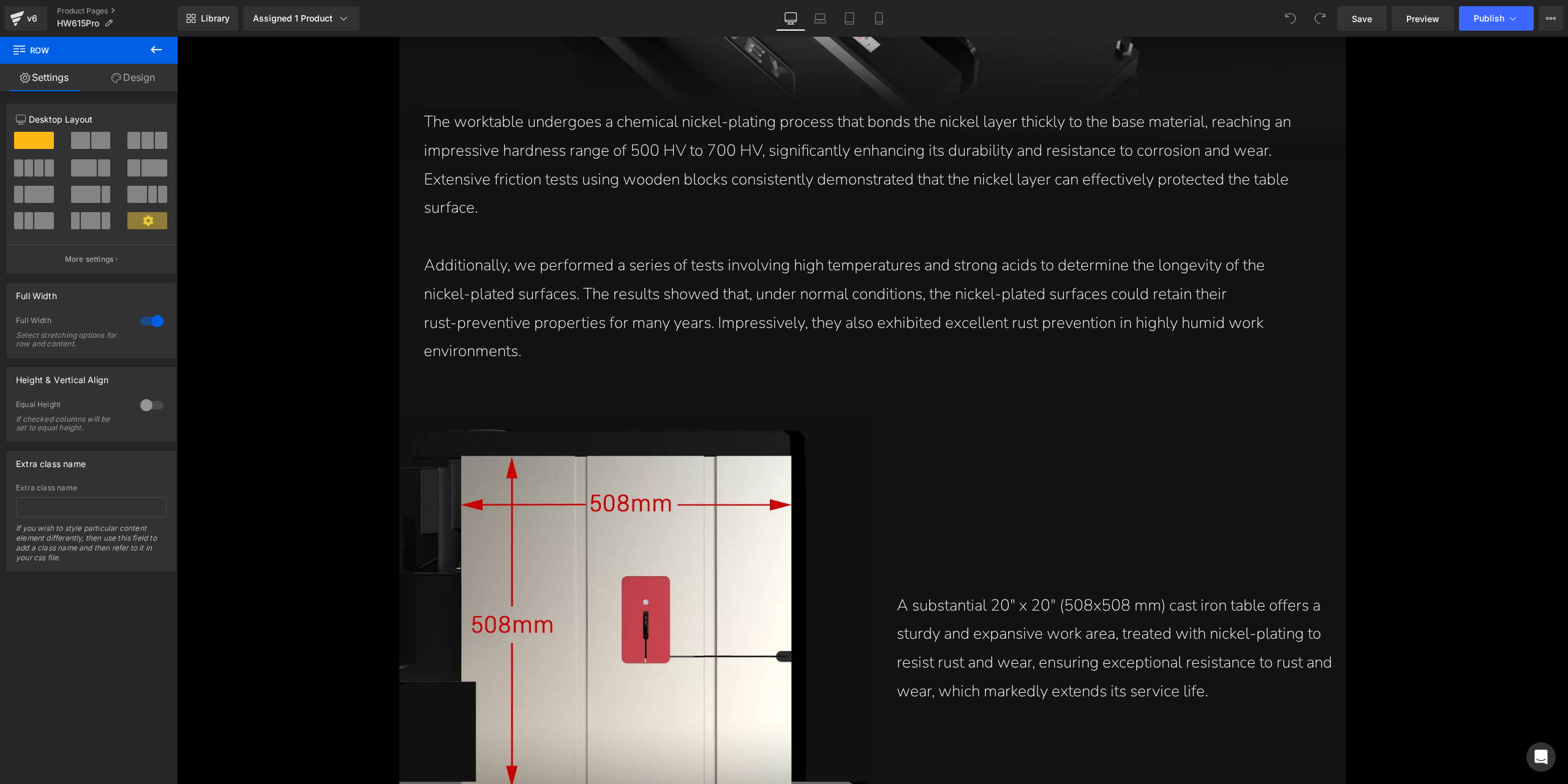
scroll to position [5243, 0]
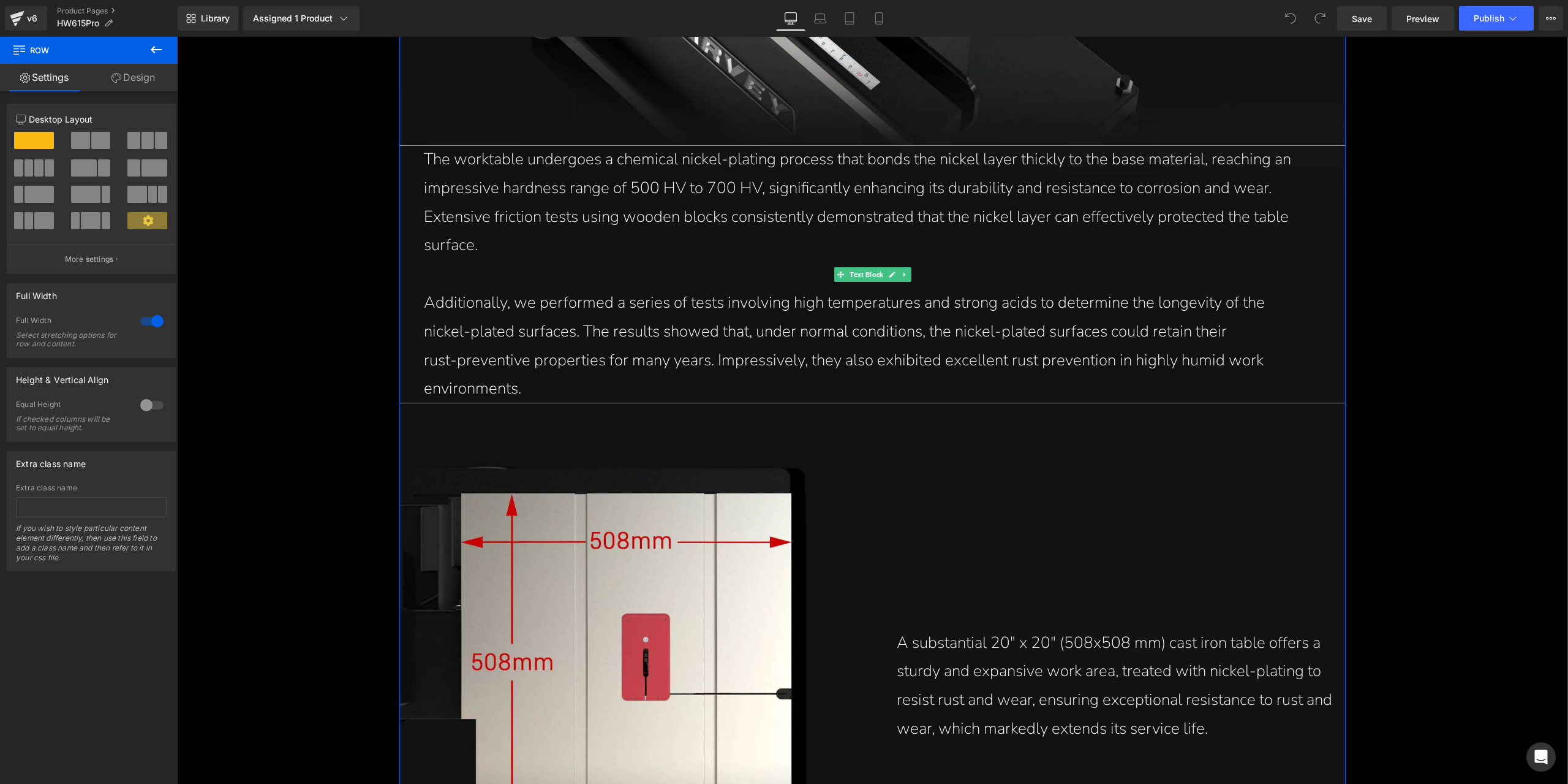
click at [611, 319] on p "nickel-plated surfaces. The results showed that, under normal conditions, the n…" at bounding box center [875, 331] width 903 height 29
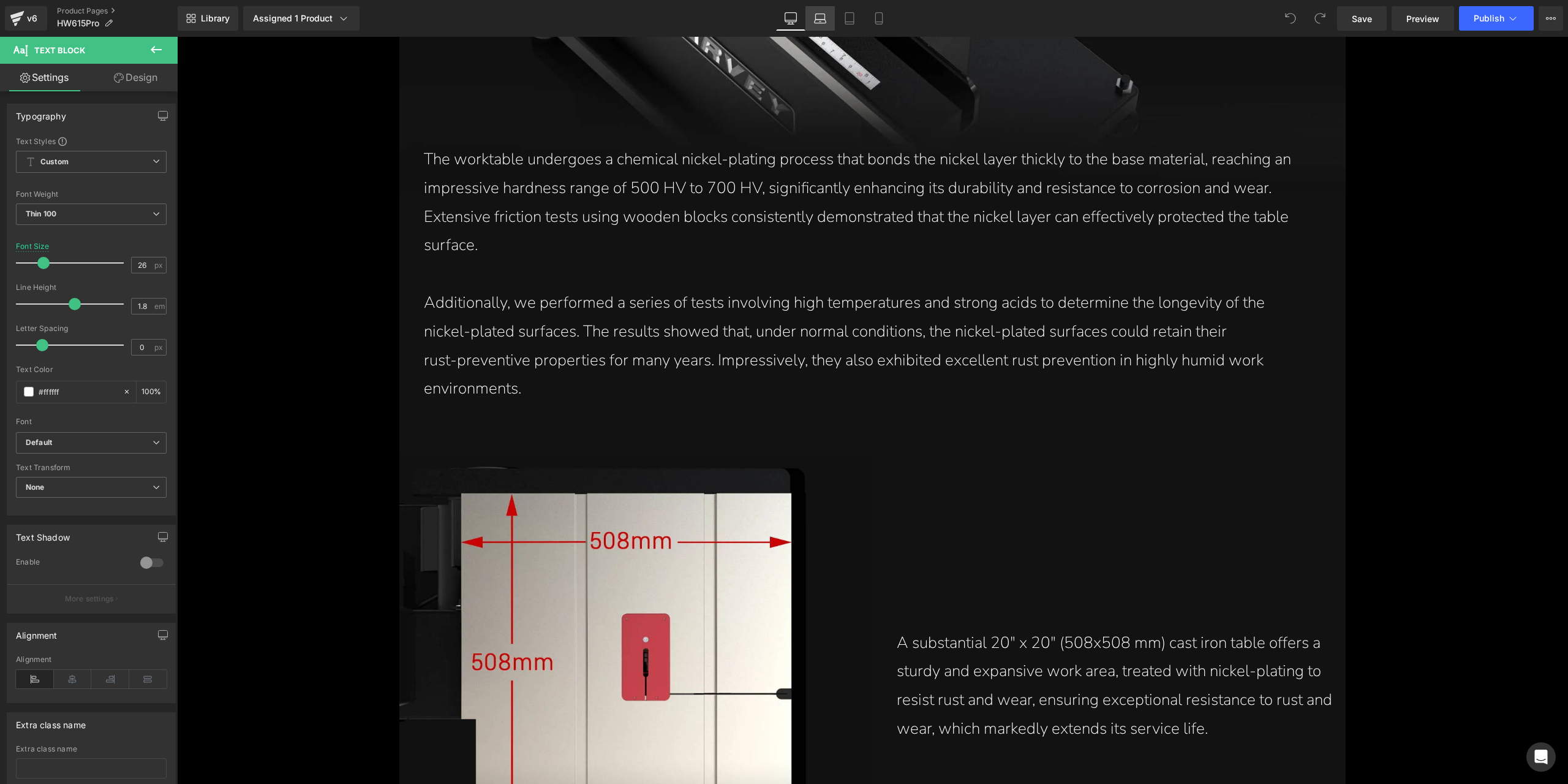
click at [828, 18] on link "Laptop" at bounding box center [820, 18] width 29 height 25
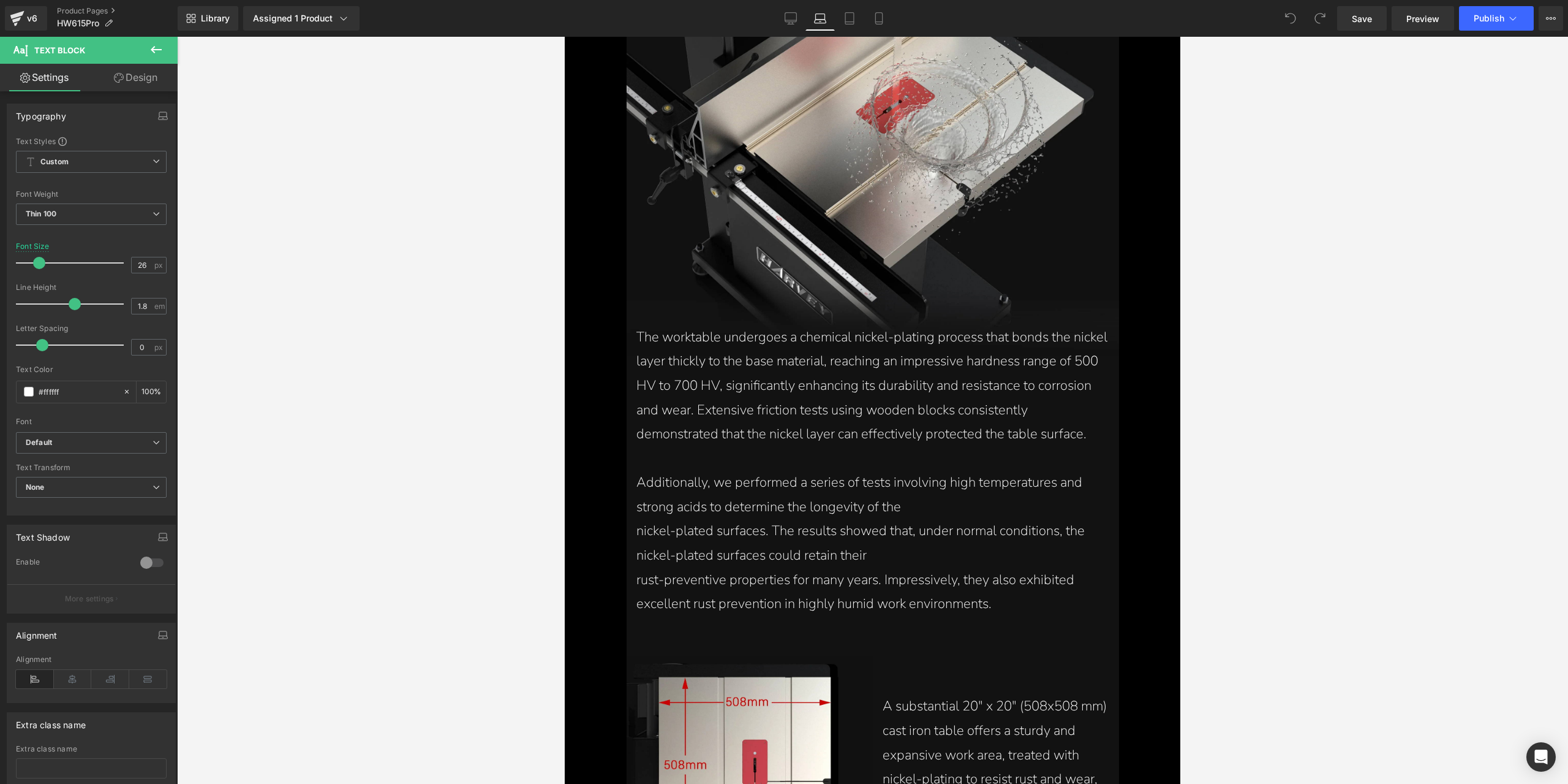
scroll to position [4047, 0]
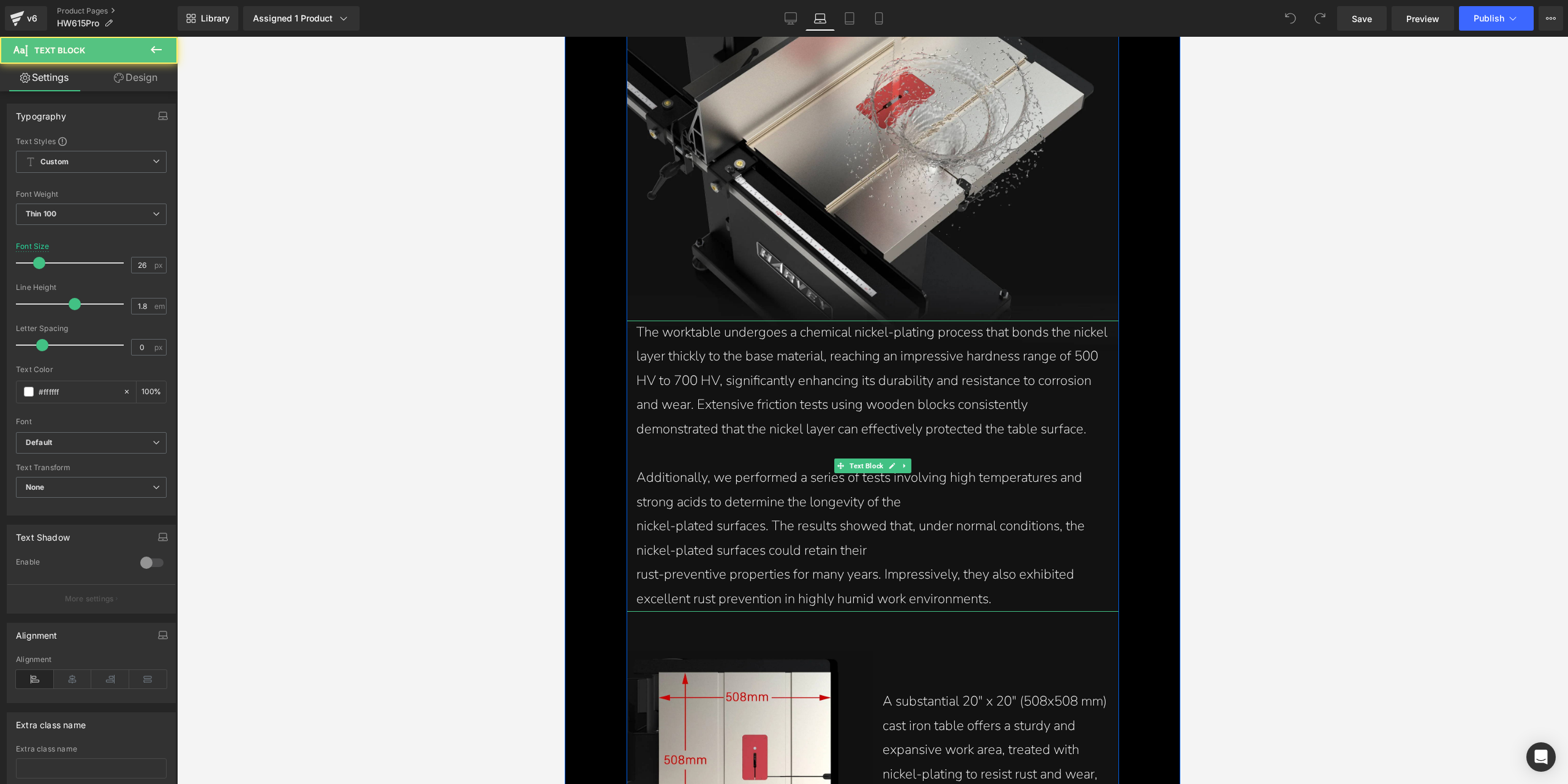
click at [842, 514] on p "nickel-plated surfaces. The results showed that, under normal conditions, the n…" at bounding box center [872, 538] width 473 height 48
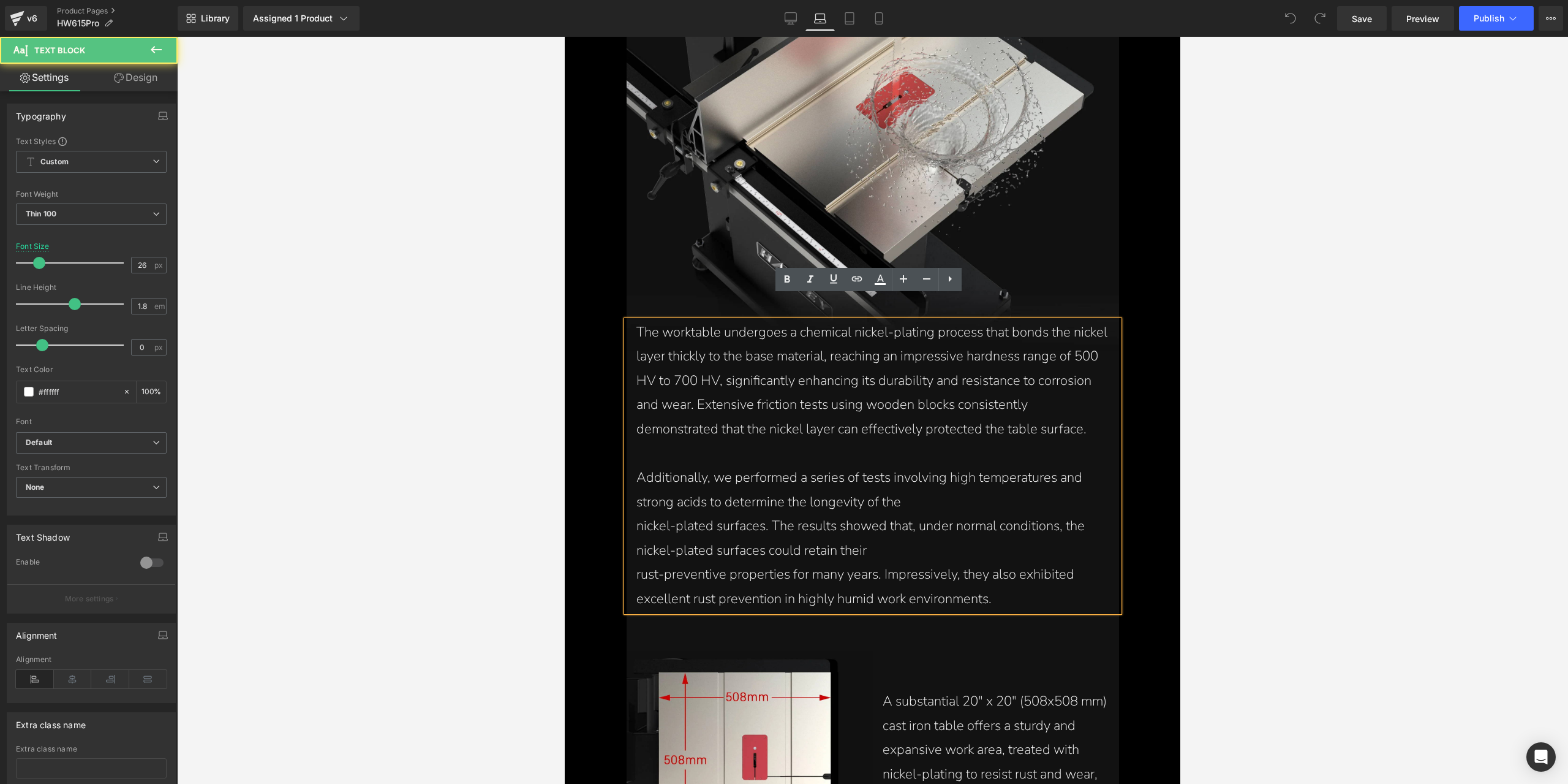
click at [636, 514] on p "nickel-plated surfaces. The results showed that, under normal conditions, the n…" at bounding box center [872, 538] width 473 height 48
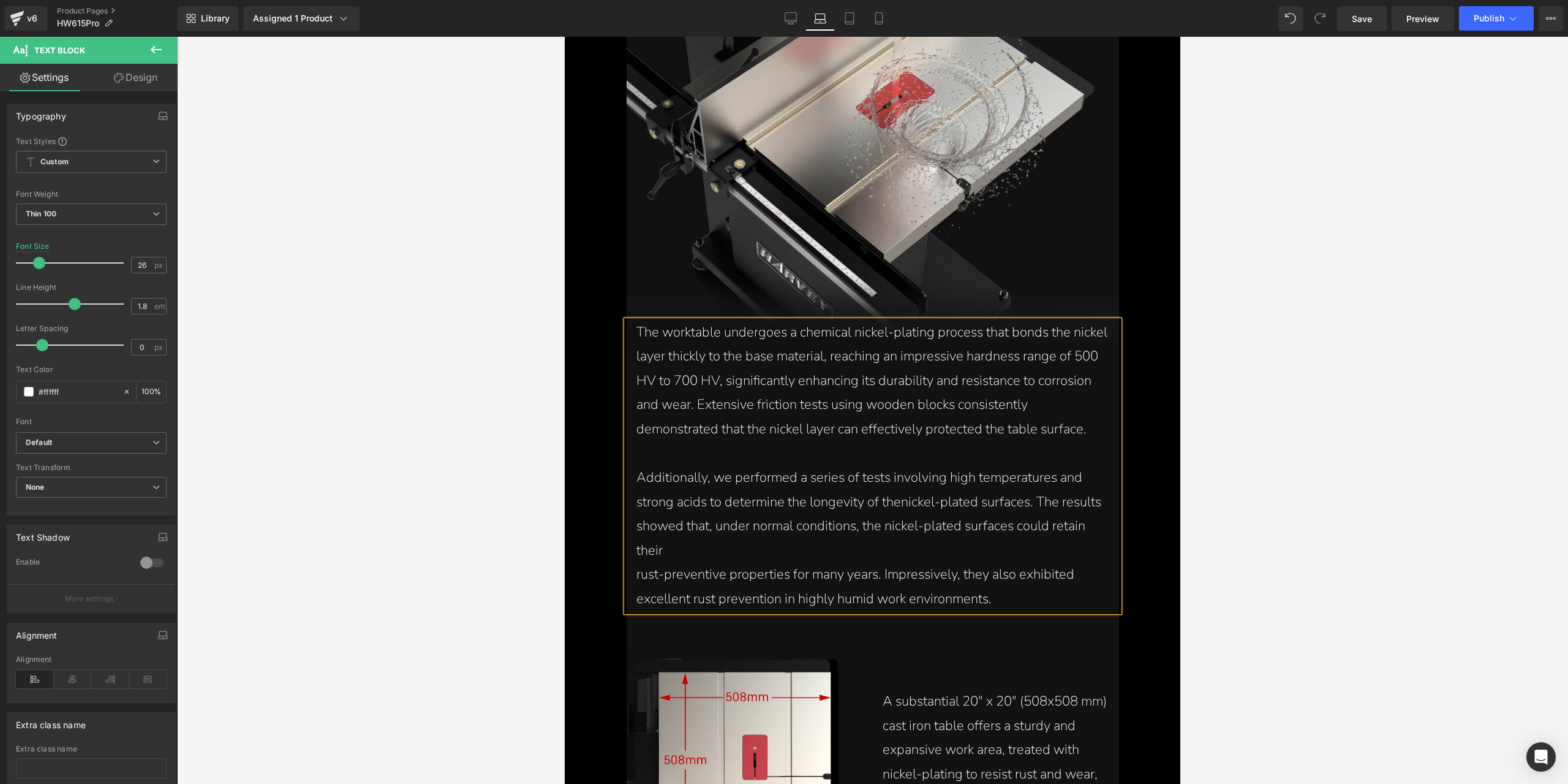
click at [636, 563] on p "rust-preventive properties for many years. Impressively, they also exhibited ex…" at bounding box center [872, 586] width 473 height 48
click at [628, 549] on div "The worktable undergoes a chemical nickel-plating process that bonds the nickel…" at bounding box center [872, 466] width 492 height 291
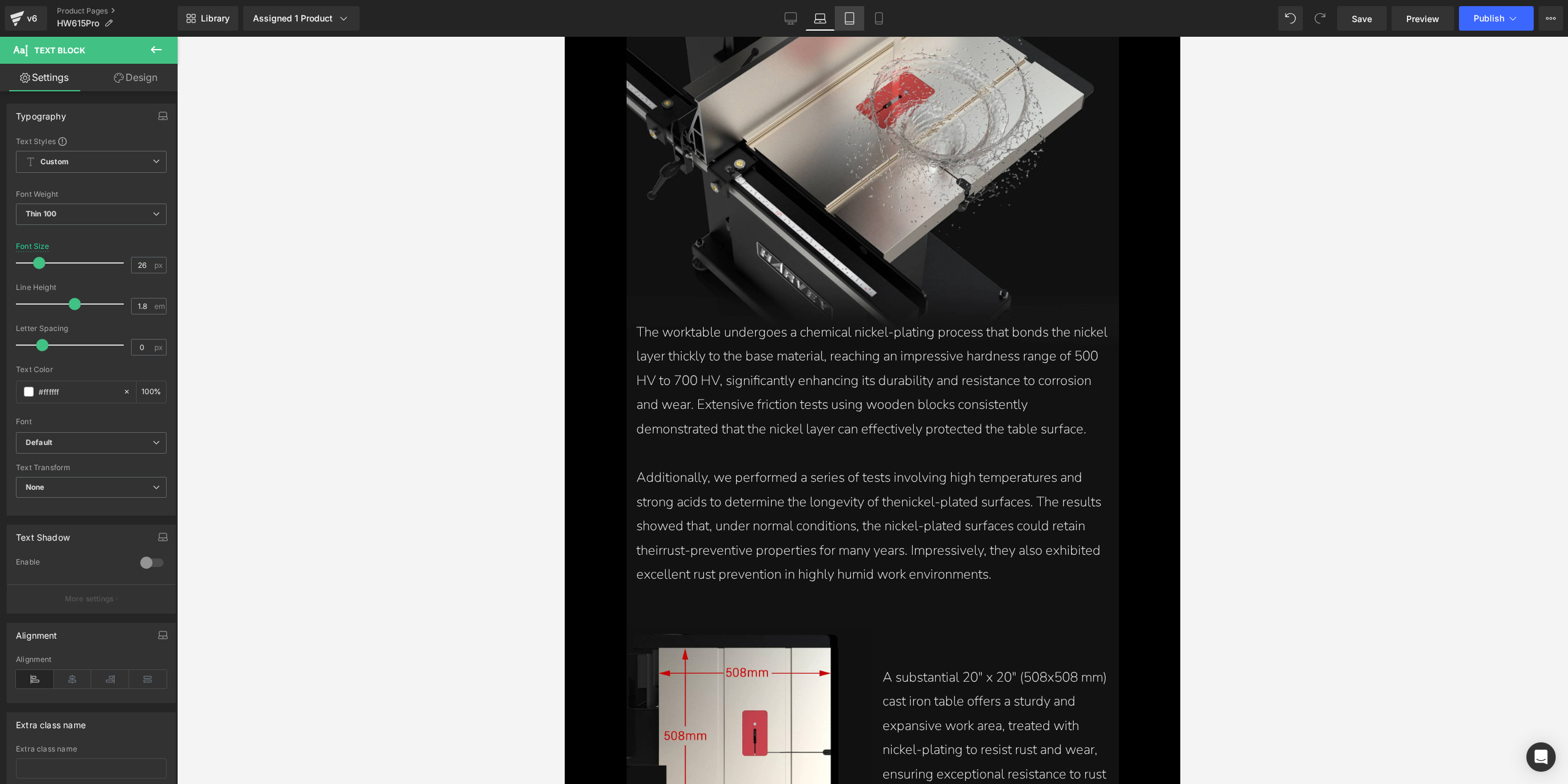
click at [852, 18] on icon at bounding box center [849, 18] width 12 height 12
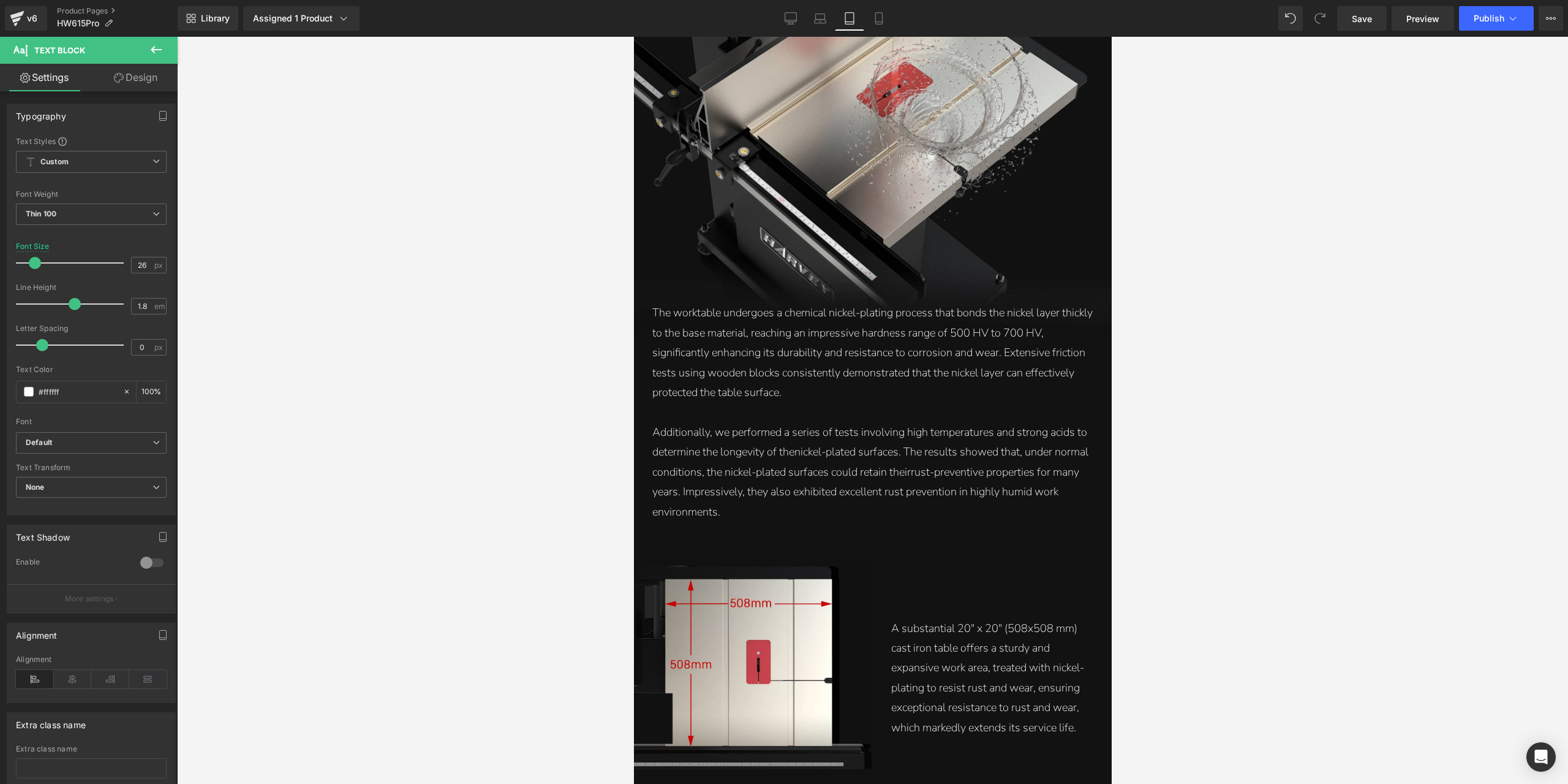
scroll to position [4104, 0]
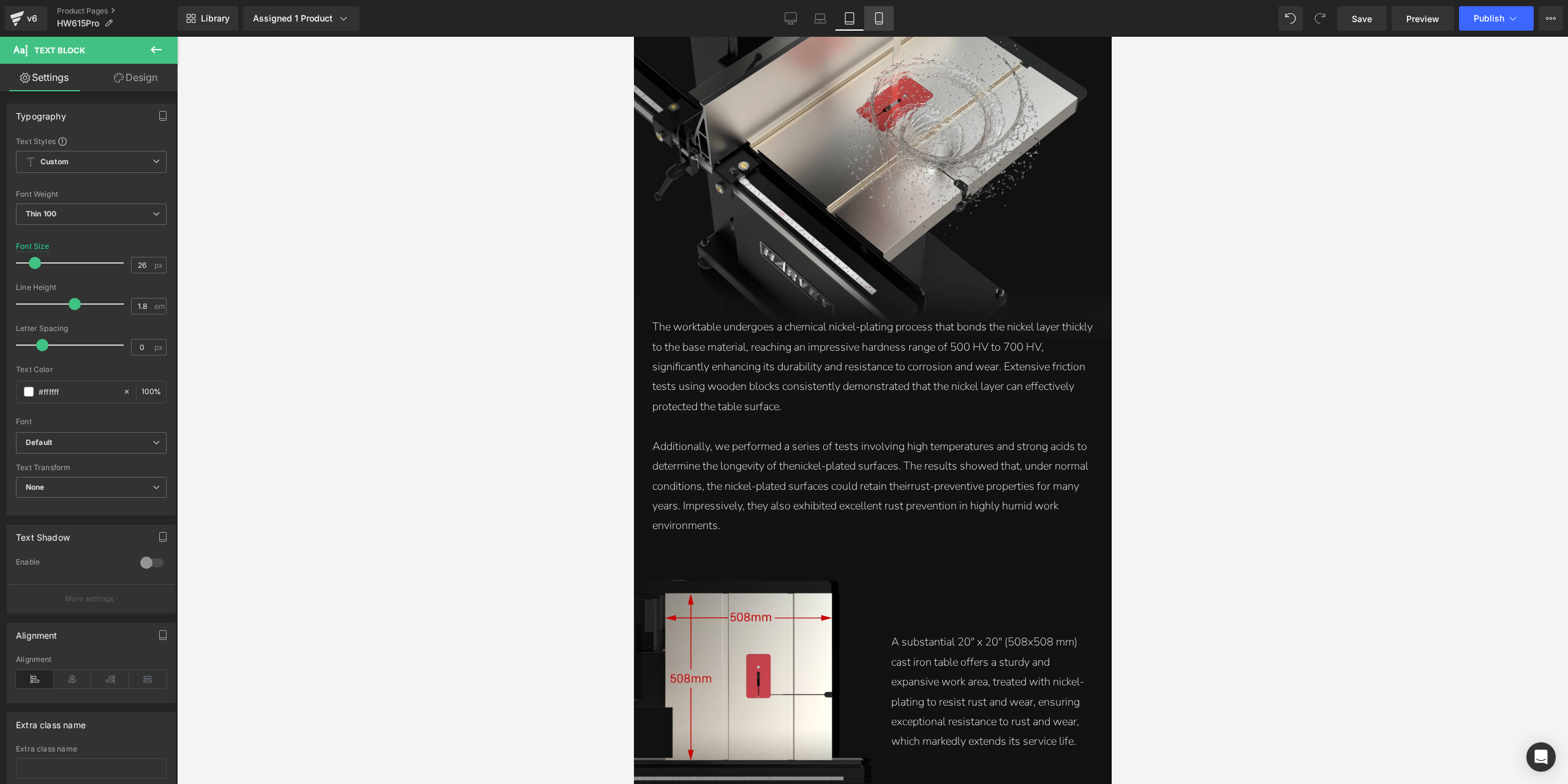
click at [873, 15] on icon at bounding box center [879, 18] width 12 height 12
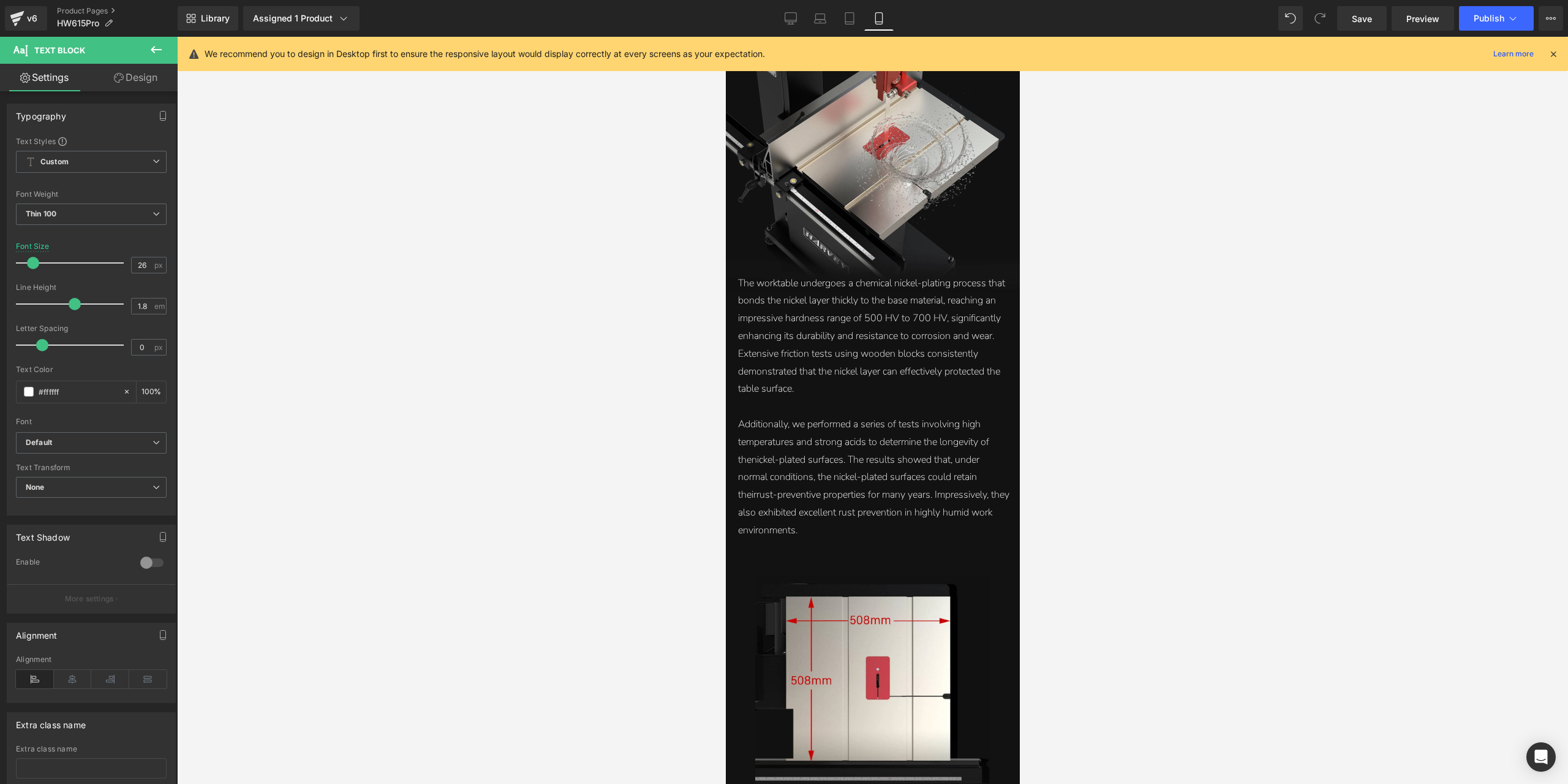
scroll to position [3726, 0]
click at [802, 20] on link "Desktop" at bounding box center [790, 18] width 29 height 25
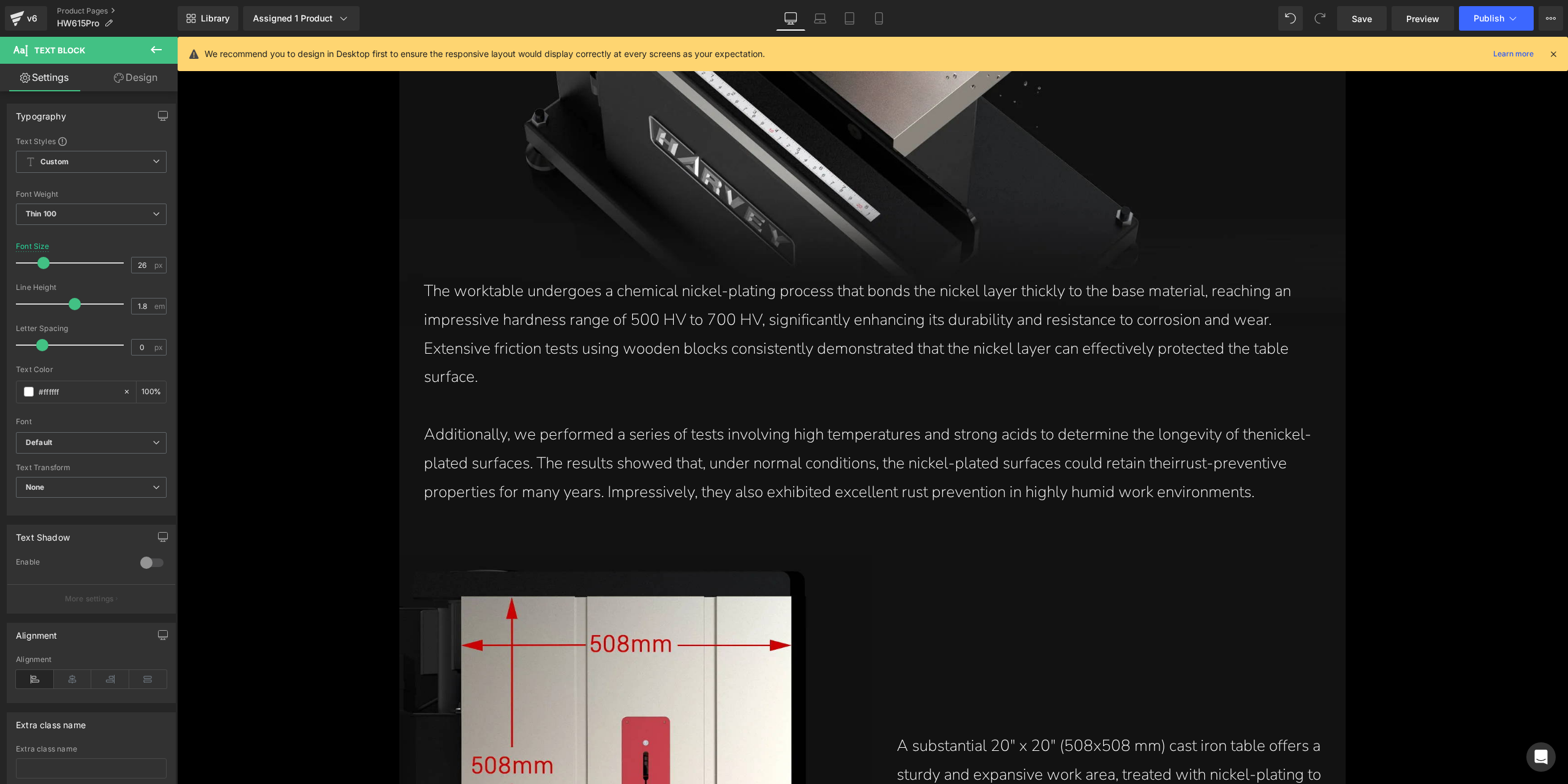
scroll to position [5111, 0]
click at [884, 444] on p "Additionally, we performed a series of tests involving high temperatures and st…" at bounding box center [875, 463] width 903 height 86
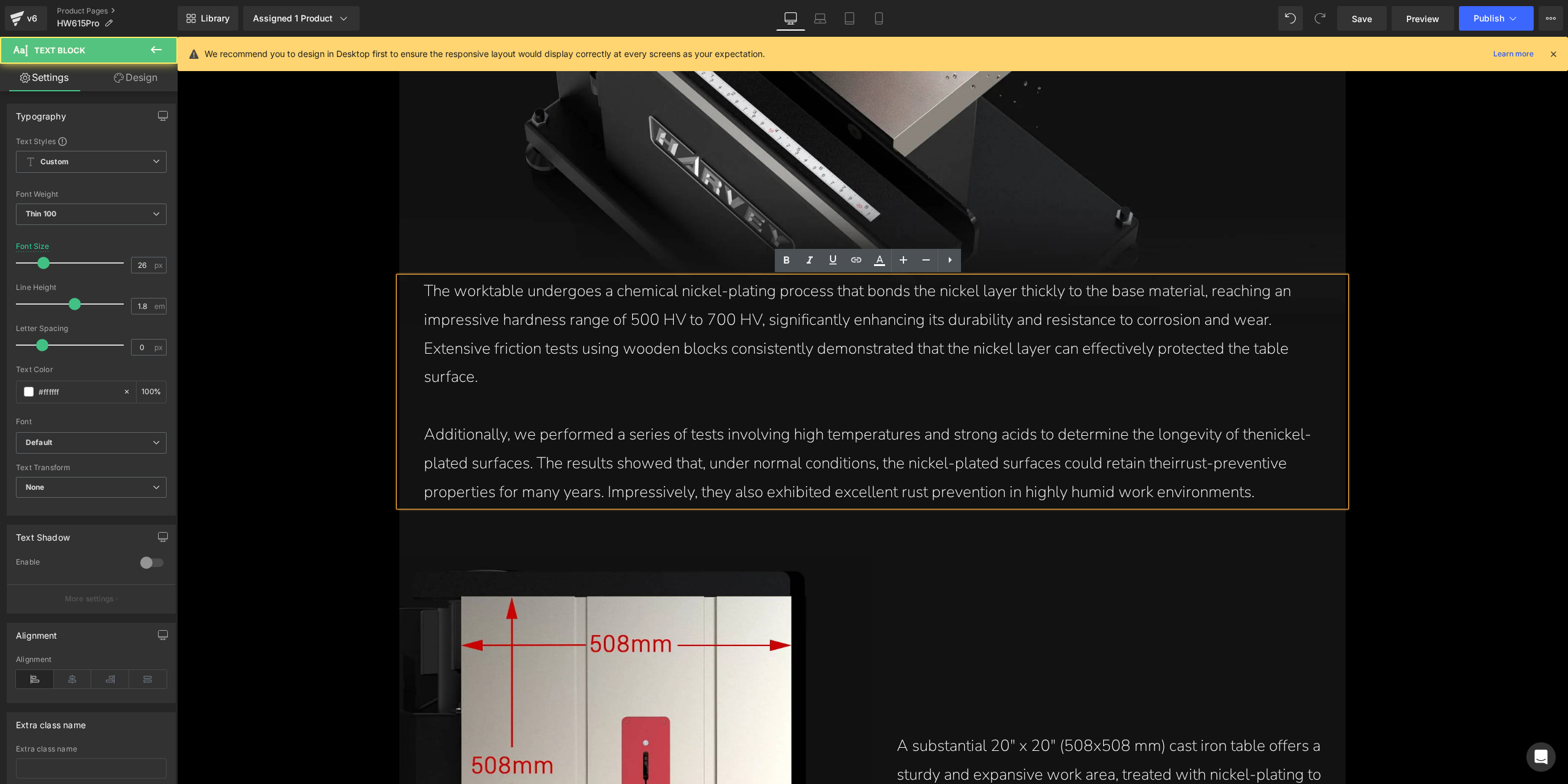
click at [903, 452] on p "Additionally, we performed a series of tests involving high temperatures and st…" at bounding box center [875, 463] width 903 height 86
click at [1355, 13] on span "Save" at bounding box center [1362, 18] width 20 height 13
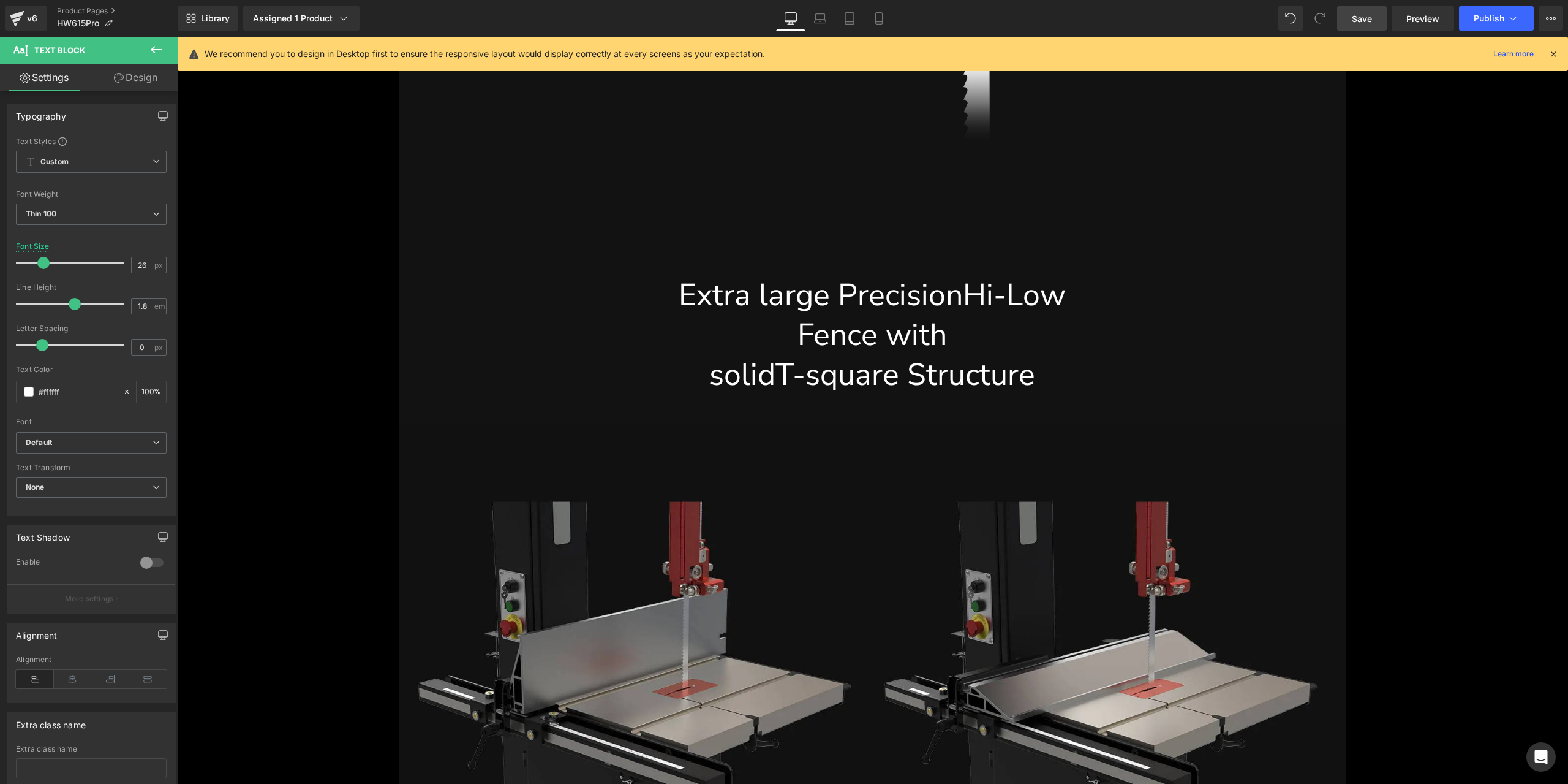
scroll to position [12734, 0]
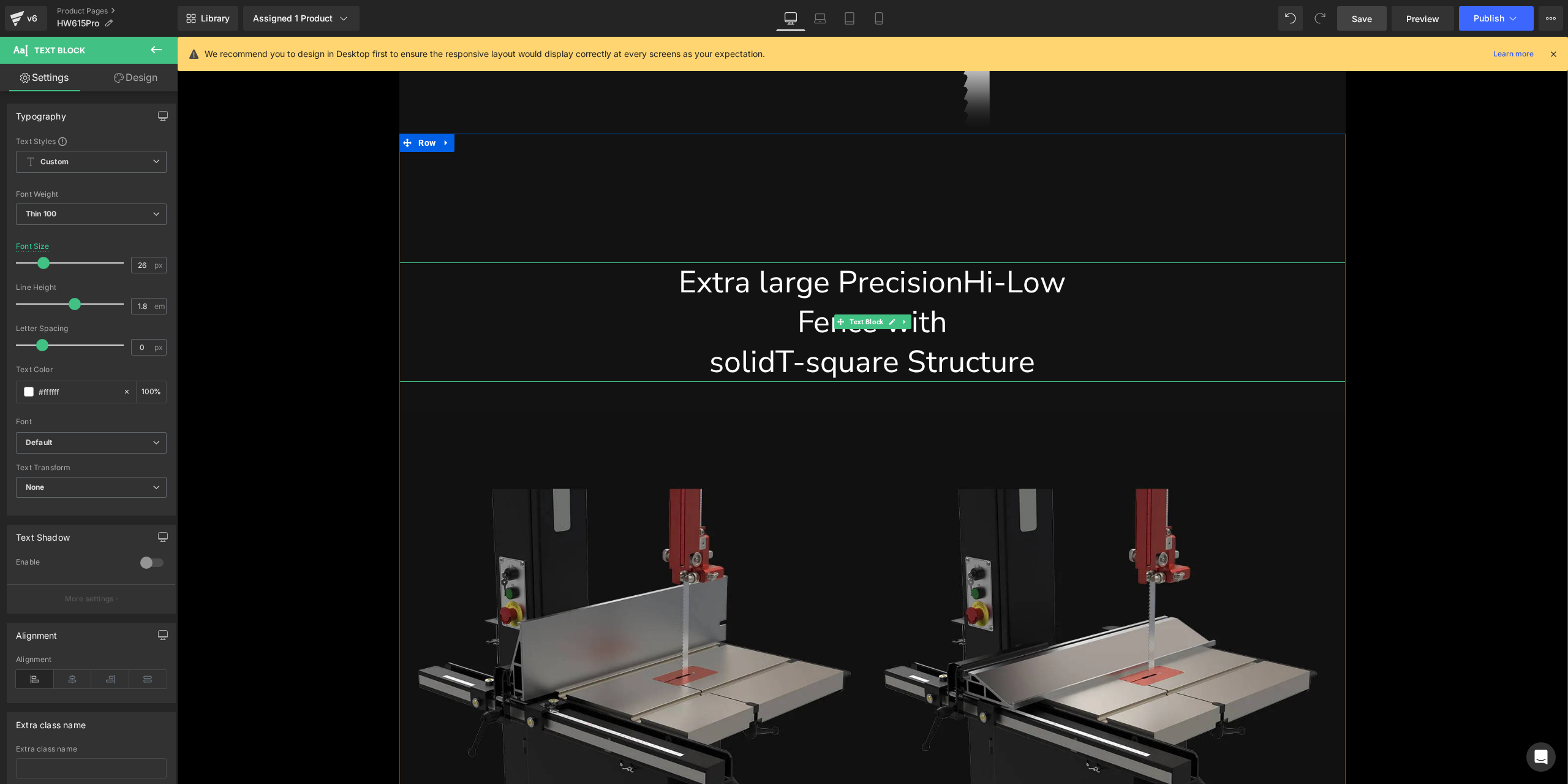
click at [752, 337] on div "Fence with" at bounding box center [872, 322] width 928 height 40
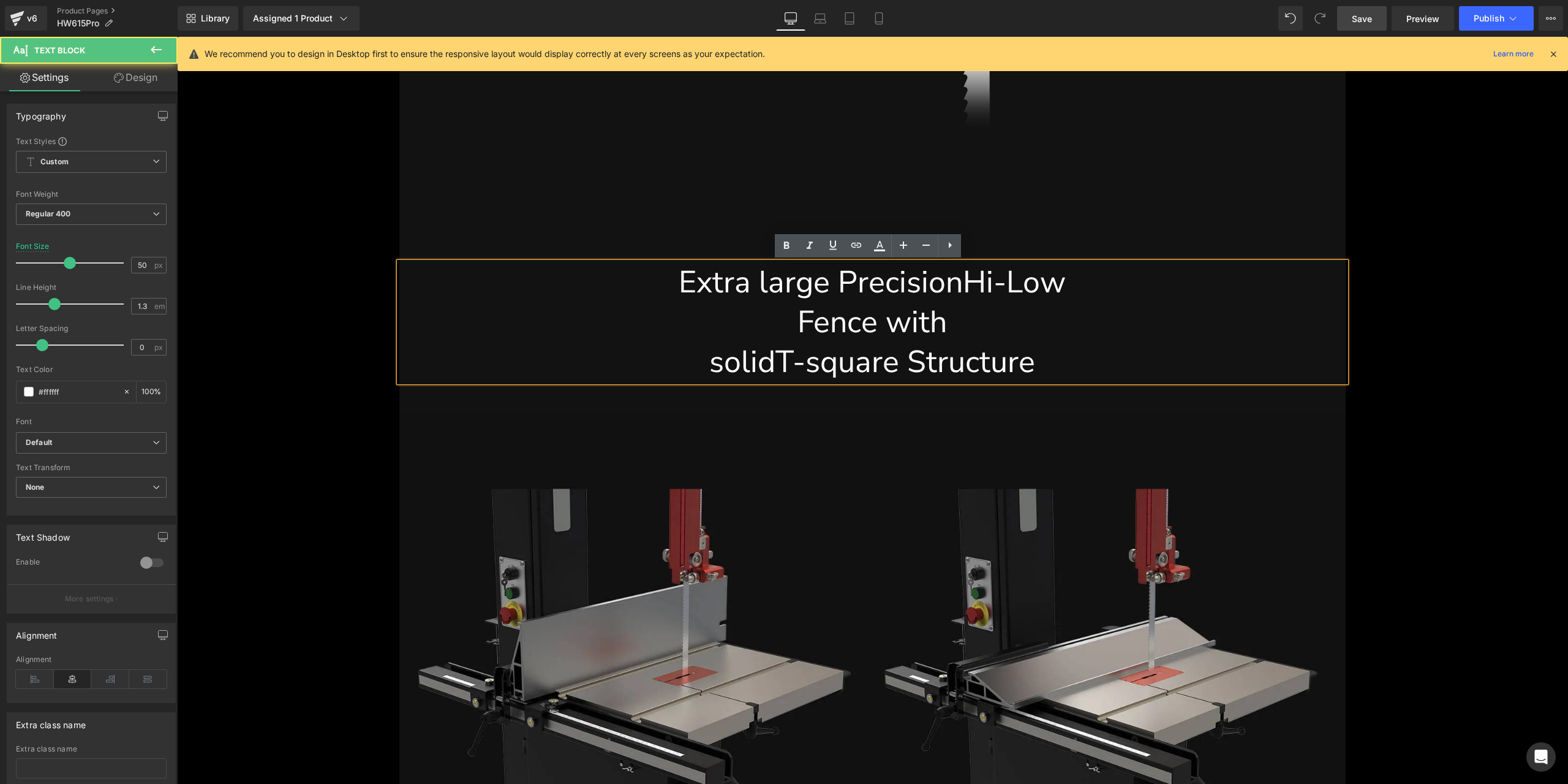
click at [724, 366] on span "solid" at bounding box center [741, 362] width 66 height 42
click at [709, 362] on span "solid" at bounding box center [741, 362] width 66 height 42
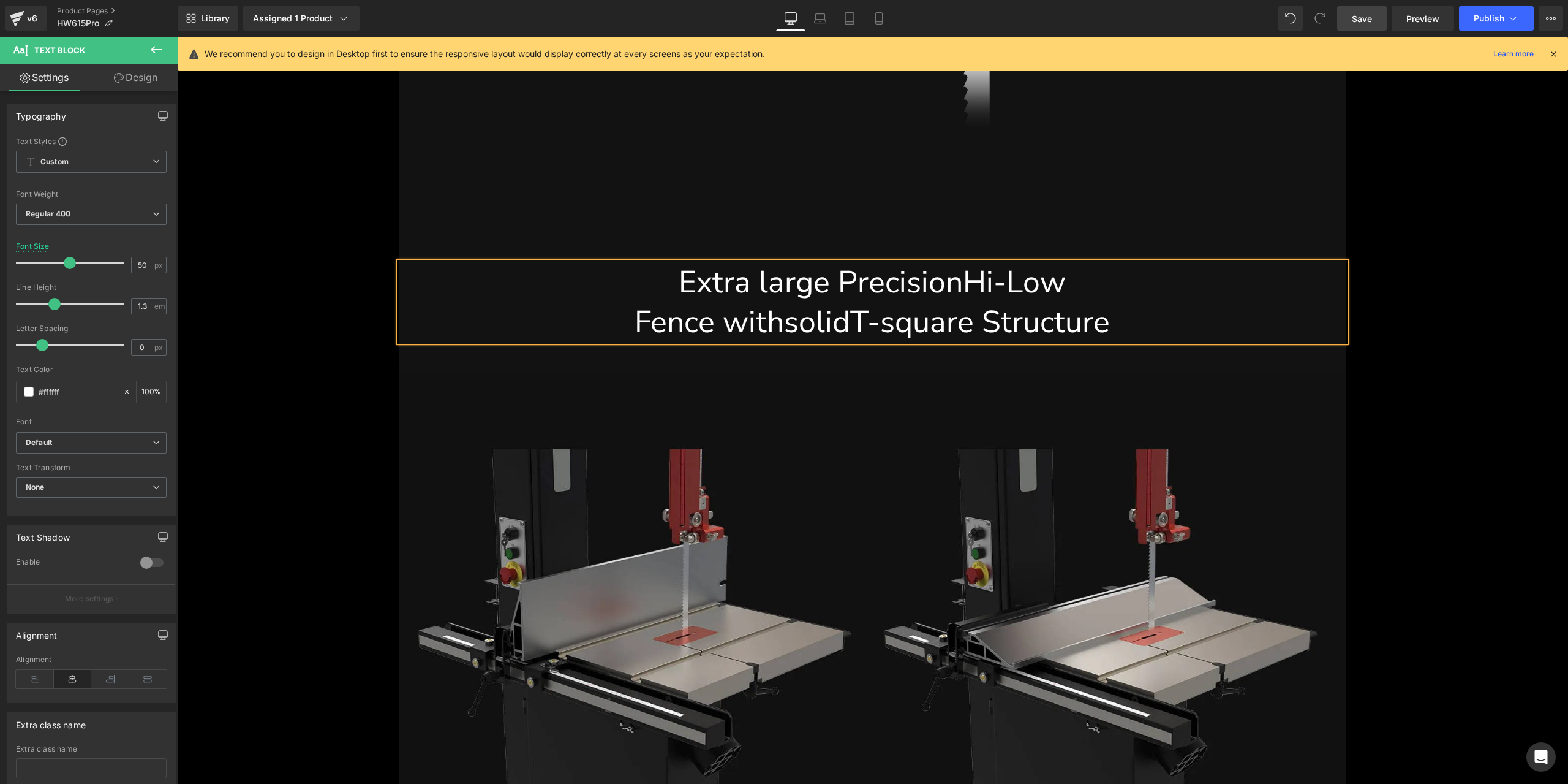
click at [1376, 21] on link "Save" at bounding box center [1362, 18] width 49 height 25
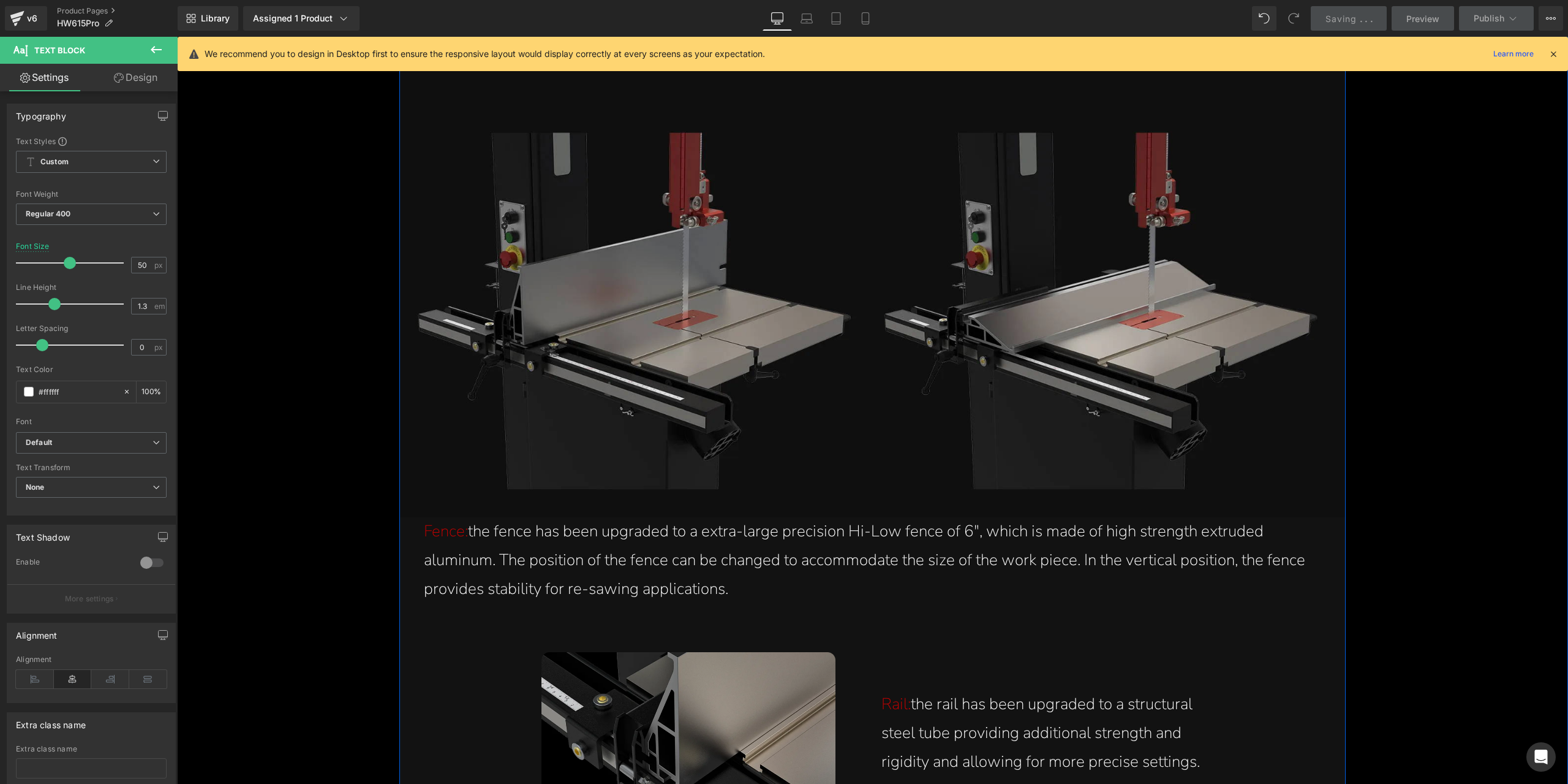
scroll to position [12979, 0]
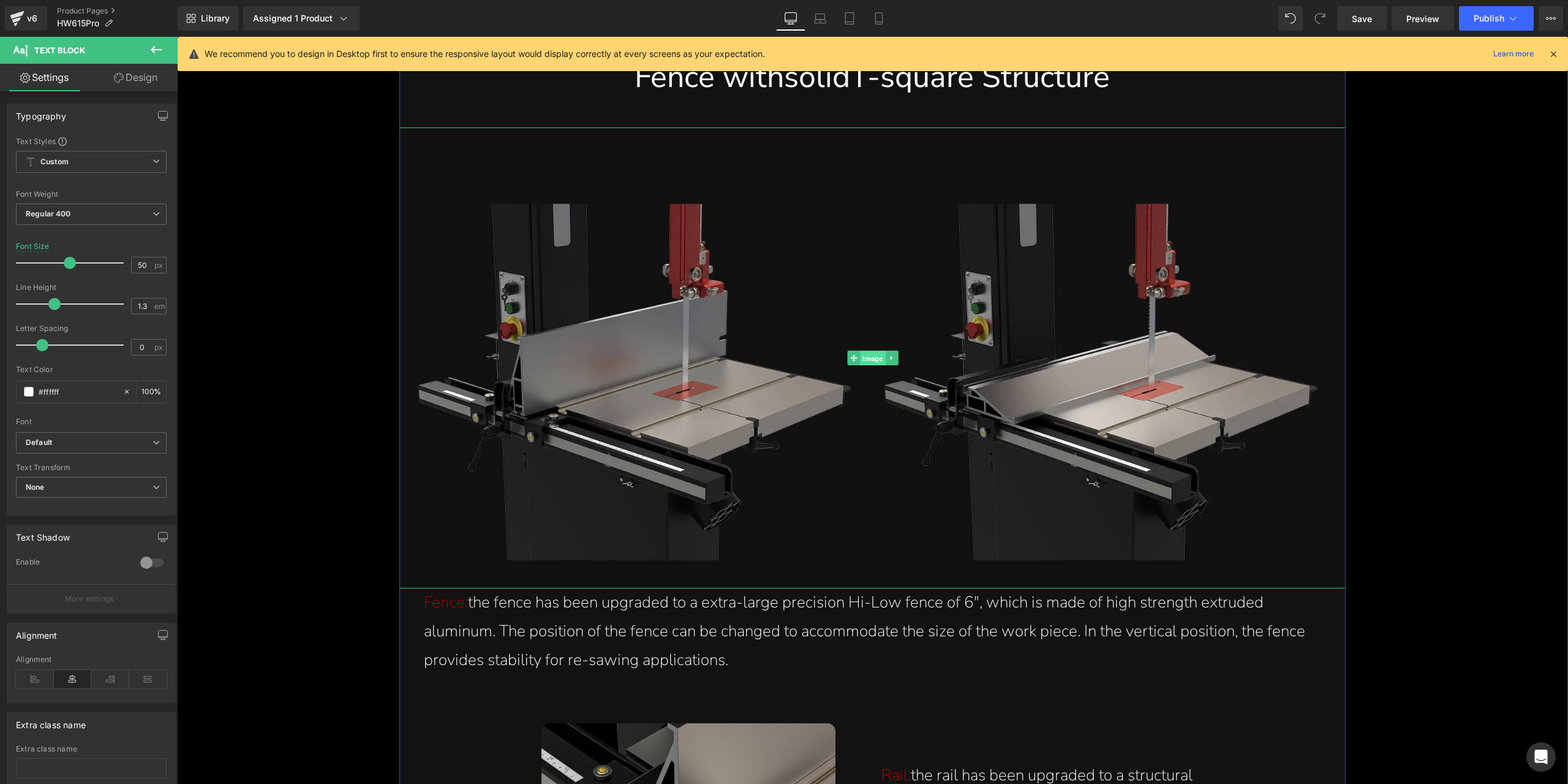
click at [866, 352] on span "Image" at bounding box center [872, 359] width 25 height 15
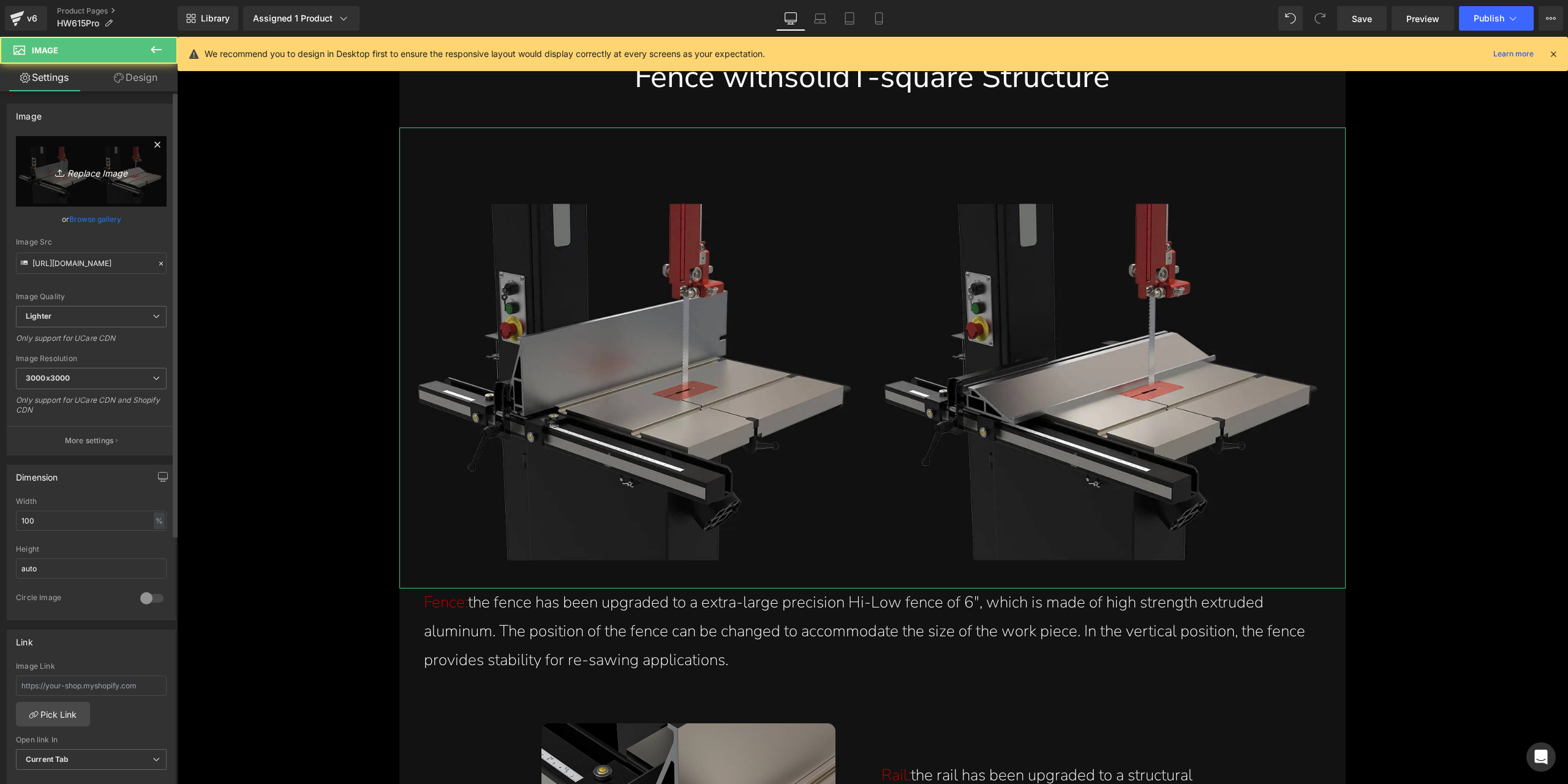
click at [78, 170] on icon "Replace Image" at bounding box center [91, 171] width 98 height 15
type input "C:\fakepath\6-inch-adjustable-hi-low-fence-with-solid-t-square-structure-for-pr…"
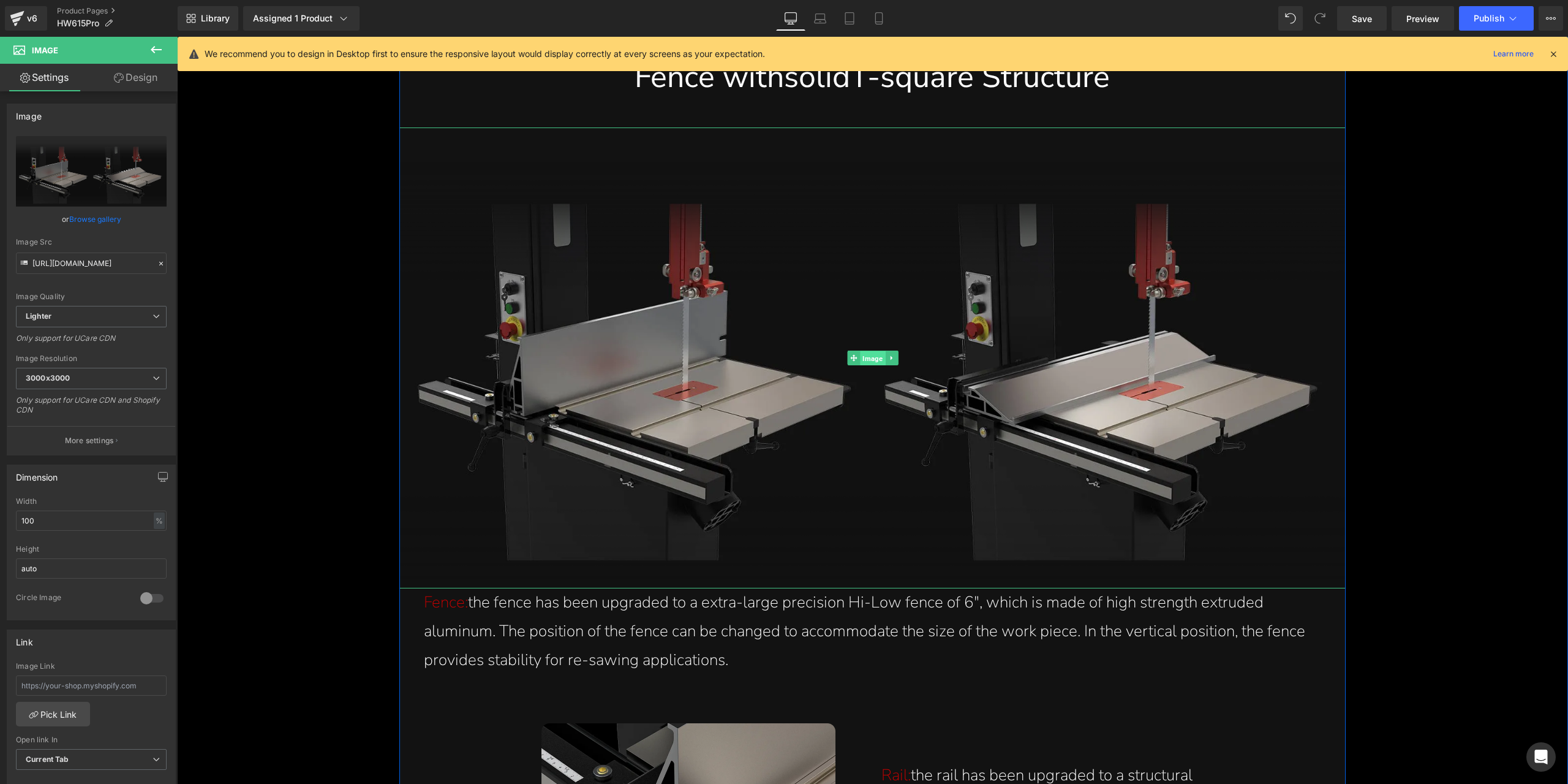
click at [861, 360] on span "Image" at bounding box center [872, 359] width 25 height 15
click at [95, 172] on icon "Replace Image" at bounding box center [91, 171] width 98 height 15
type input "C:\fakepath\6-inch-adjustable-hi-low-fence-with-solid-t-square-structure-for-pr…"
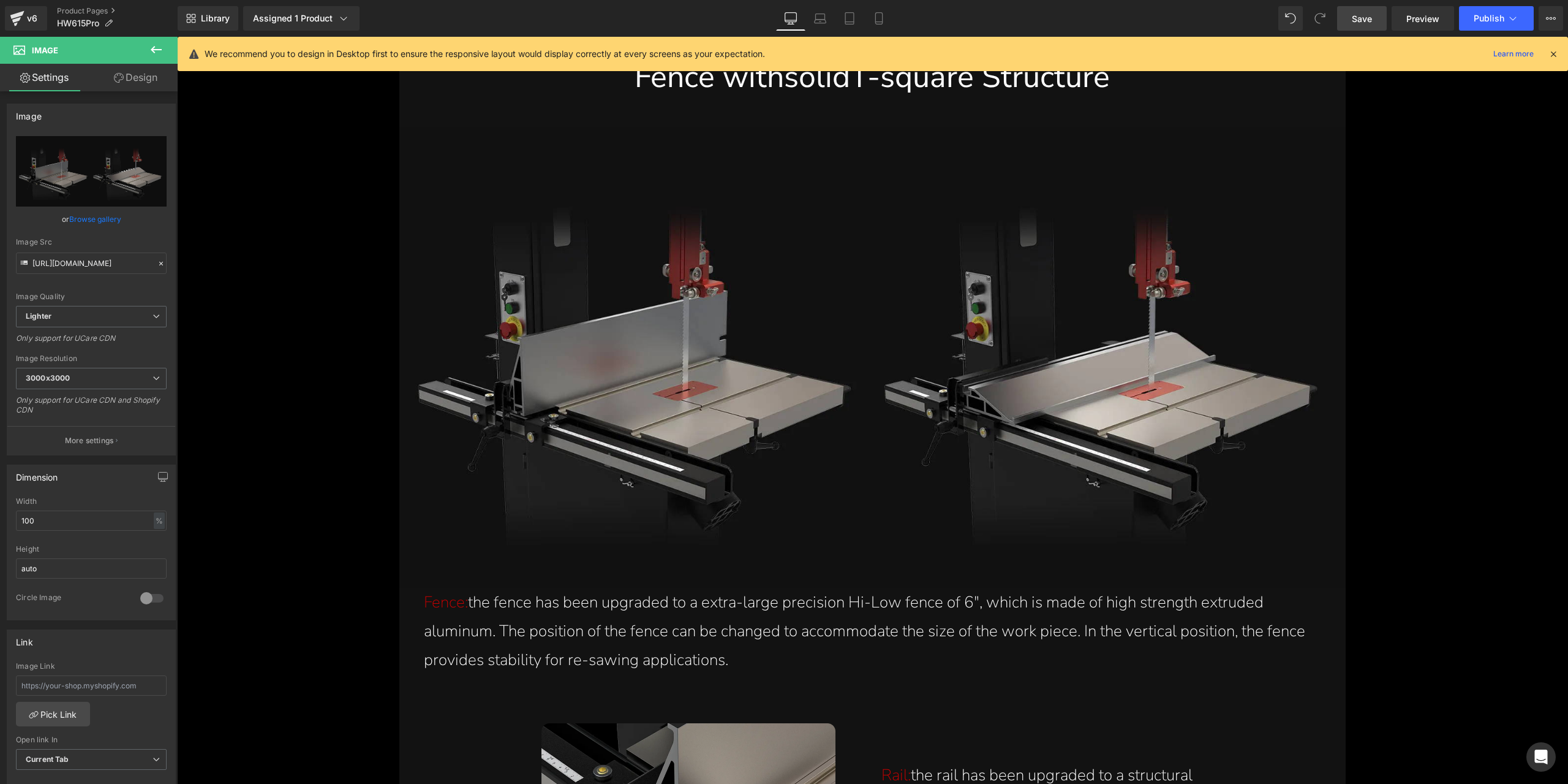
drag, startPoint x: 1366, startPoint y: 27, endPoint x: 907, endPoint y: 405, distance: 594.6
click at [1366, 27] on link "Save" at bounding box center [1362, 18] width 49 height 25
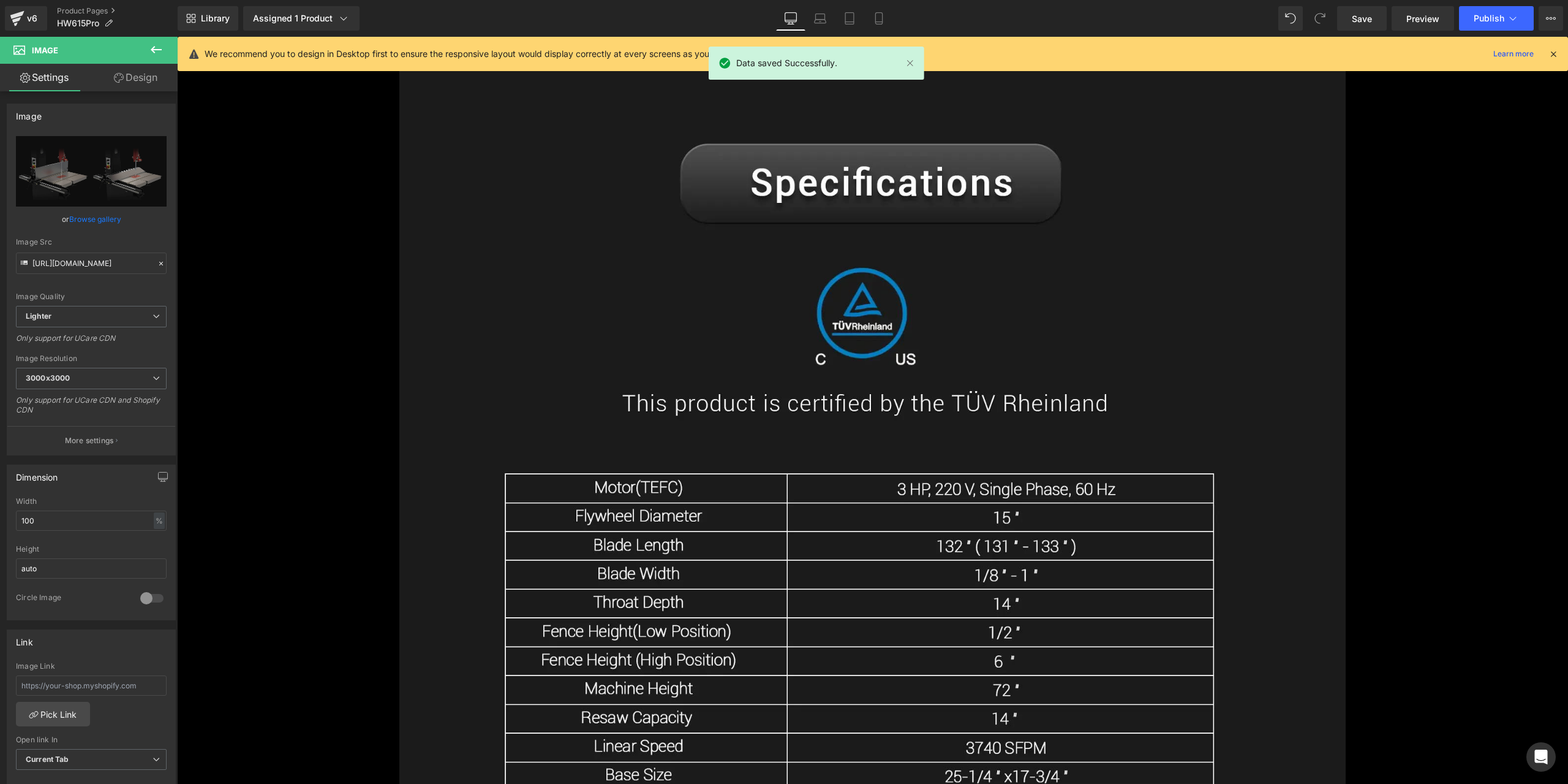
scroll to position [15921, 0]
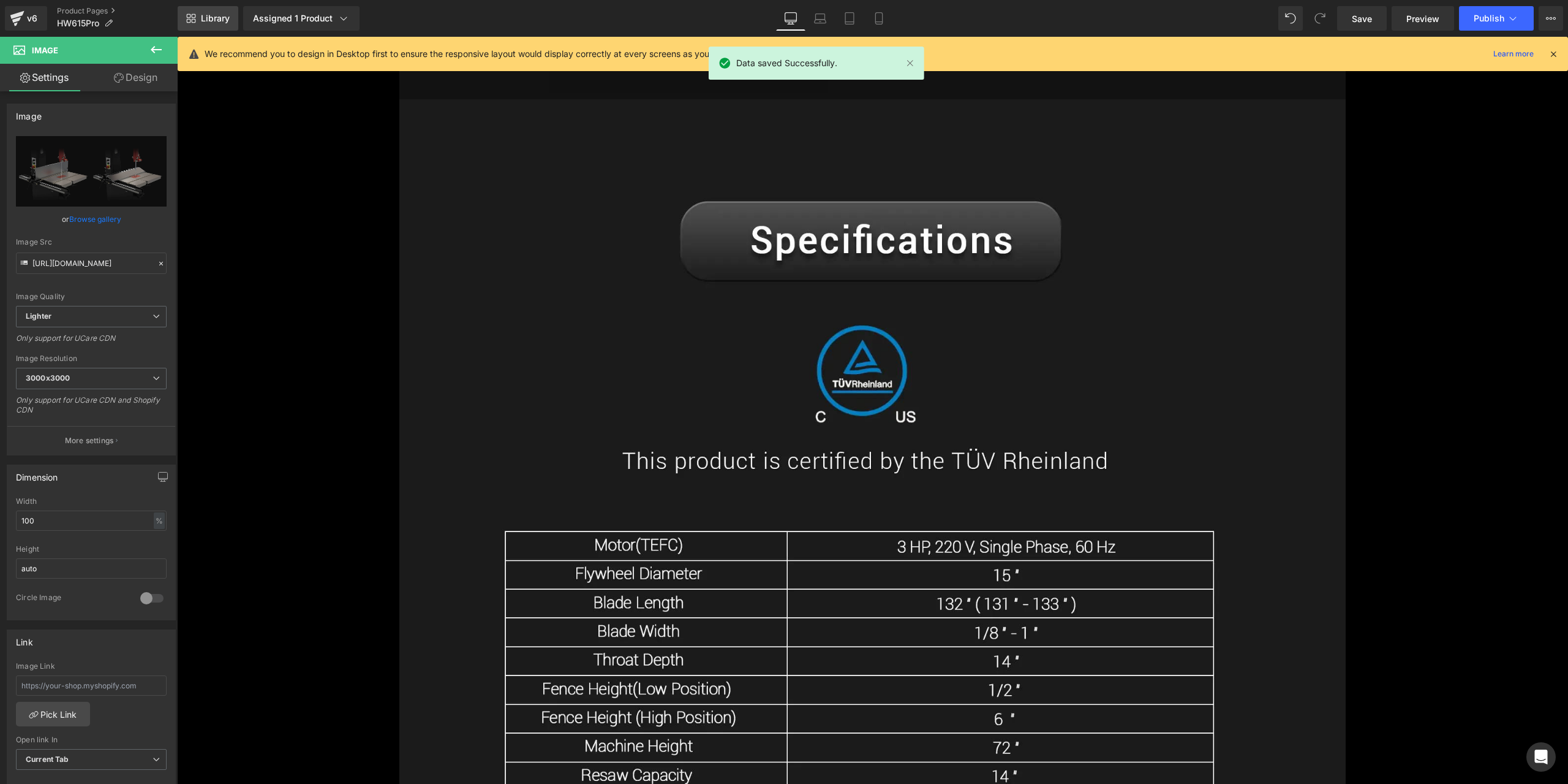
click at [217, 16] on span "Library" at bounding box center [215, 18] width 29 height 11
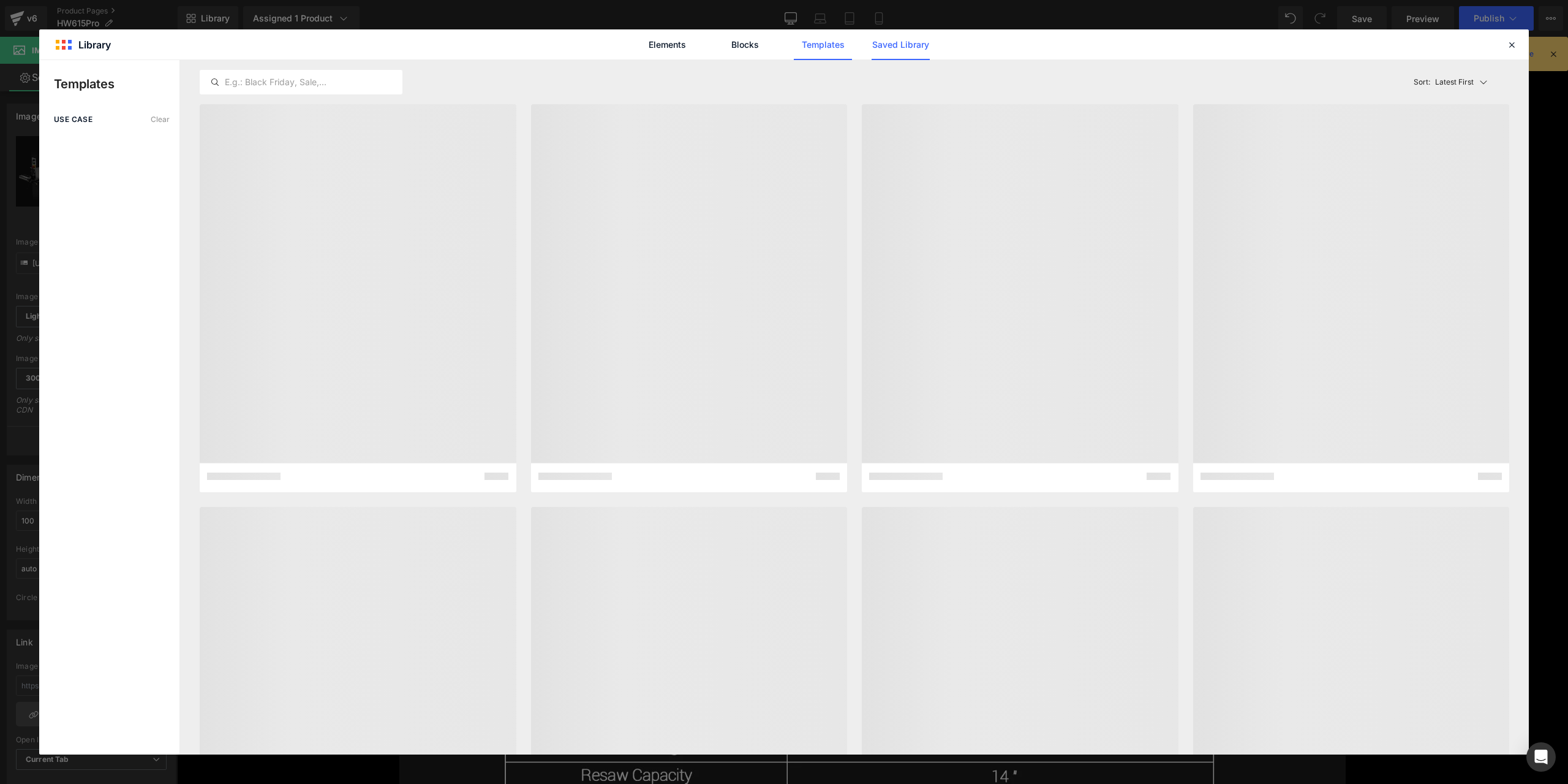
click at [921, 44] on link "Saved Library" at bounding box center [900, 44] width 58 height 31
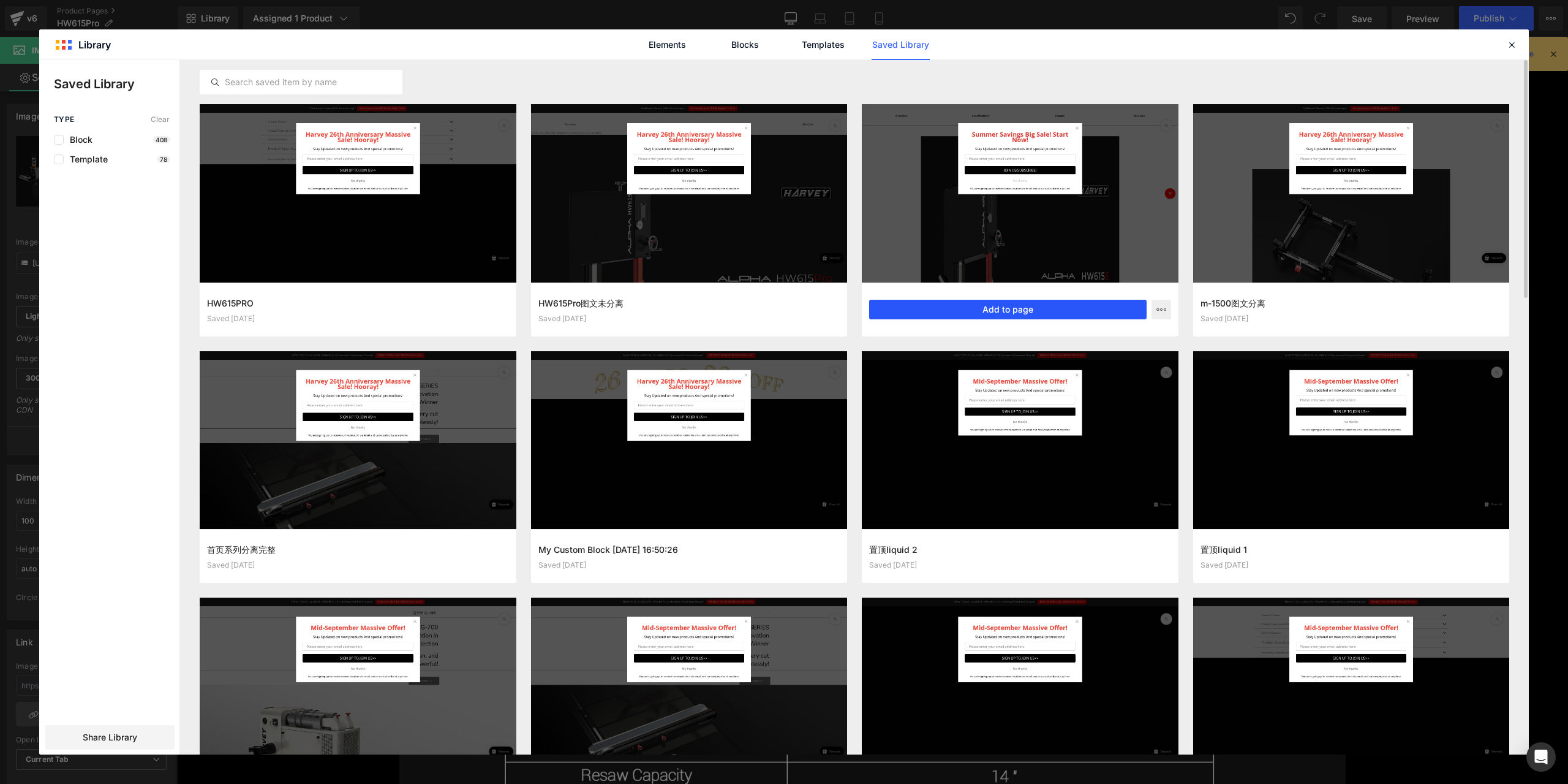
click at [1007, 311] on button "Add to page" at bounding box center [1008, 309] width 278 height 19
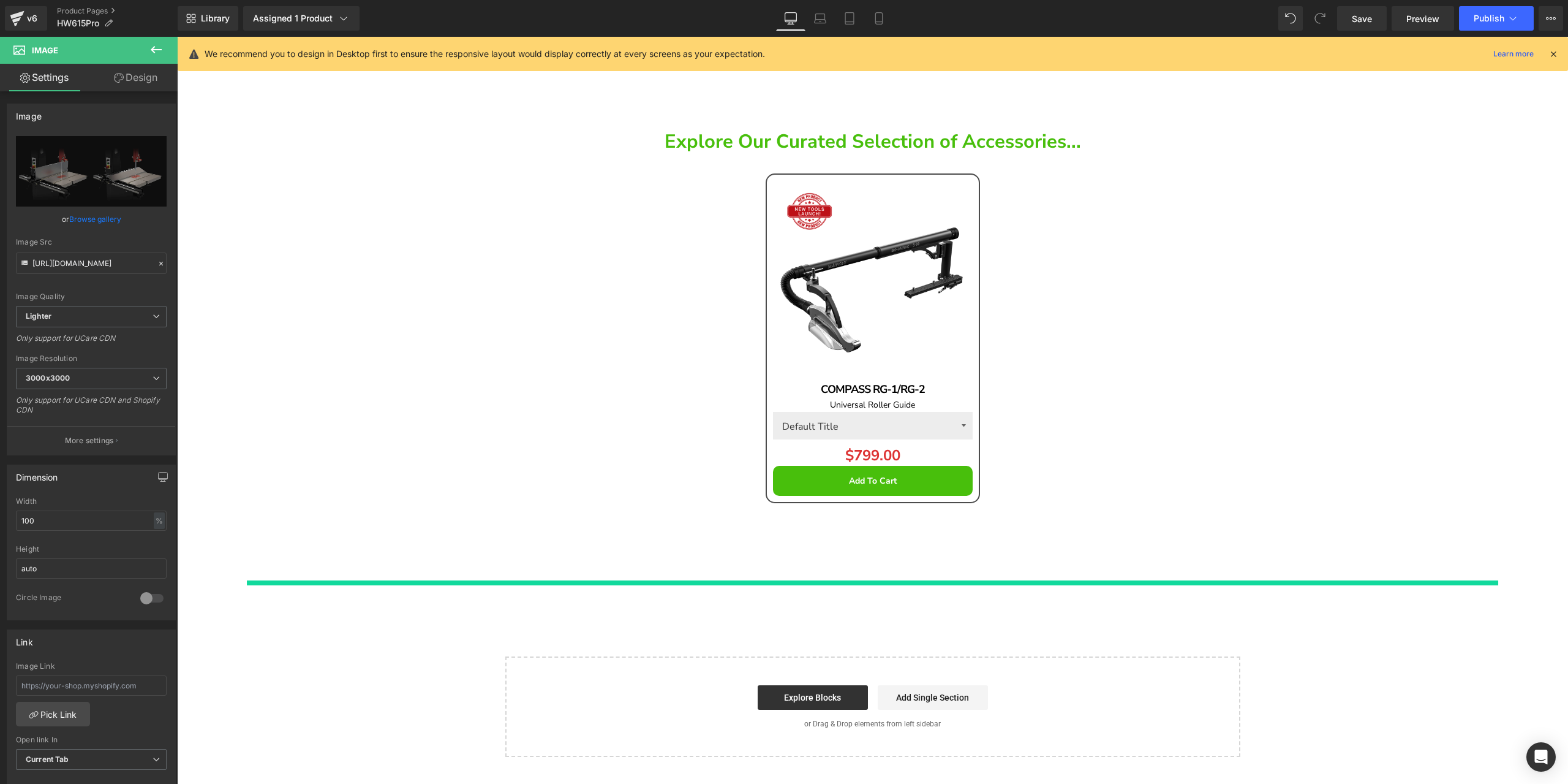
scroll to position [22128, 0]
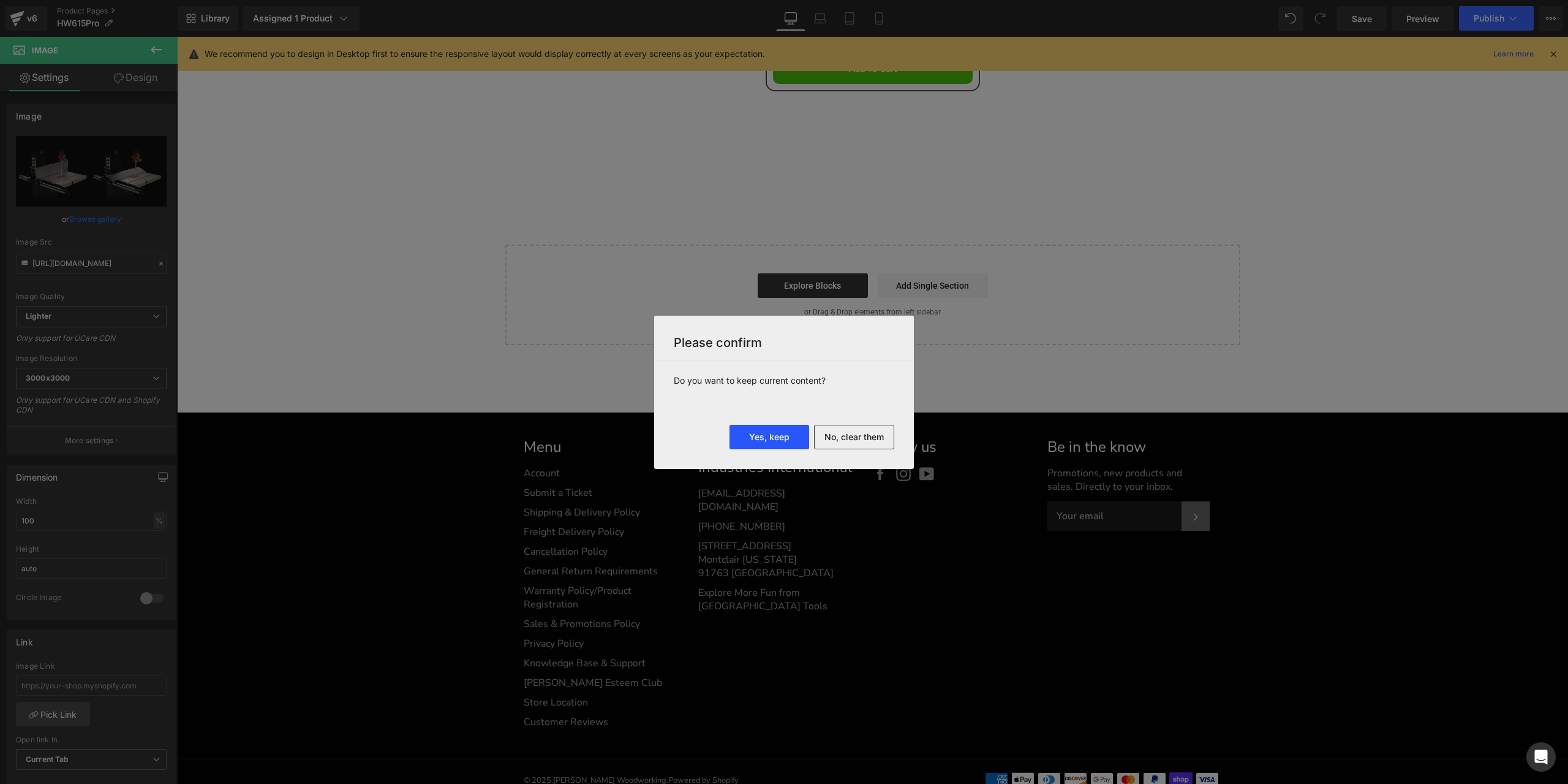
click at [779, 439] on button "Yes, keep" at bounding box center [769, 437] width 80 height 25
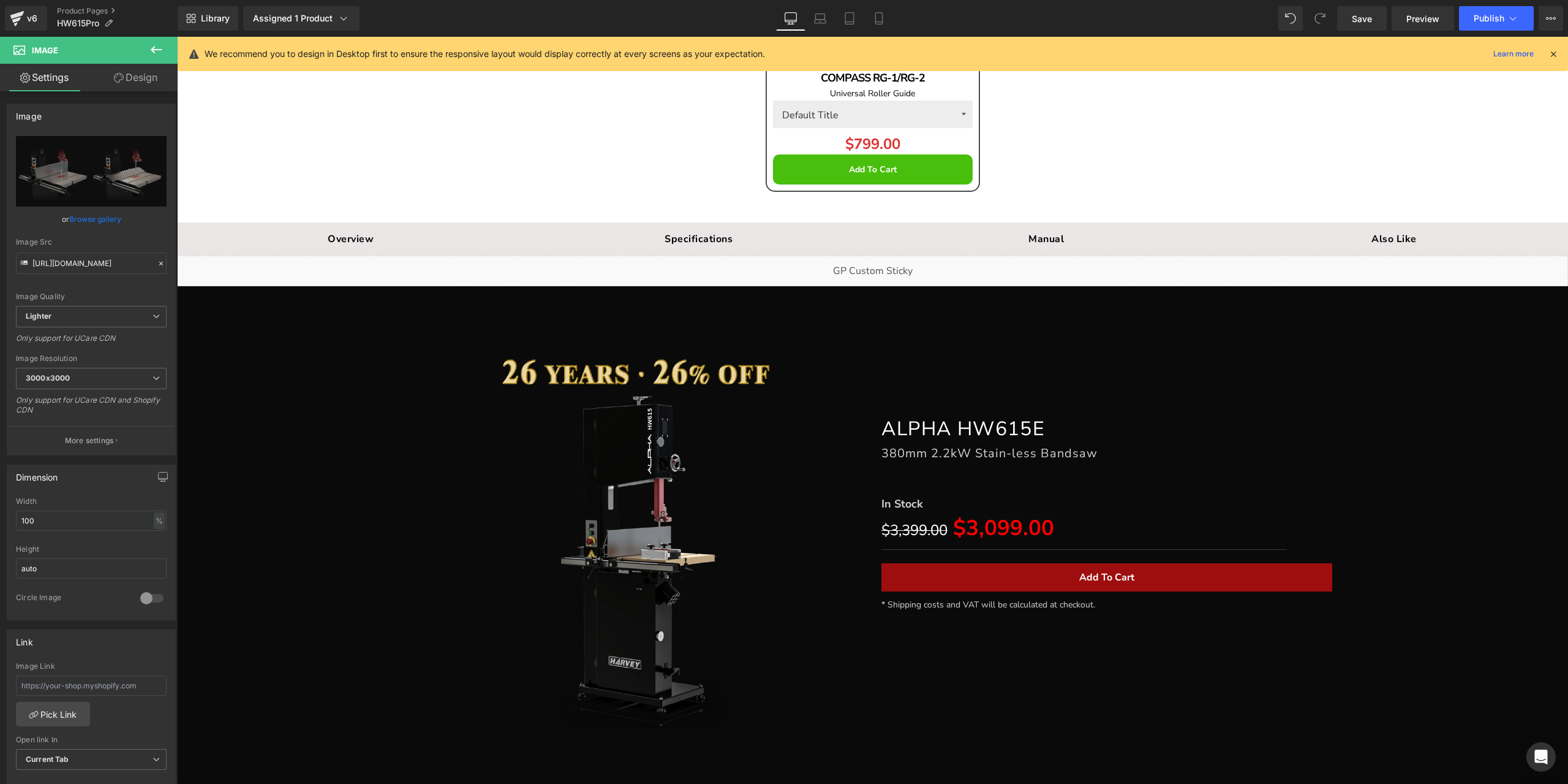
scroll to position [22118, 0]
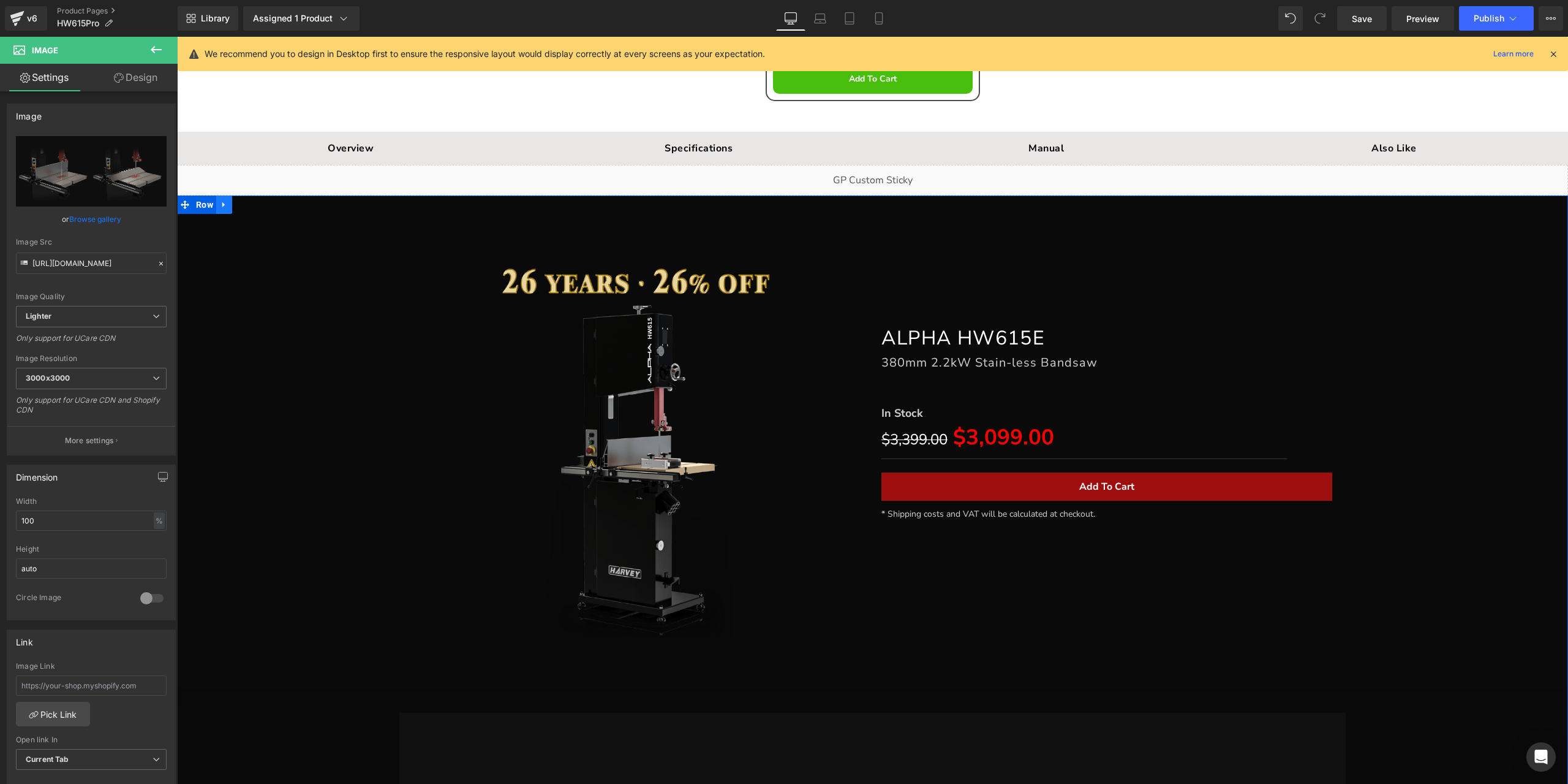
click at [221, 200] on icon at bounding box center [224, 205] width 9 height 9
click at [252, 200] on icon at bounding box center [257, 205] width 9 height 9
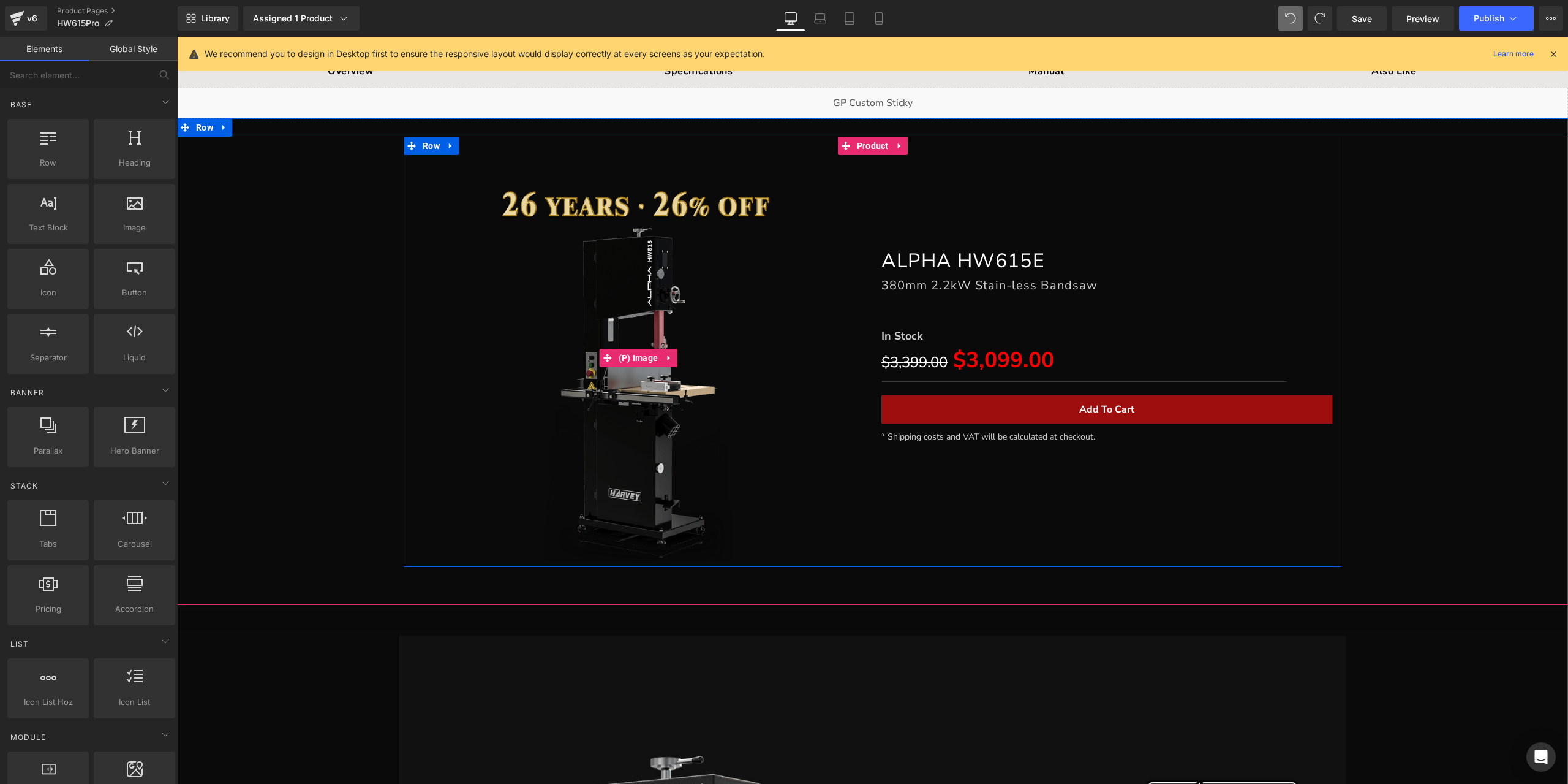
scroll to position [22133, 0]
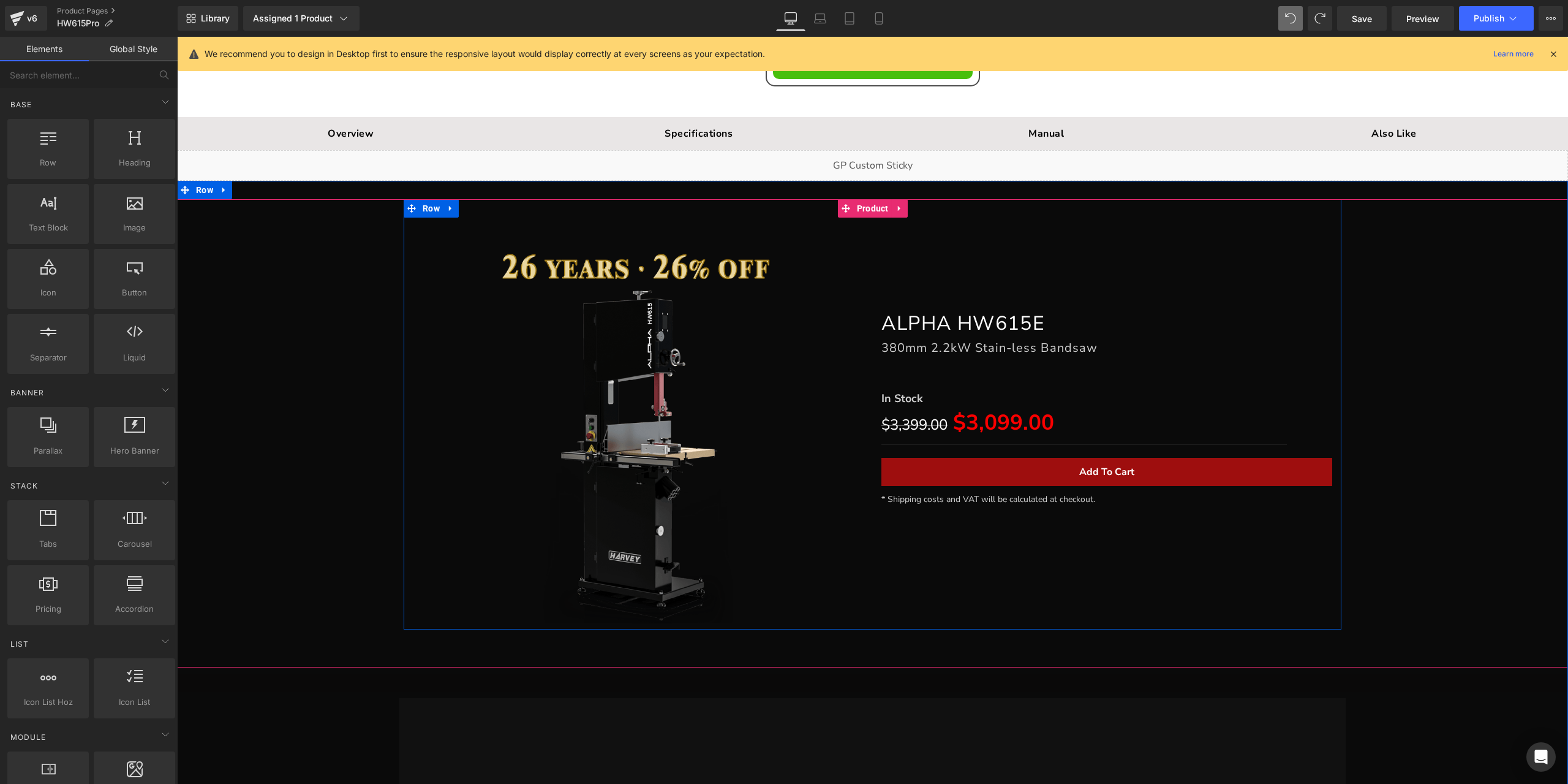
click at [449, 204] on icon at bounding box center [451, 208] width 9 height 9
click at [479, 204] on icon at bounding box center [483, 208] width 9 height 9
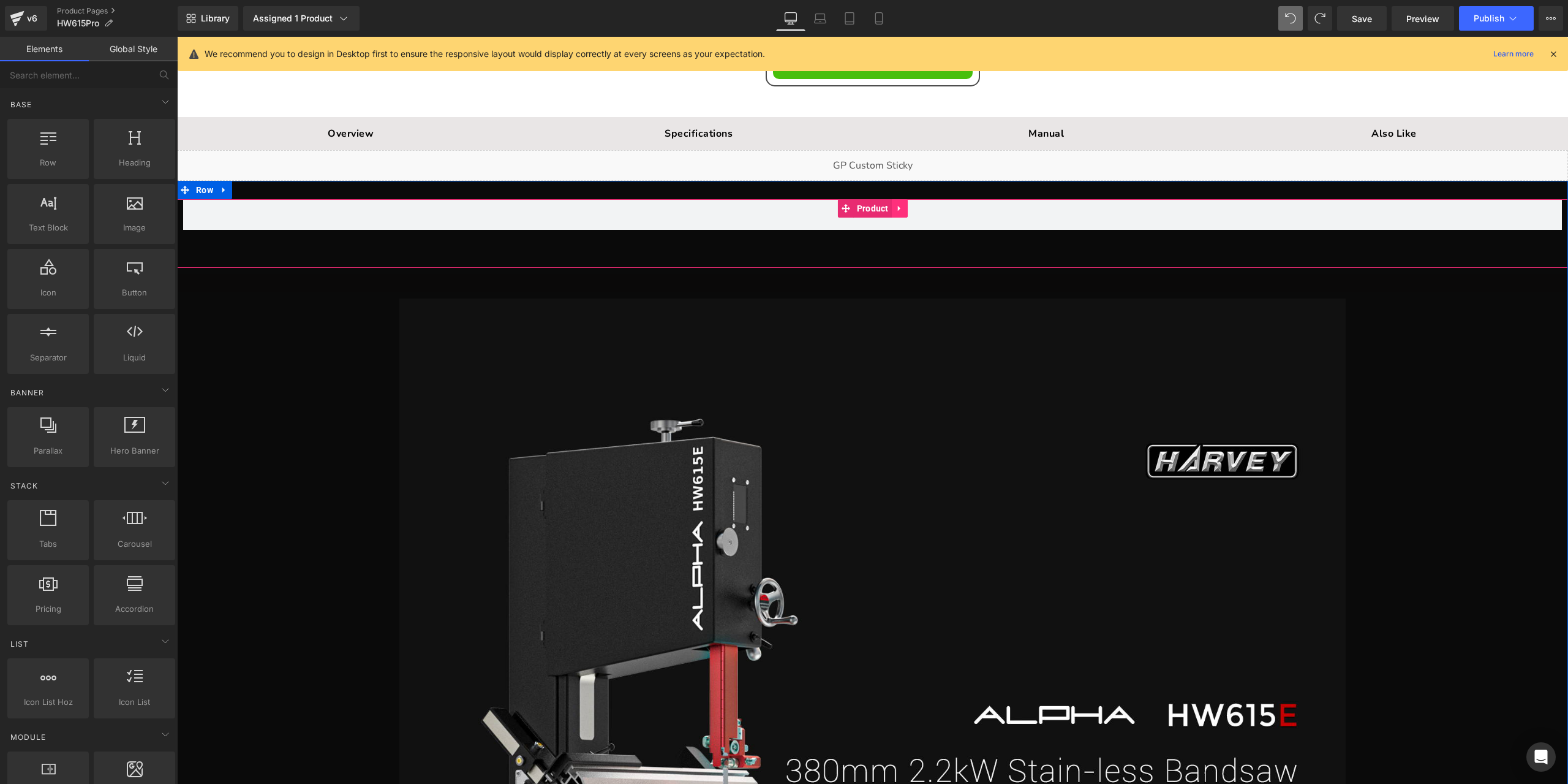
click at [897, 204] on icon at bounding box center [900, 208] width 9 height 9
click at [903, 204] on icon at bounding box center [907, 208] width 9 height 9
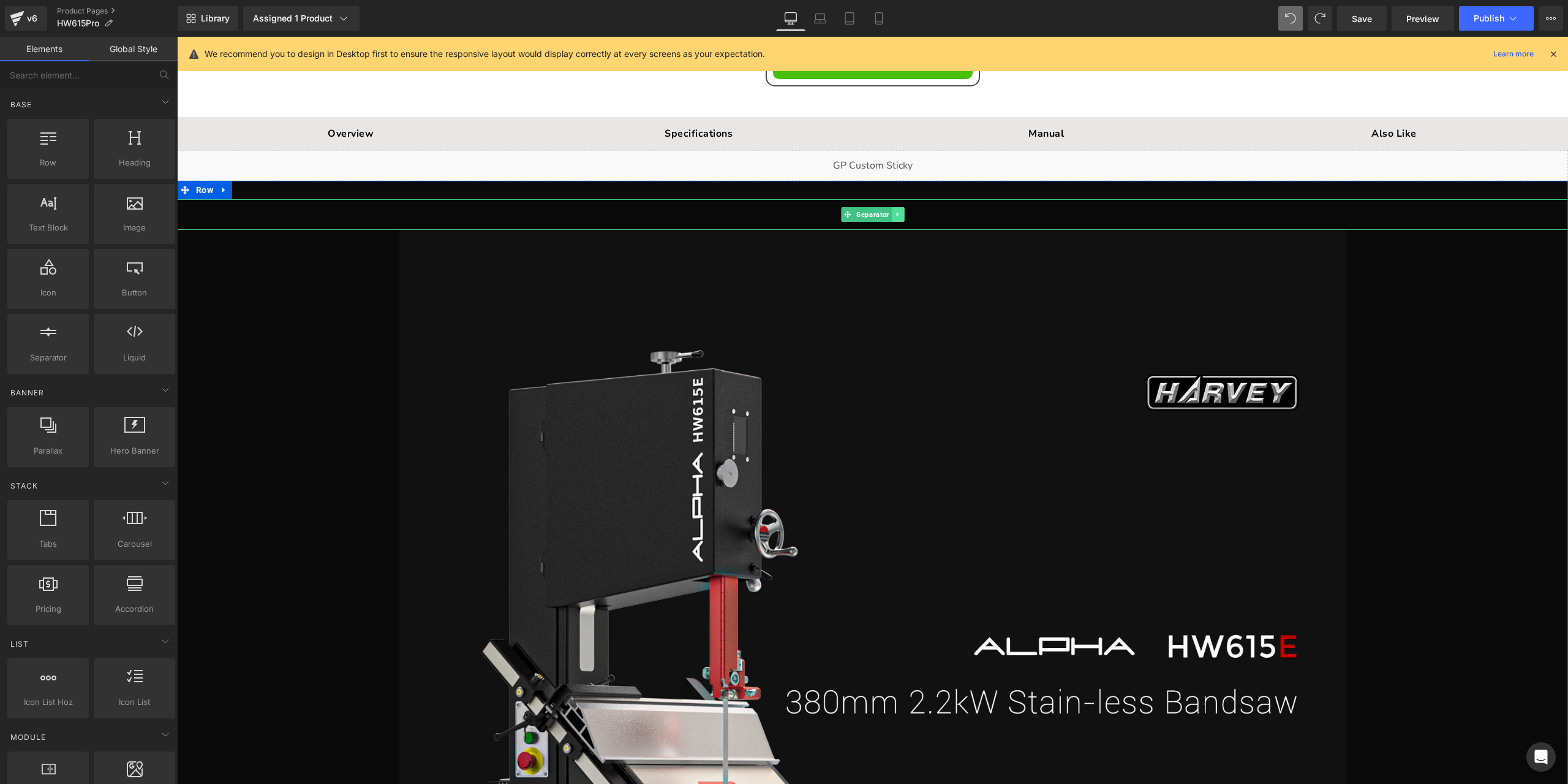
click at [897, 207] on link at bounding box center [898, 214] width 13 height 15
click at [901, 212] on icon at bounding box center [905, 215] width 7 height 7
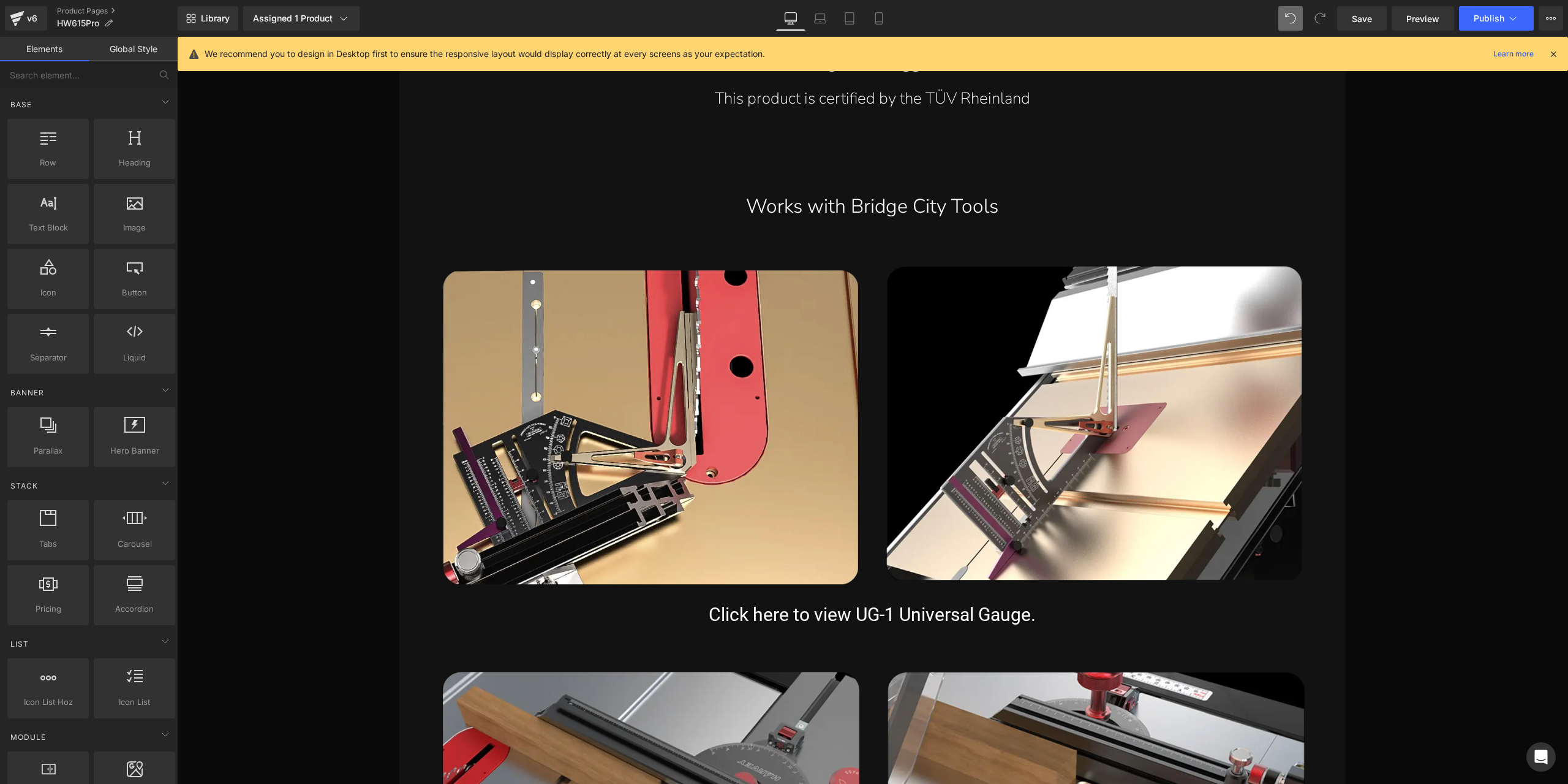
scroll to position [22500, 0]
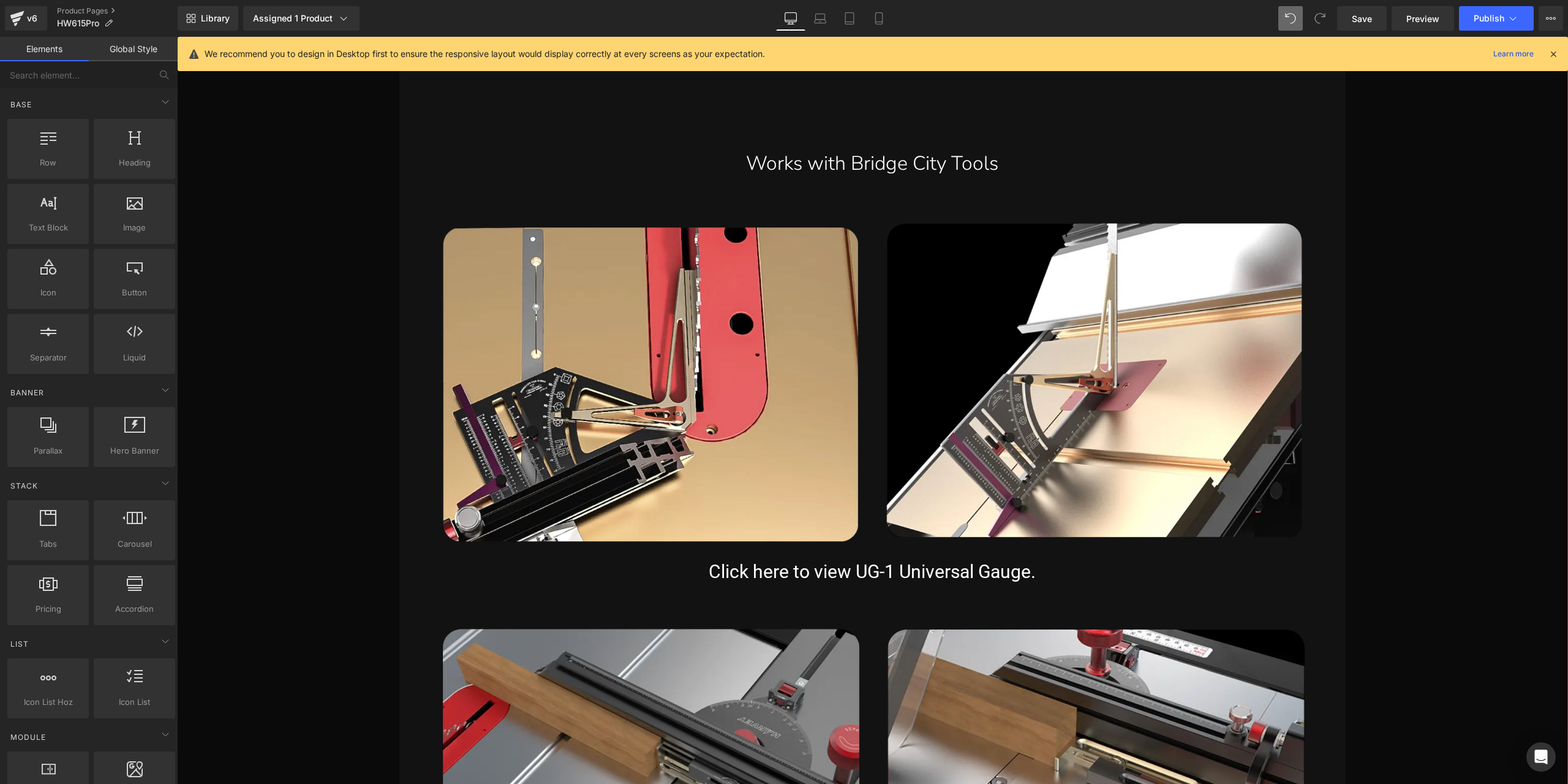
click at [441, 156] on icon at bounding box center [443, 159] width 7 height 7
click at [474, 155] on icon at bounding box center [479, 159] width 9 height 9
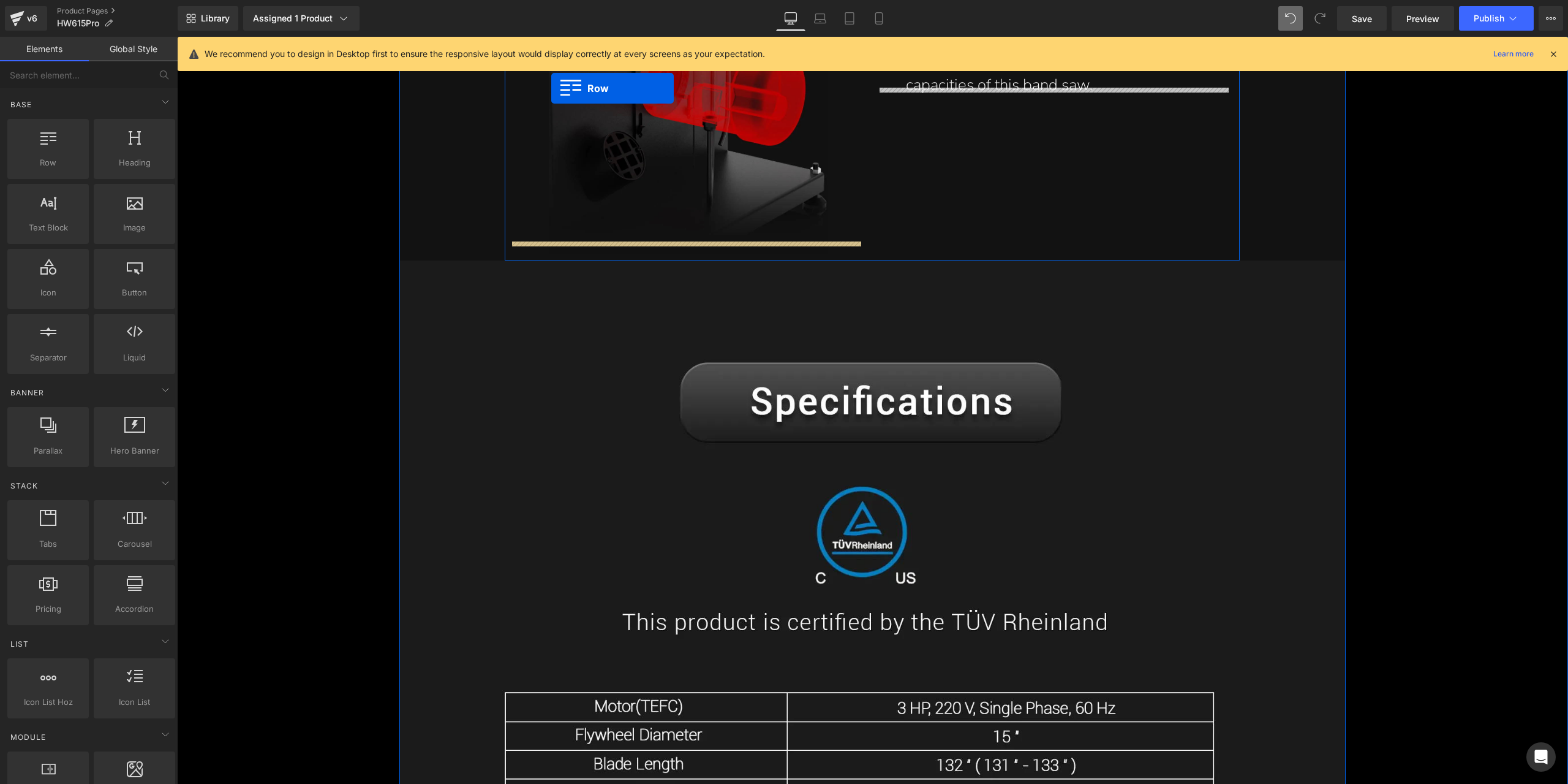
scroll to position [15735, 0]
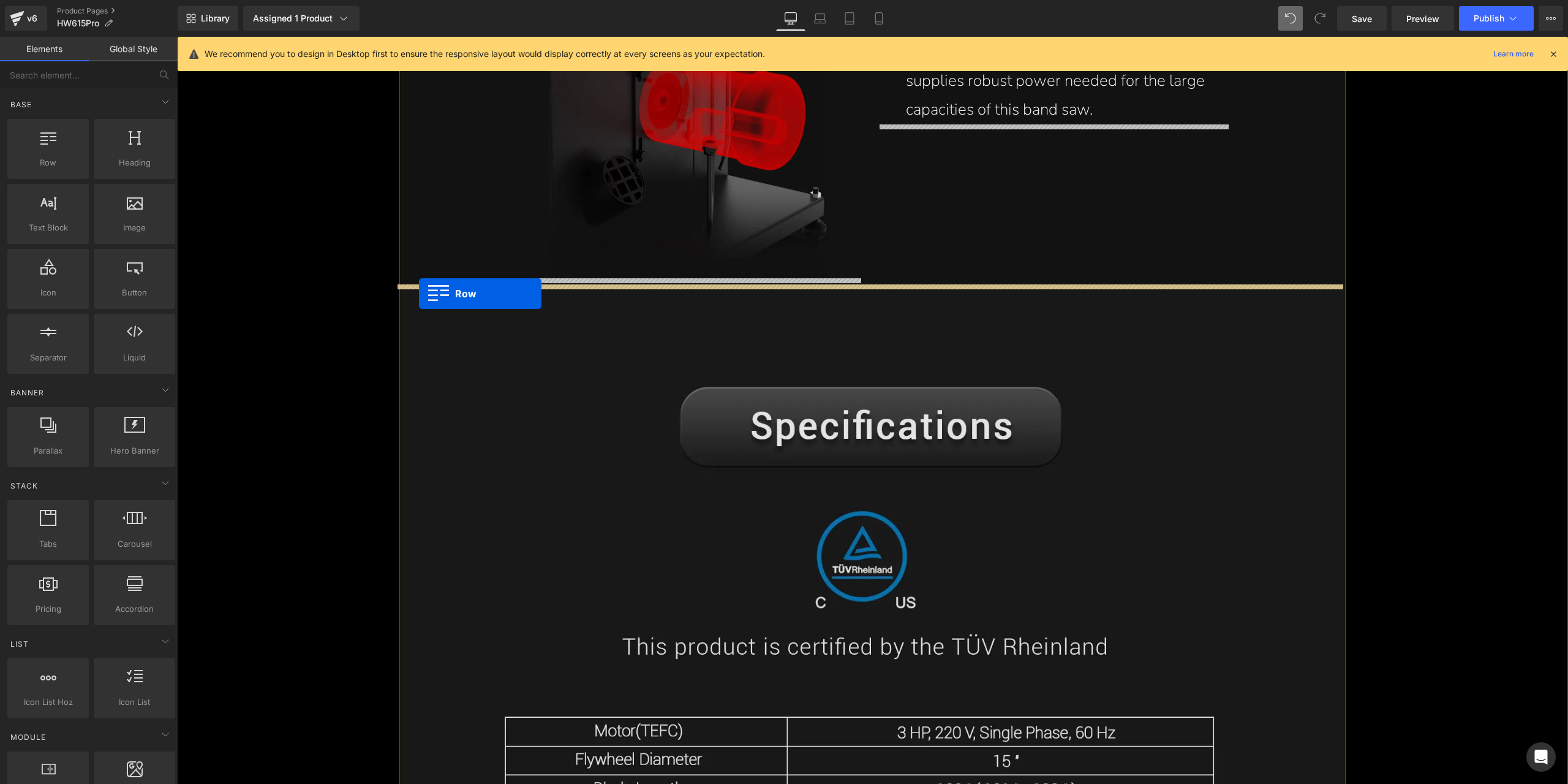
drag, startPoint x: 408, startPoint y: 290, endPoint x: 419, endPoint y: 294, distance: 11.7
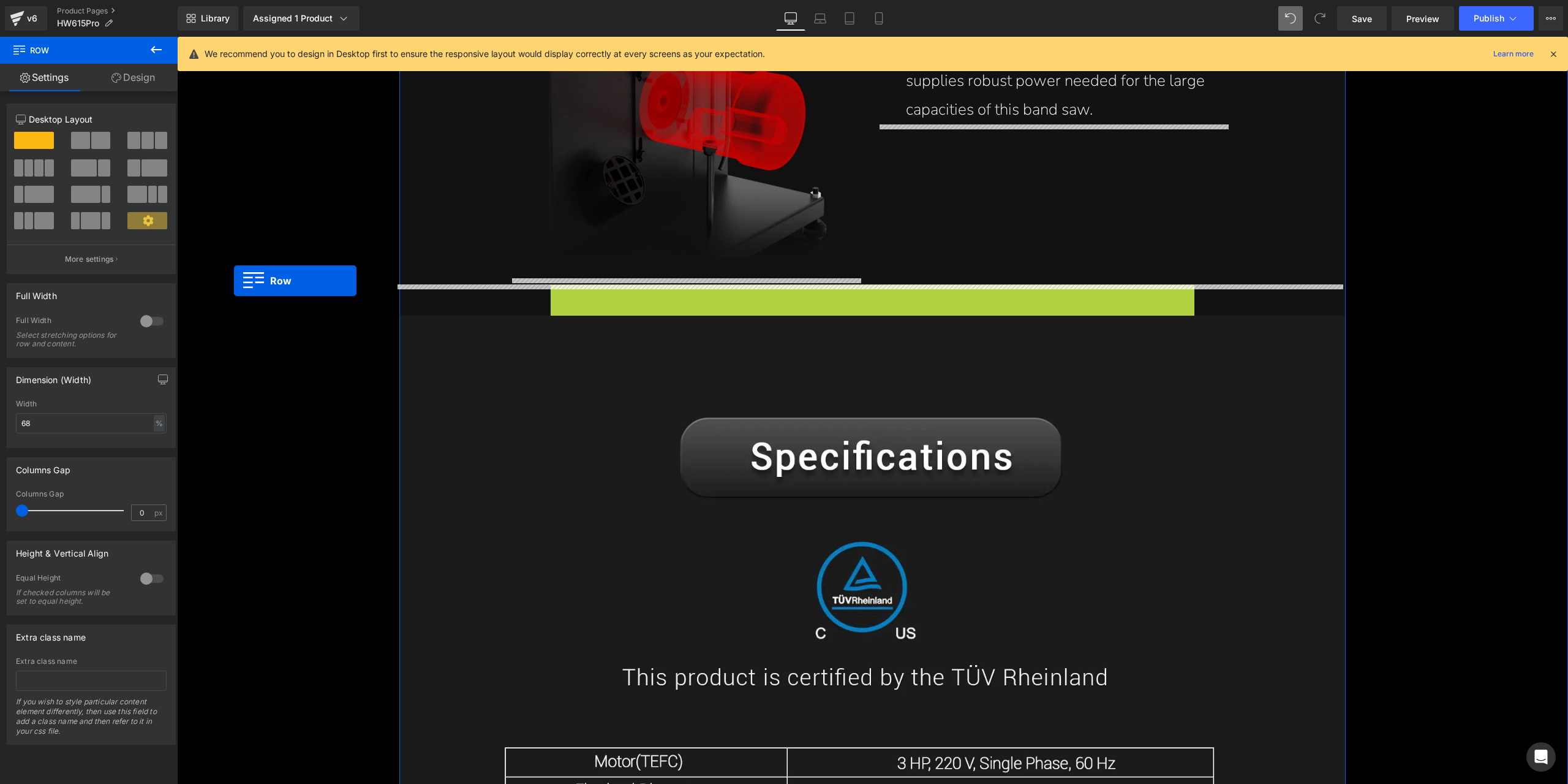
drag, startPoint x: 553, startPoint y: 298, endPoint x: 234, endPoint y: 281, distance: 319.5
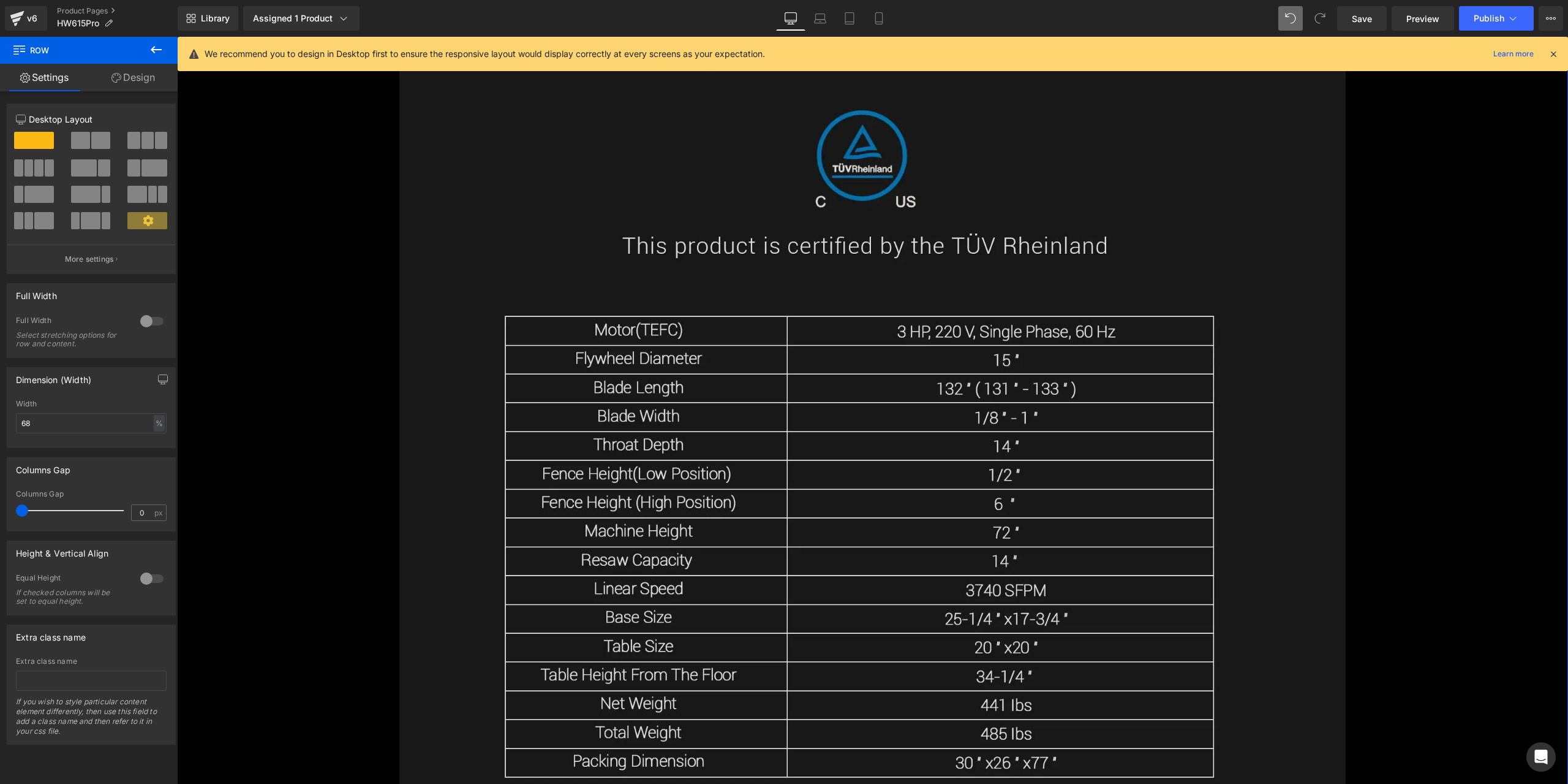
scroll to position [15981, 0]
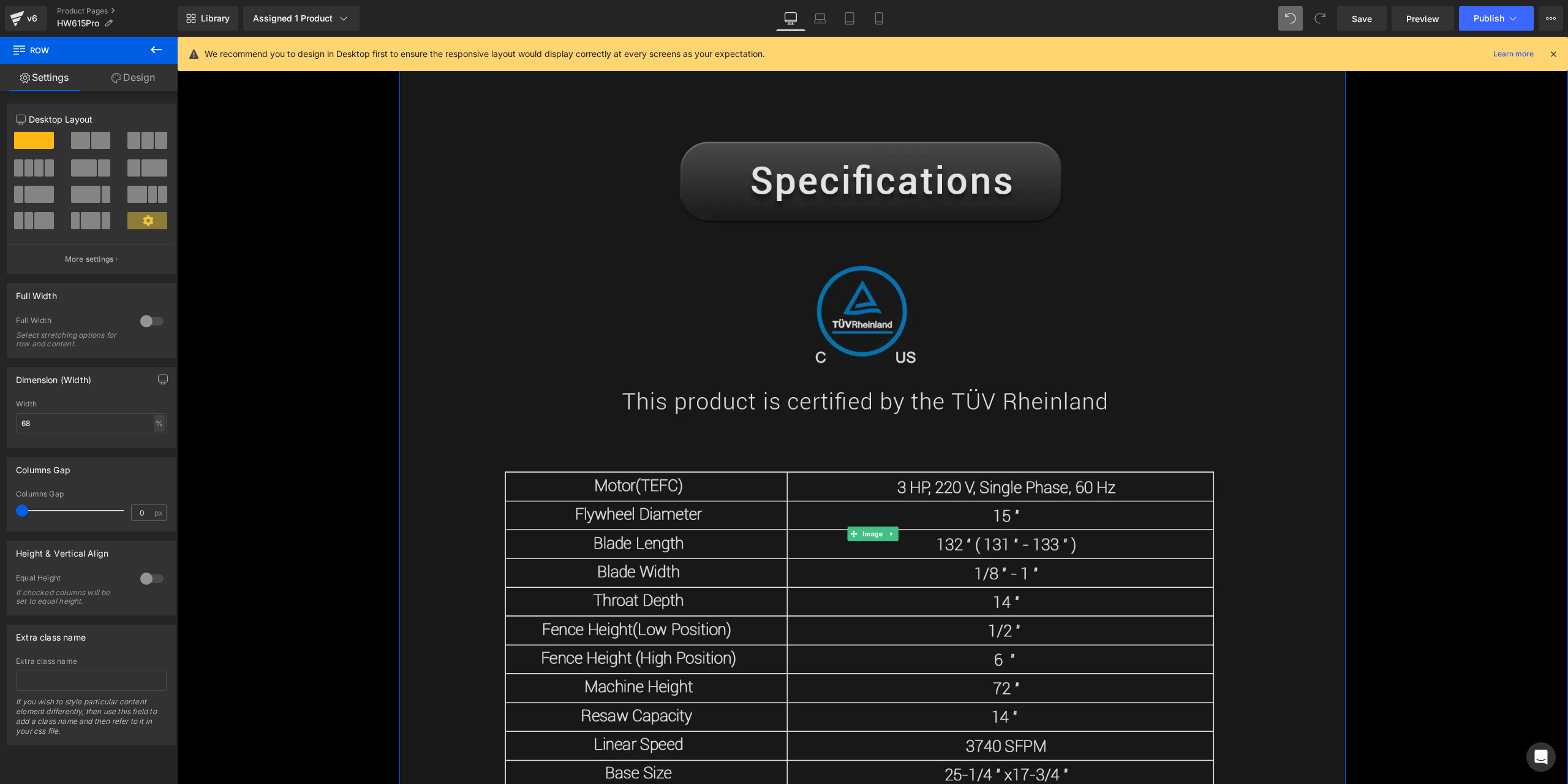
click at [839, 432] on img at bounding box center [872, 534] width 946 height 989
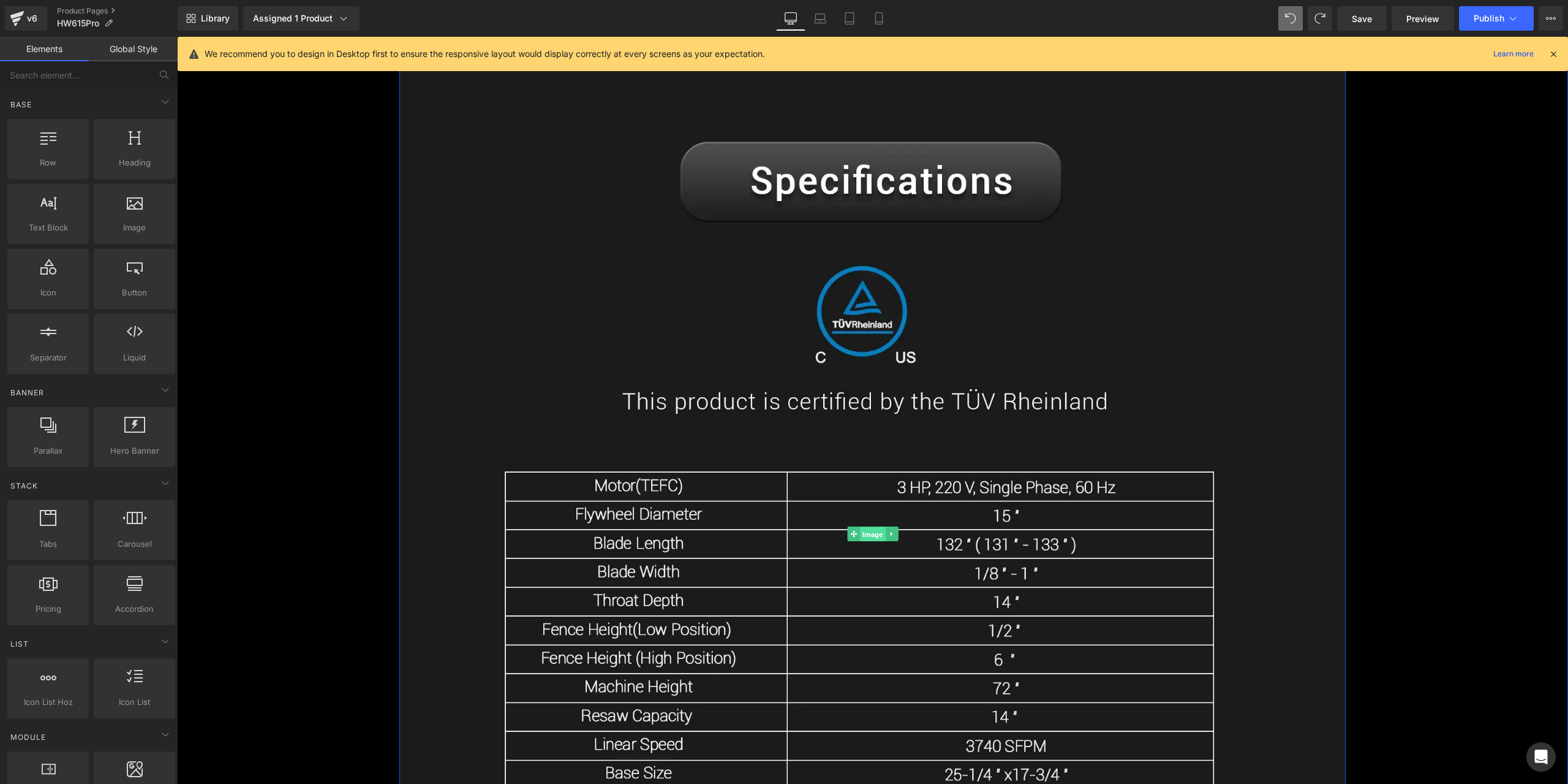
click at [869, 529] on span "Image" at bounding box center [872, 534] width 25 height 15
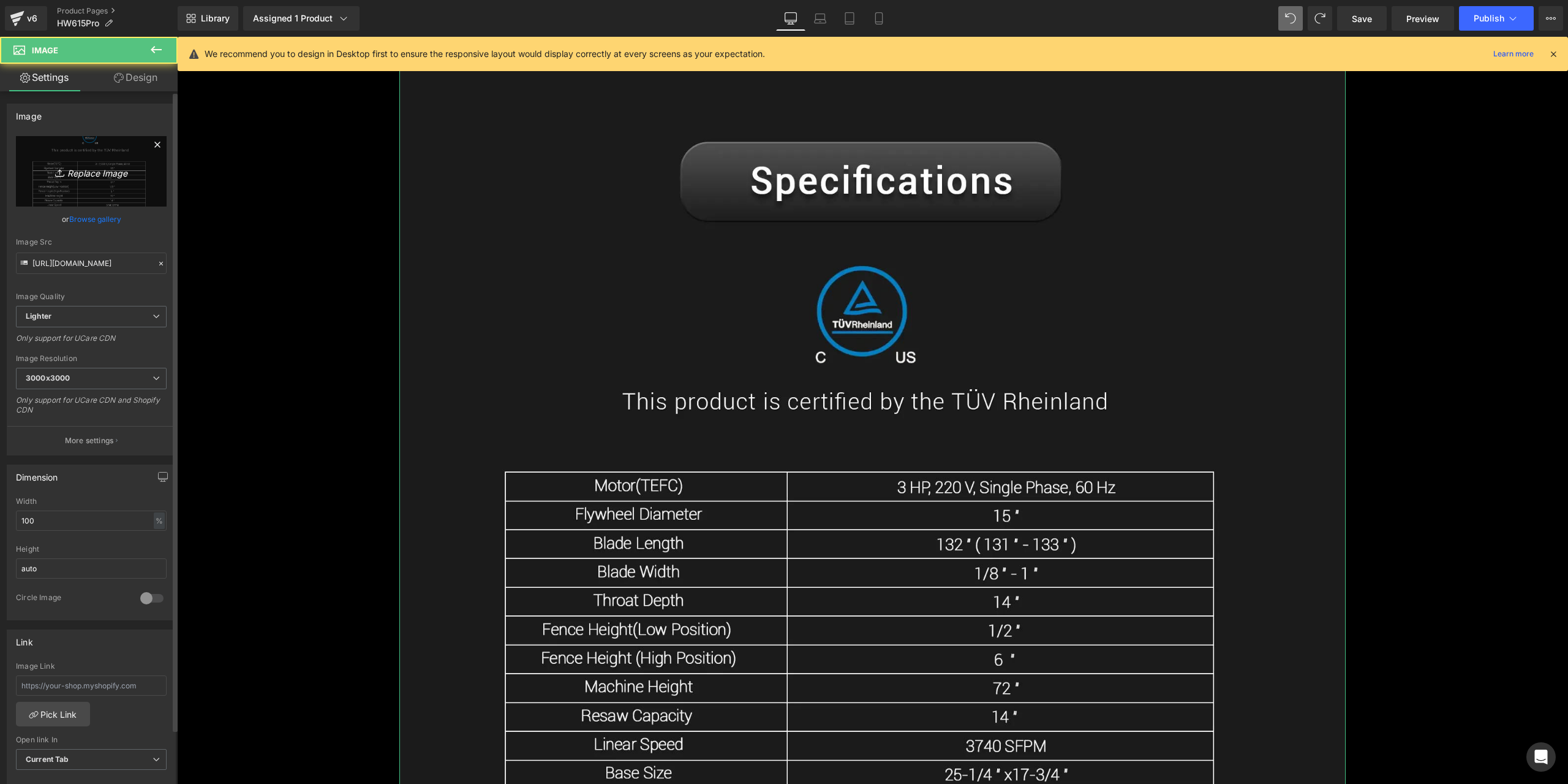
click at [114, 193] on link "Replace Image" at bounding box center [91, 171] width 151 height 70
type input "C:\fakepath\specification-sheet-for-the-15-inch-stainless-bandsaw-3hp-alpha-hw6…"
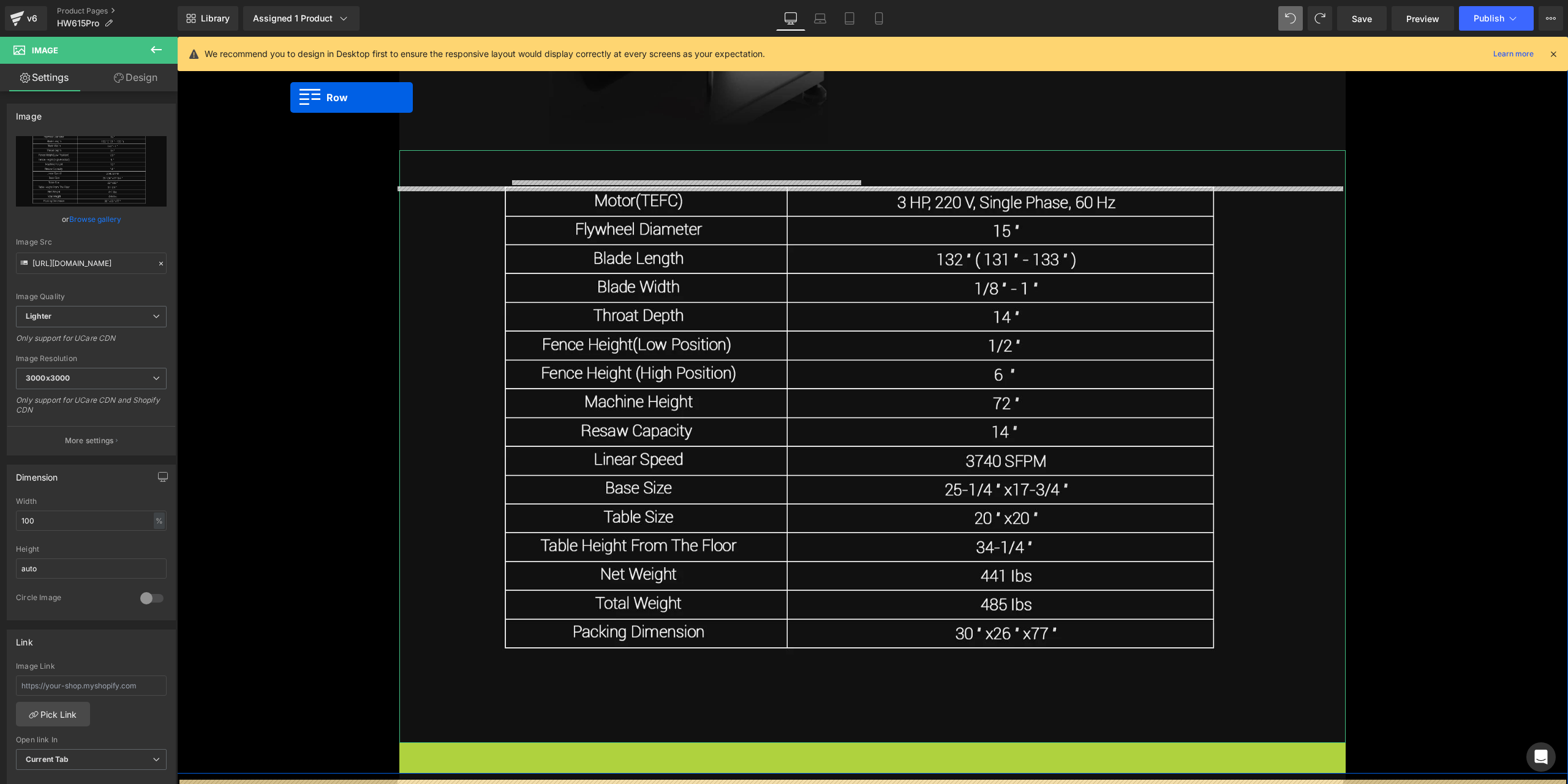
scroll to position [15833, 0]
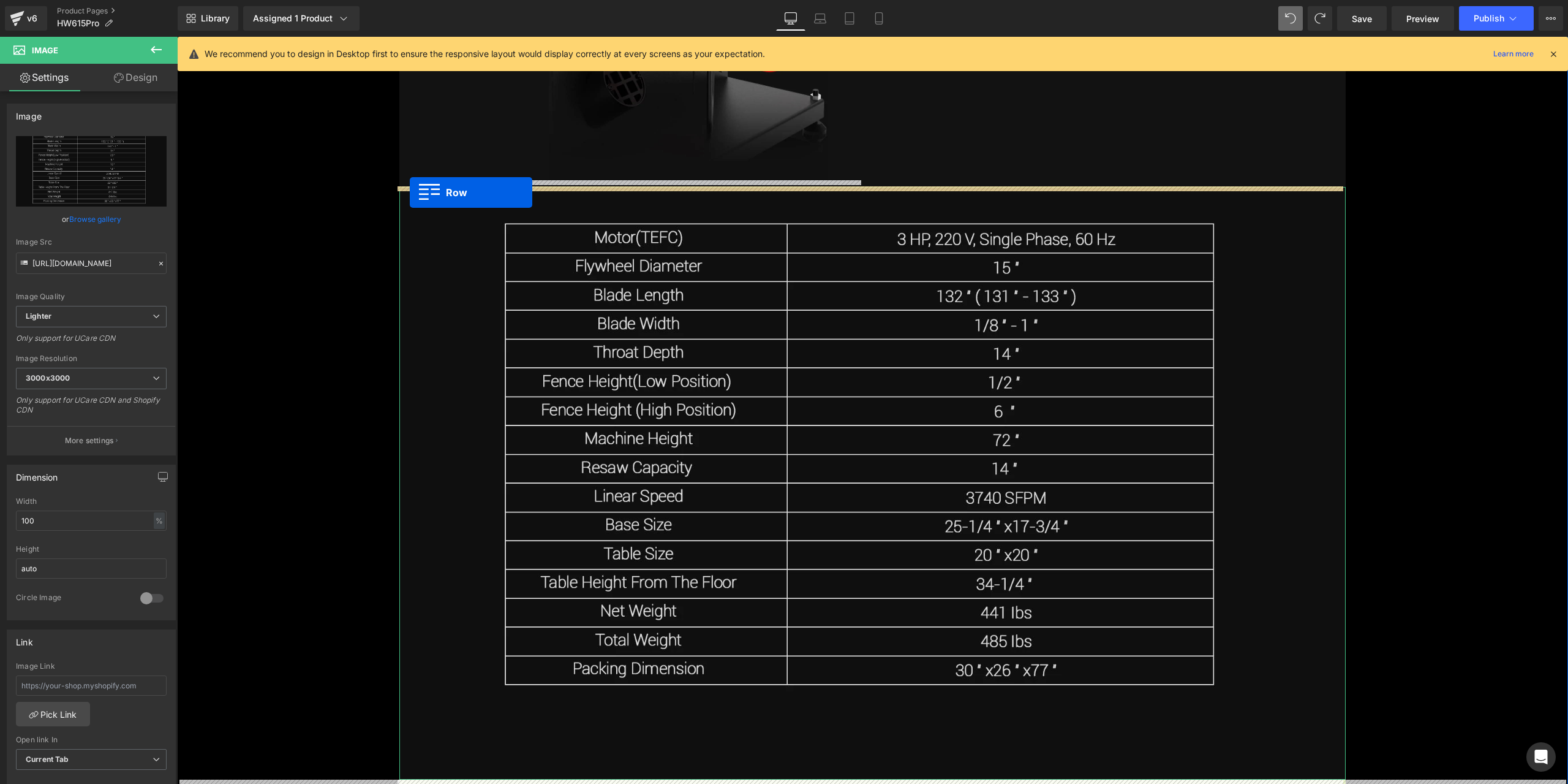
drag, startPoint x: 397, startPoint y: 521, endPoint x: 409, endPoint y: 193, distance: 328.2
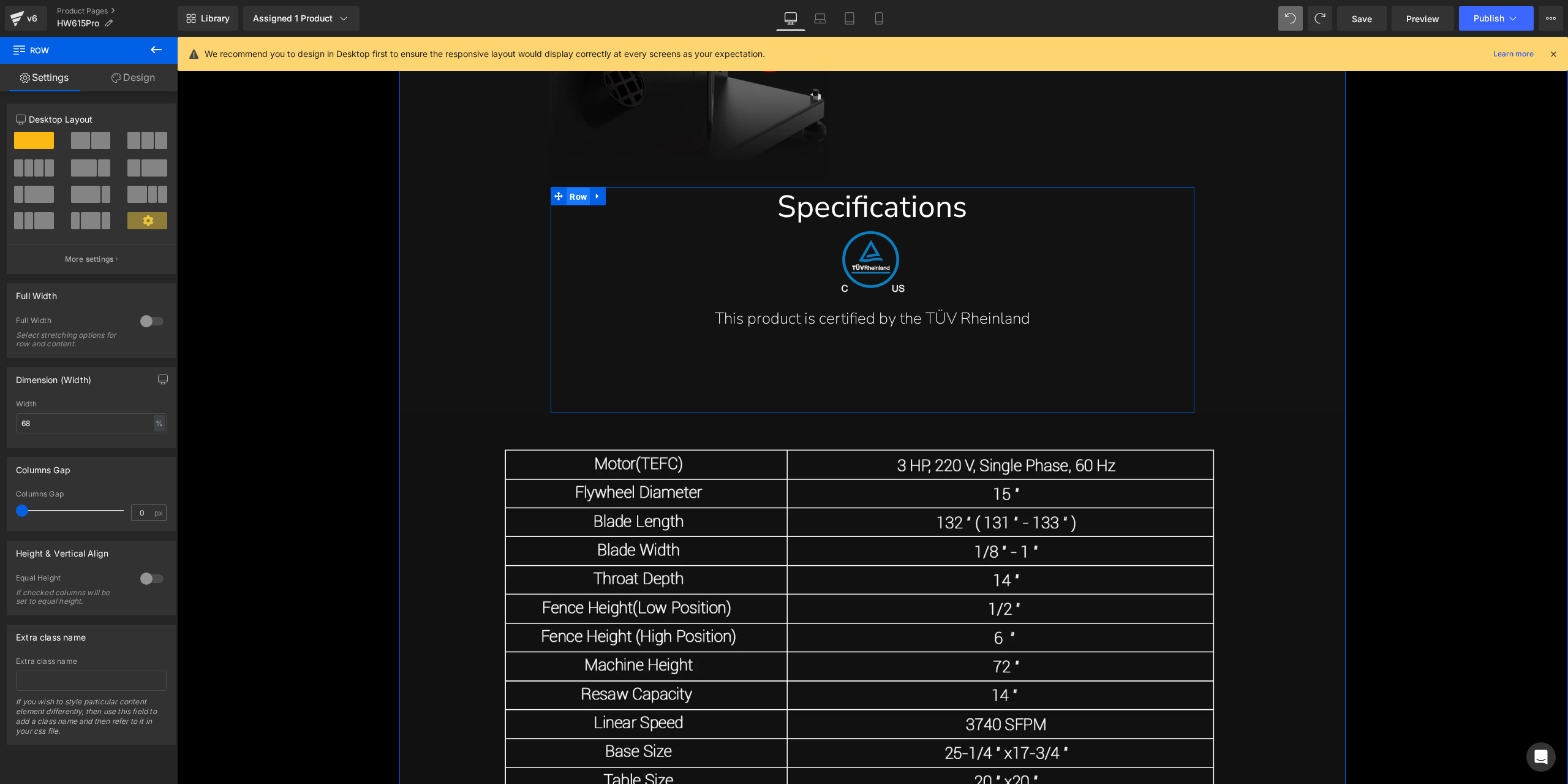
click at [582, 198] on span "Row" at bounding box center [578, 196] width 23 height 18
click at [126, 426] on input "68" at bounding box center [91, 423] width 151 height 20
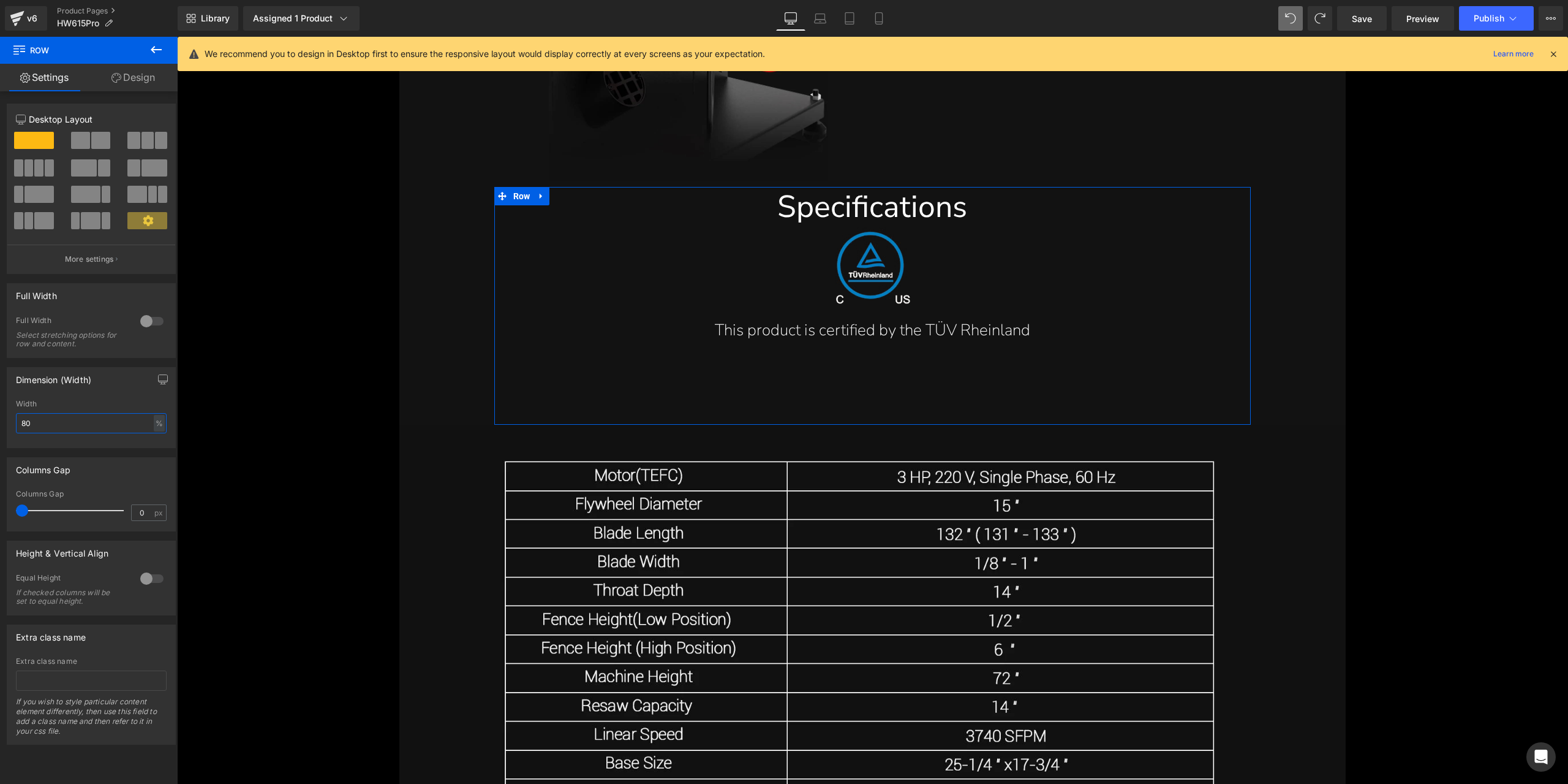
click at [141, 424] on input "80" at bounding box center [91, 423] width 151 height 20
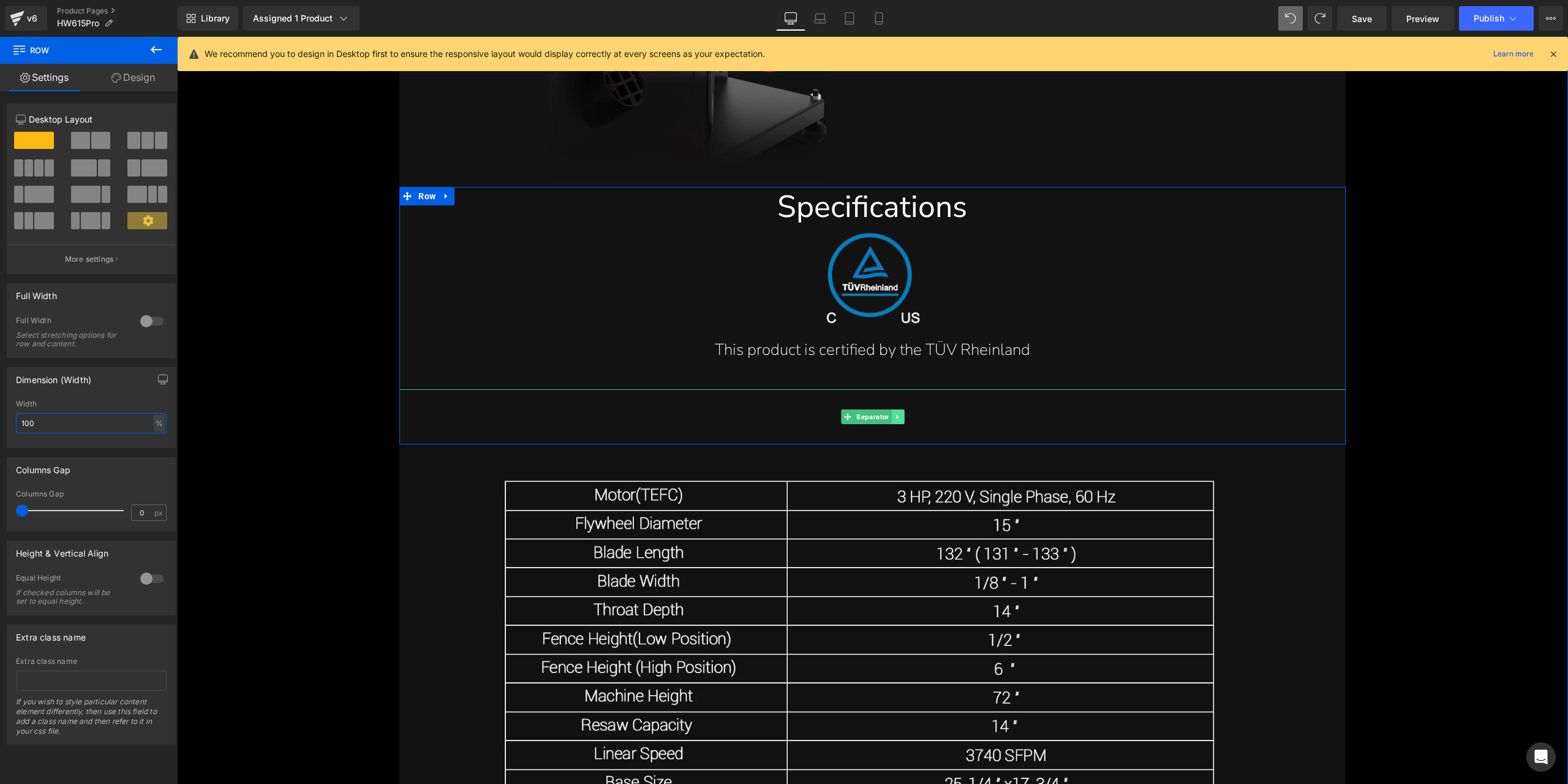
type input "100"
click at [894, 415] on icon at bounding box center [898, 417] width 7 height 7
click at [900, 417] on icon at bounding box center [904, 417] width 7 height 7
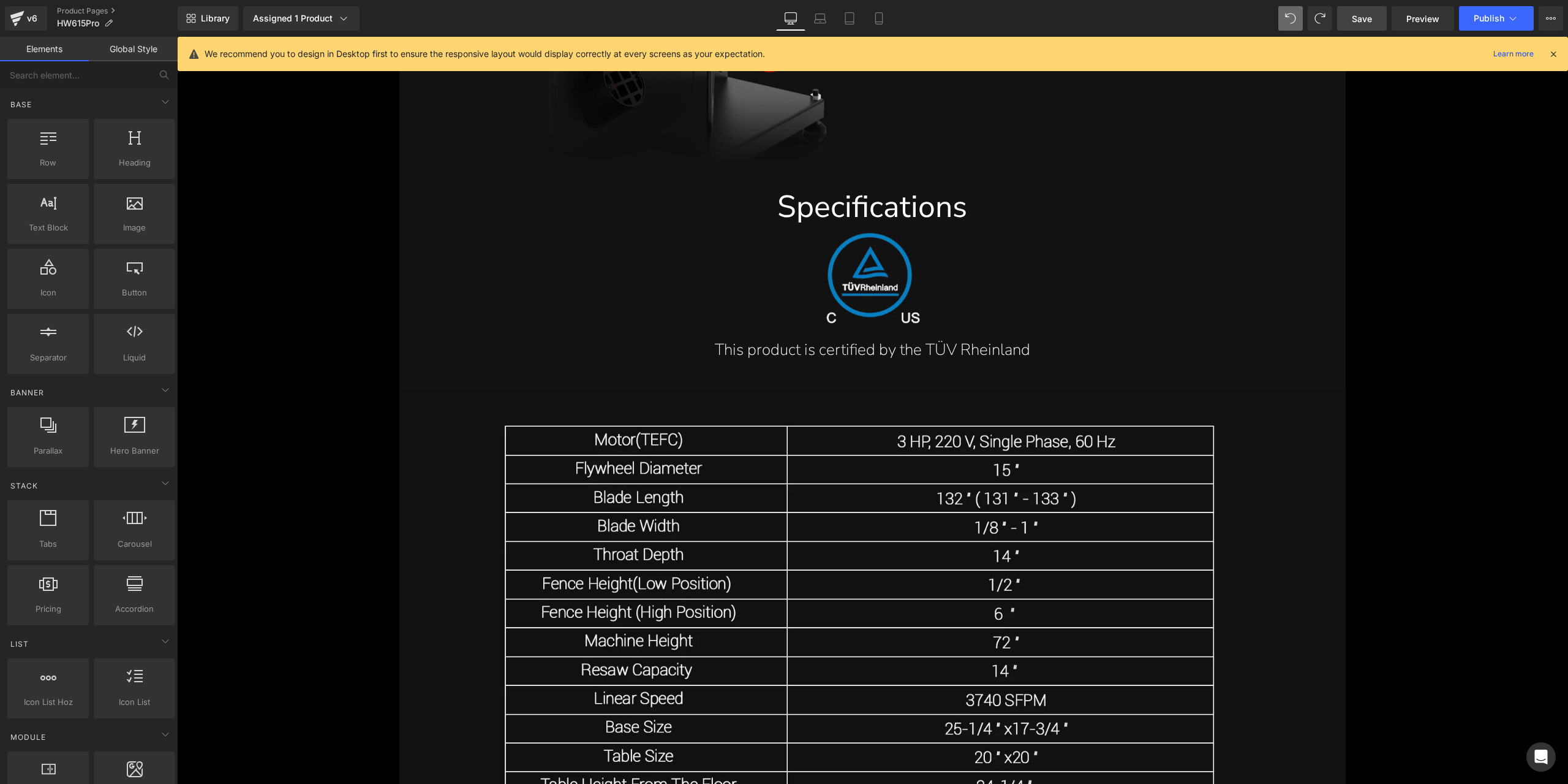
click at [1365, 20] on span "Save" at bounding box center [1362, 18] width 20 height 13
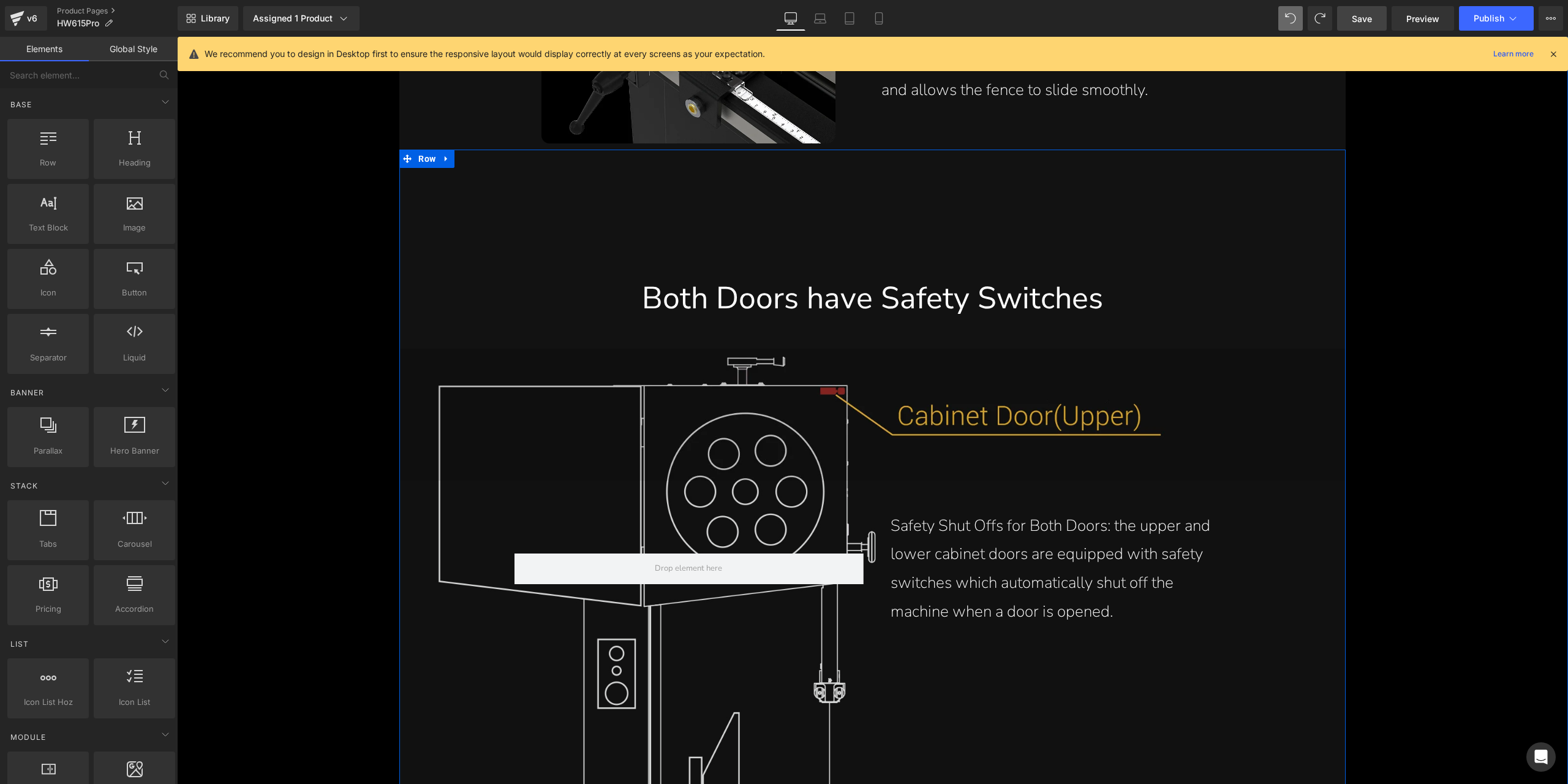
scroll to position [13688, 0]
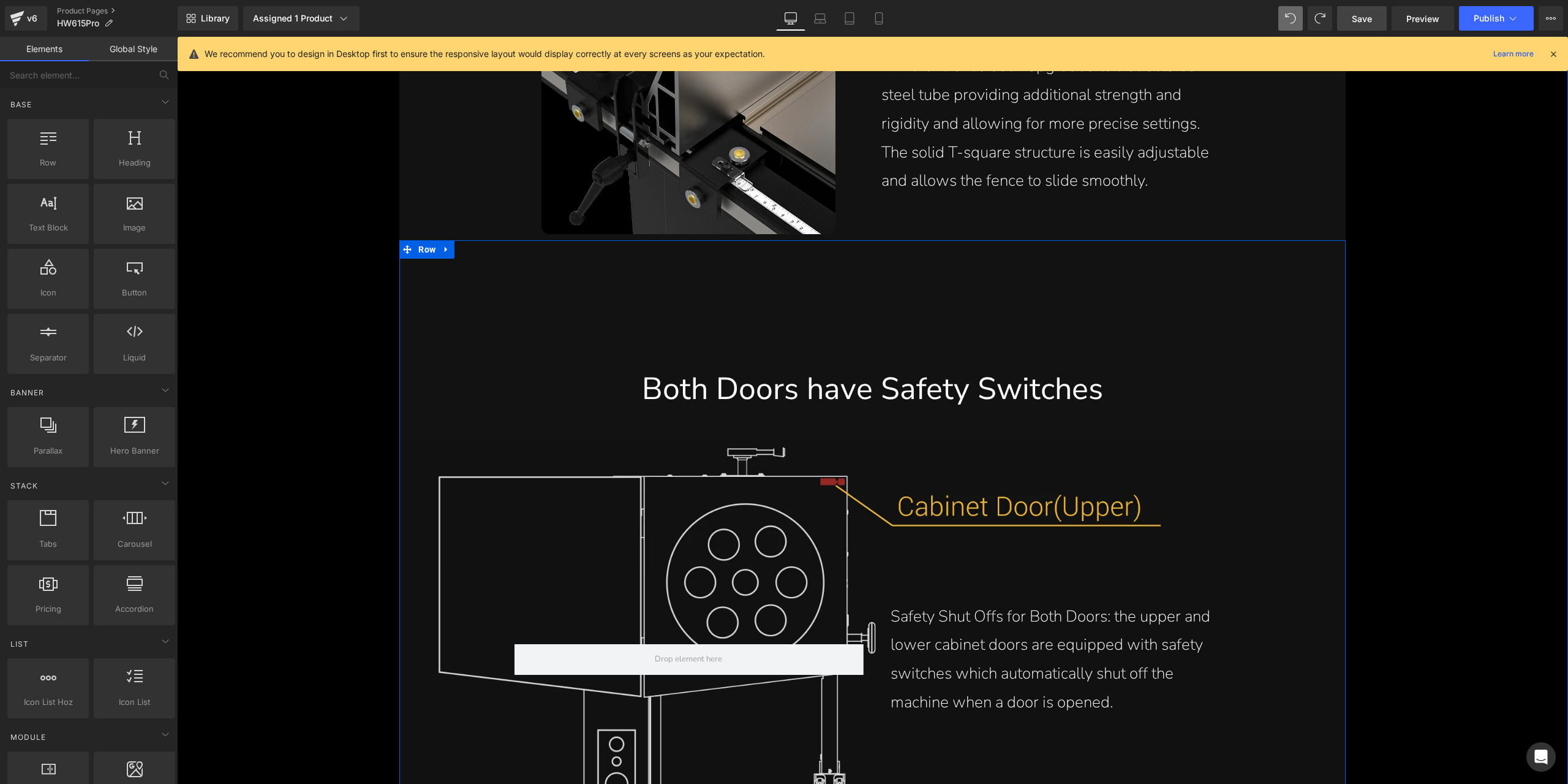
click at [826, 288] on hr at bounding box center [872, 307] width 643 height 122
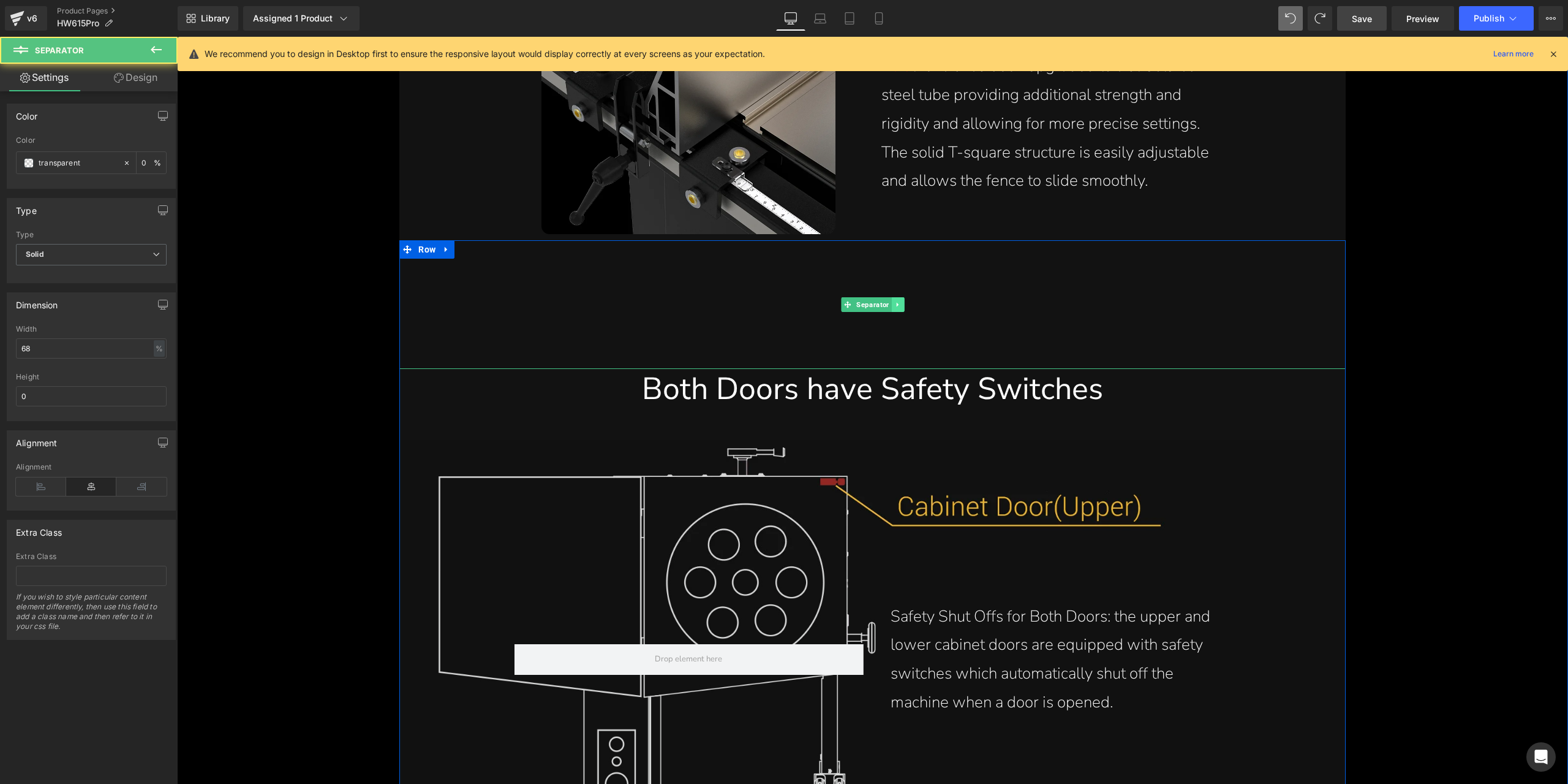
click at [894, 307] on icon at bounding box center [898, 304] width 7 height 7
click at [889, 304] on icon at bounding box center [892, 304] width 7 height 7
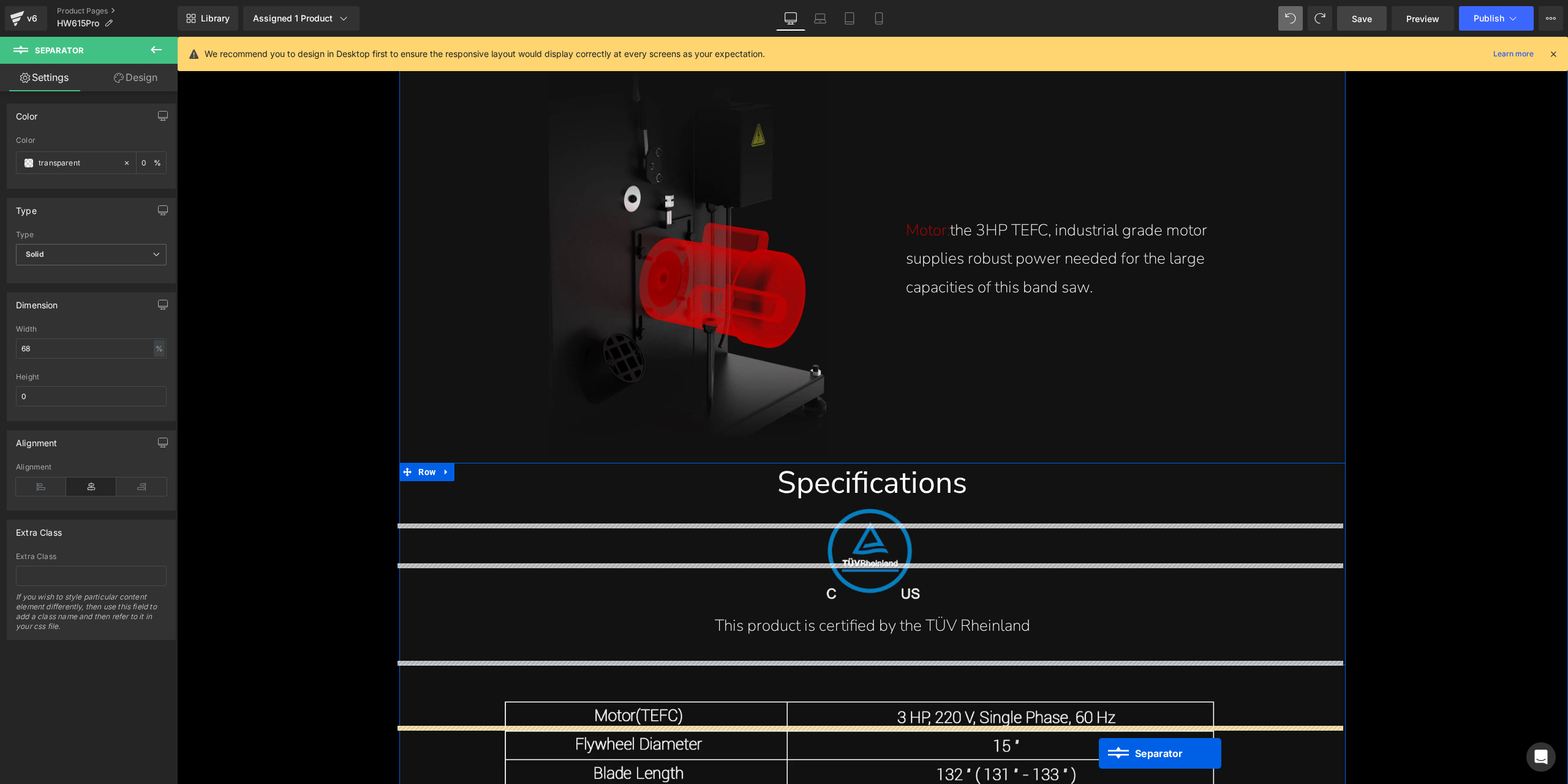
scroll to position [15625, 0]
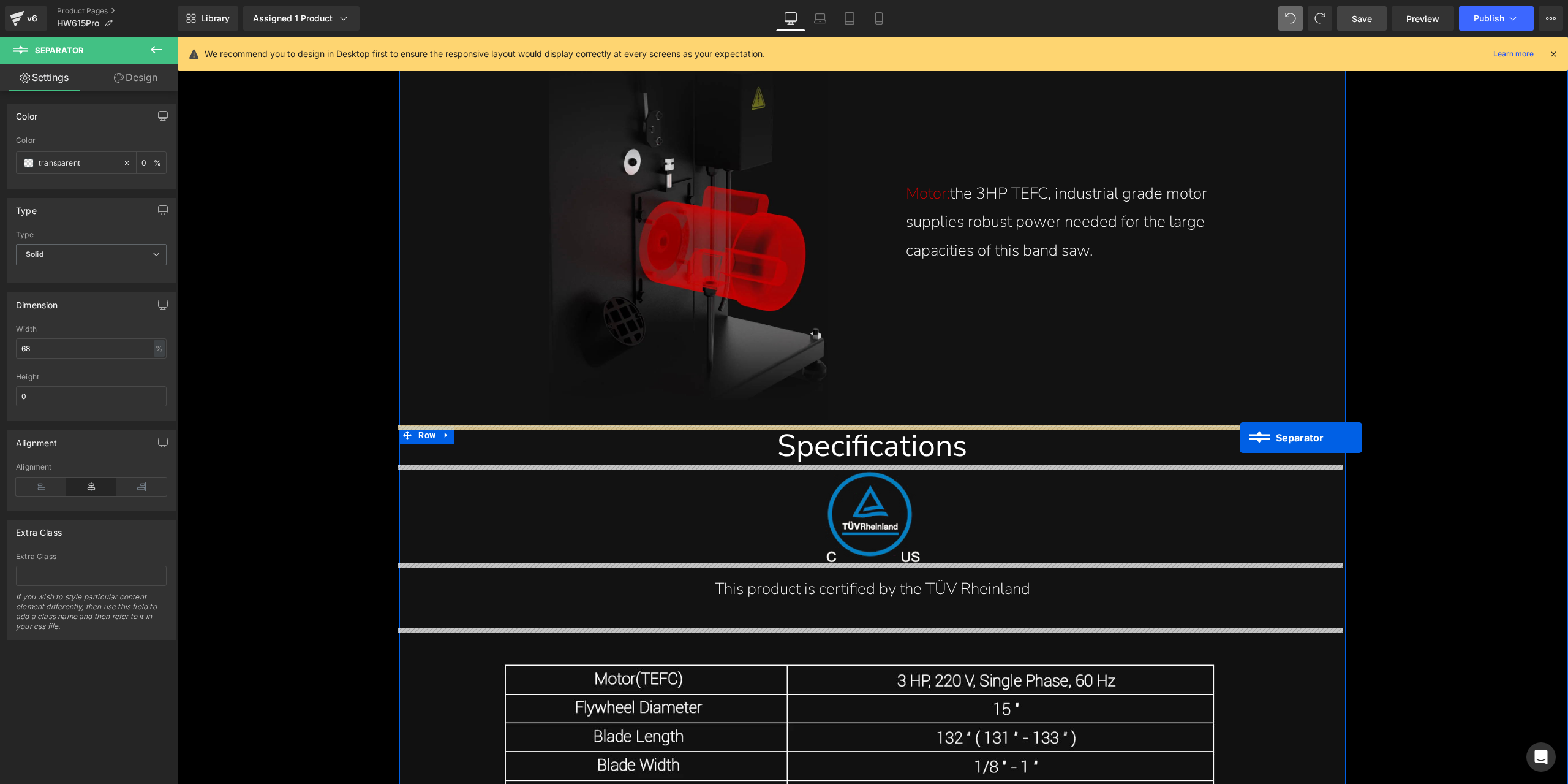
drag, startPoint x: 824, startPoint y: 306, endPoint x: 1239, endPoint y: 439, distance: 435.8
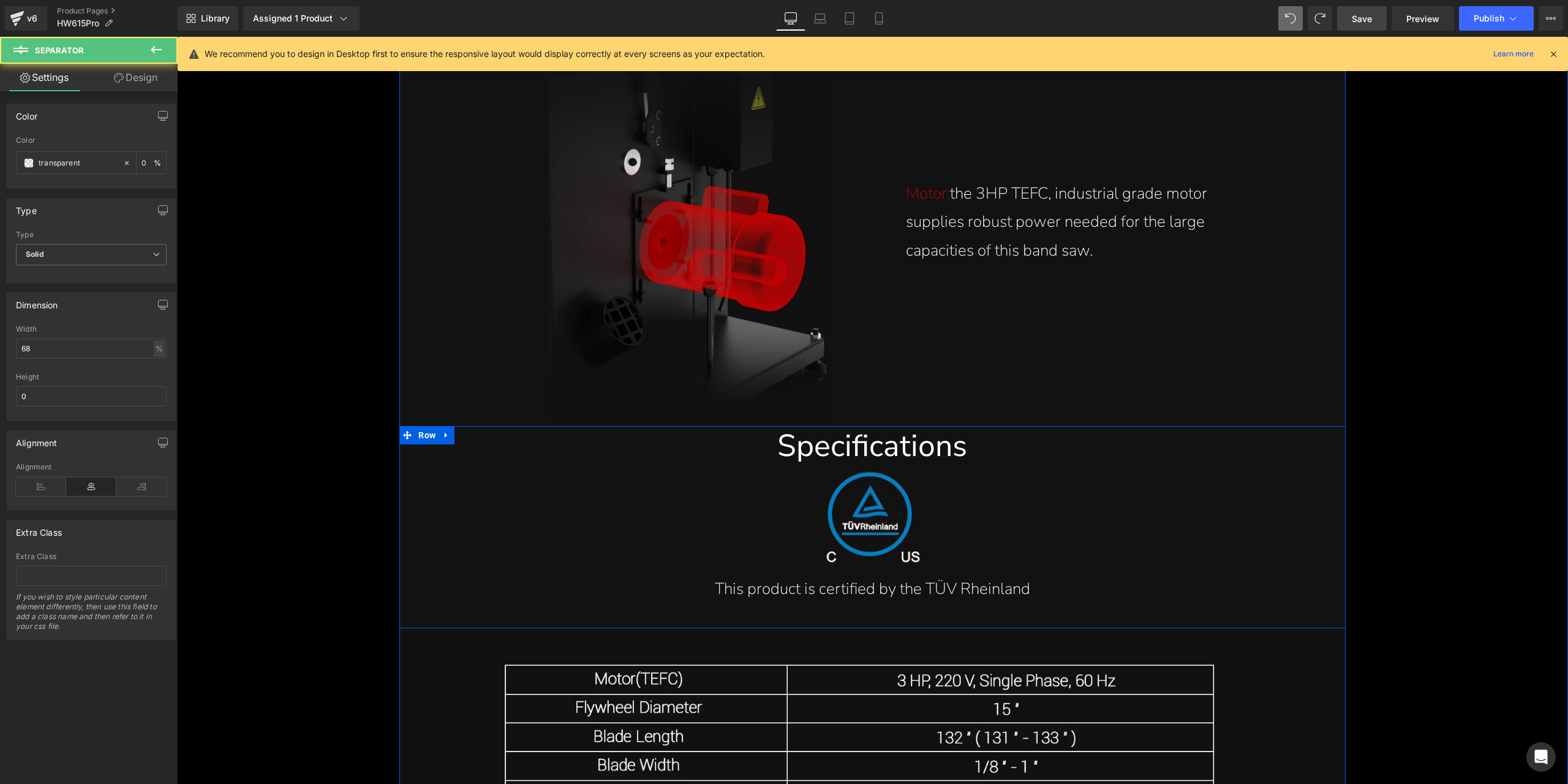
scroll to position [15594, 0]
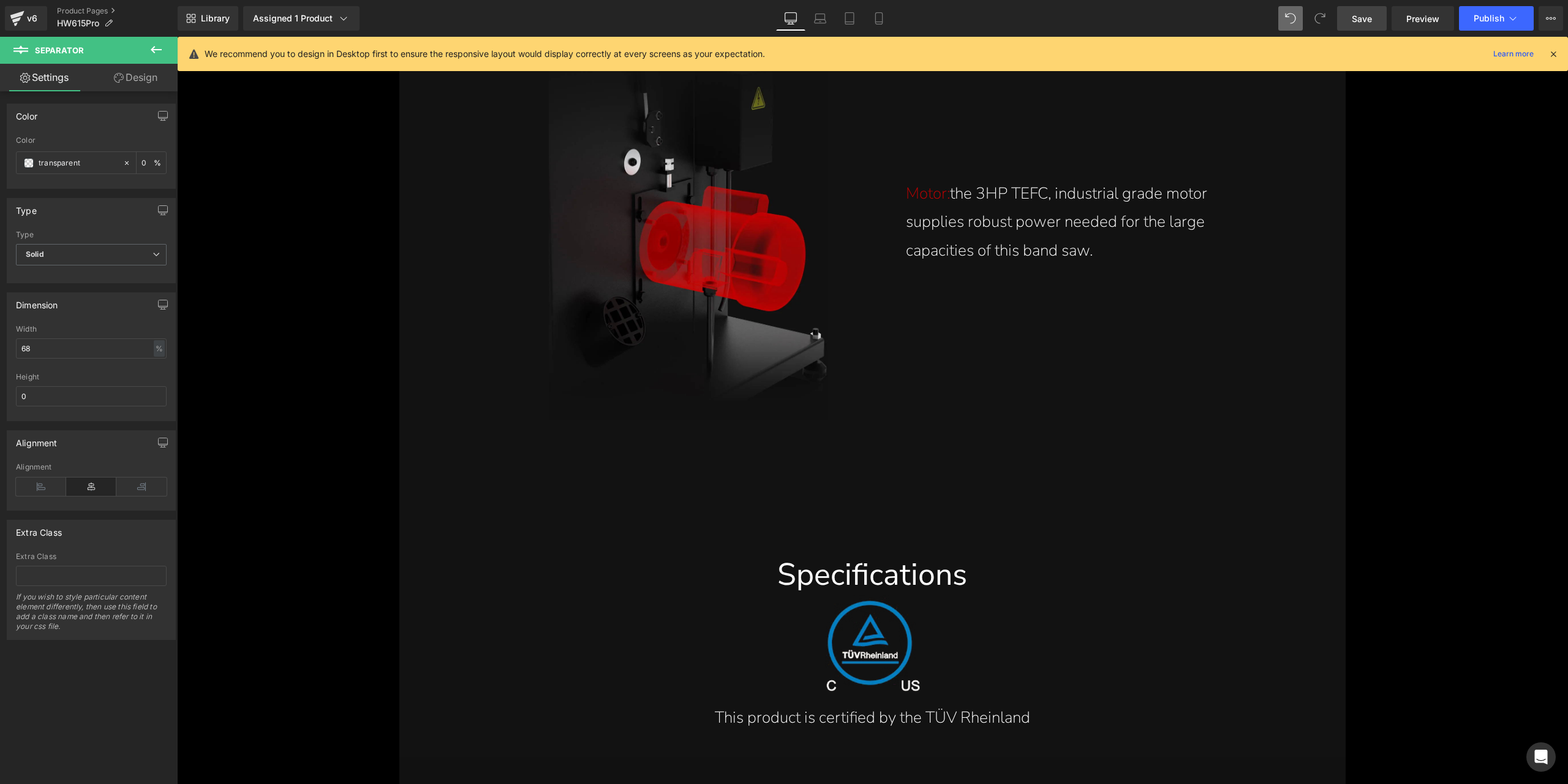
click at [1372, 13] on span "Save" at bounding box center [1362, 18] width 20 height 13
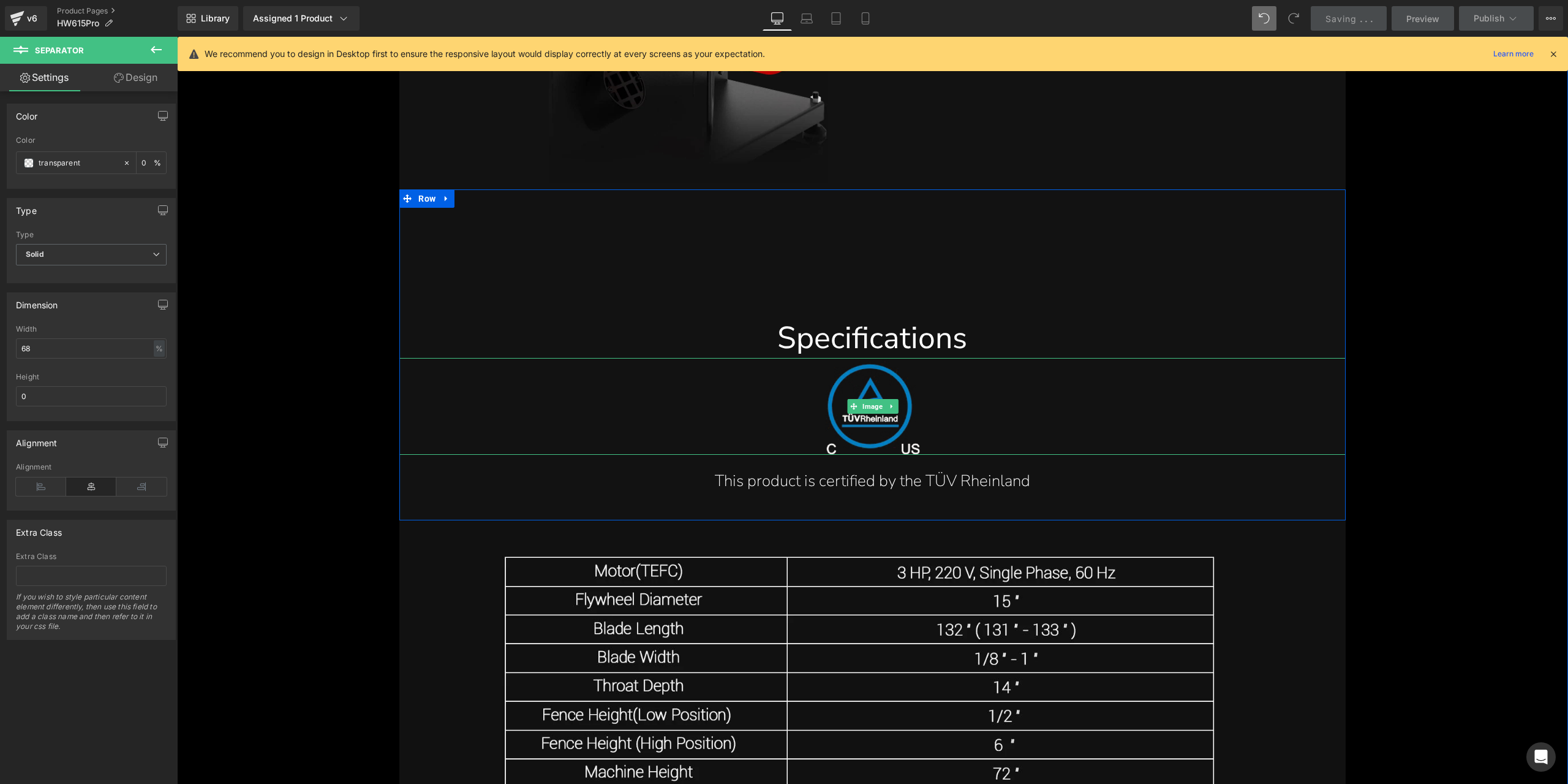
scroll to position [15778, 0]
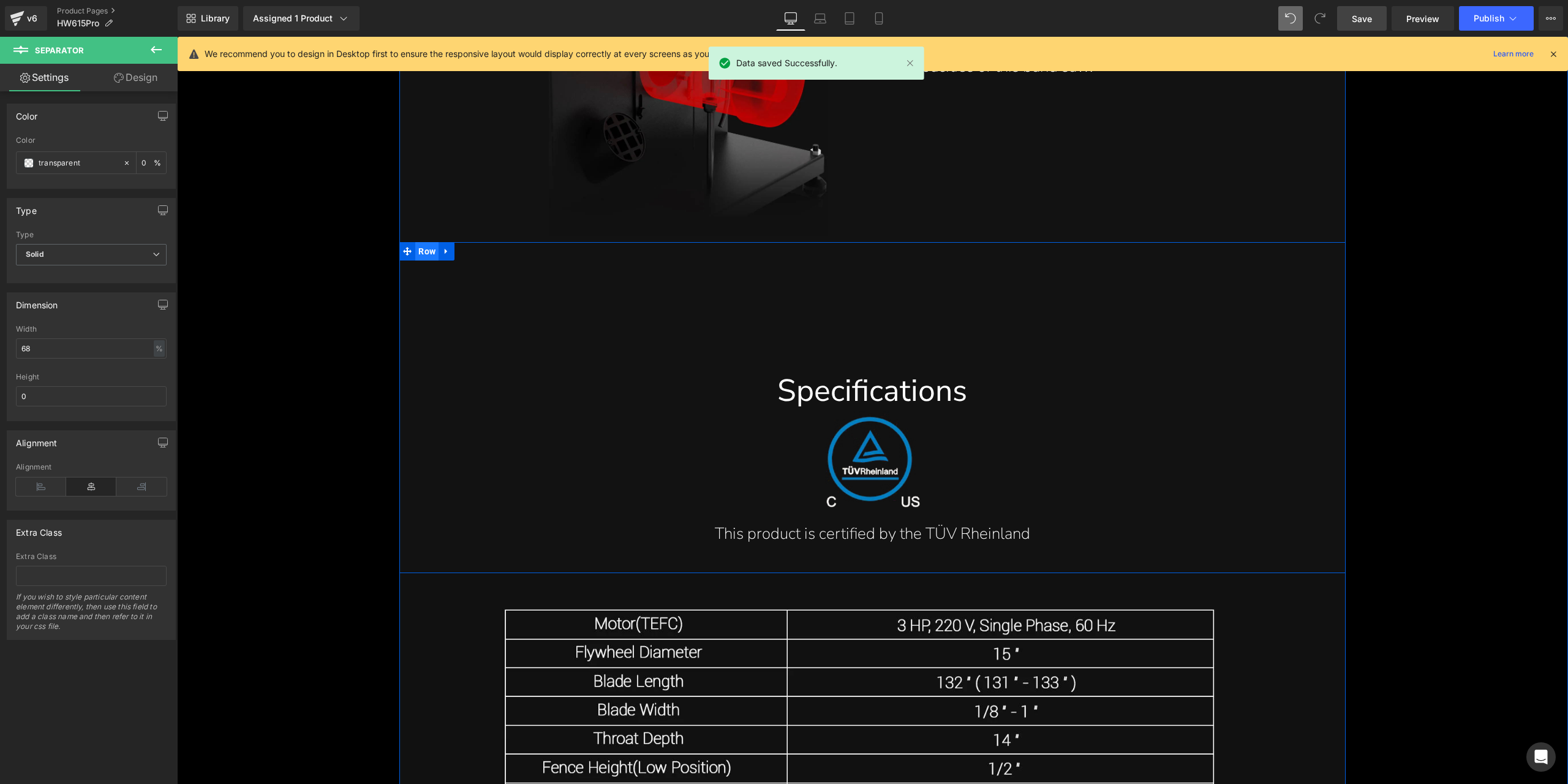
click at [426, 252] on span "Row" at bounding box center [427, 250] width 23 height 18
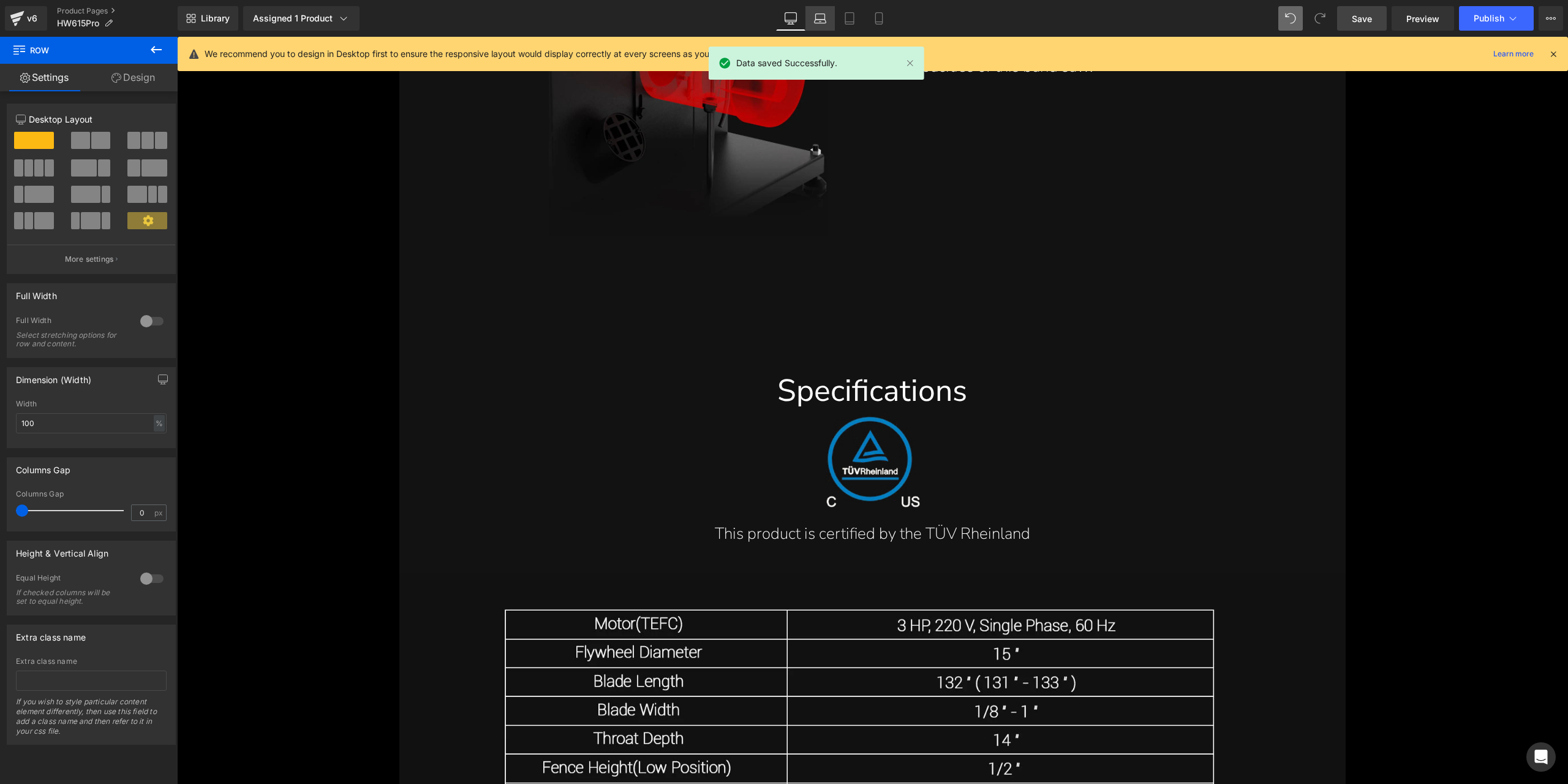
click at [810, 24] on link "Laptop" at bounding box center [820, 18] width 29 height 25
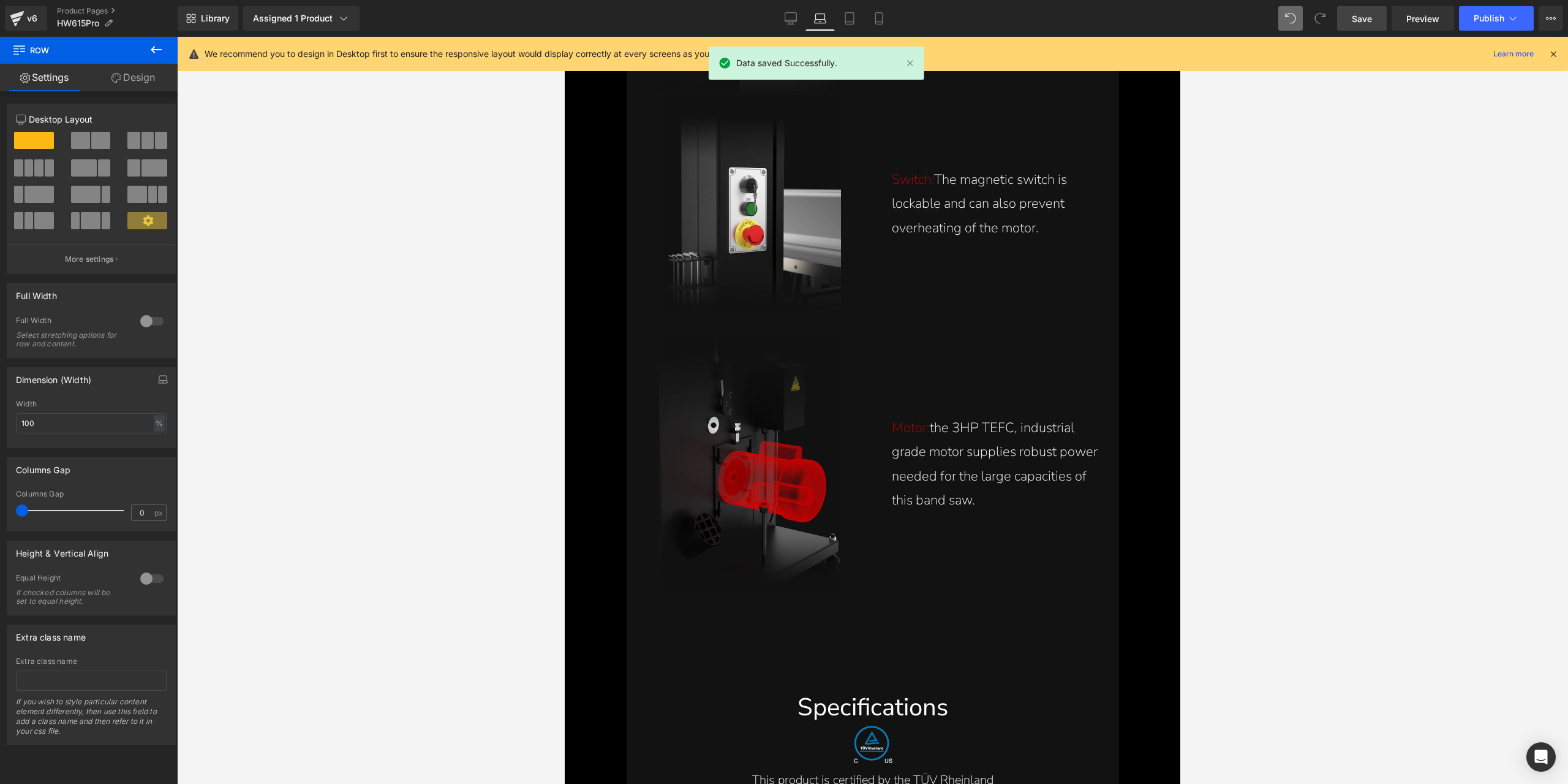
scroll to position [11213, 0]
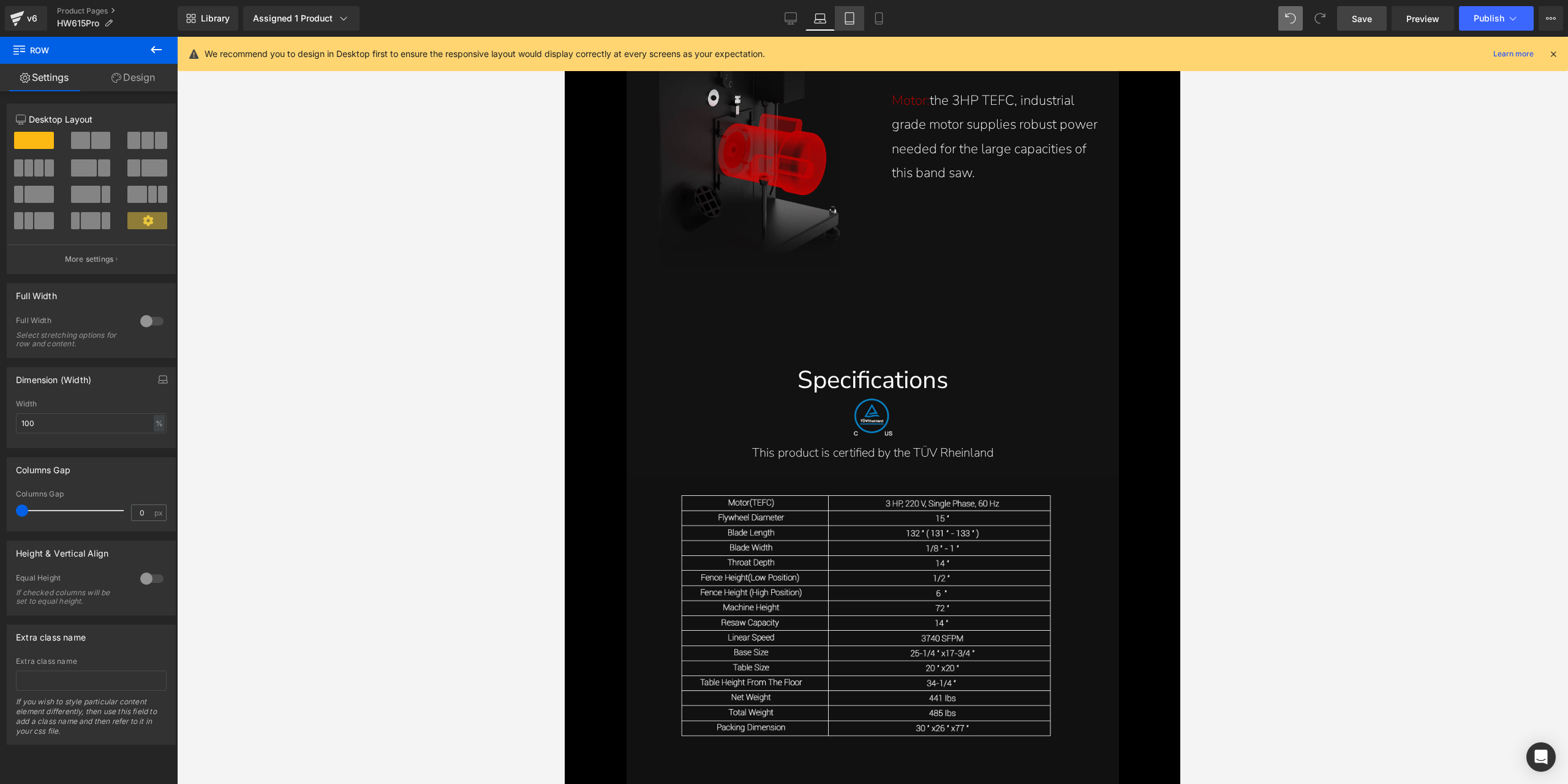
click at [852, 24] on icon at bounding box center [849, 18] width 9 height 11
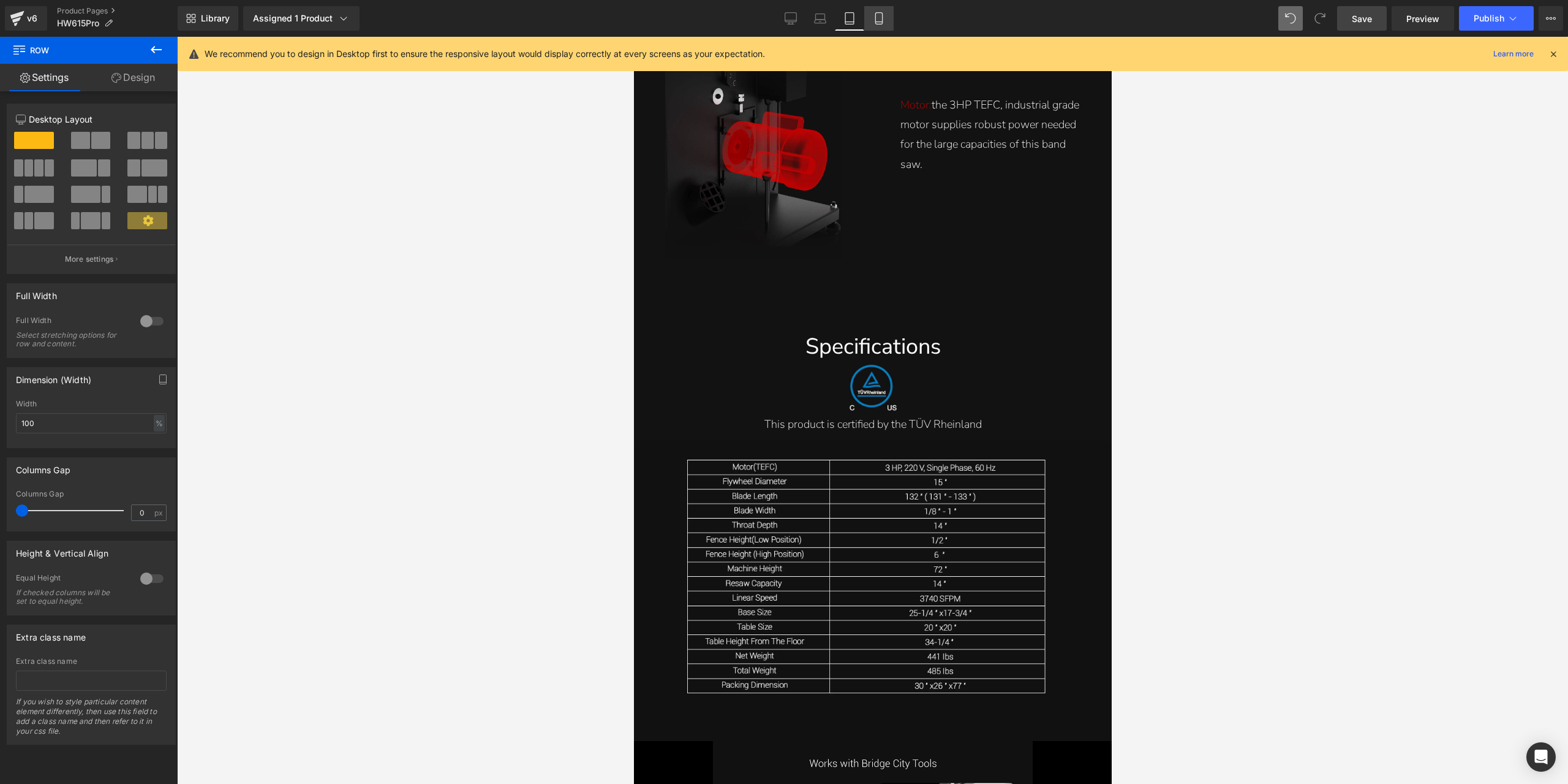
click at [876, 23] on icon at bounding box center [879, 18] width 12 height 12
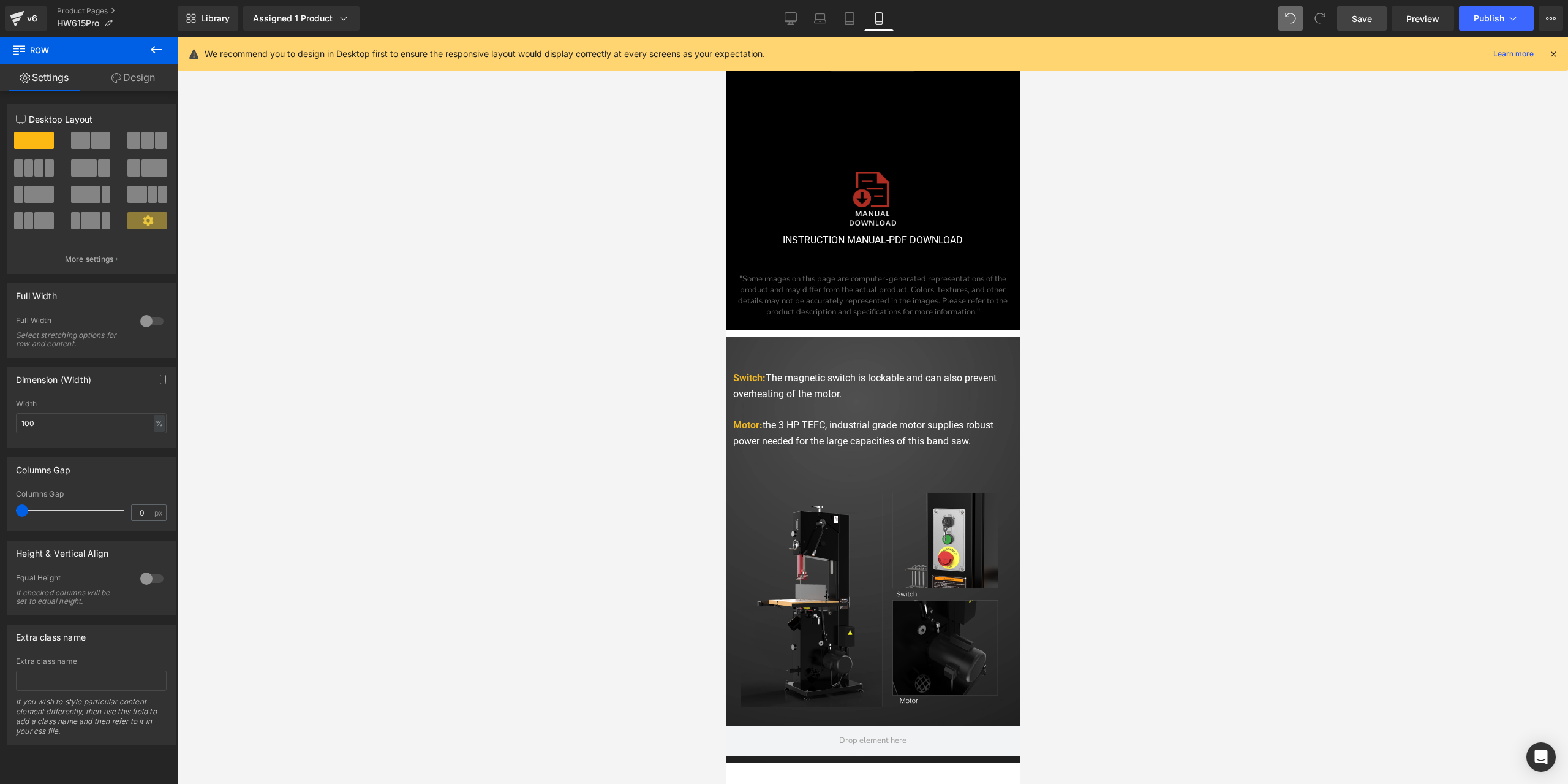
scroll to position [9746, 0]
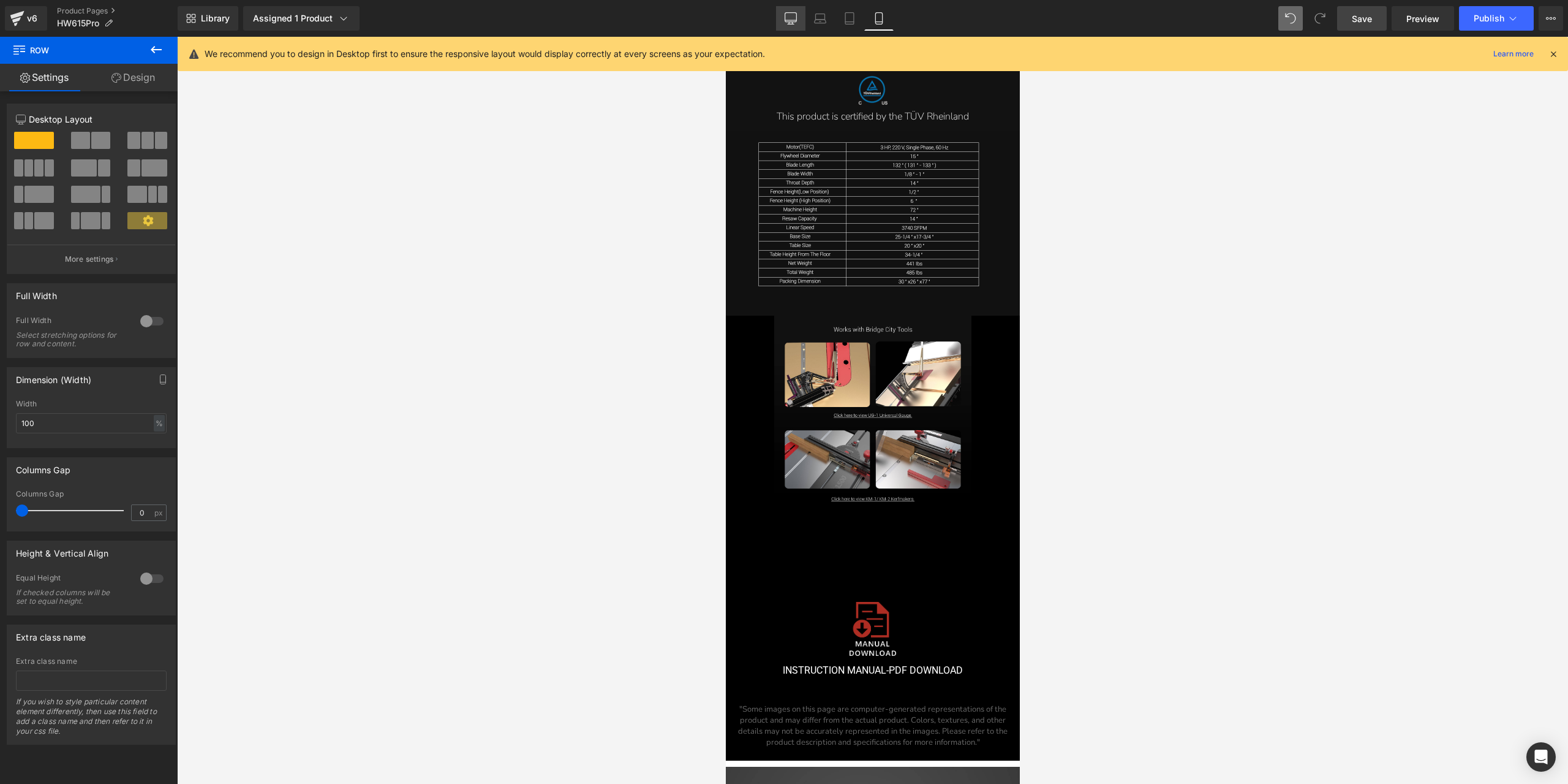
click at [794, 22] on icon at bounding box center [791, 18] width 12 height 12
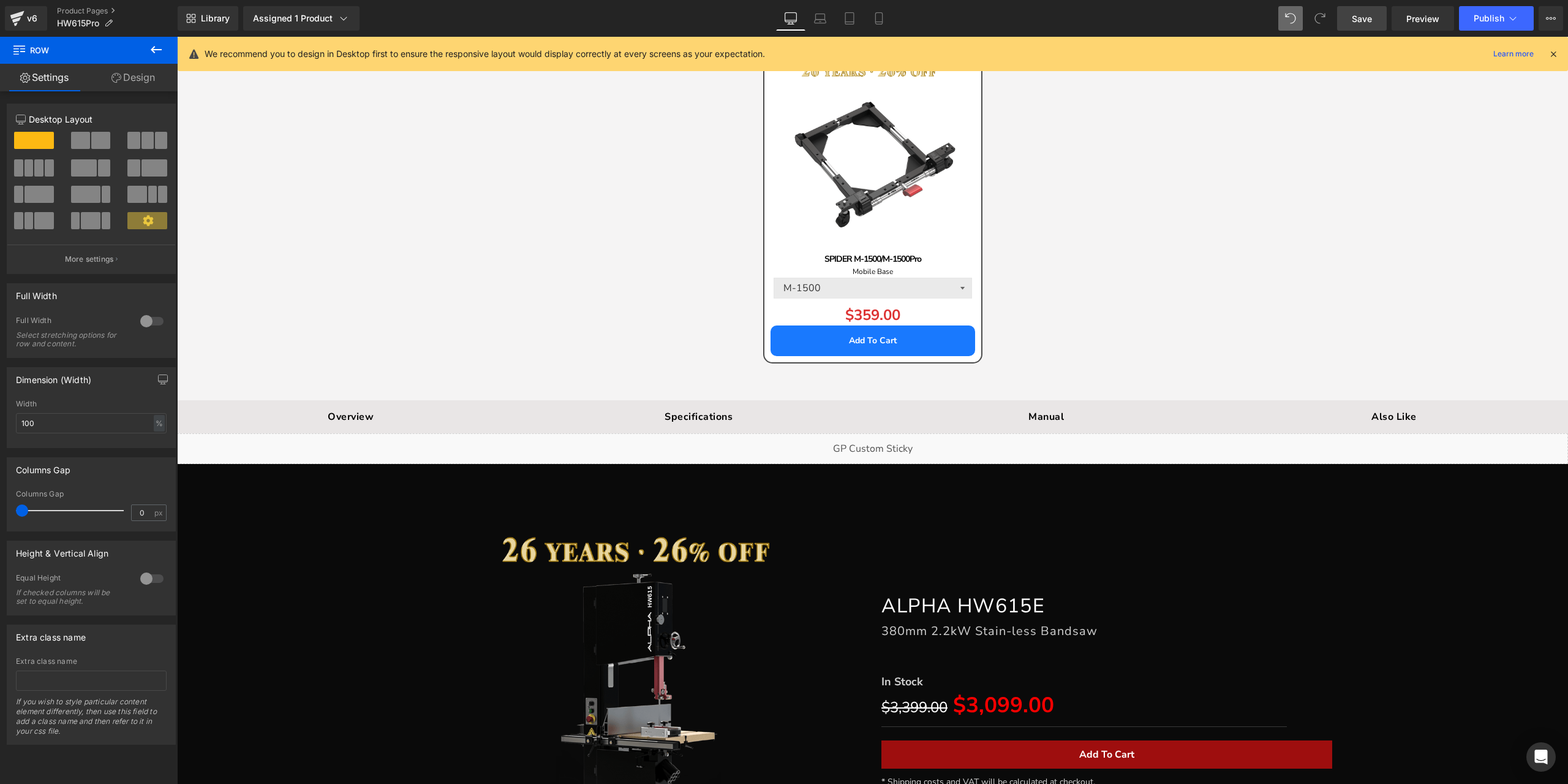
scroll to position [19883, 0]
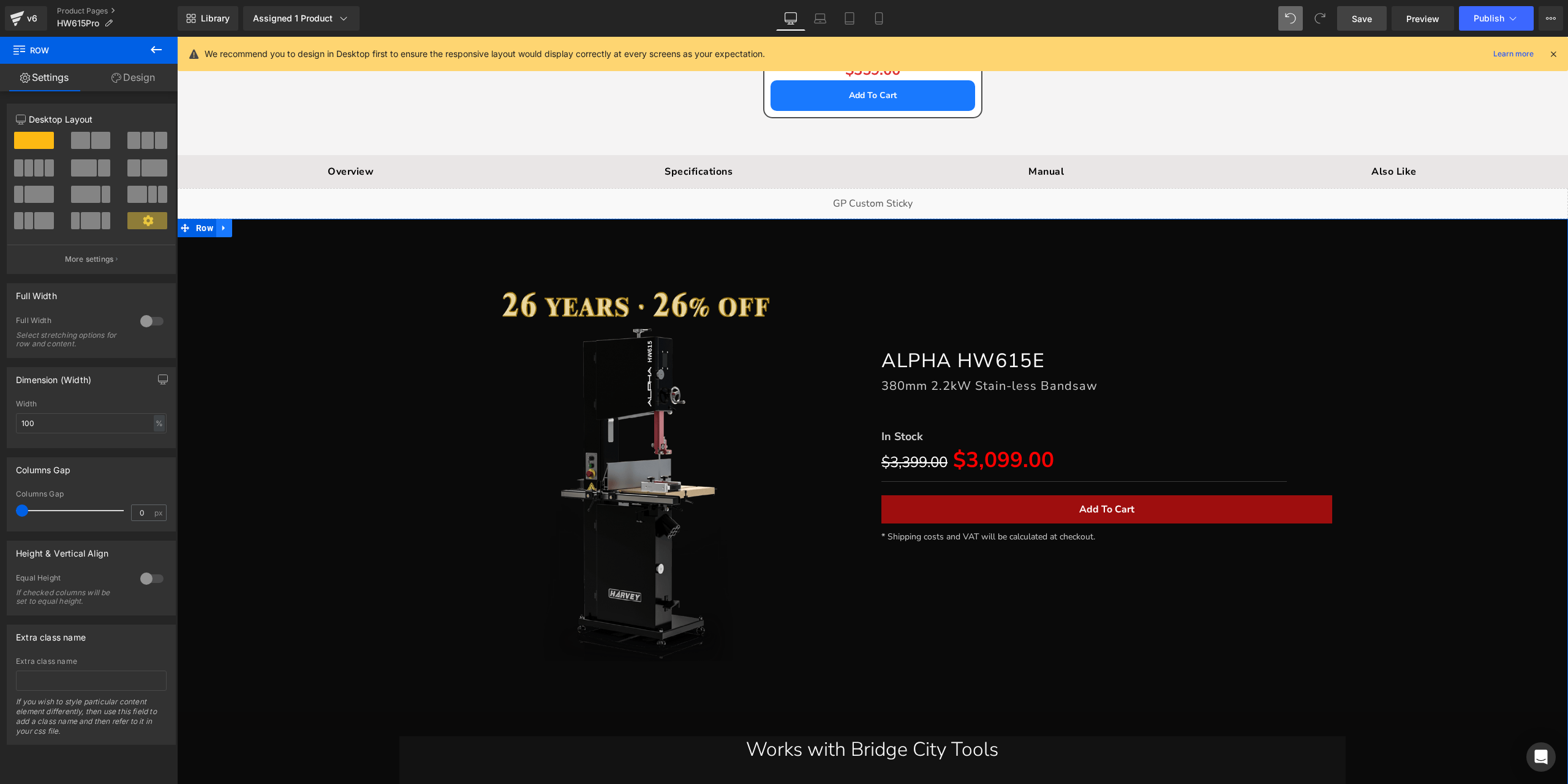
click at [219, 219] on link at bounding box center [224, 228] width 16 height 18
click at [252, 223] on icon at bounding box center [257, 228] width 9 height 9
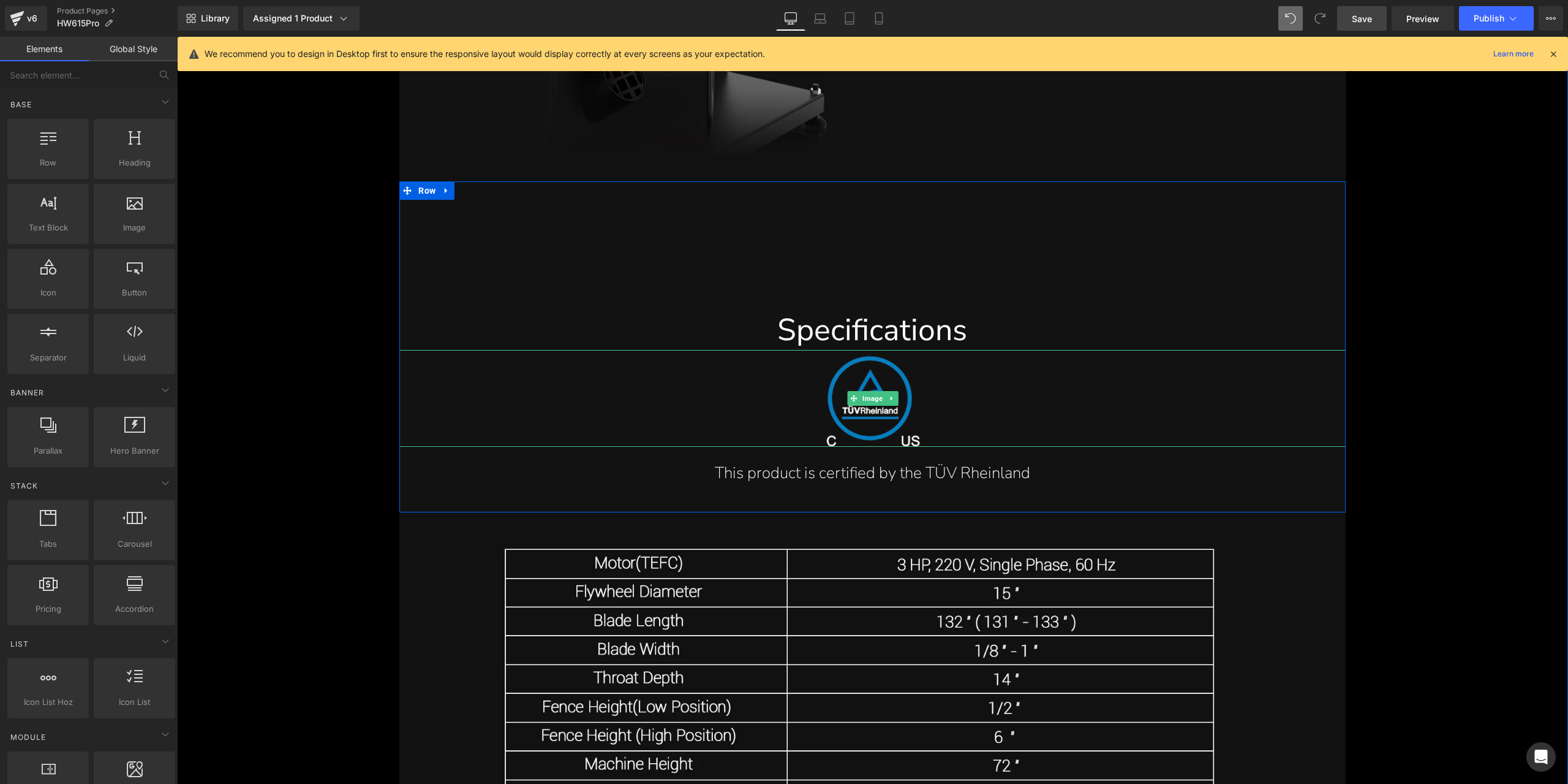
scroll to position [15961, 0]
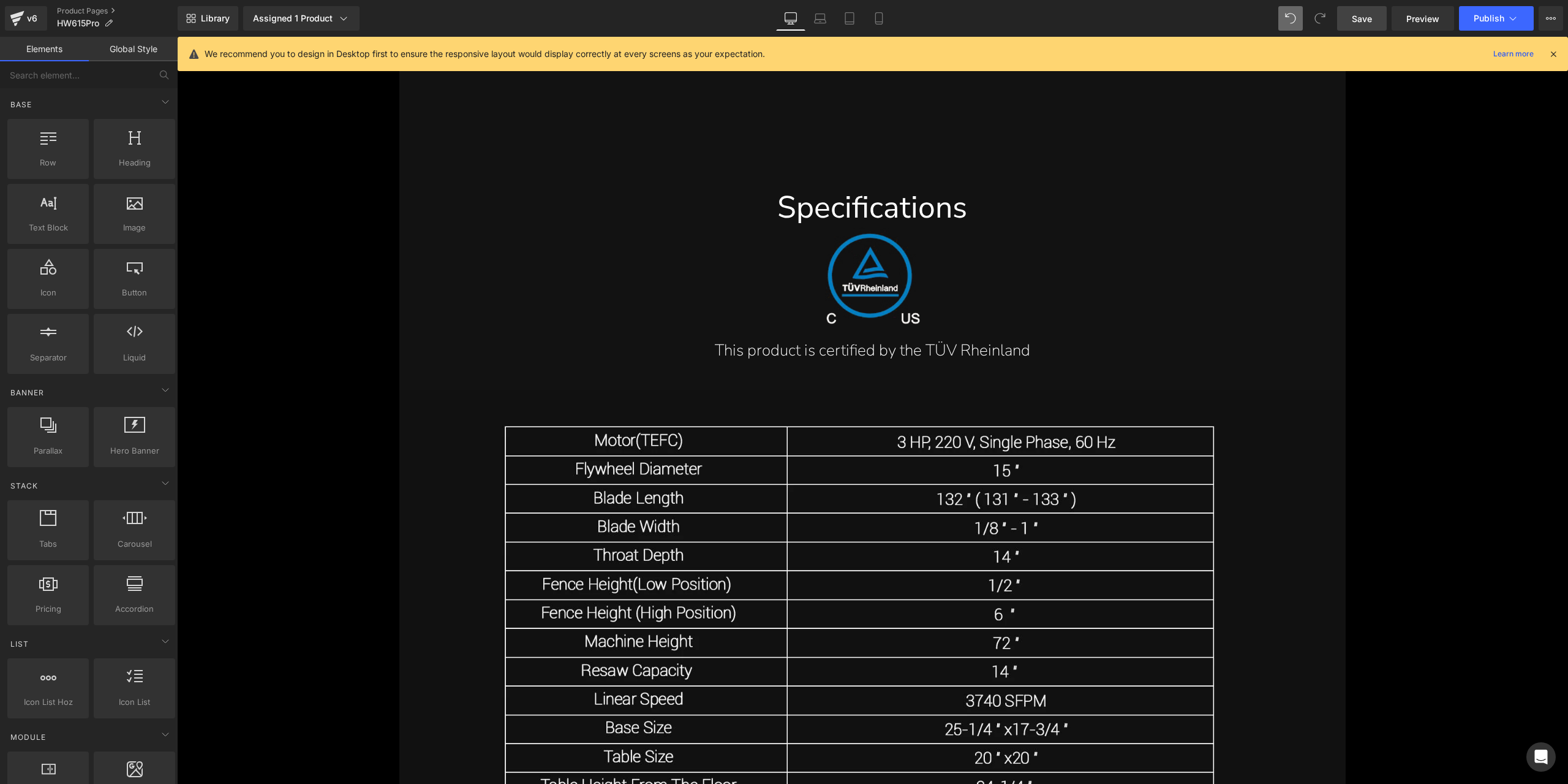
click at [1367, 19] on span "Save" at bounding box center [1362, 18] width 20 height 13
click at [867, 692] on span "Image" at bounding box center [872, 686] width 25 height 15
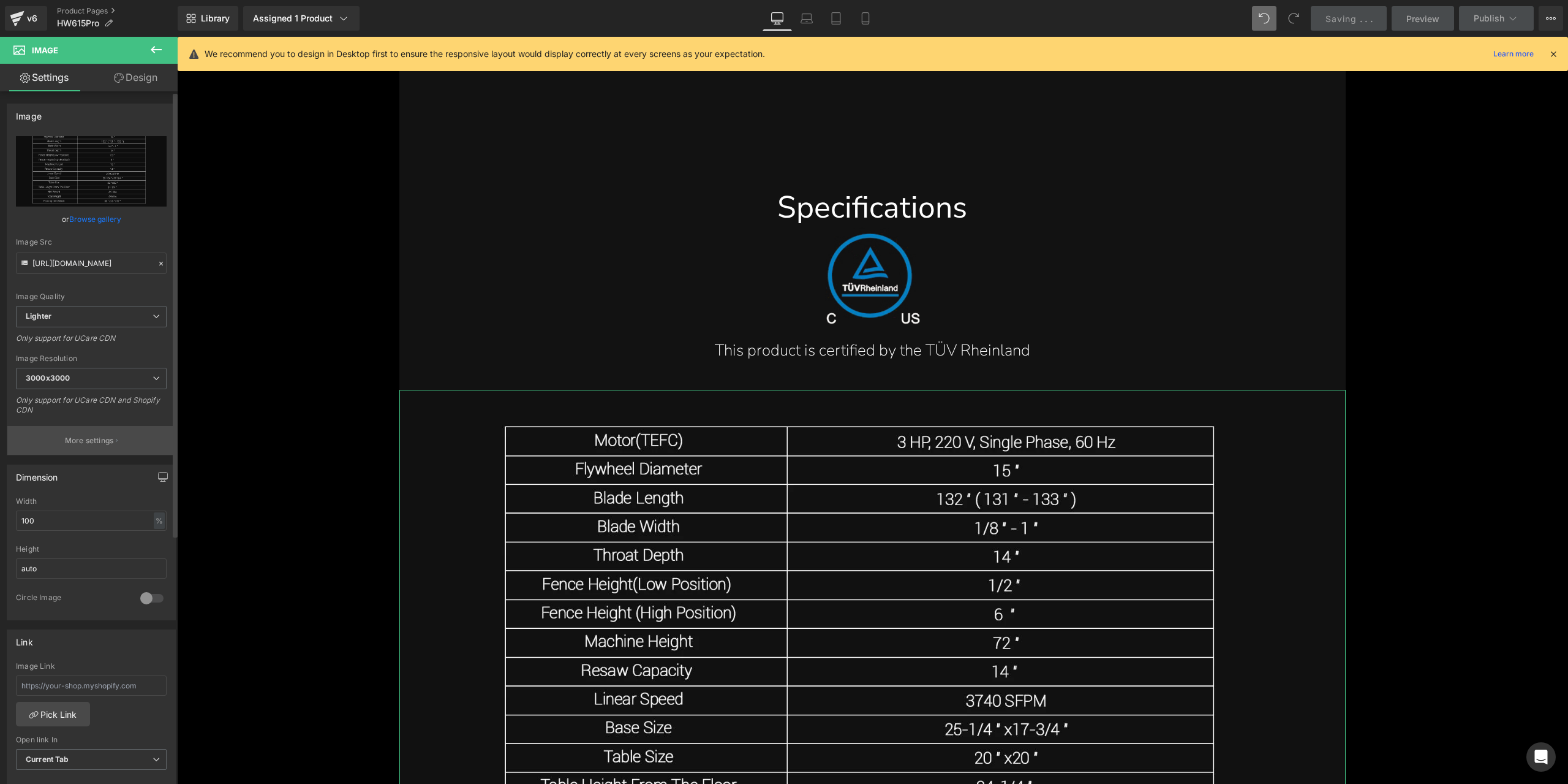
click at [90, 435] on p "More settings" at bounding box center [90, 440] width 49 height 11
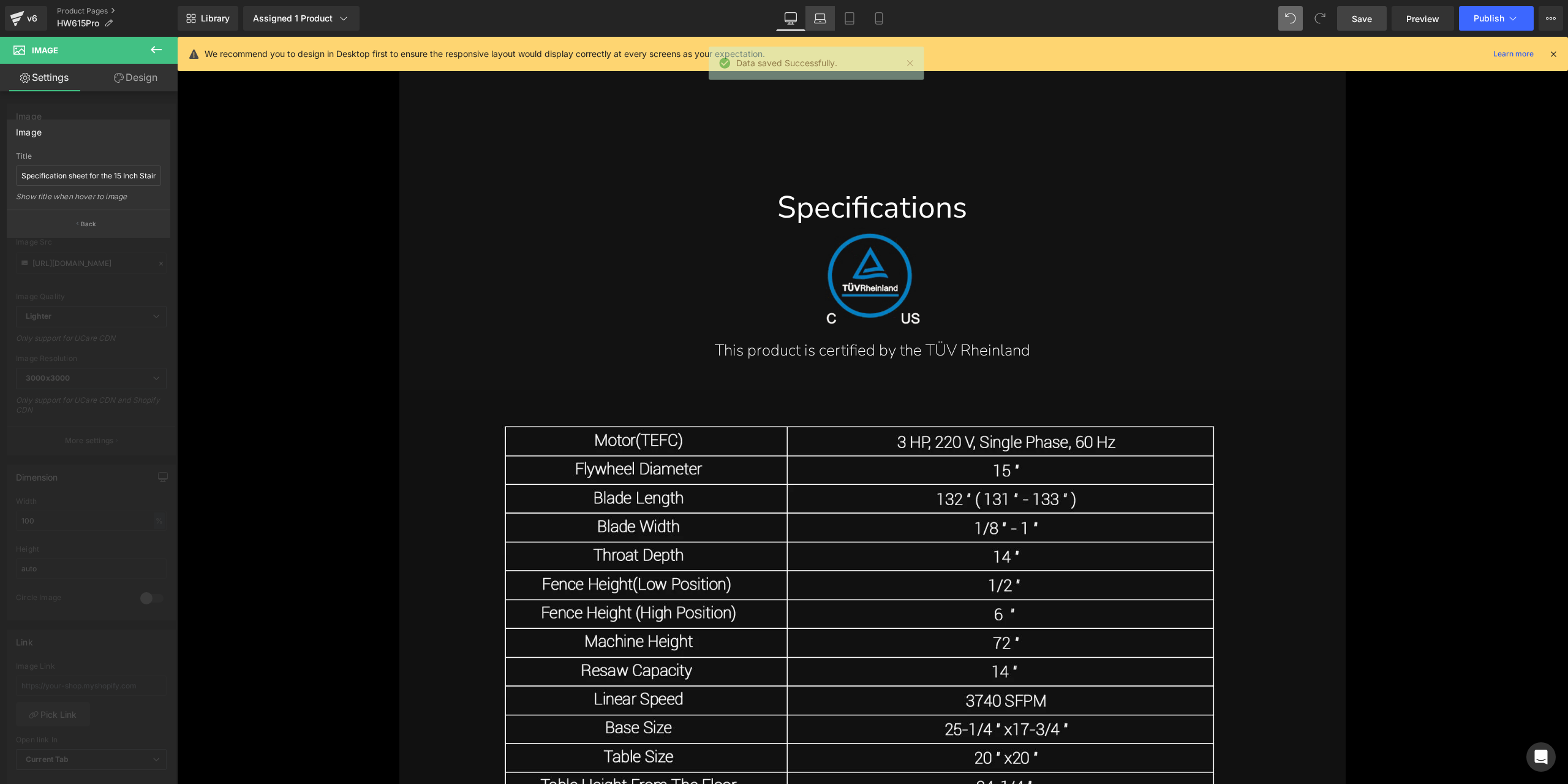
click at [827, 25] on link "Laptop" at bounding box center [820, 18] width 29 height 25
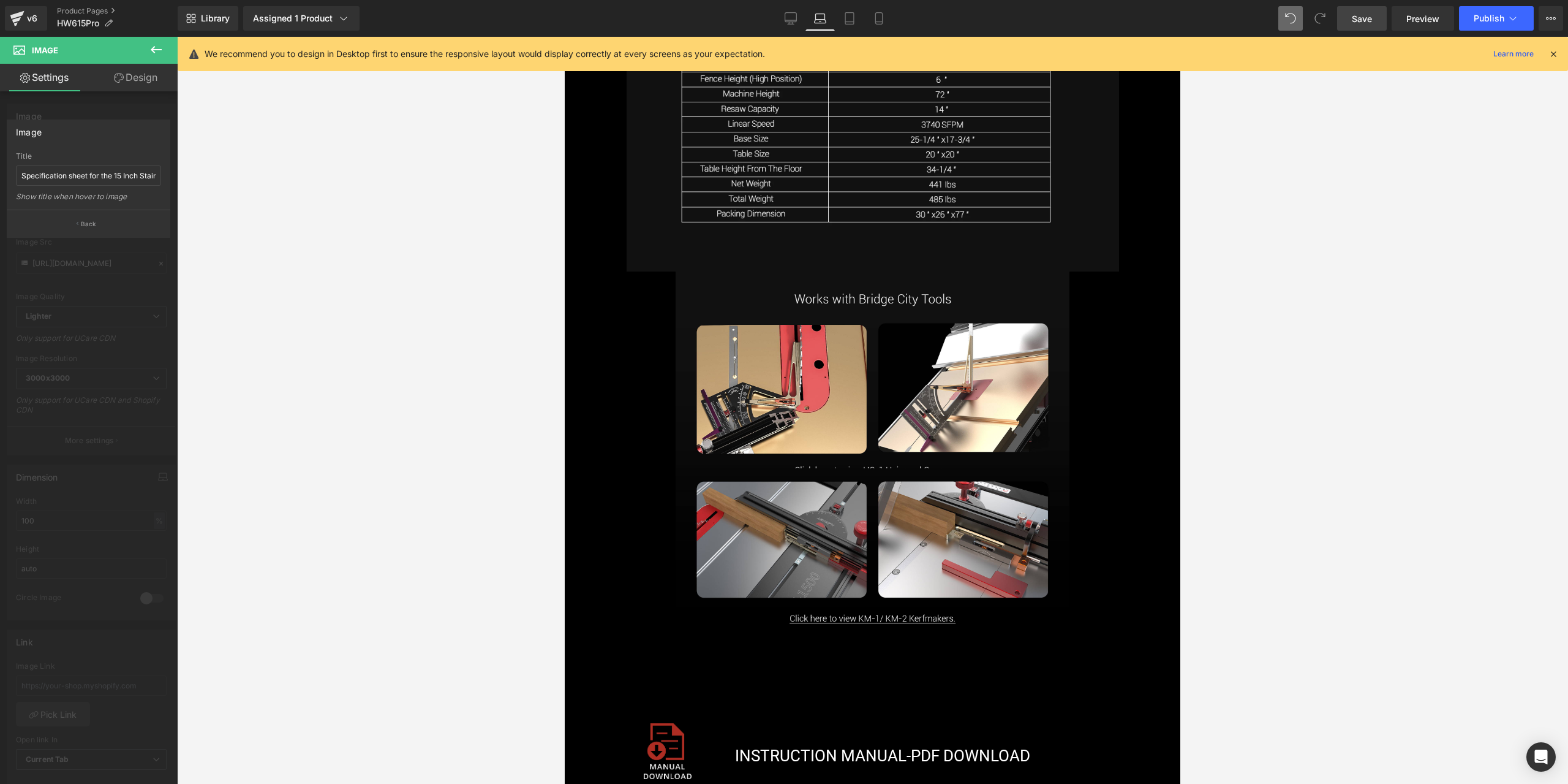
scroll to position [11829, 0]
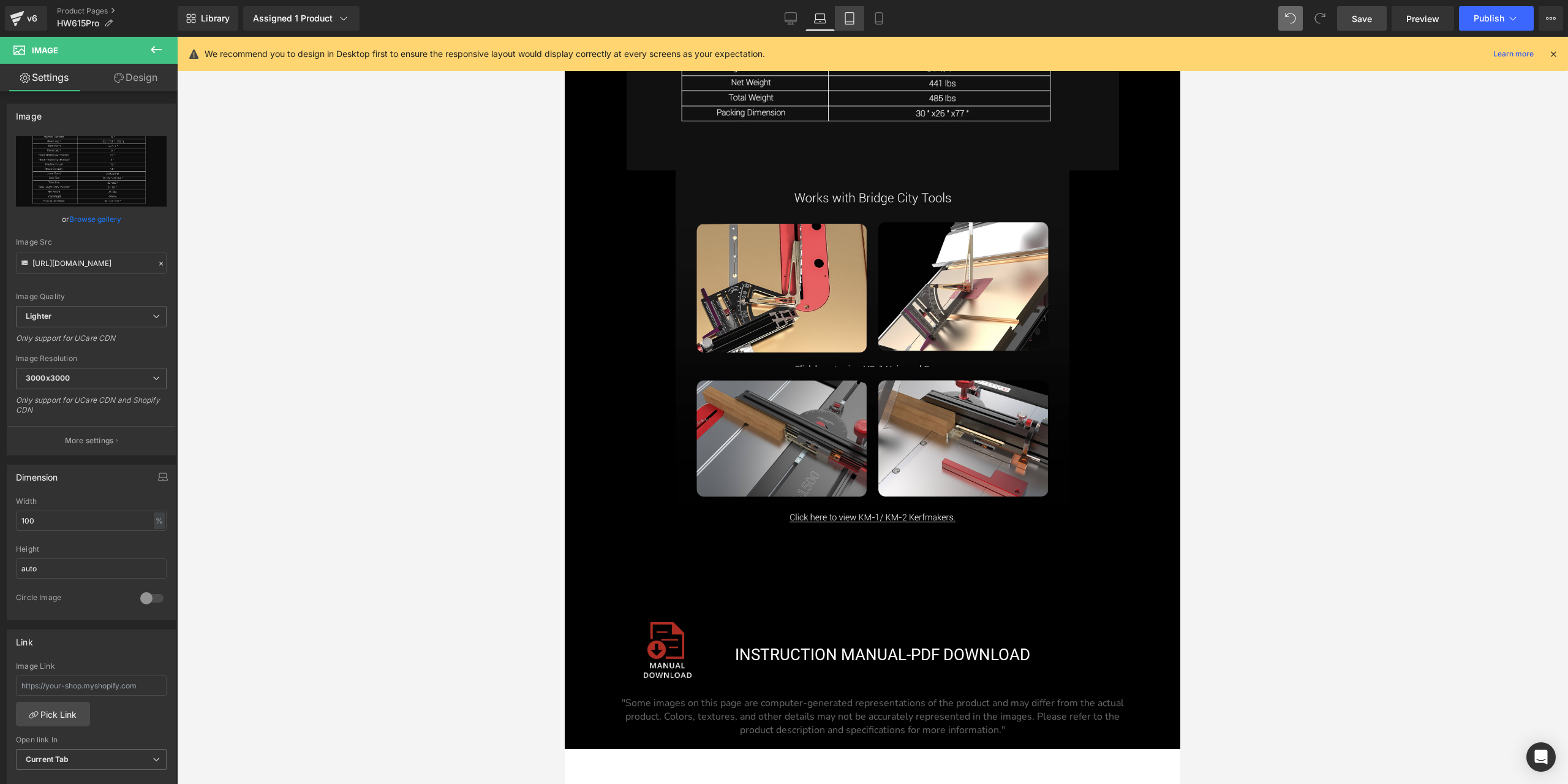
click at [854, 15] on icon at bounding box center [849, 18] width 9 height 11
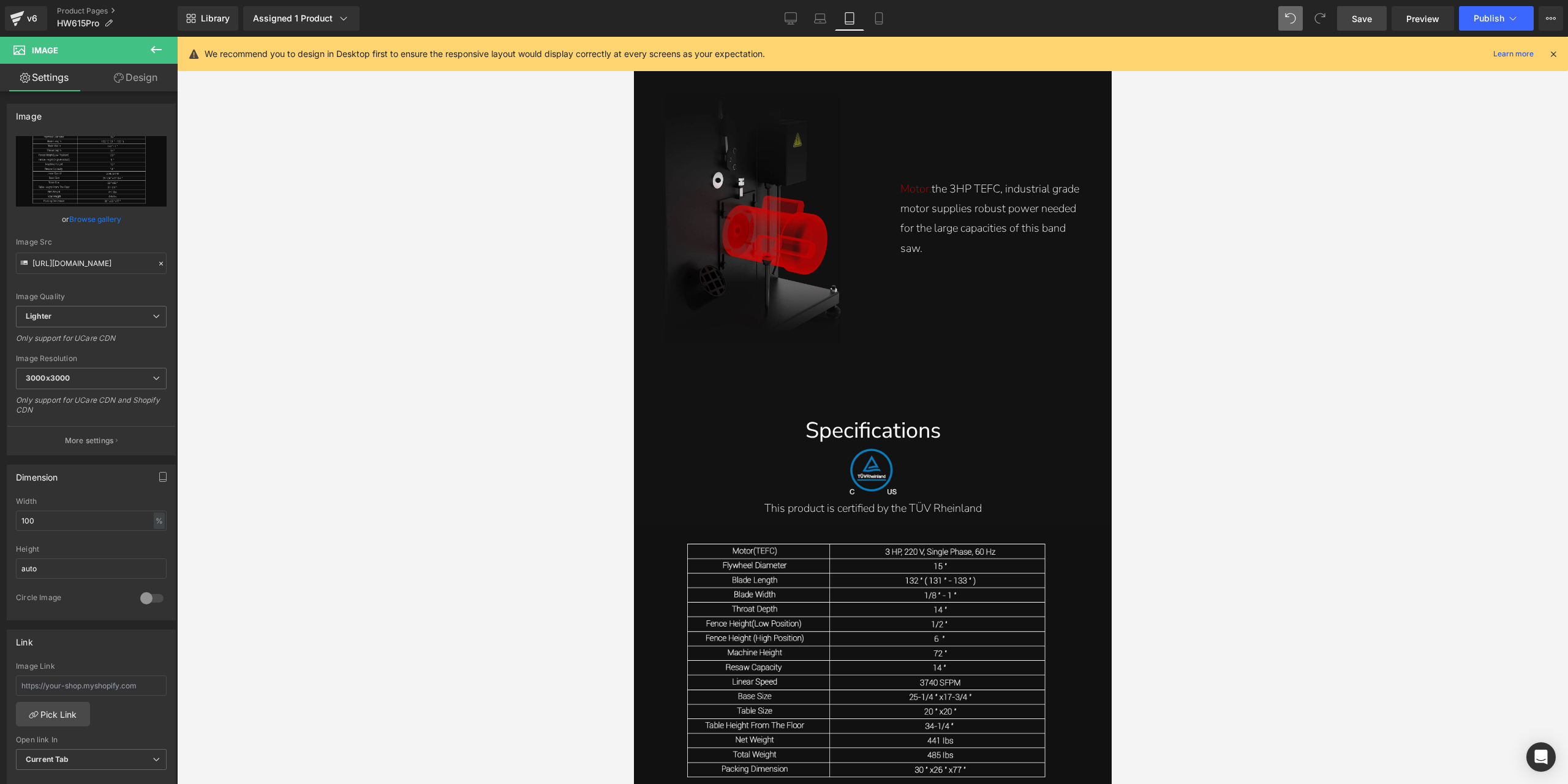
scroll to position [10900, 0]
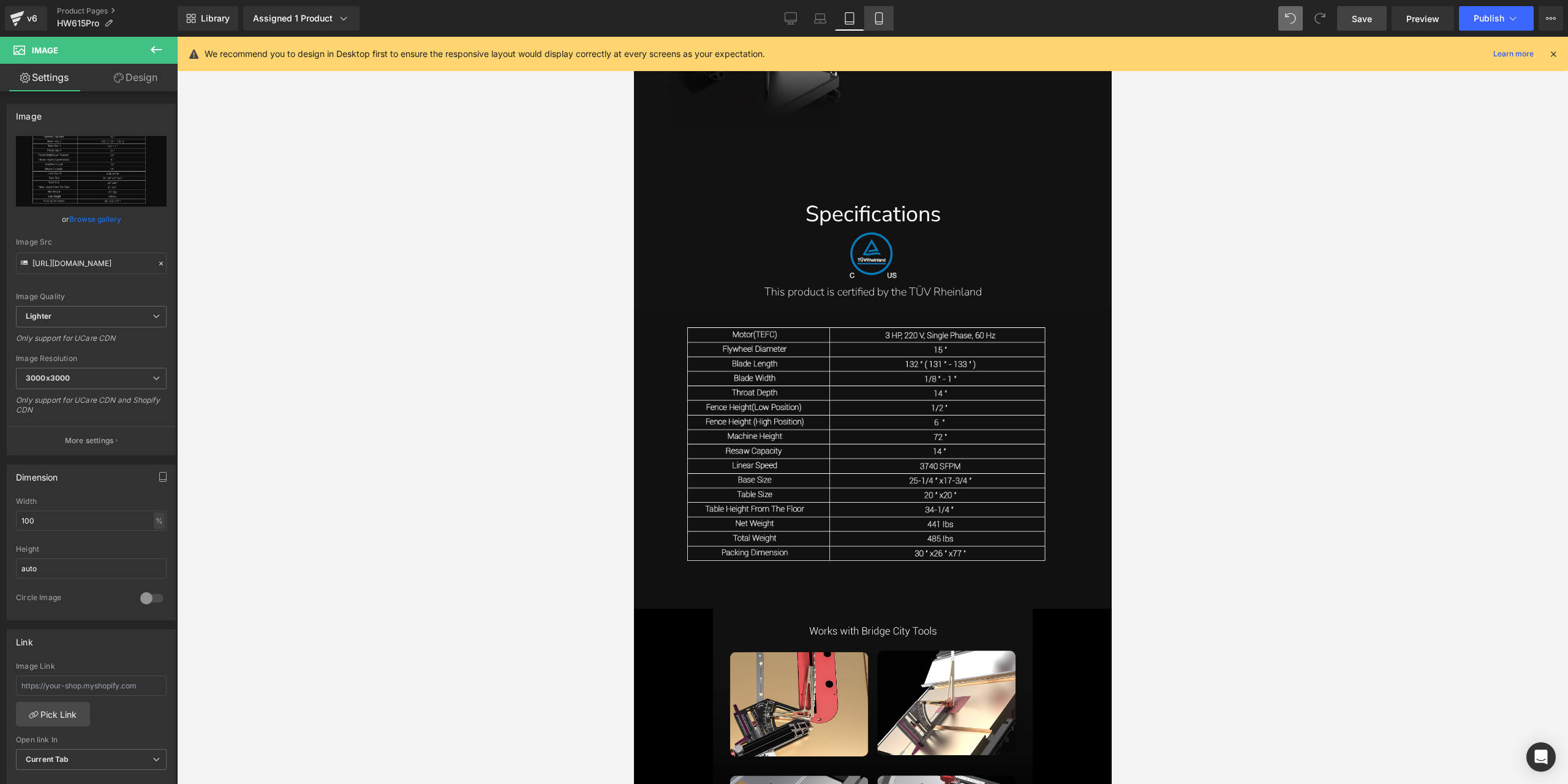
click at [879, 18] on icon at bounding box center [879, 18] width 12 height 12
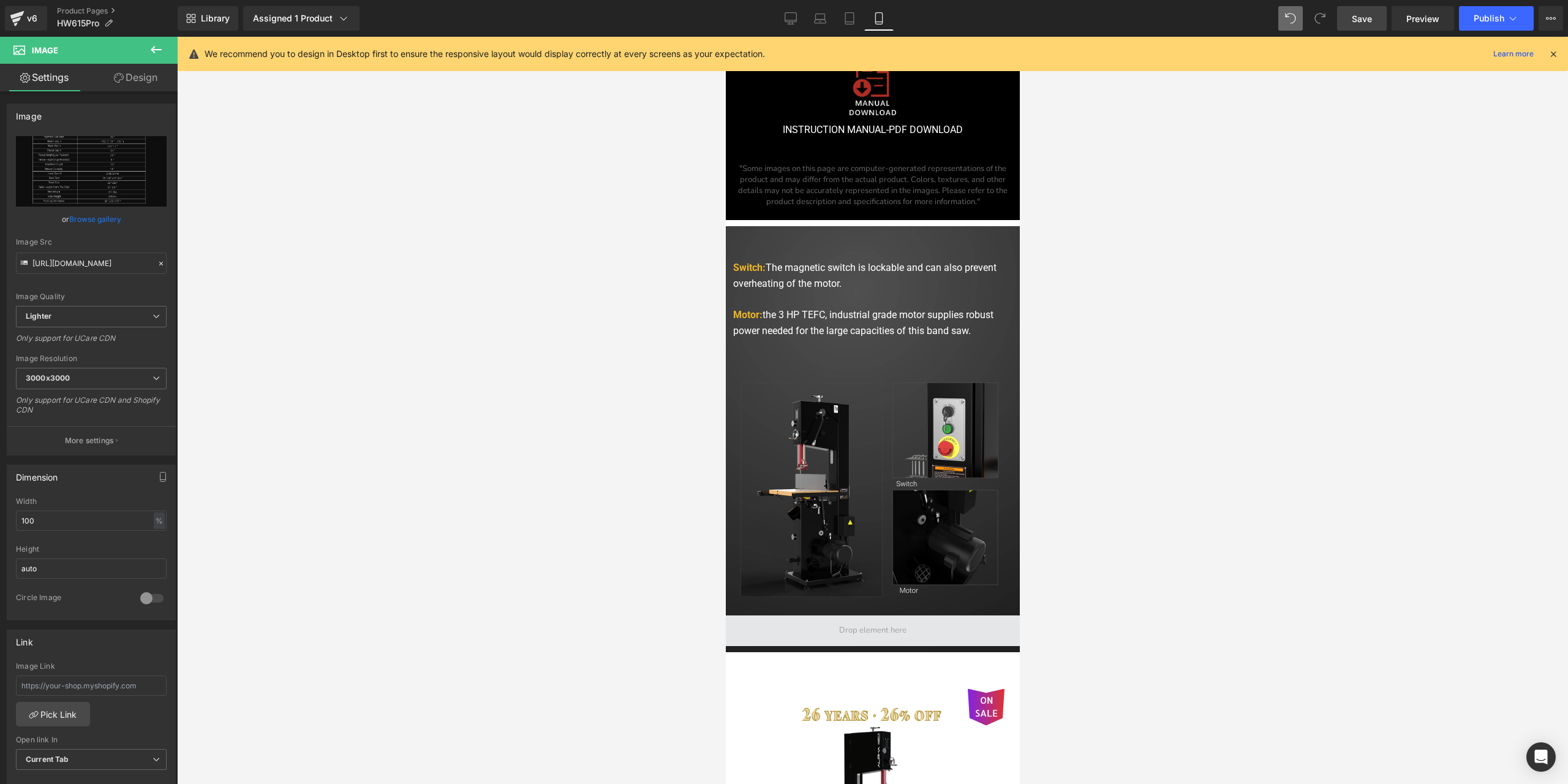
scroll to position [10164, 0]
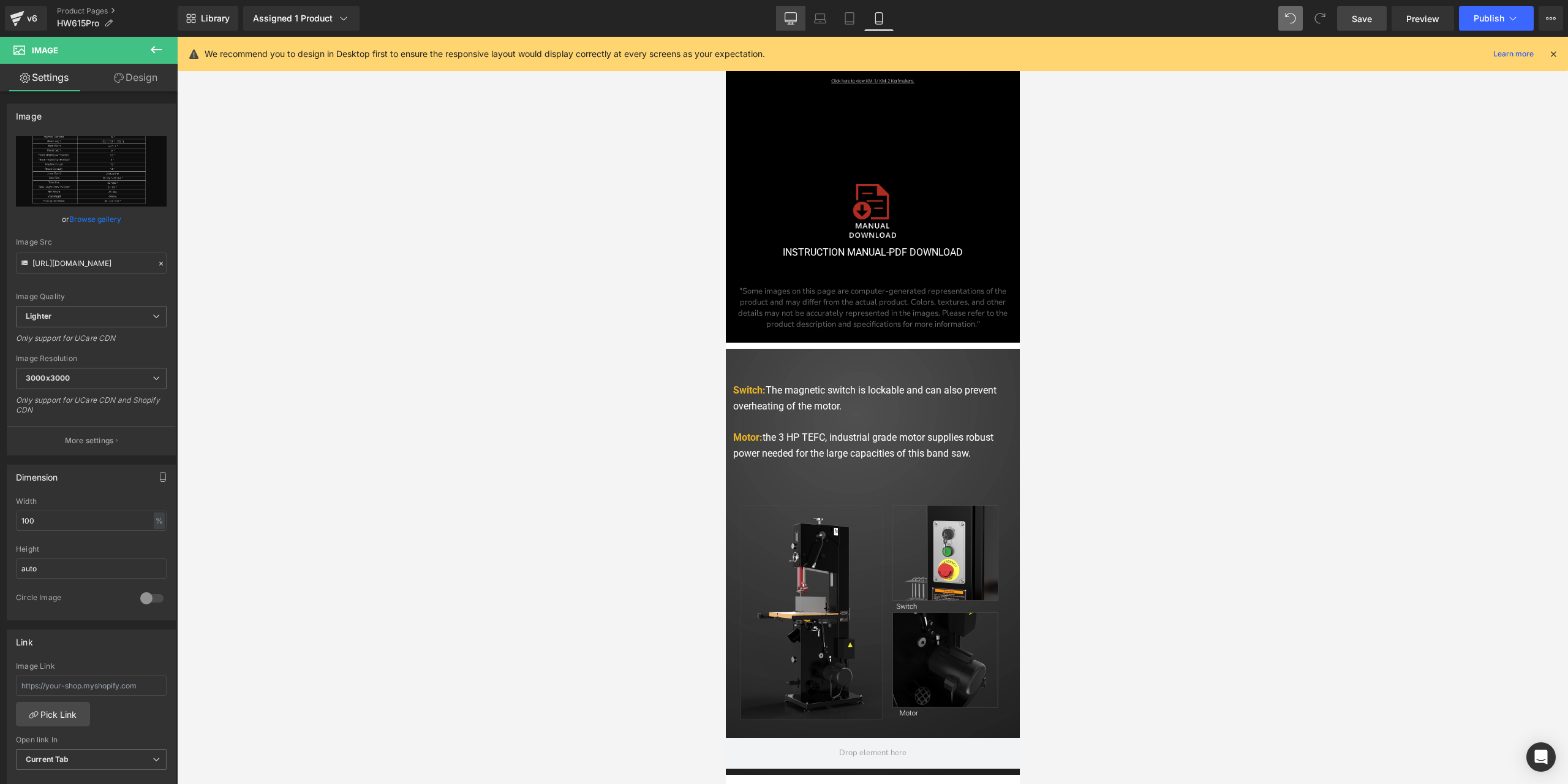
click at [794, 14] on icon at bounding box center [791, 18] width 12 height 12
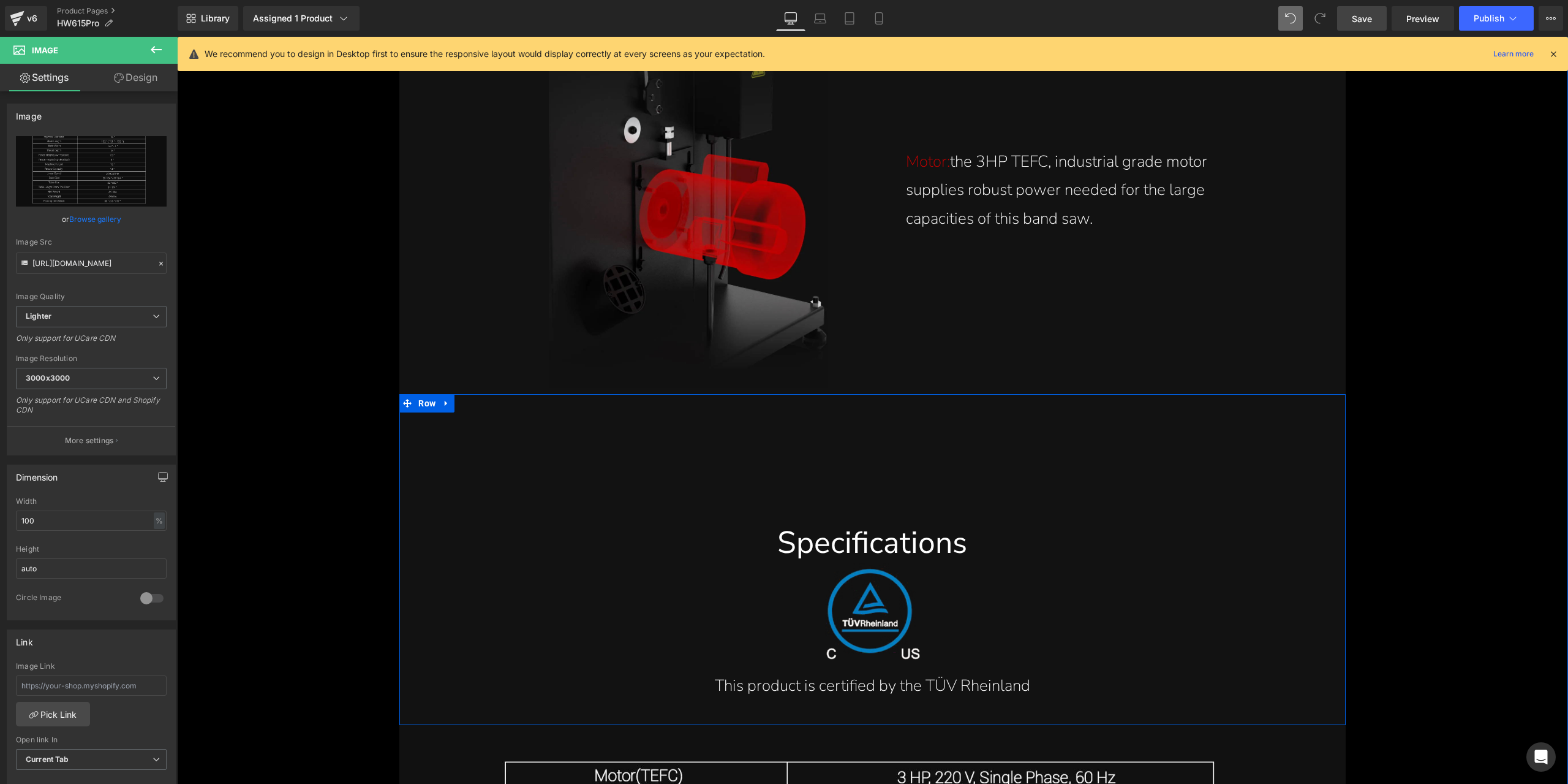
scroll to position [15503, 0]
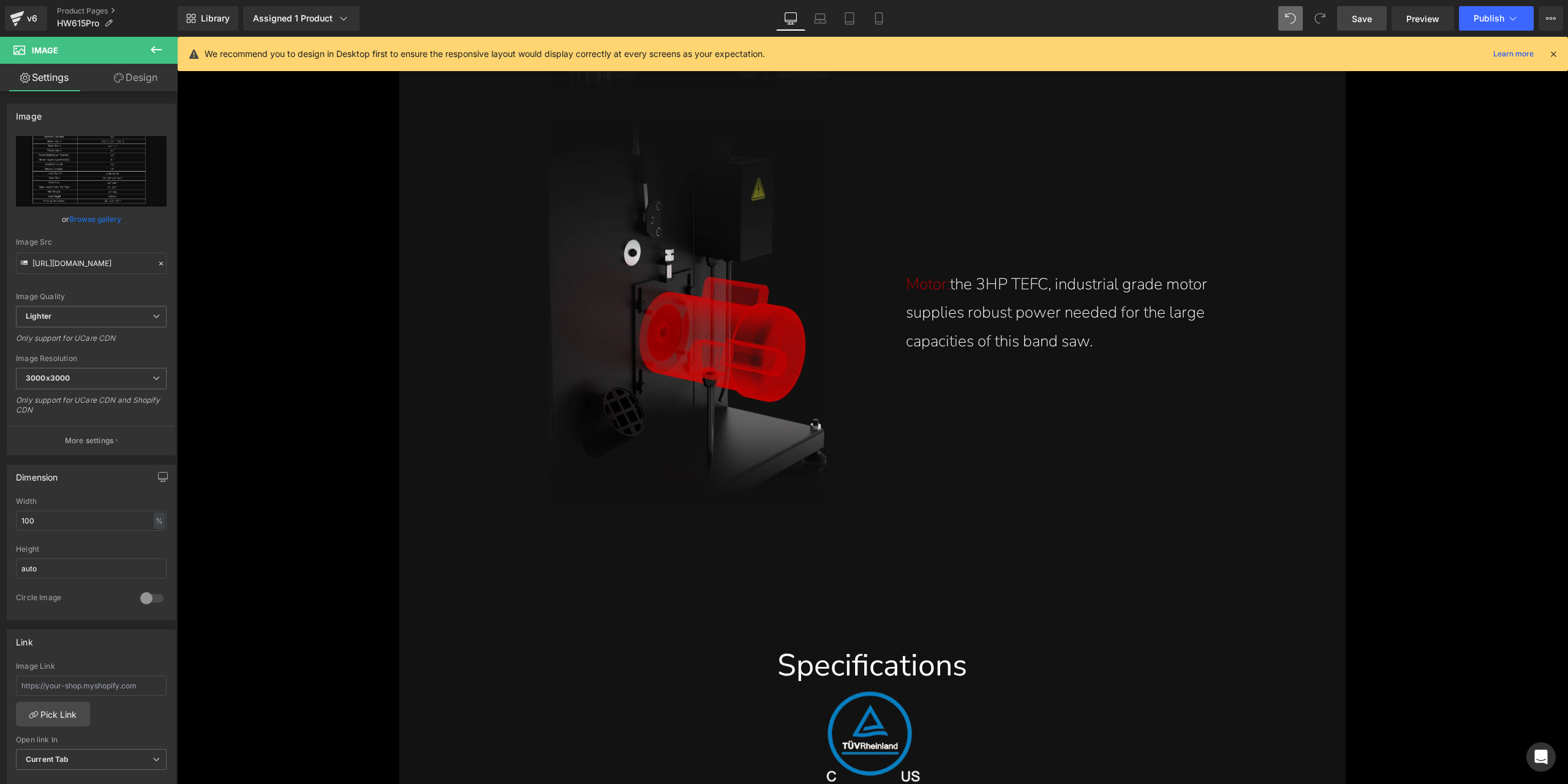
click at [1363, 19] on span "Save" at bounding box center [1362, 18] width 20 height 13
click at [1489, 21] on span "Publish" at bounding box center [1489, 18] width 31 height 10
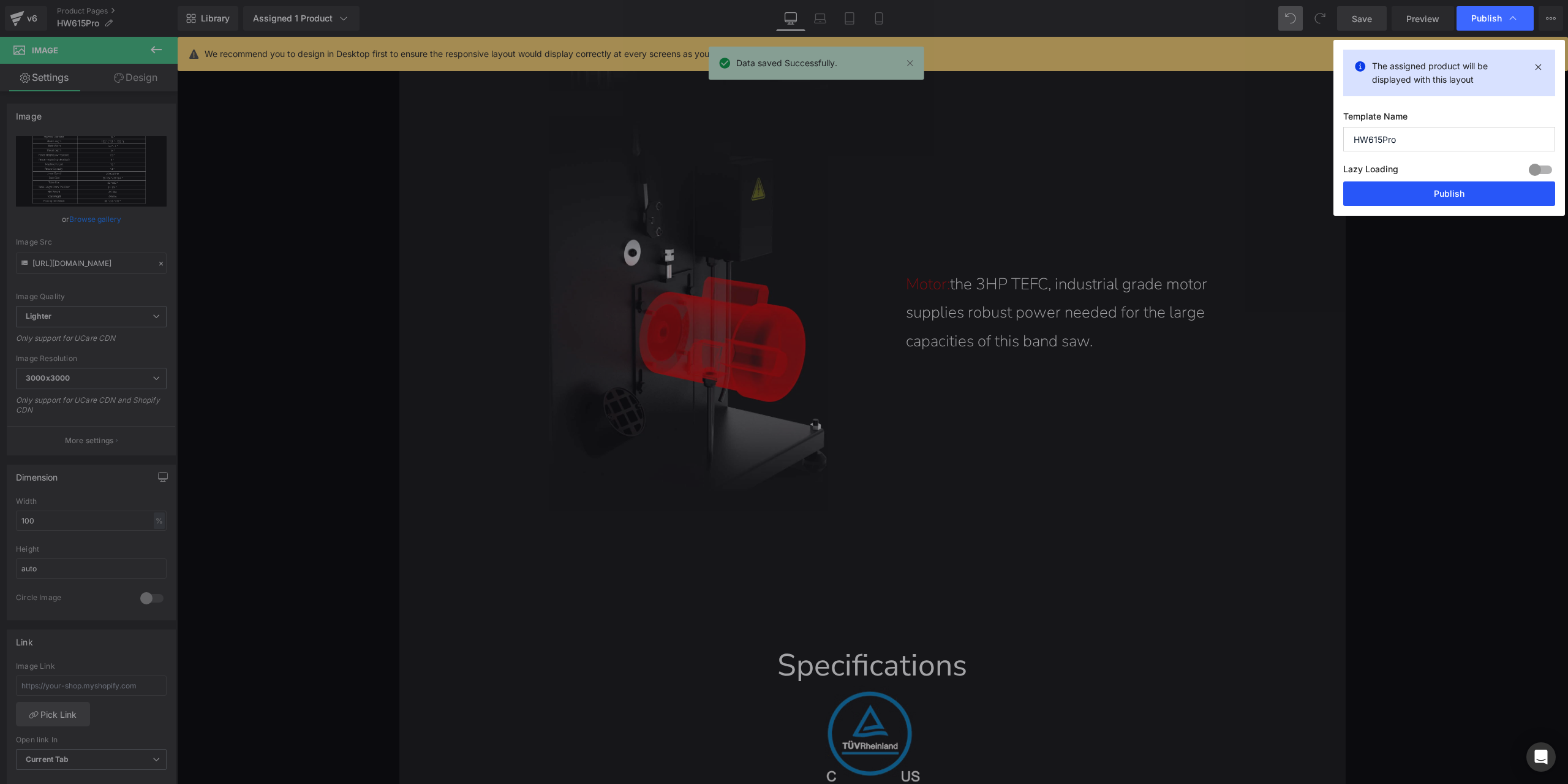
click at [1442, 192] on button "Publish" at bounding box center [1449, 193] width 212 height 25
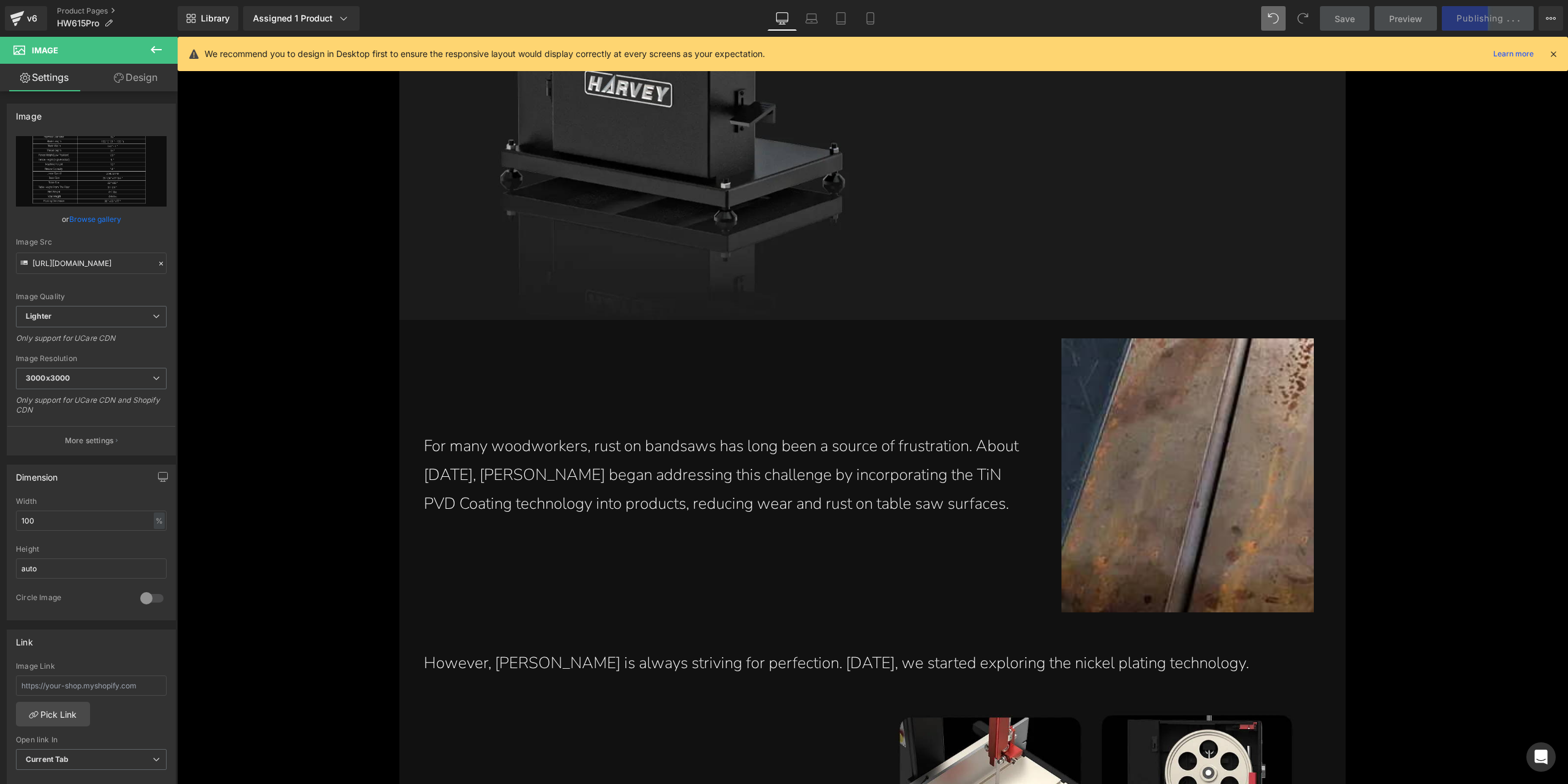
scroll to position [894, 0]
